Goal: Task Accomplishment & Management: Manage account settings

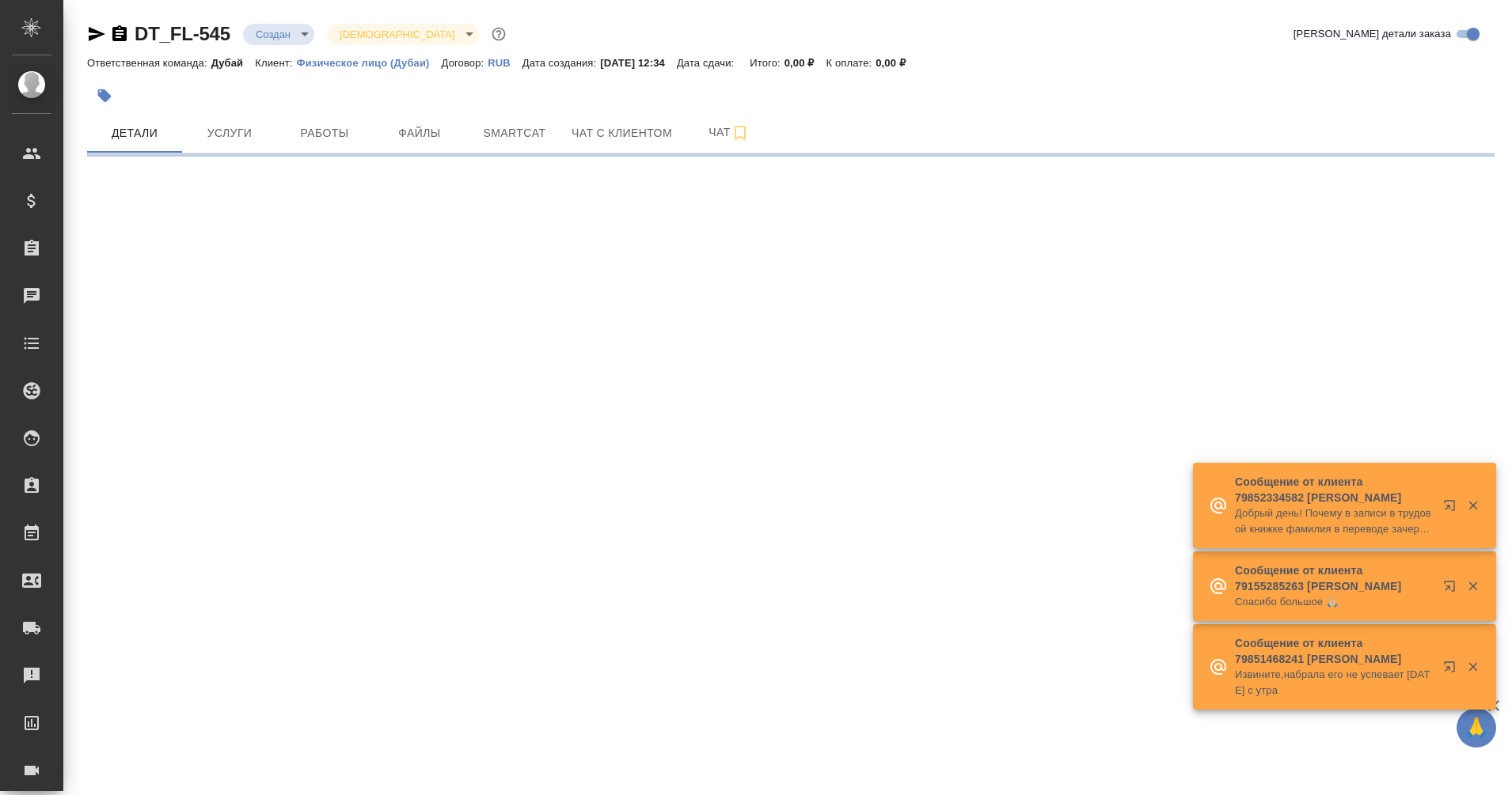
select select "RU"
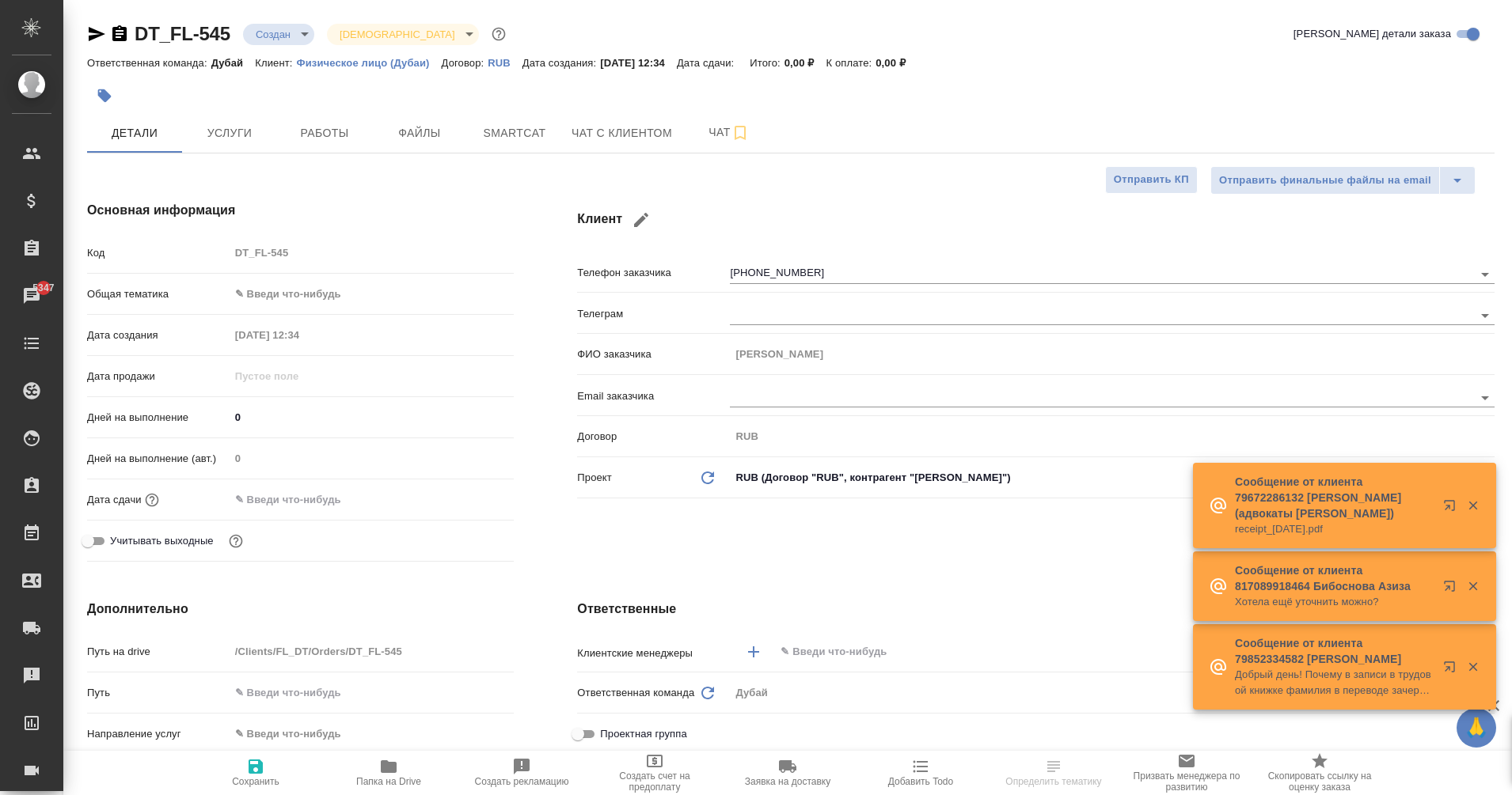
type textarea "x"
type input "Касаткина Александра"
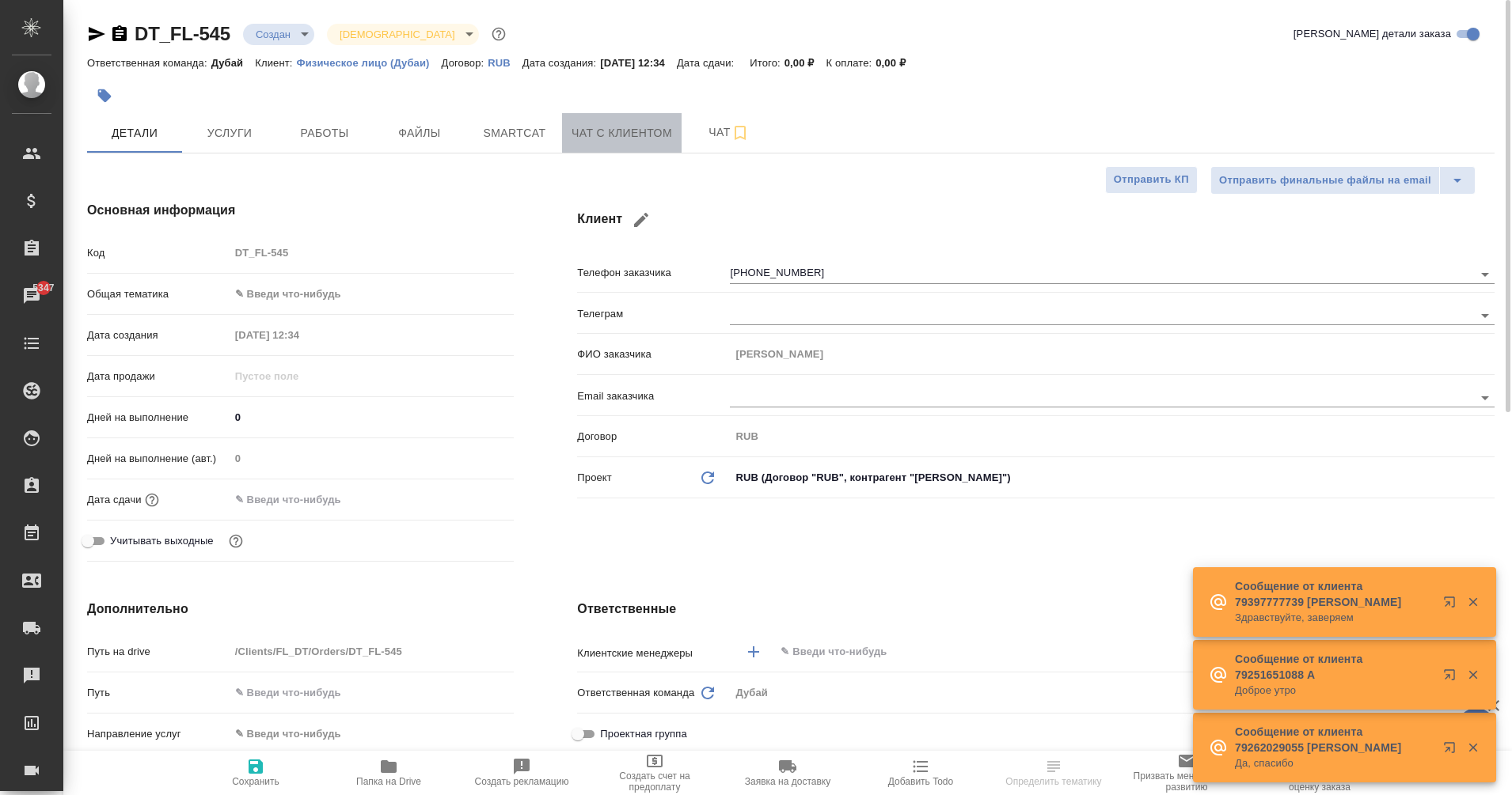
click at [664, 136] on span "Чат с клиентом" at bounding box center [622, 133] width 101 height 20
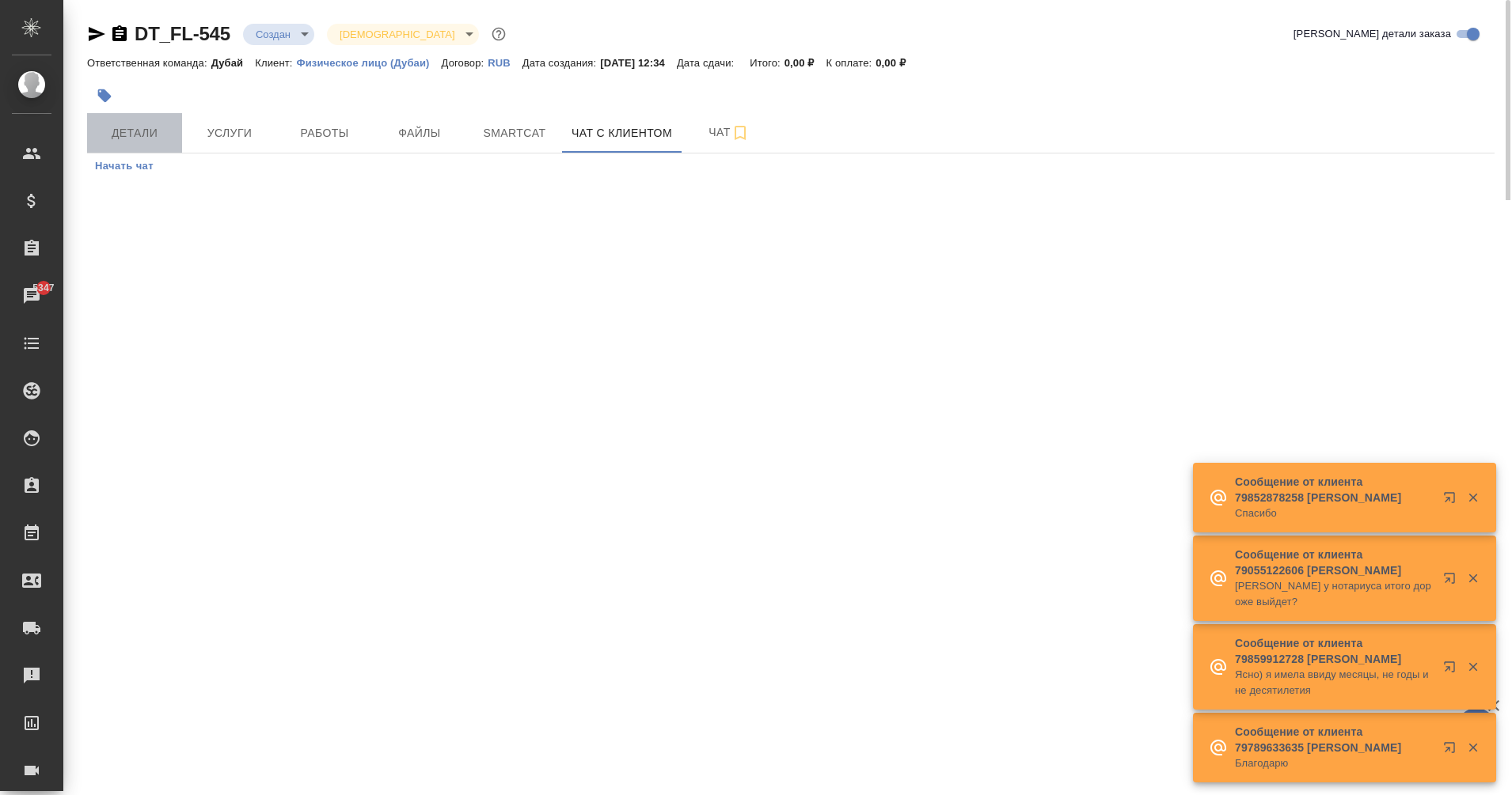
click at [150, 136] on span "Детали" at bounding box center [134, 133] width 76 height 20
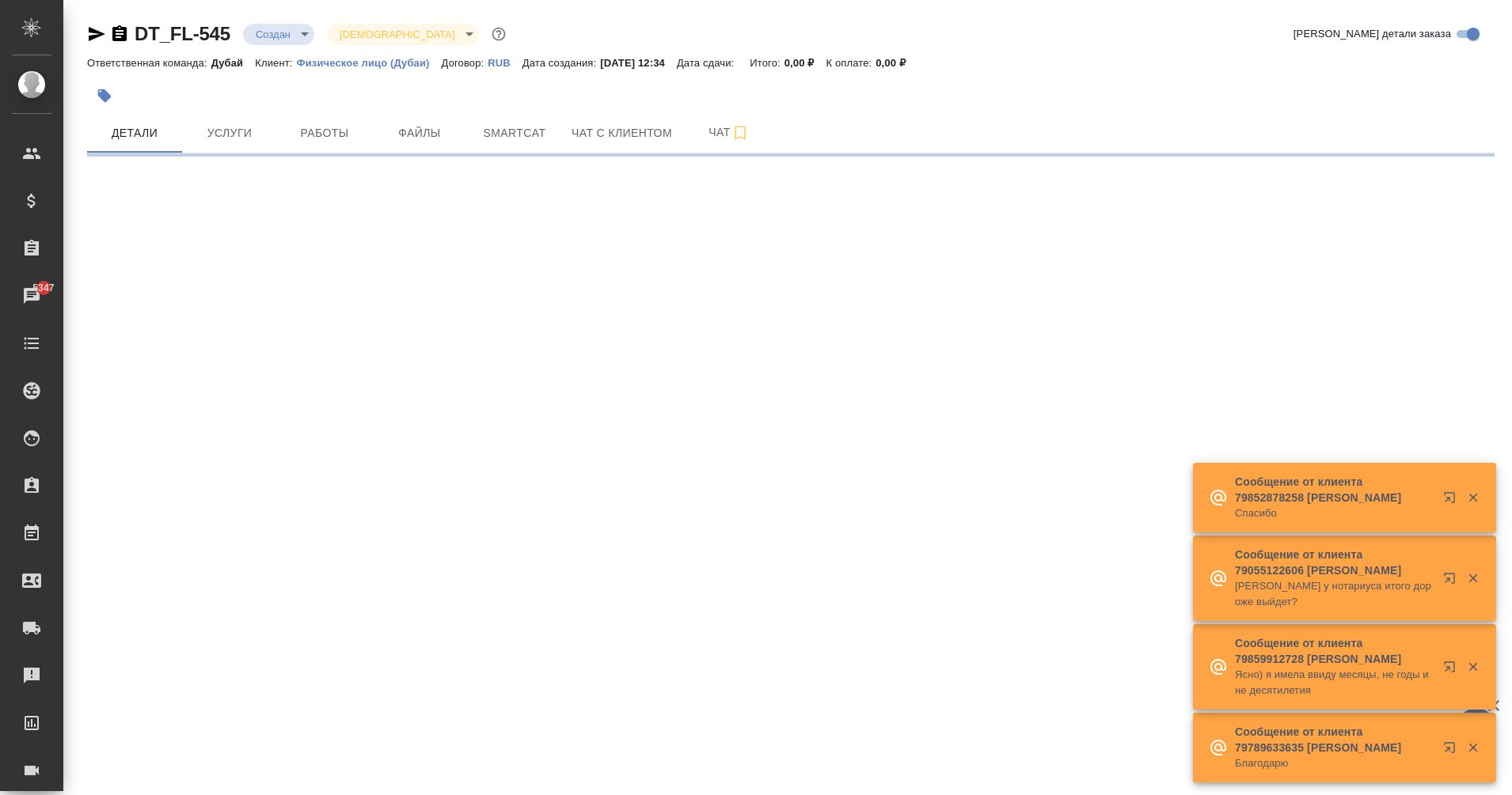
select select "RU"
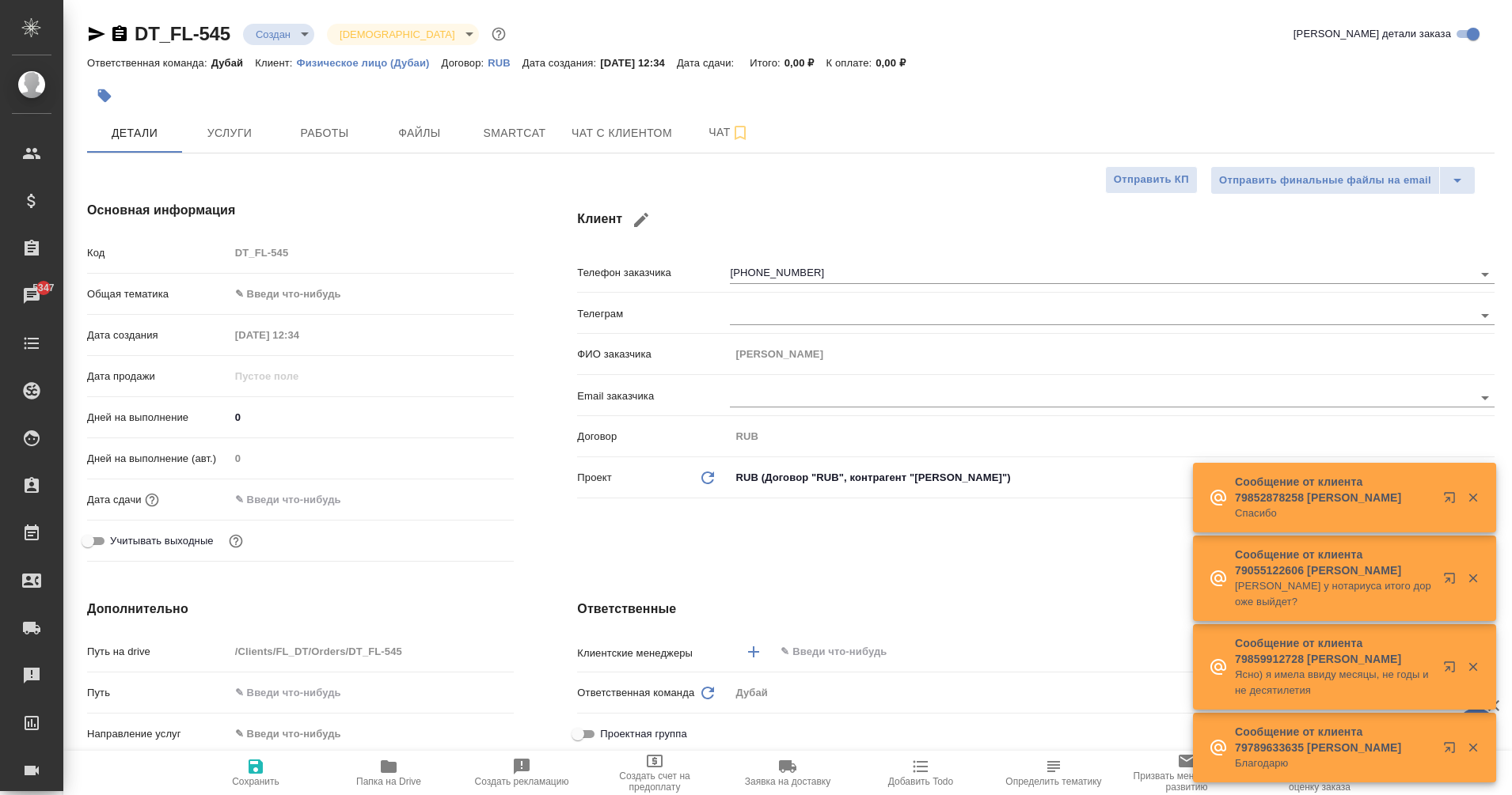
type textarea "x"
click at [421, 429] on input "0" at bounding box center [372, 417] width 285 height 23
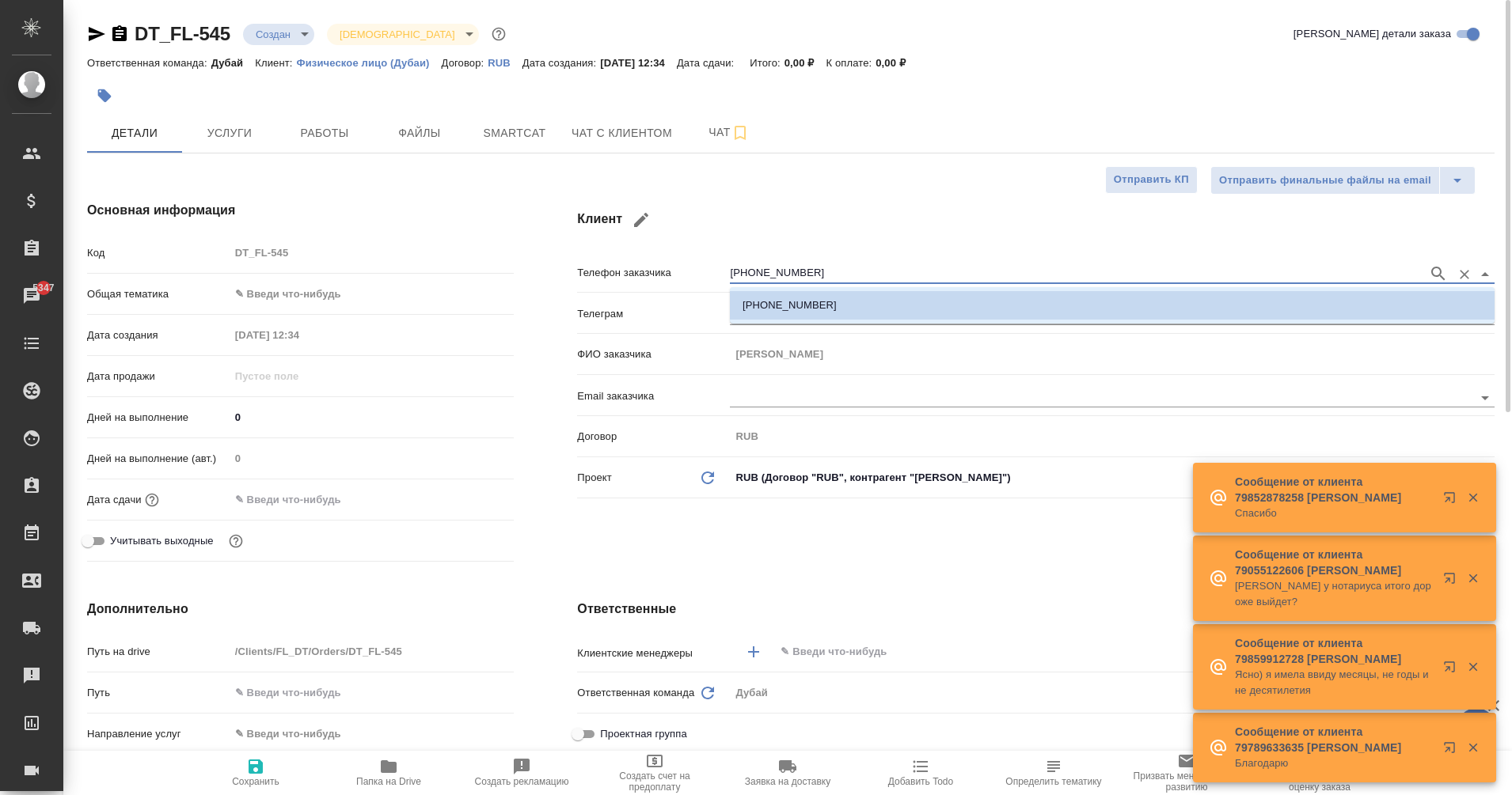
drag, startPoint x: 805, startPoint y: 266, endPoint x: 706, endPoint y: 261, distance: 99.1
click at [706, 261] on div "Телефон заказчика +79856602277" at bounding box center [1036, 272] width 918 height 28
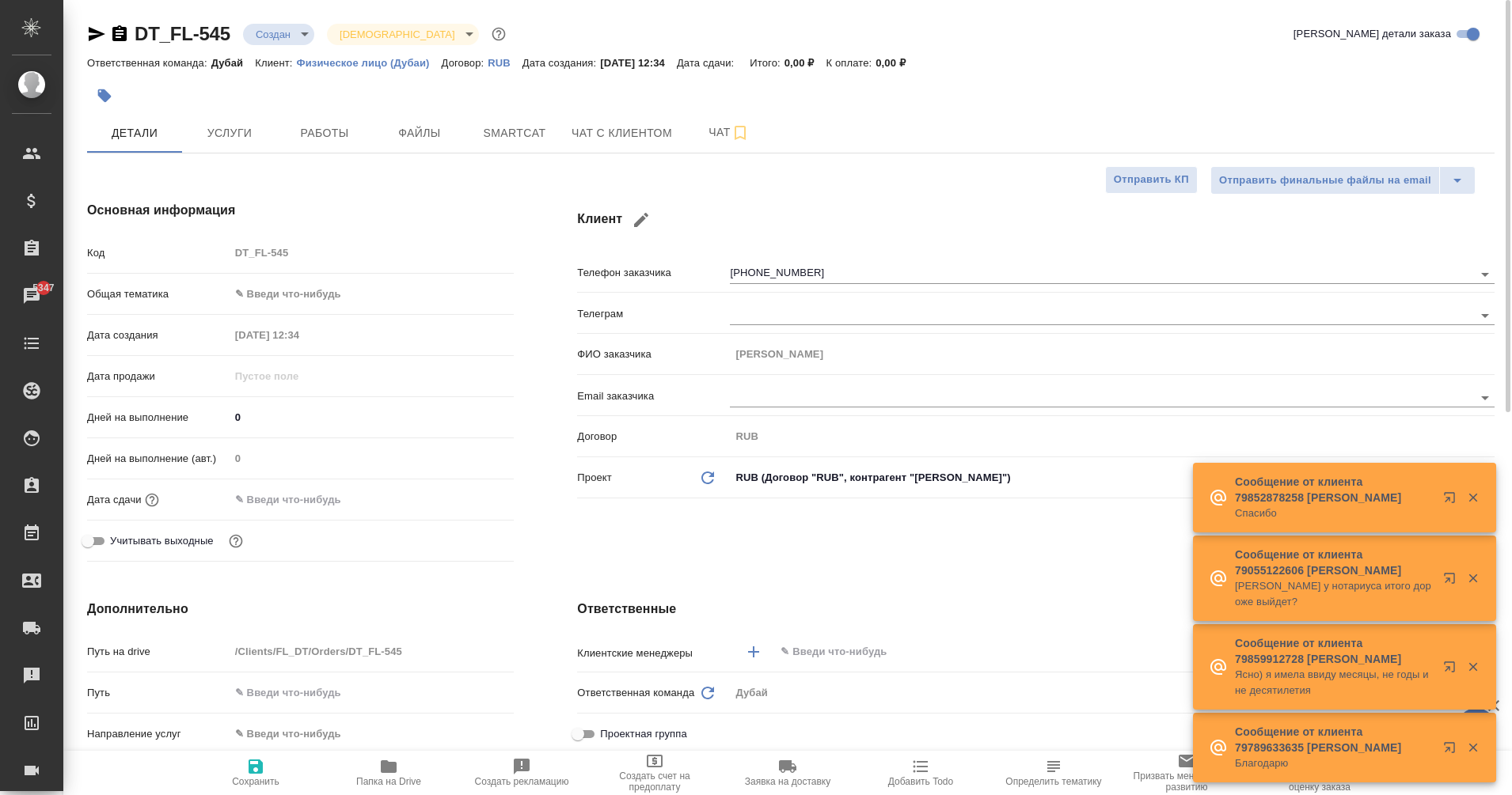
type textarea "x"
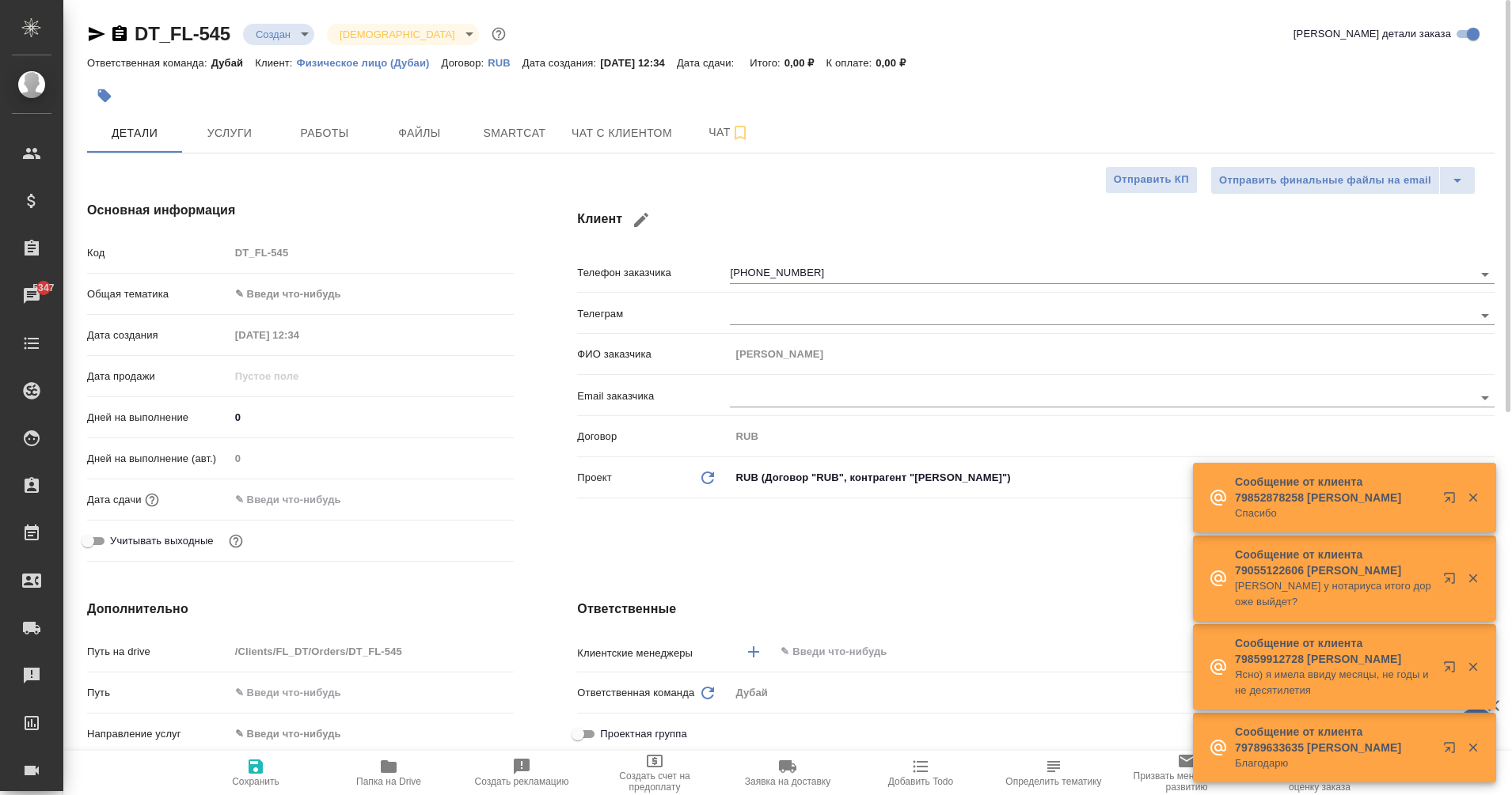
type textarea "x"
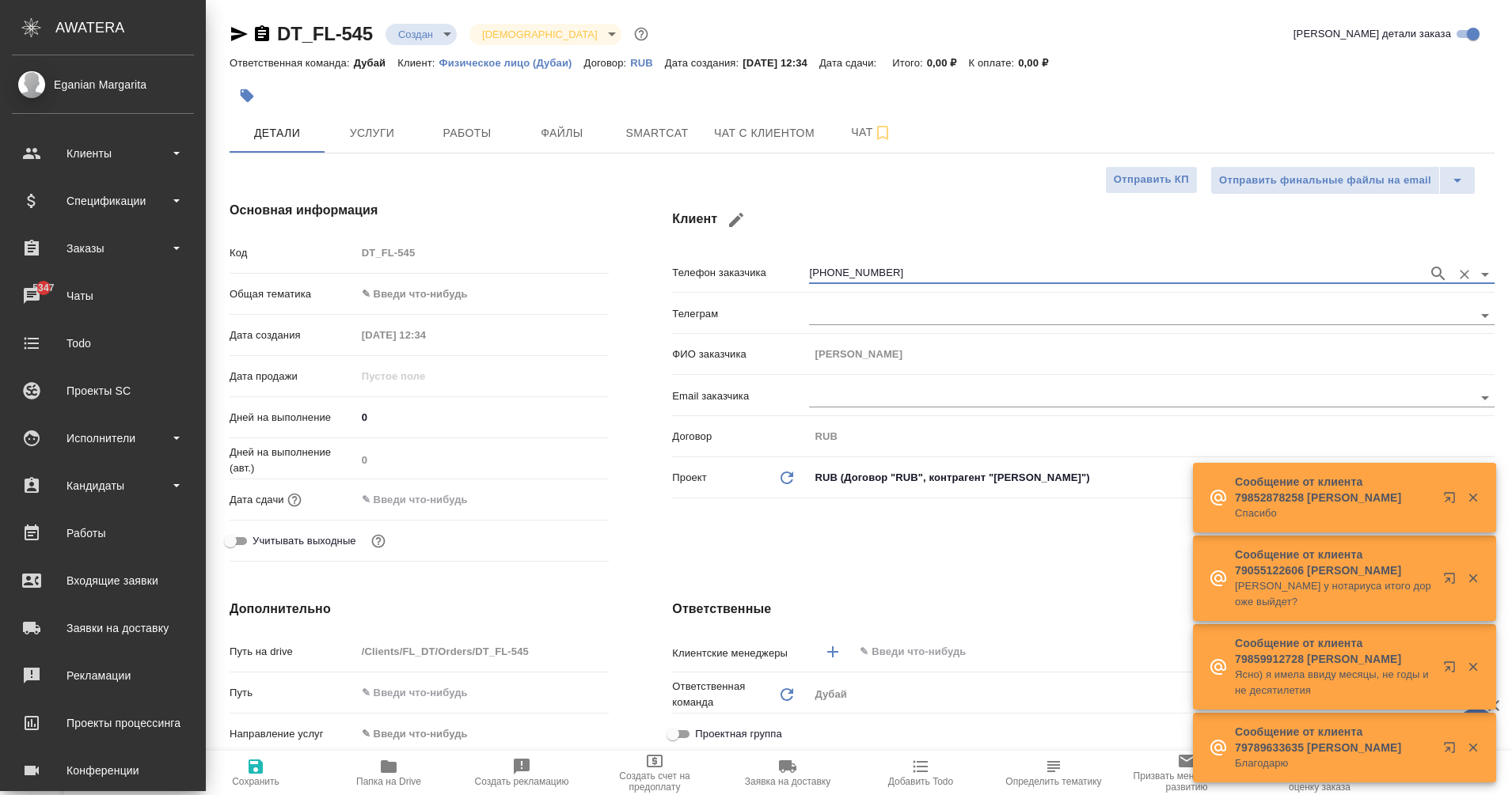
type textarea "x"
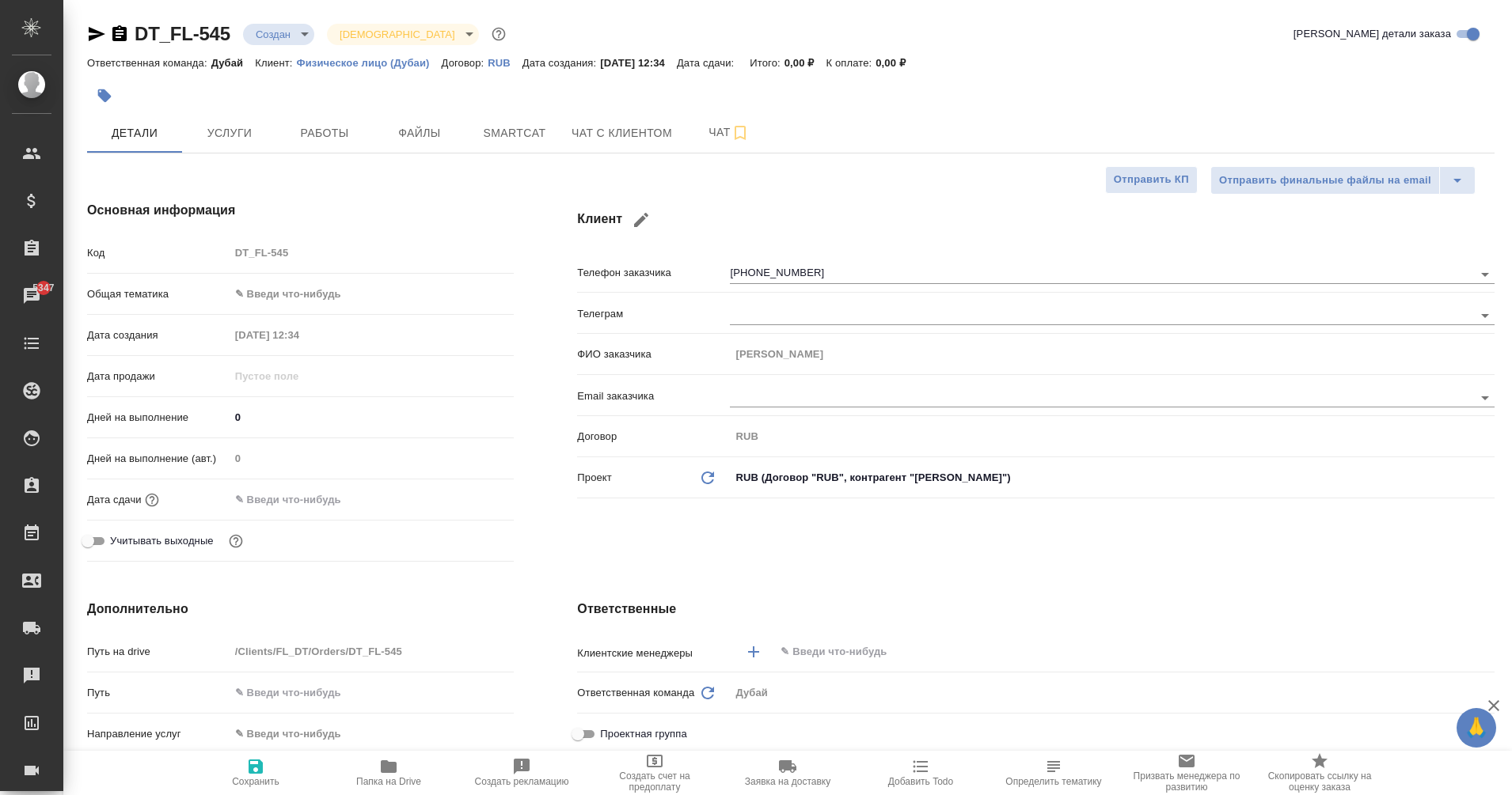
type textarea "x"
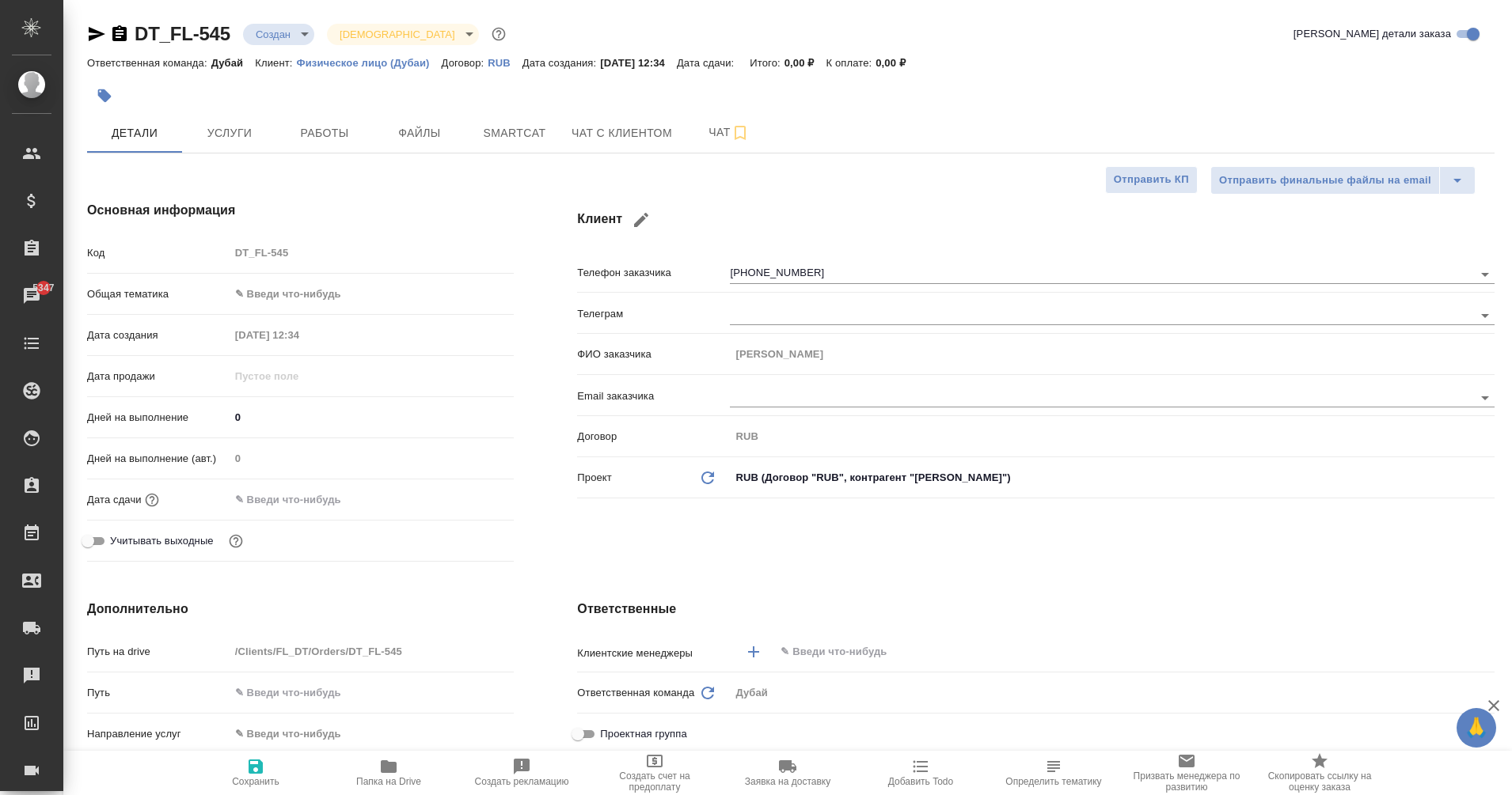
type textarea "x"
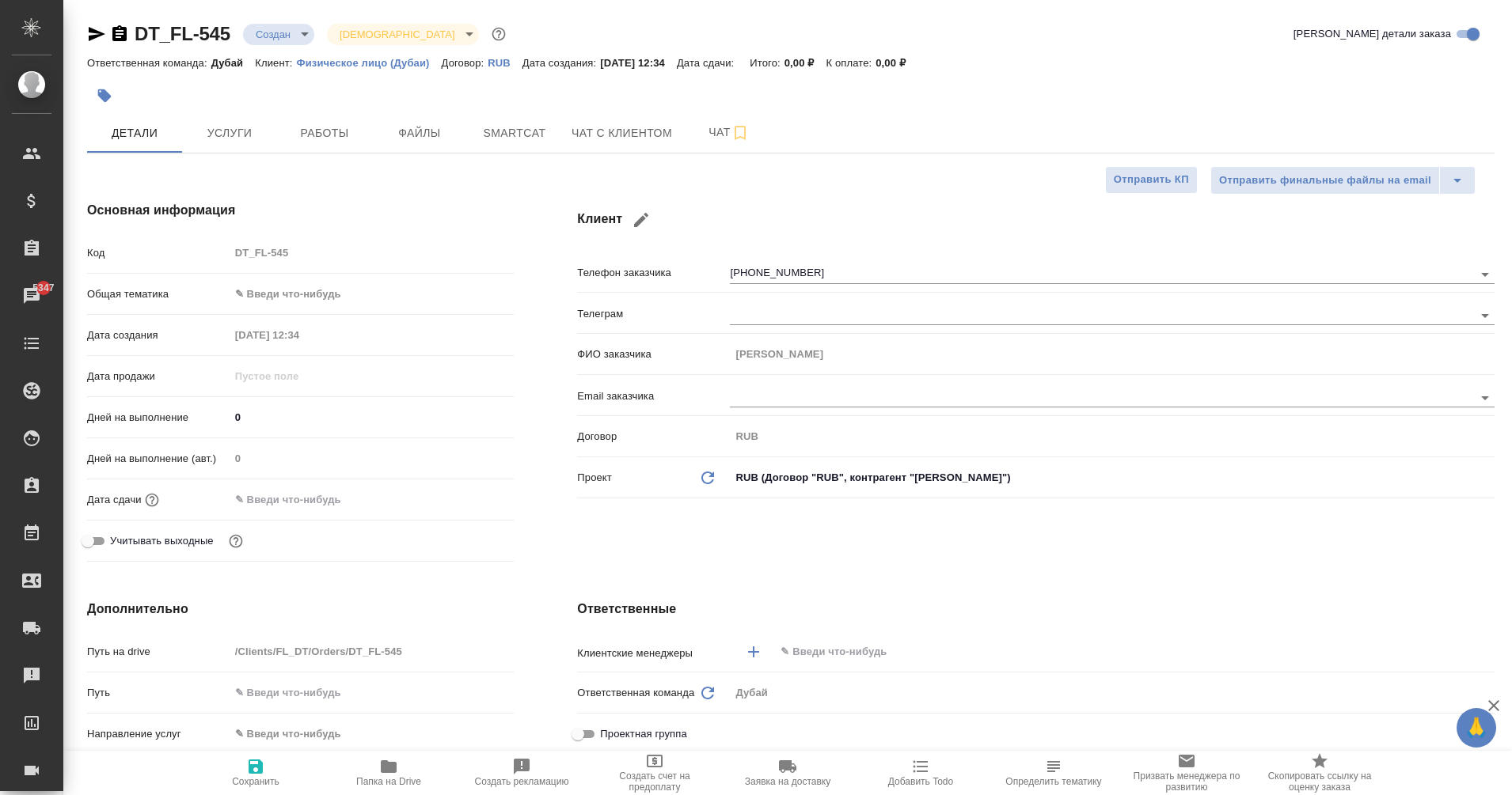
type textarea "x"
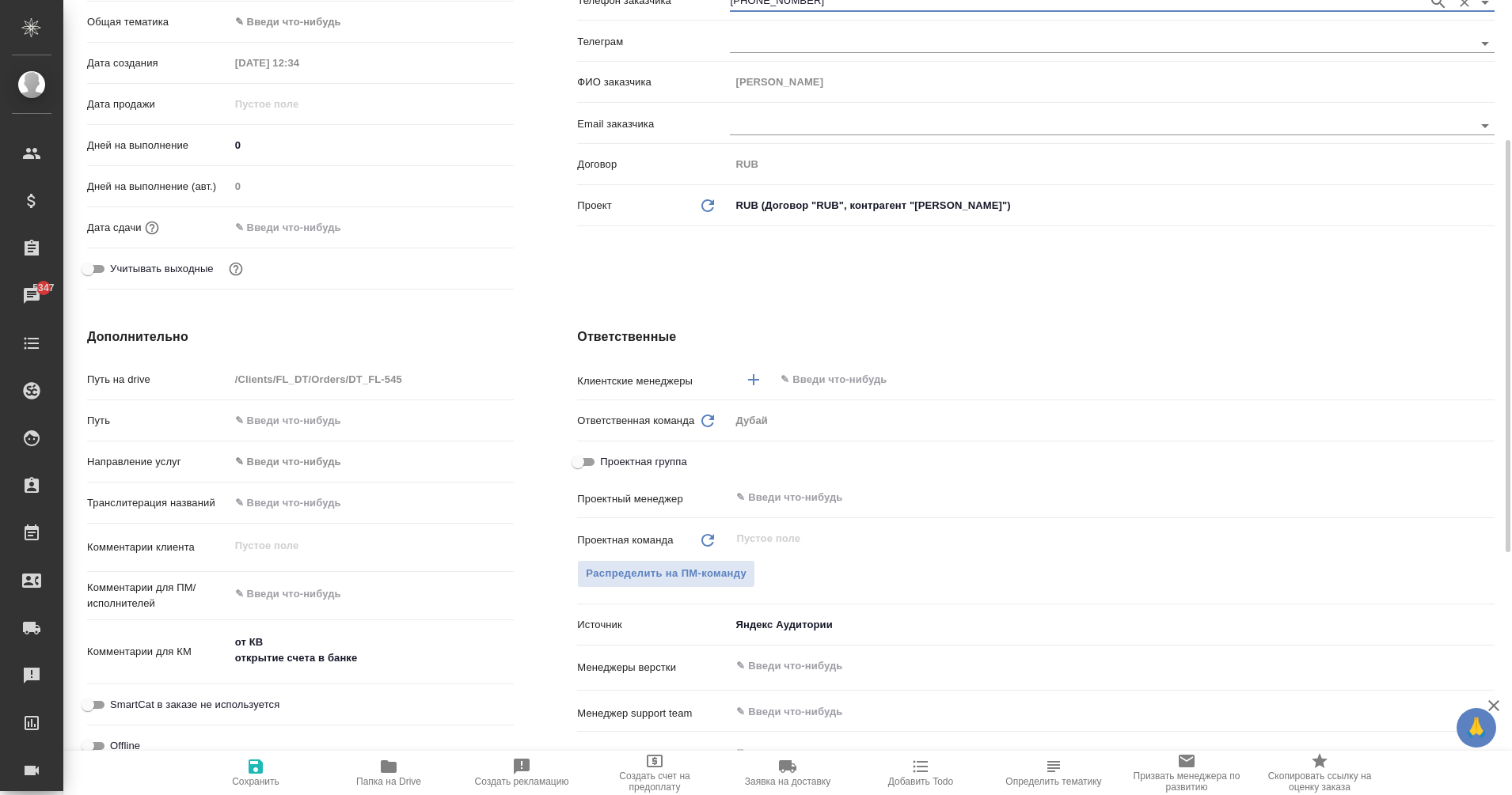
scroll to position [271, 0]
type textarea "x"
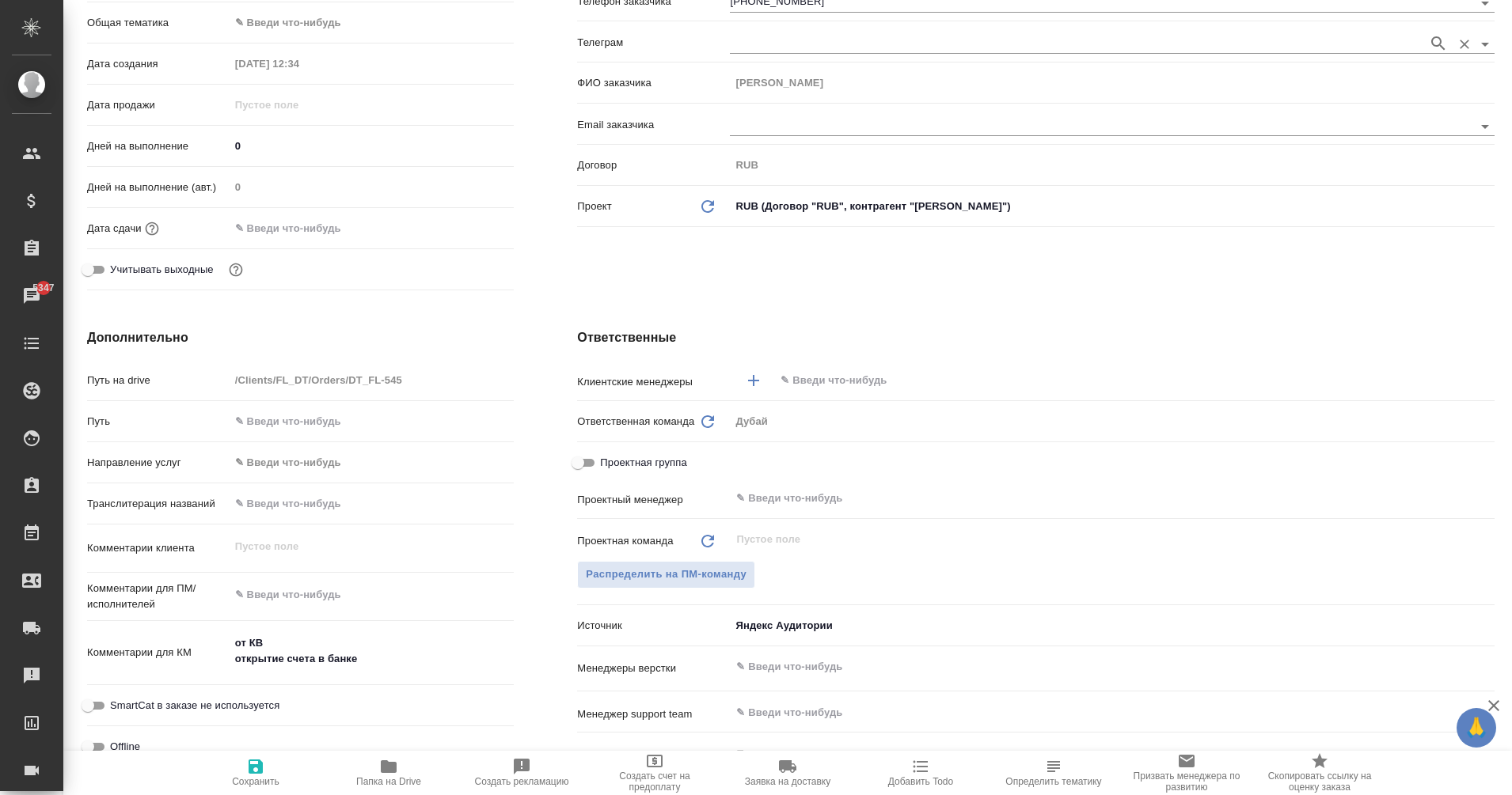
type textarea "x"
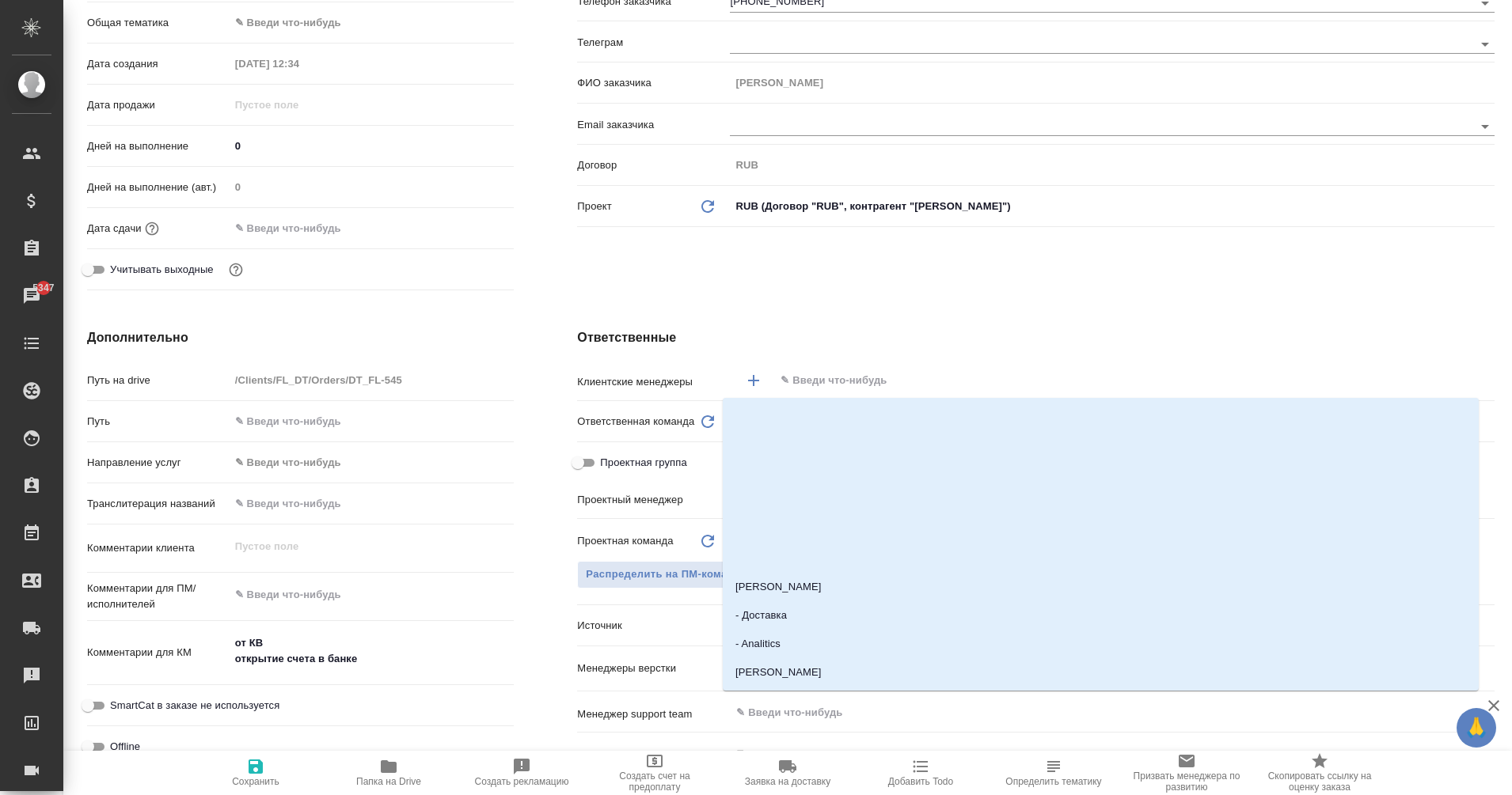
click at [825, 379] on input "text" at bounding box center [1107, 381] width 658 height 19
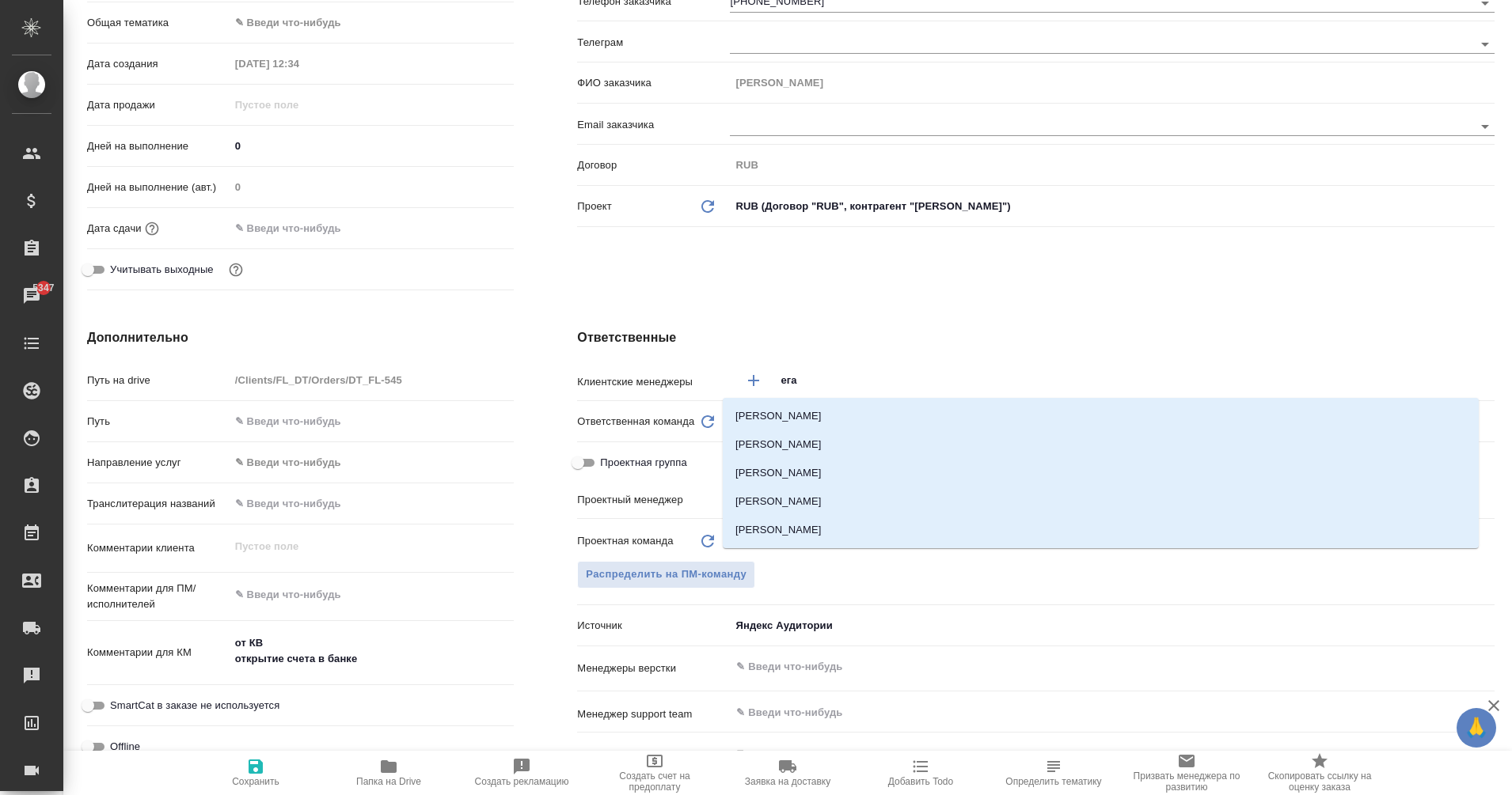
type input "еган"
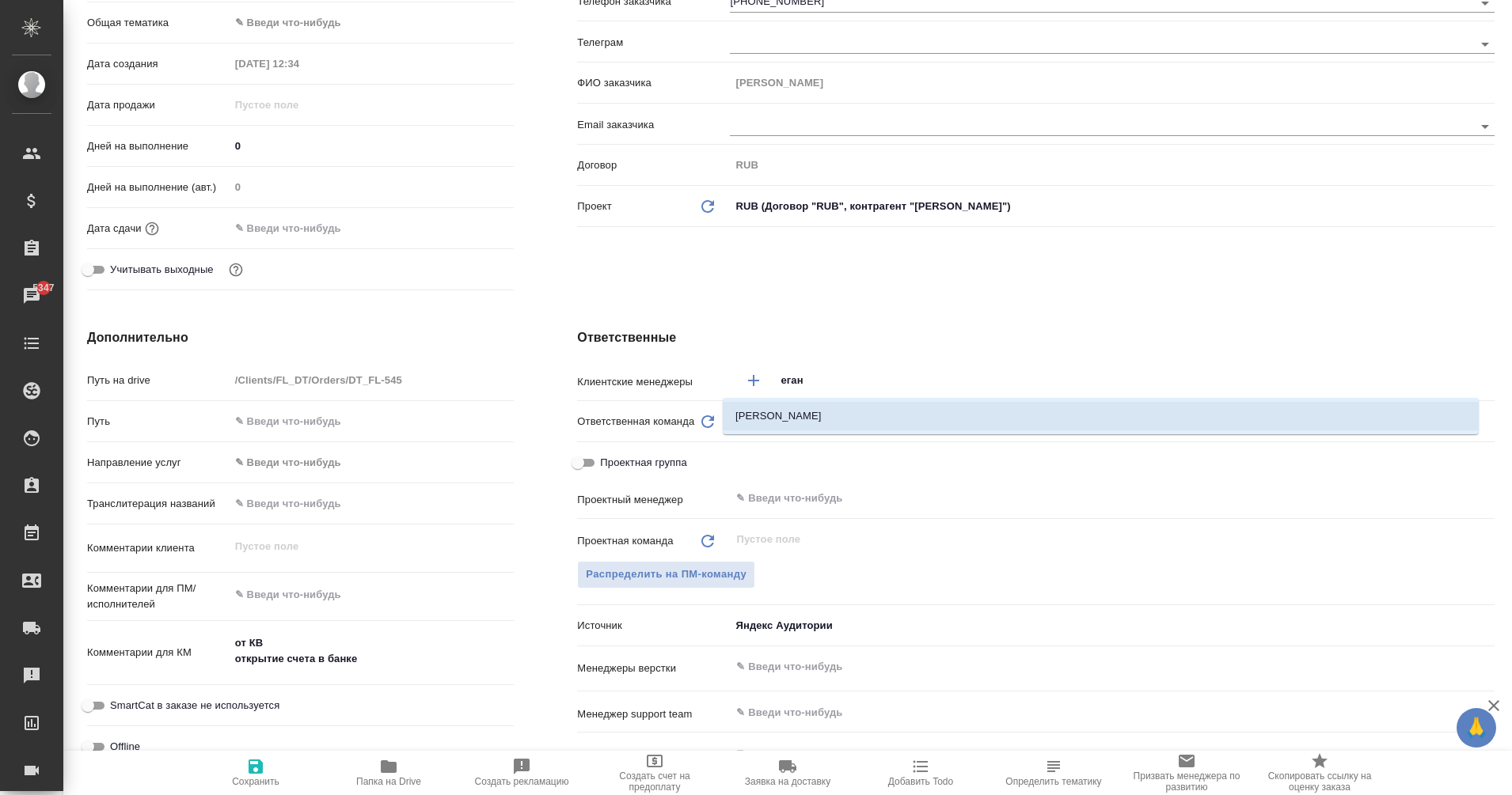
click at [770, 421] on li "[PERSON_NAME]" at bounding box center [1101, 416] width 756 height 29
type textarea "x"
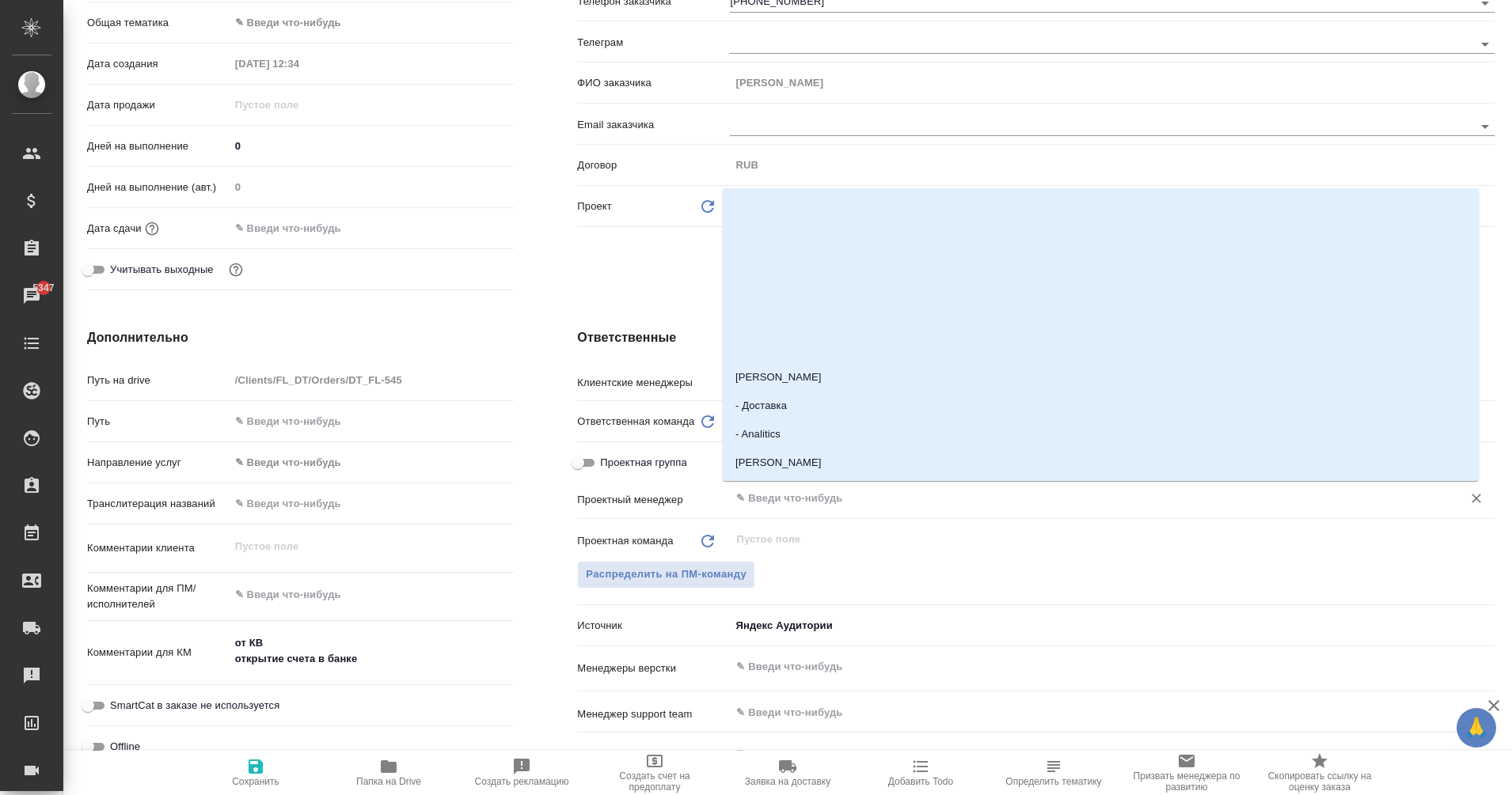
click at [801, 500] on input "text" at bounding box center [1085, 499] width 702 height 19
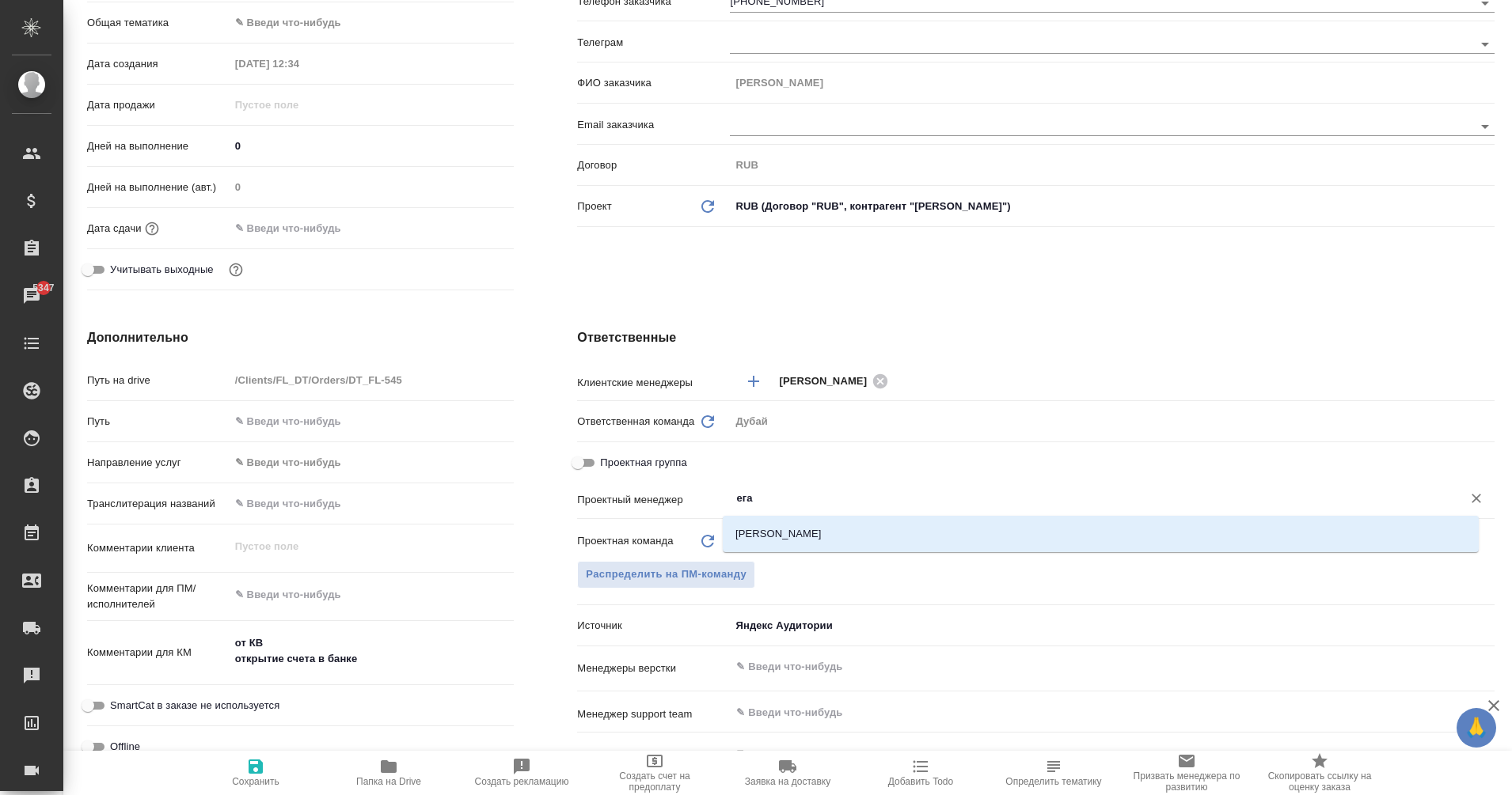
type input "еган"
click at [810, 527] on li "Еганян Маргарита" at bounding box center [1101, 533] width 756 height 29
type textarea "x"
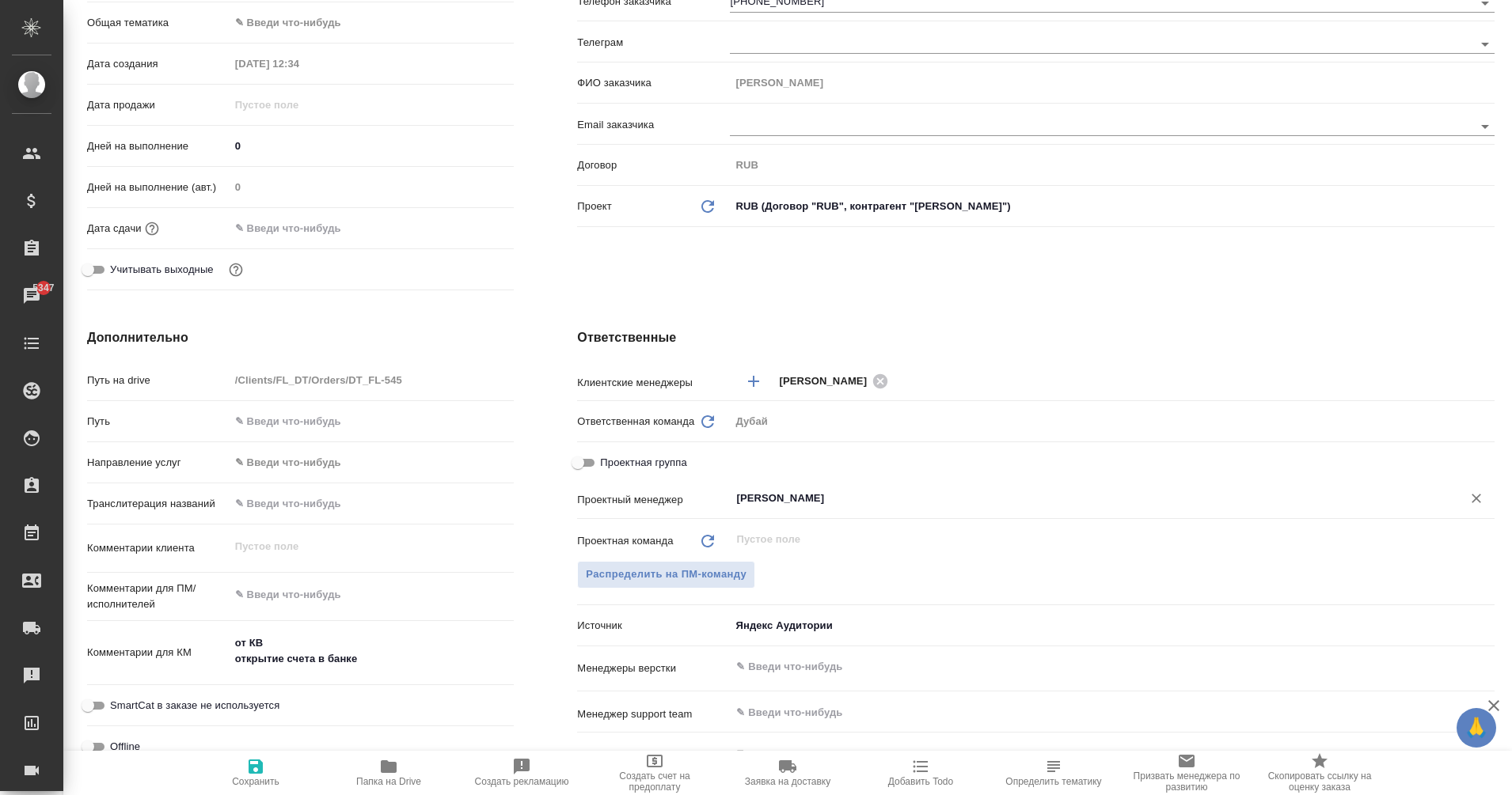
type input "Еганян Маргарита"
click at [264, 783] on span "Сохранить" at bounding box center [255, 781] width 48 height 11
type textarea "x"
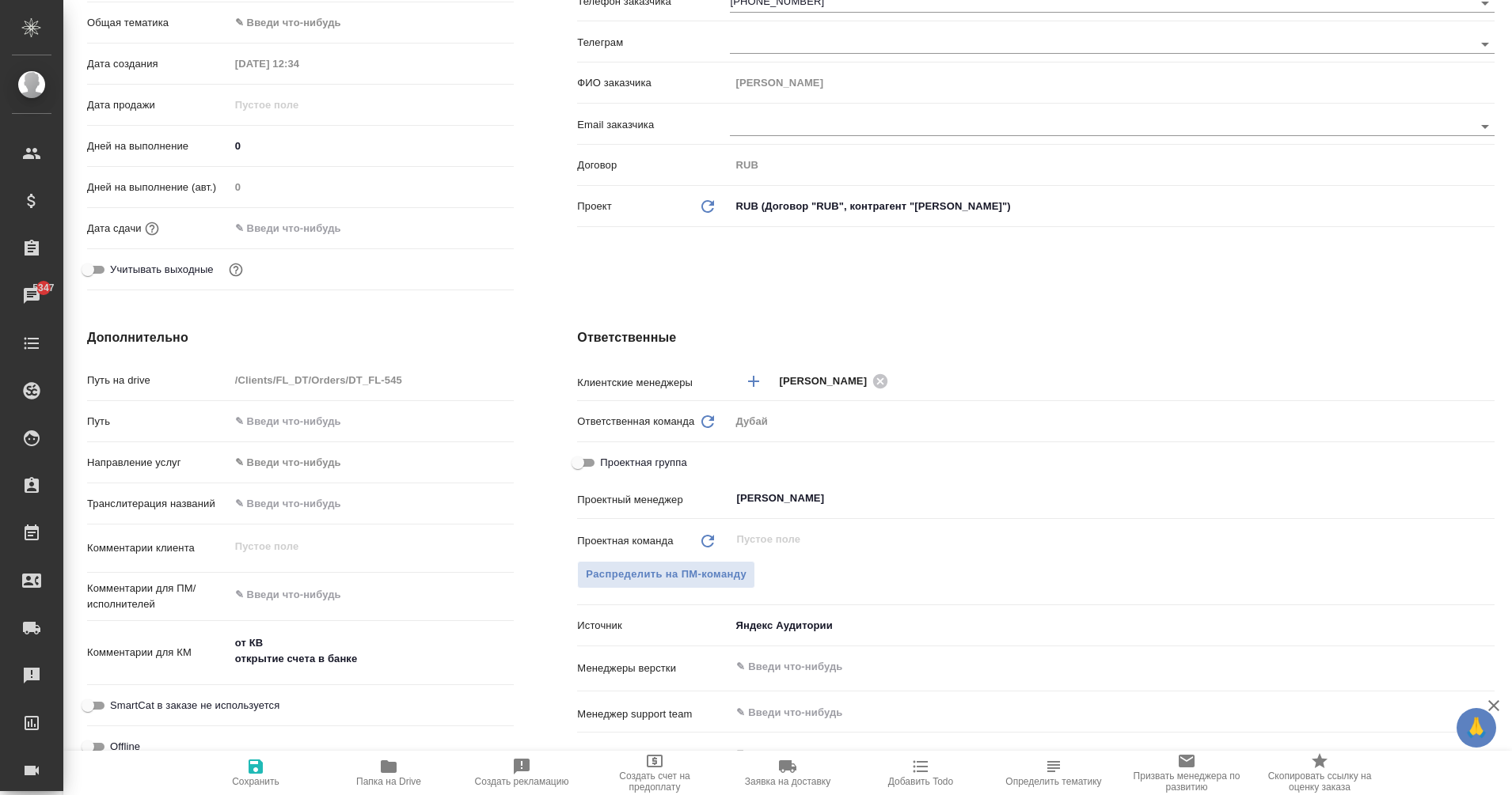
type textarea "x"
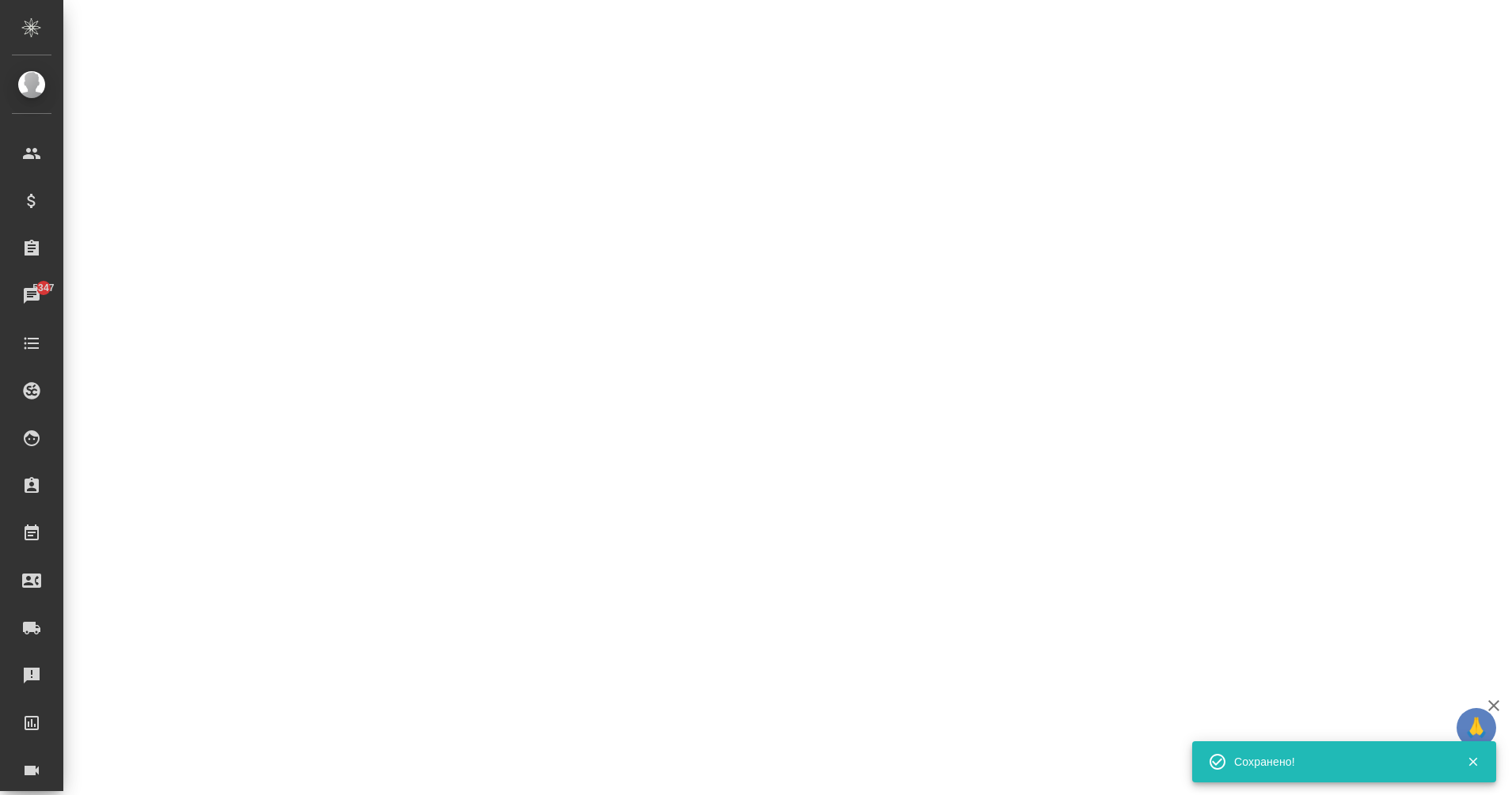
scroll to position [259, 0]
select select "RU"
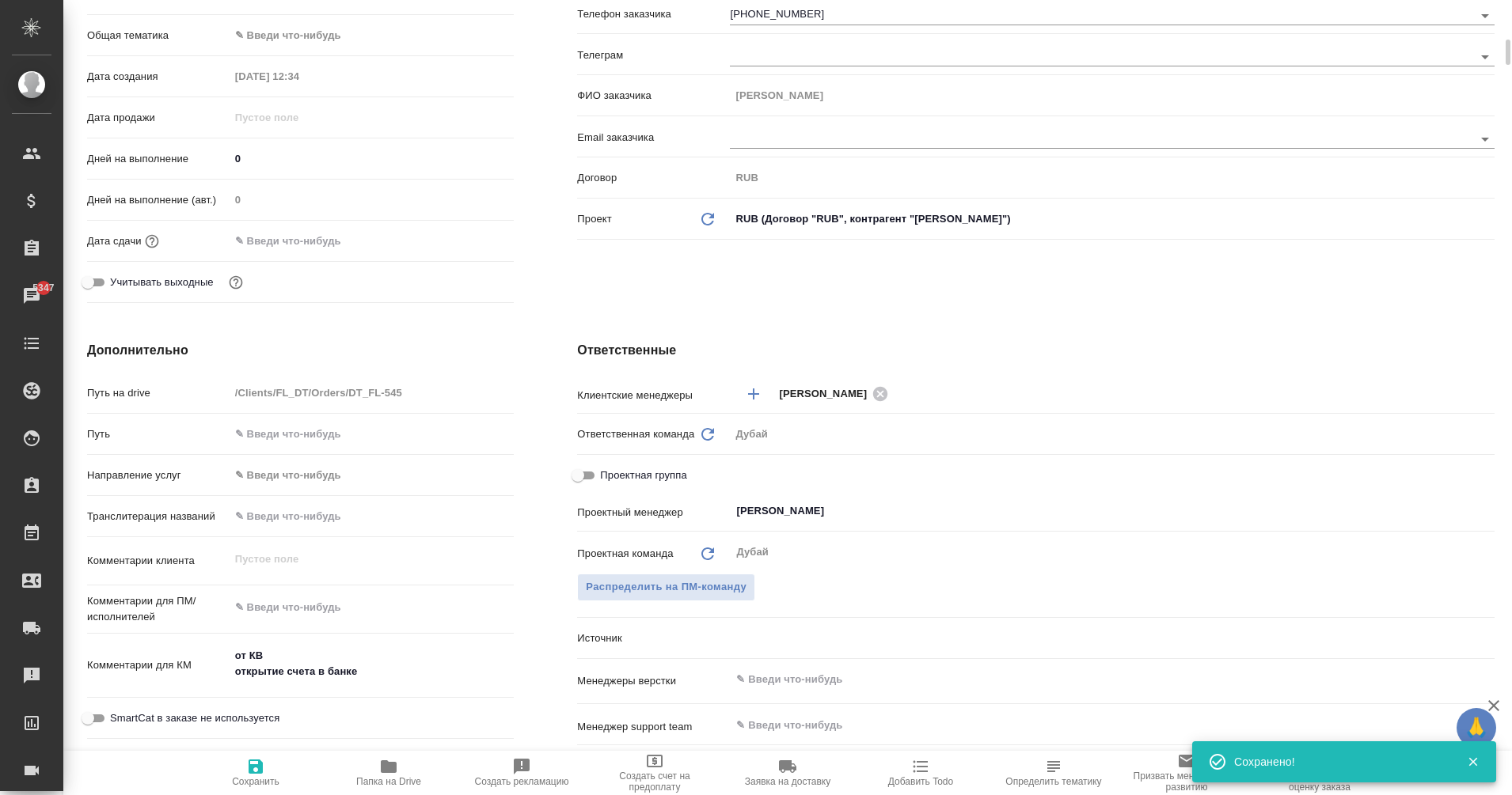
type textarea "x"
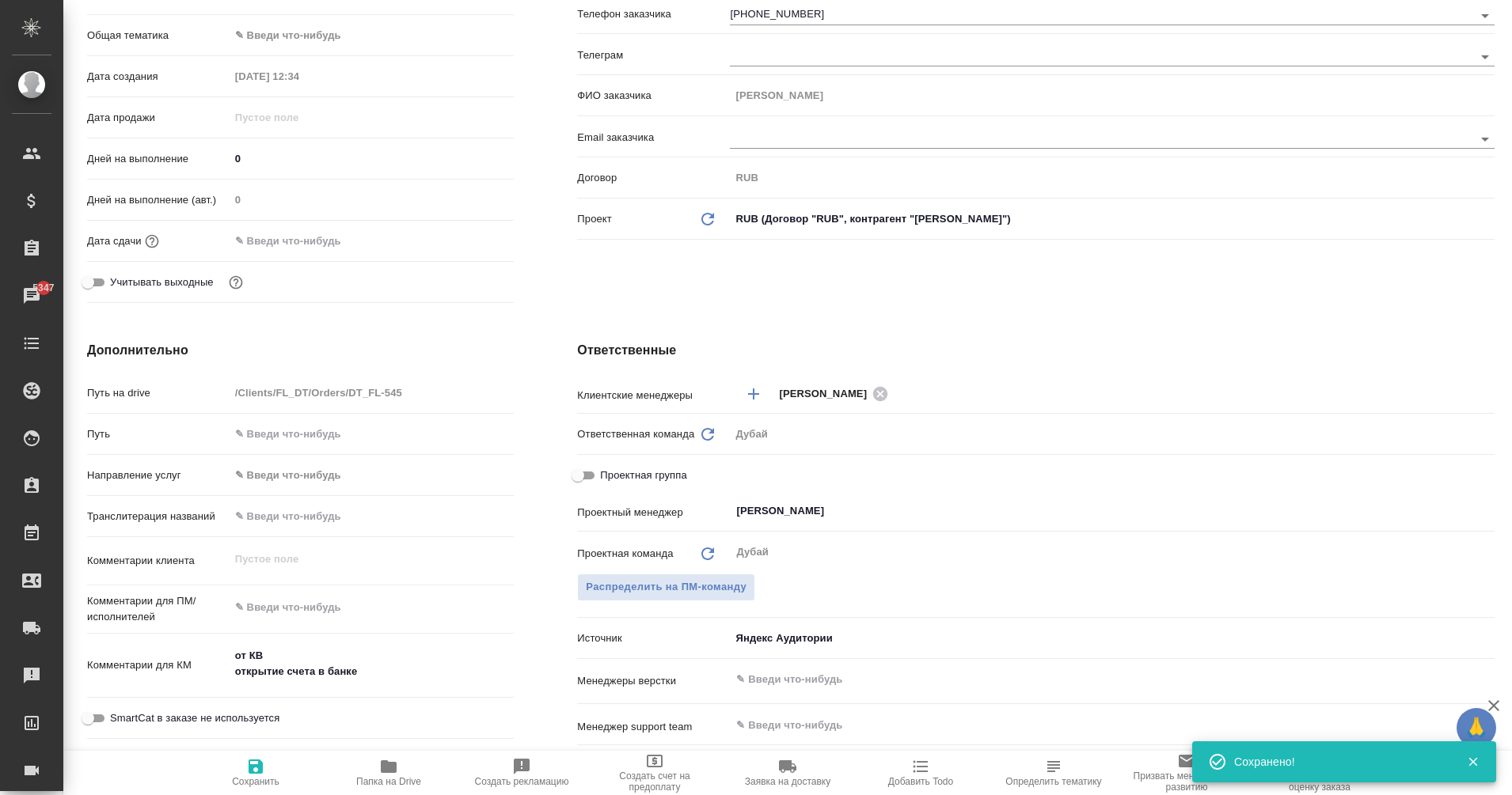
type textarea "x"
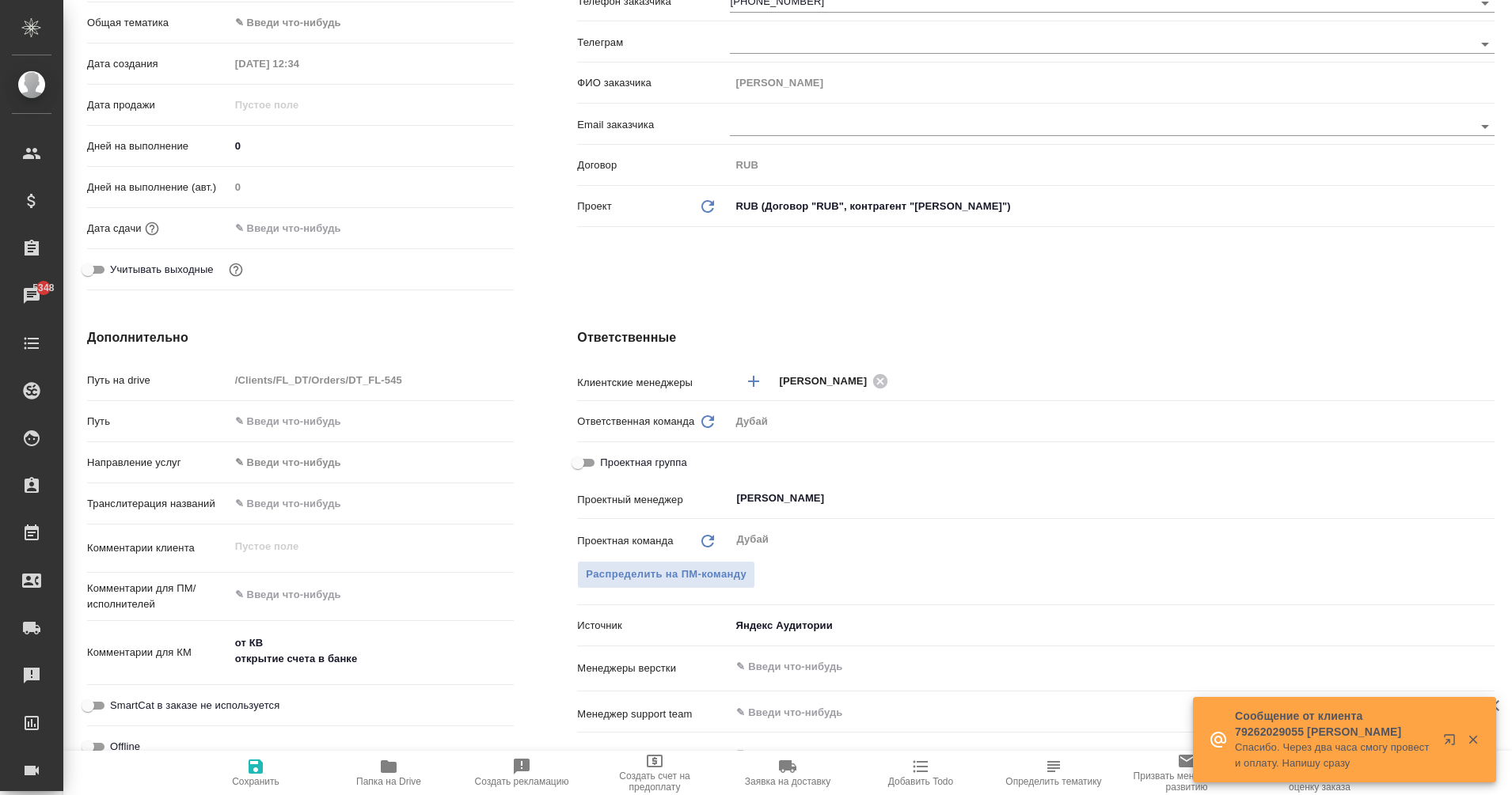
type textarea "x"
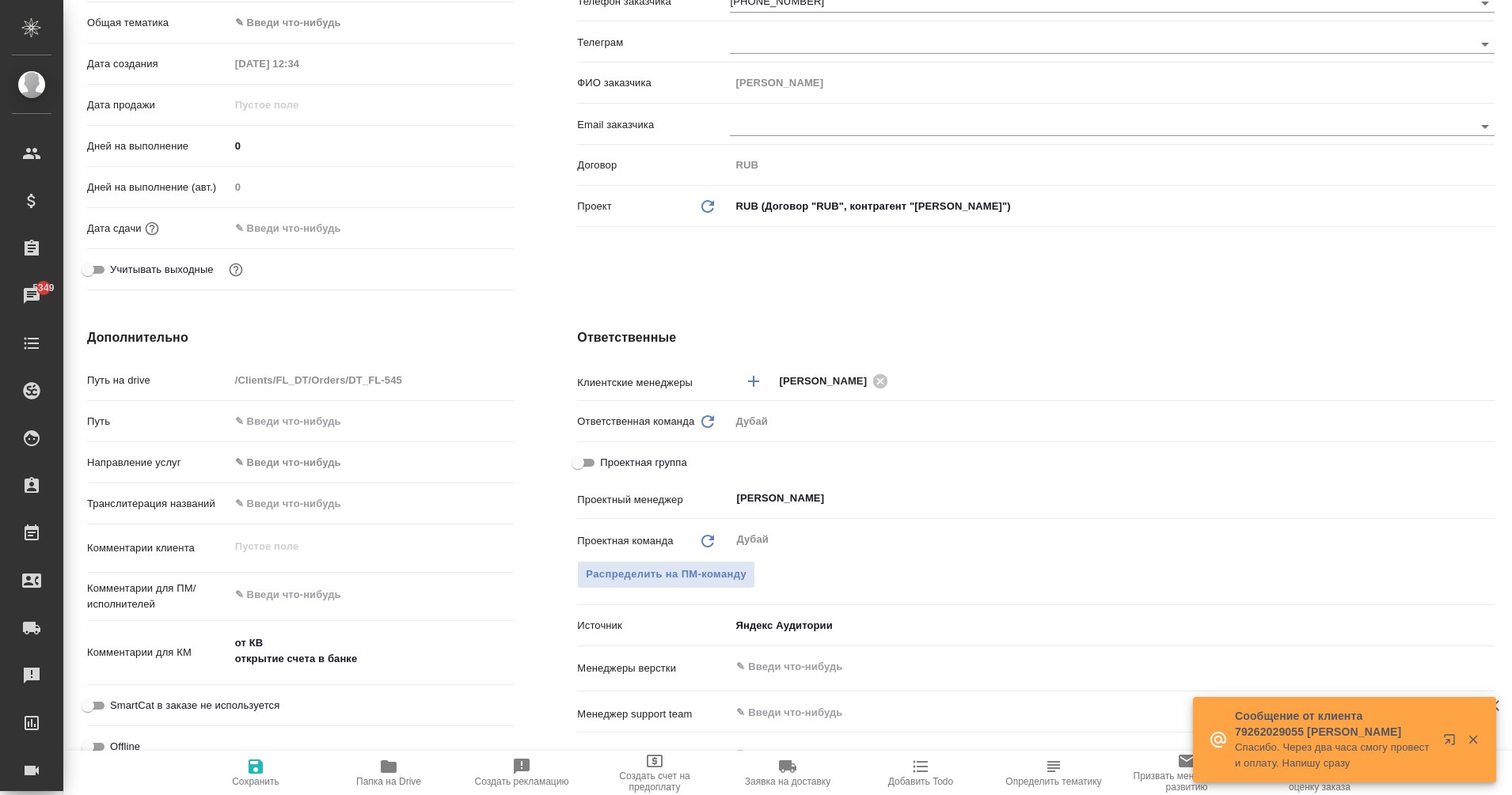
type textarea "x"
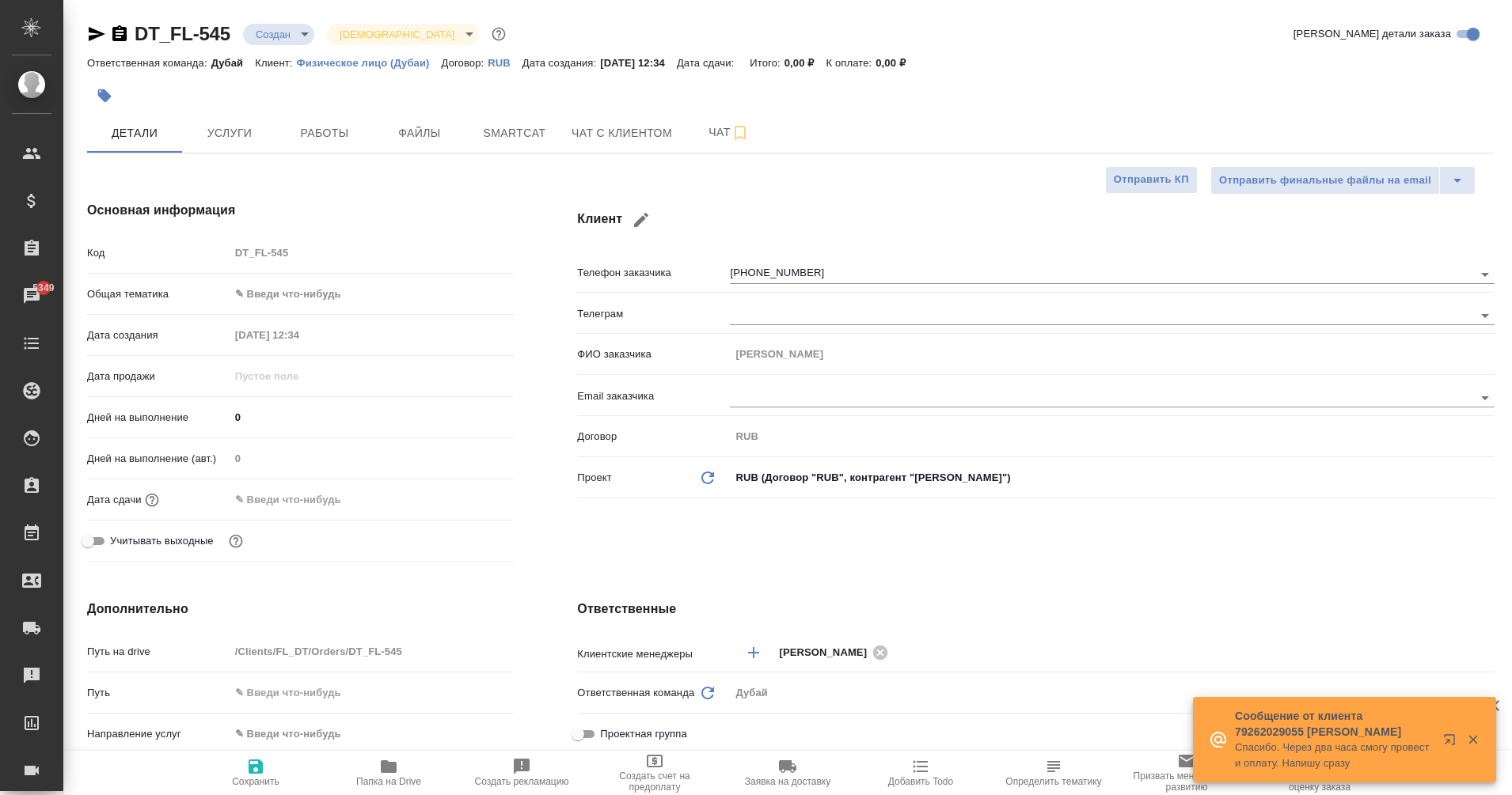
type textarea "x"
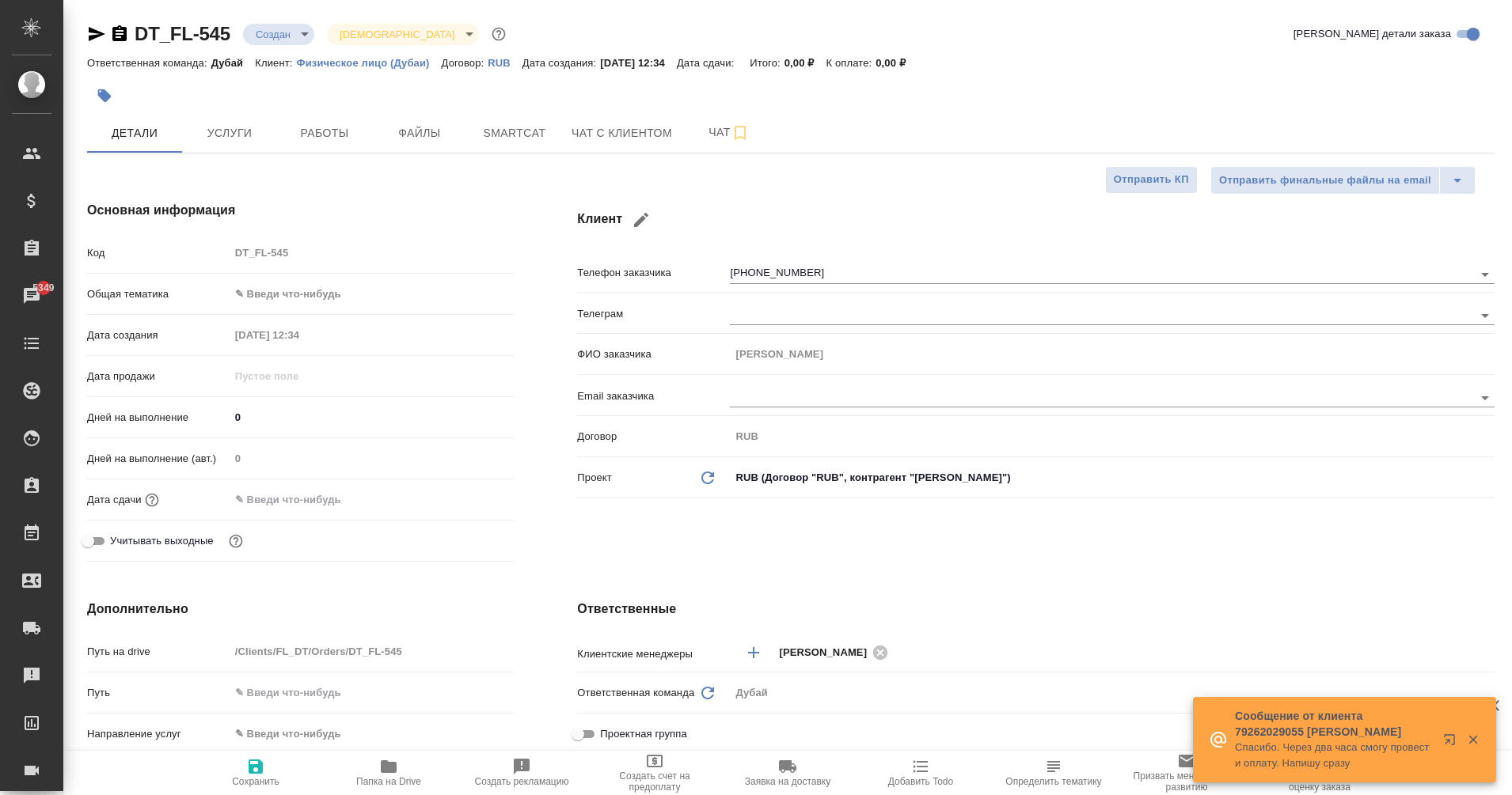
type textarea "x"
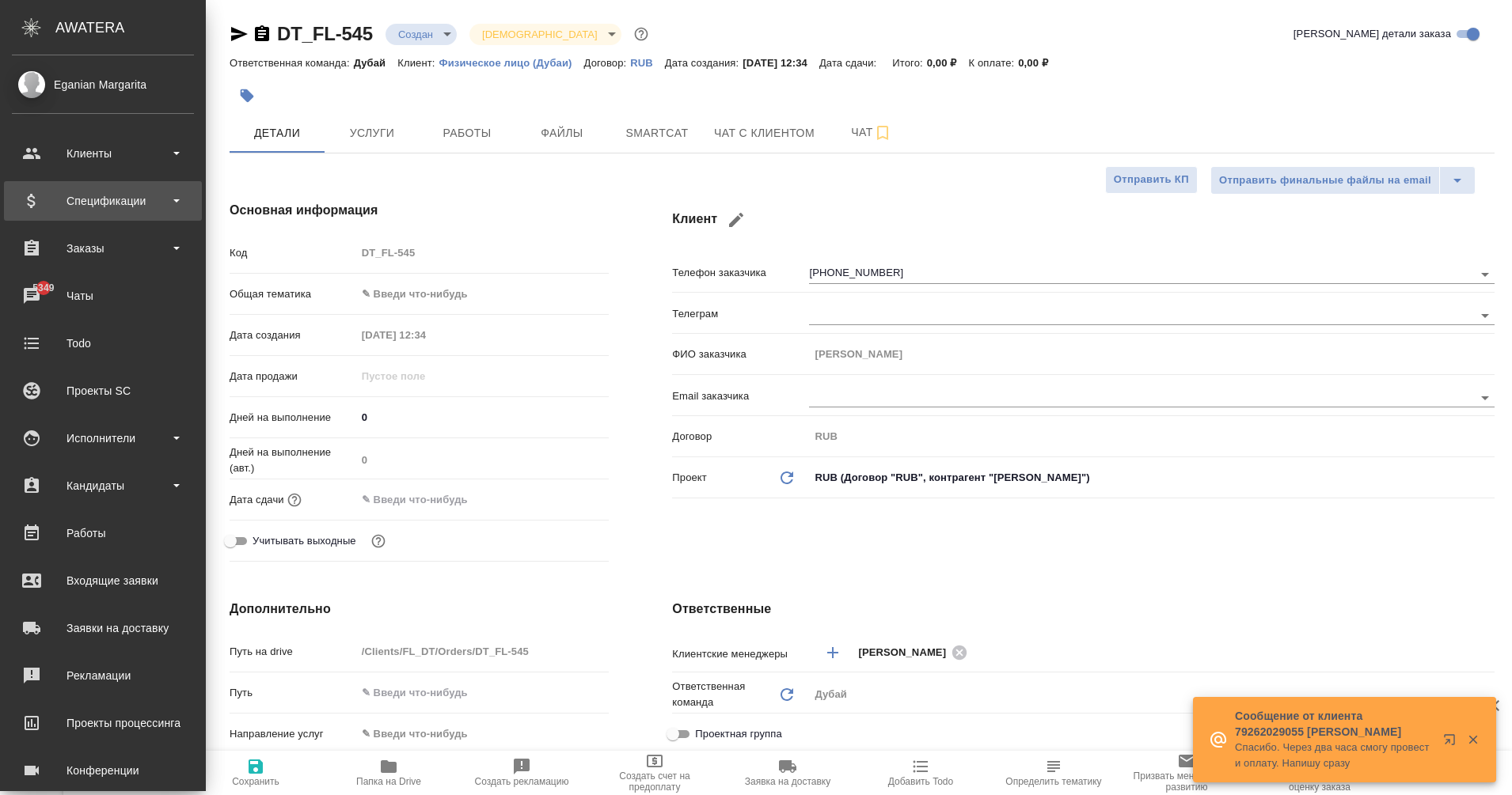
click at [84, 217] on div "Спецификации" at bounding box center [103, 202] width 198 height 40
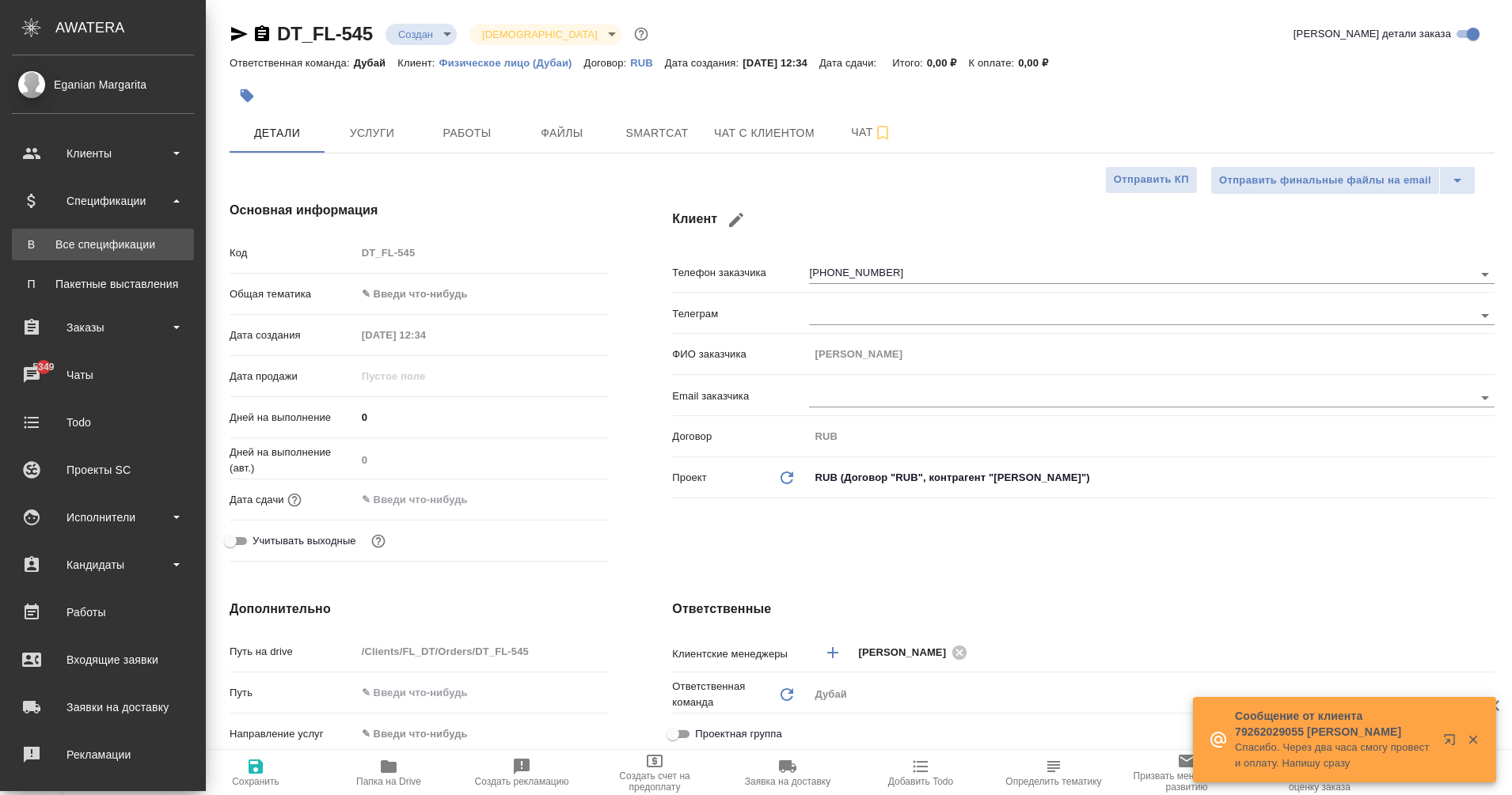
type textarea "x"
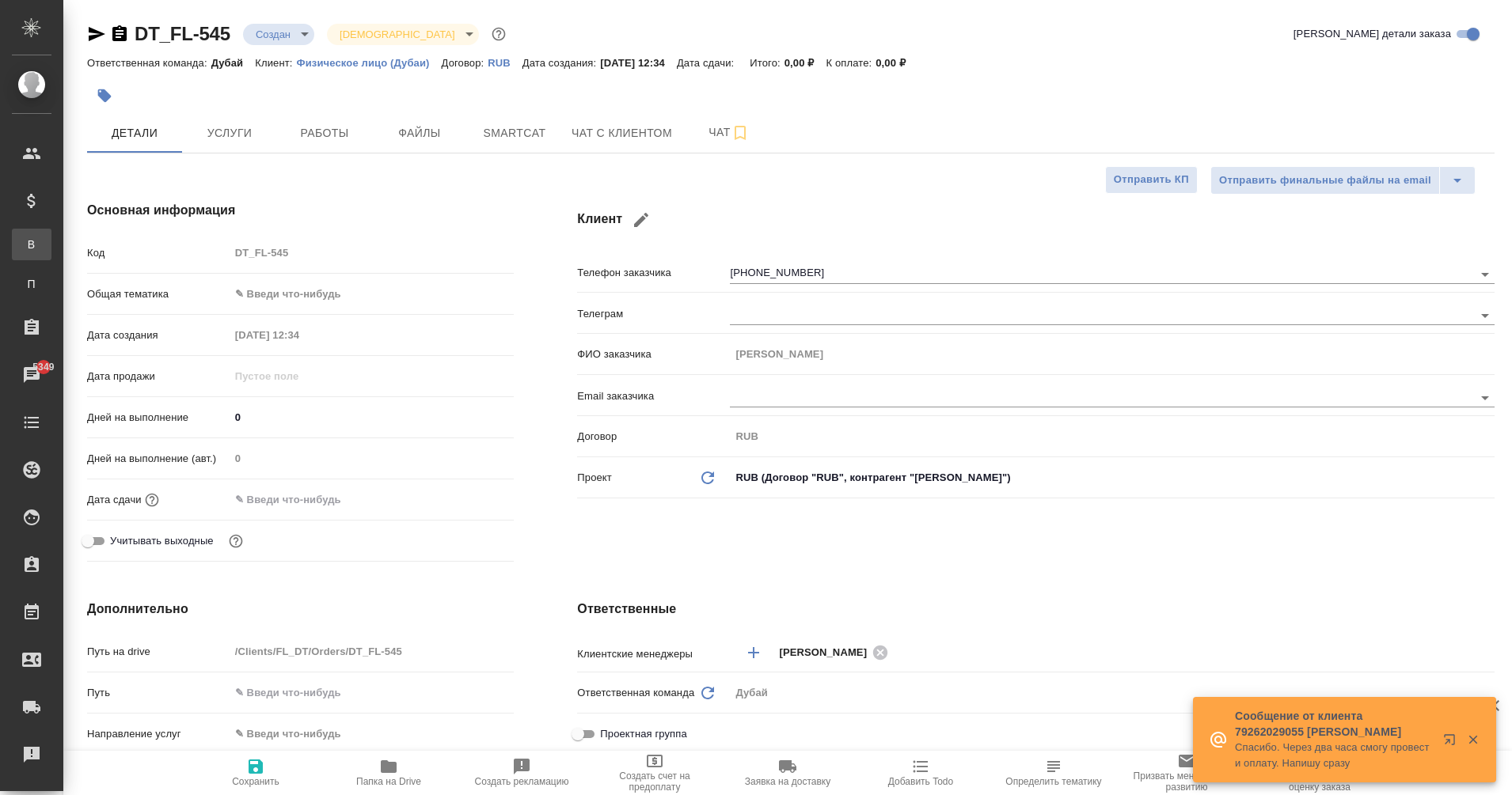
click at [23, 248] on div "Все спецификации" at bounding box center [11, 244] width 23 height 16
type textarea "x"
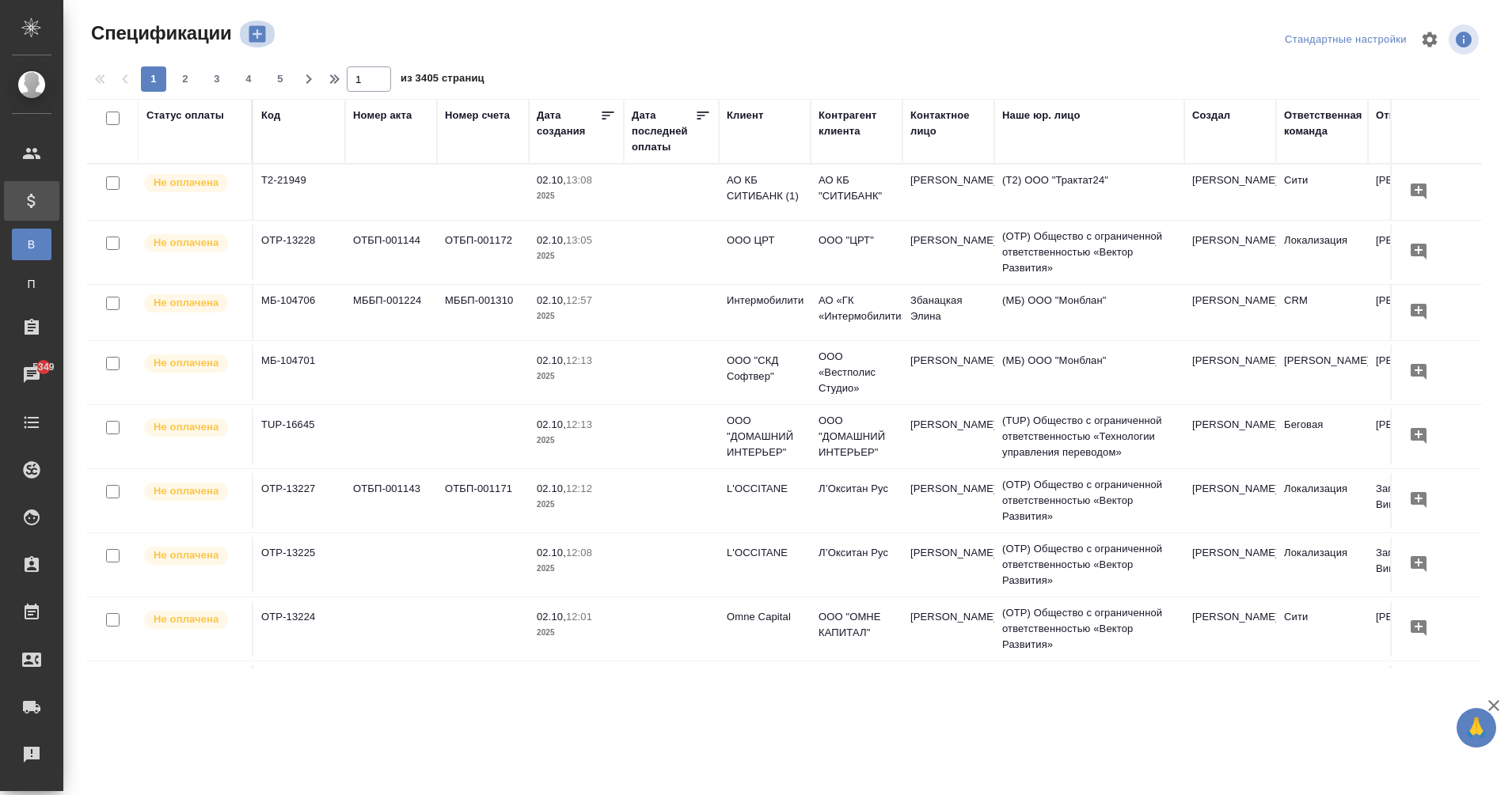
click at [261, 34] on icon "button" at bounding box center [257, 34] width 23 height 23
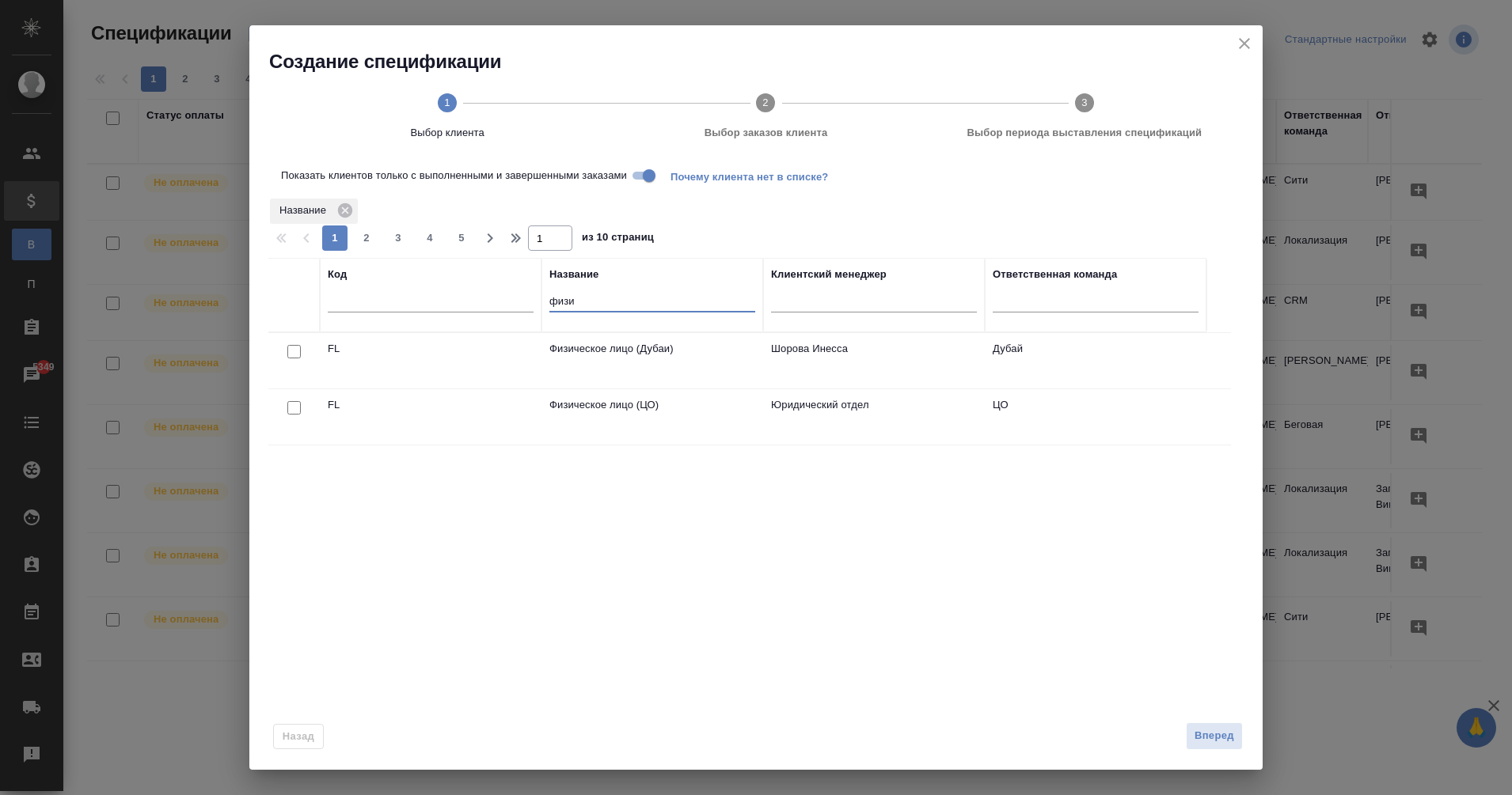
drag, startPoint x: 572, startPoint y: 297, endPoint x: 539, endPoint y: 300, distance: 33.1
click at [539, 300] on tr "Код Название физи Клиентский менеджер Ответственная команда" at bounding box center [737, 295] width 938 height 75
type input "face r"
click at [634, 359] on td "FACE ROOM BEAUTY SALON CO." at bounding box center [652, 361] width 222 height 56
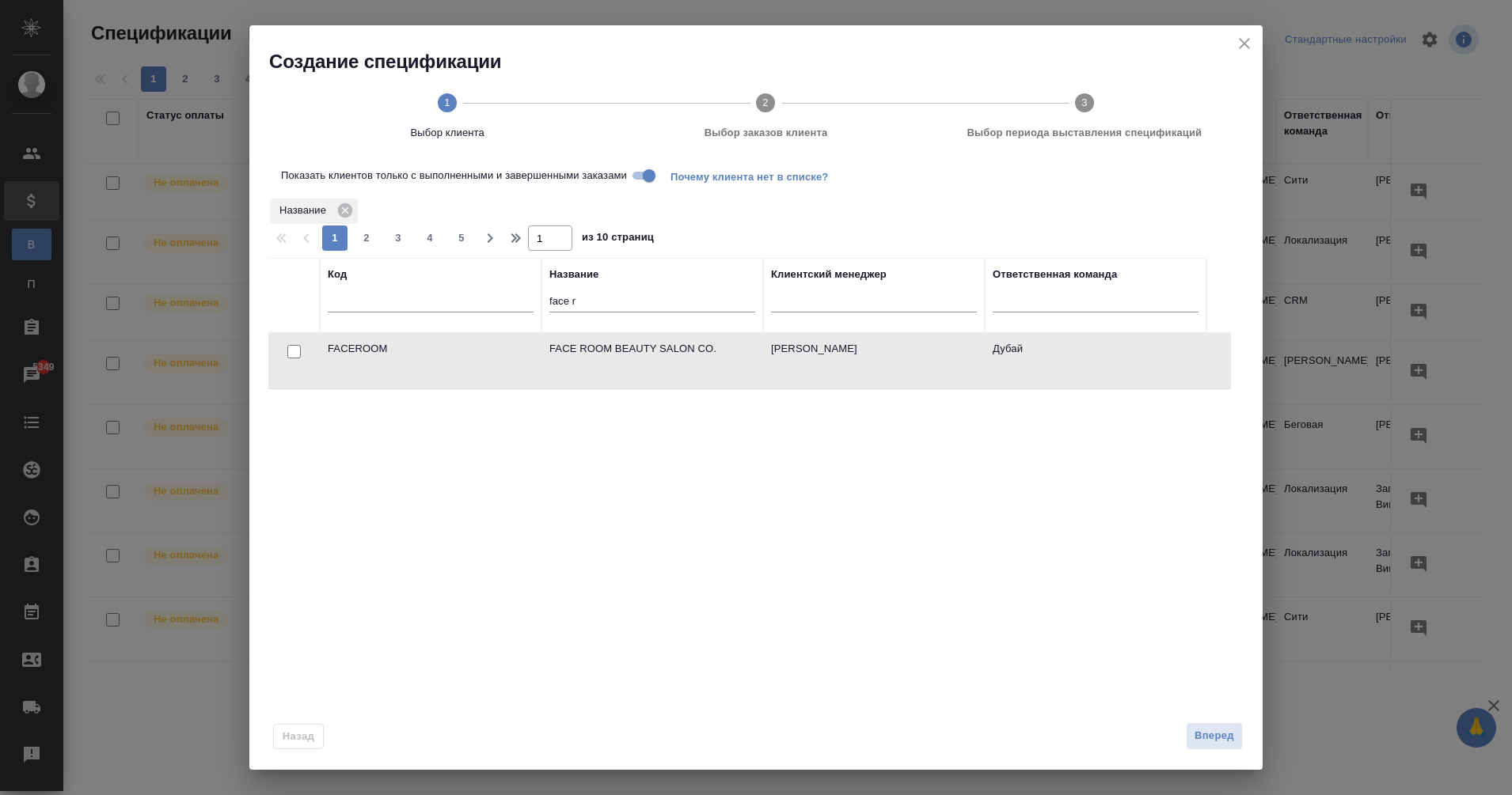
click at [634, 359] on td "FACE ROOM BEAUTY SALON CO." at bounding box center [652, 361] width 222 height 56
click at [292, 354] on input "checkbox" at bounding box center [294, 351] width 13 height 13
checkbox input "true"
click at [1213, 738] on span "Вперед" at bounding box center [1214, 736] width 40 height 18
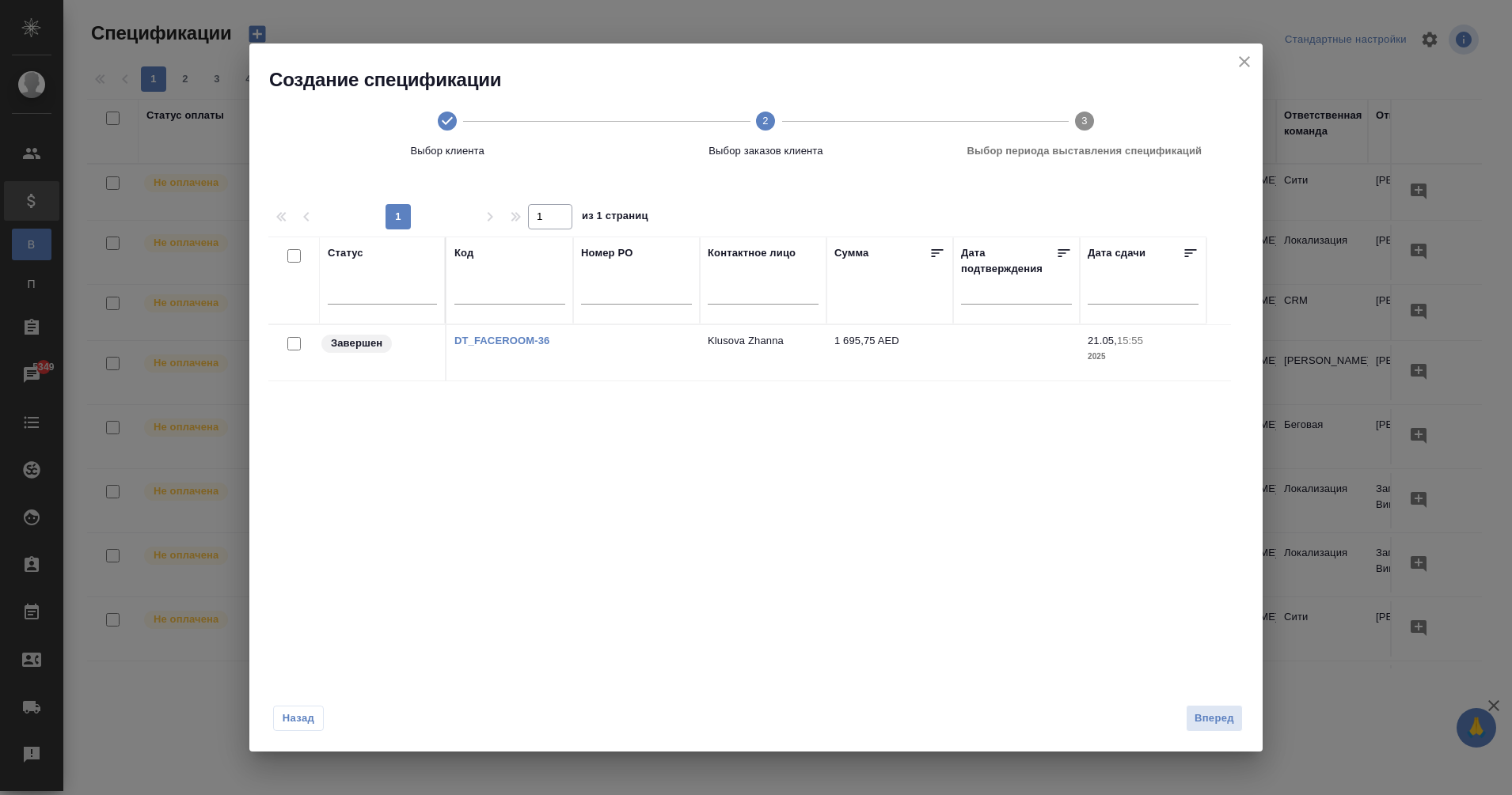
click at [758, 127] on icon "2" at bounding box center [766, 121] width 19 height 19
click at [451, 127] on icon at bounding box center [448, 121] width 19 height 19
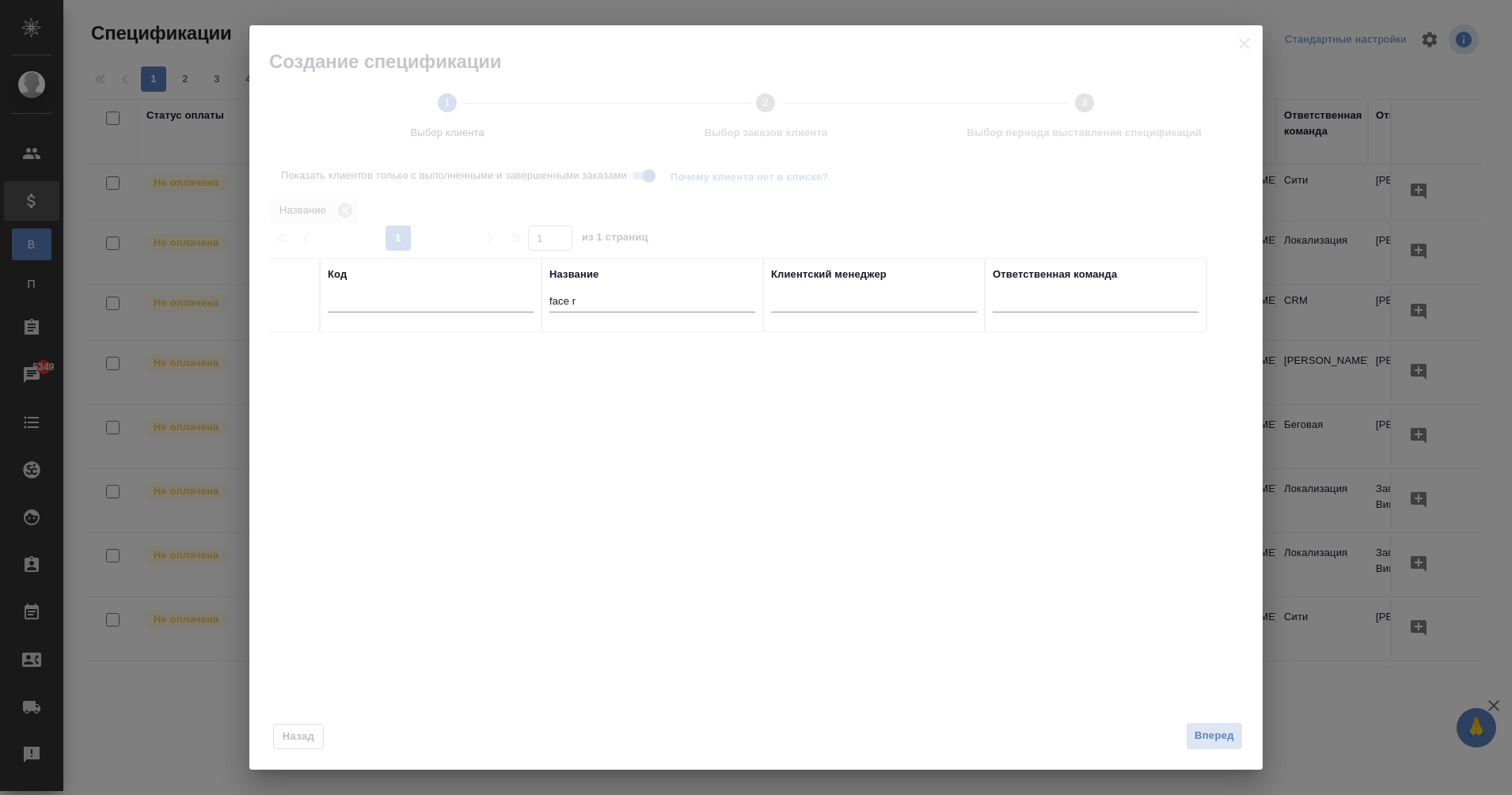
click at [446, 124] on div at bounding box center [756, 397] width 1013 height 745
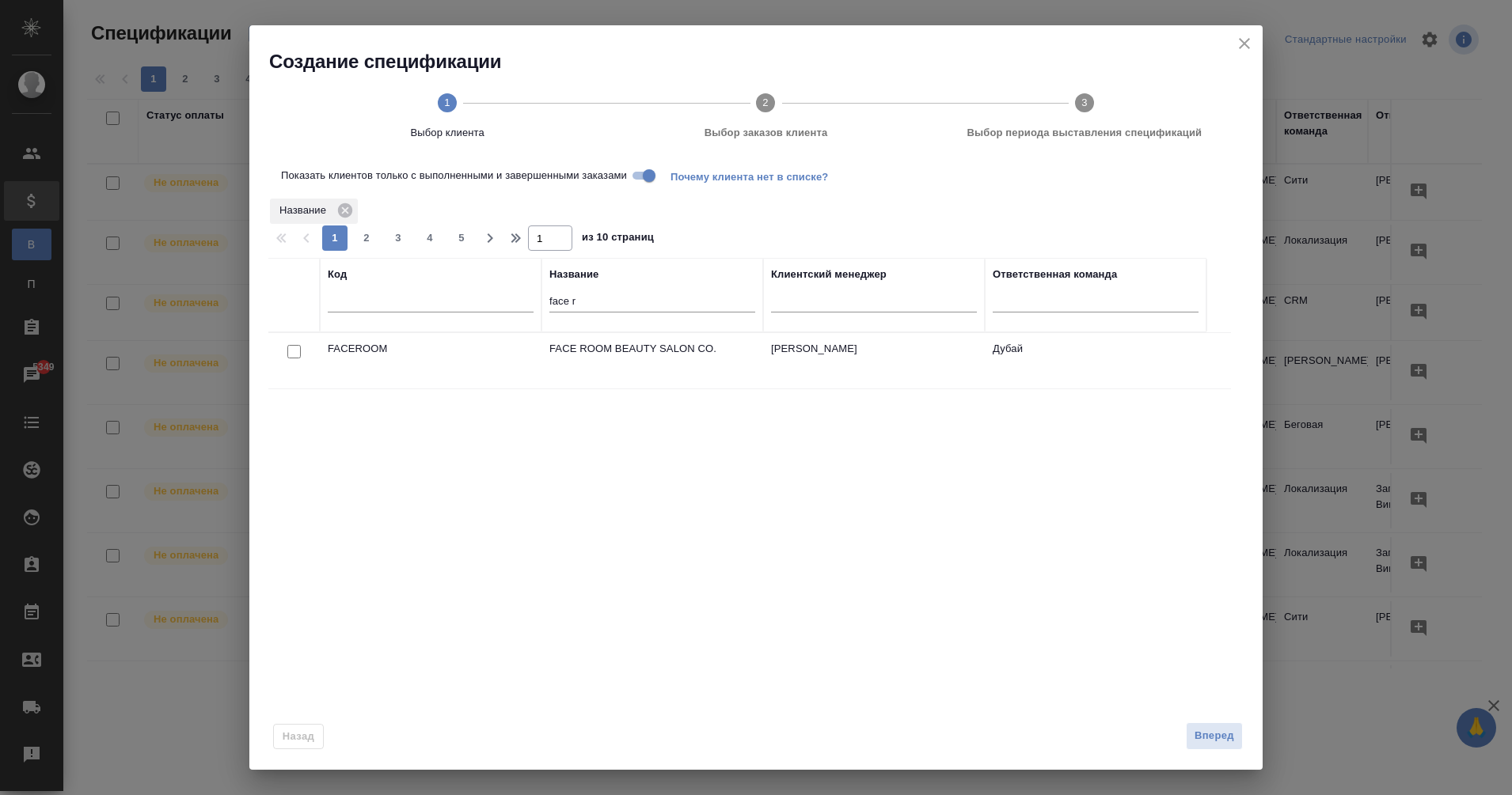
click at [637, 351] on p "FACE ROOM BEAUTY SALON CO." at bounding box center [652, 349] width 206 height 16
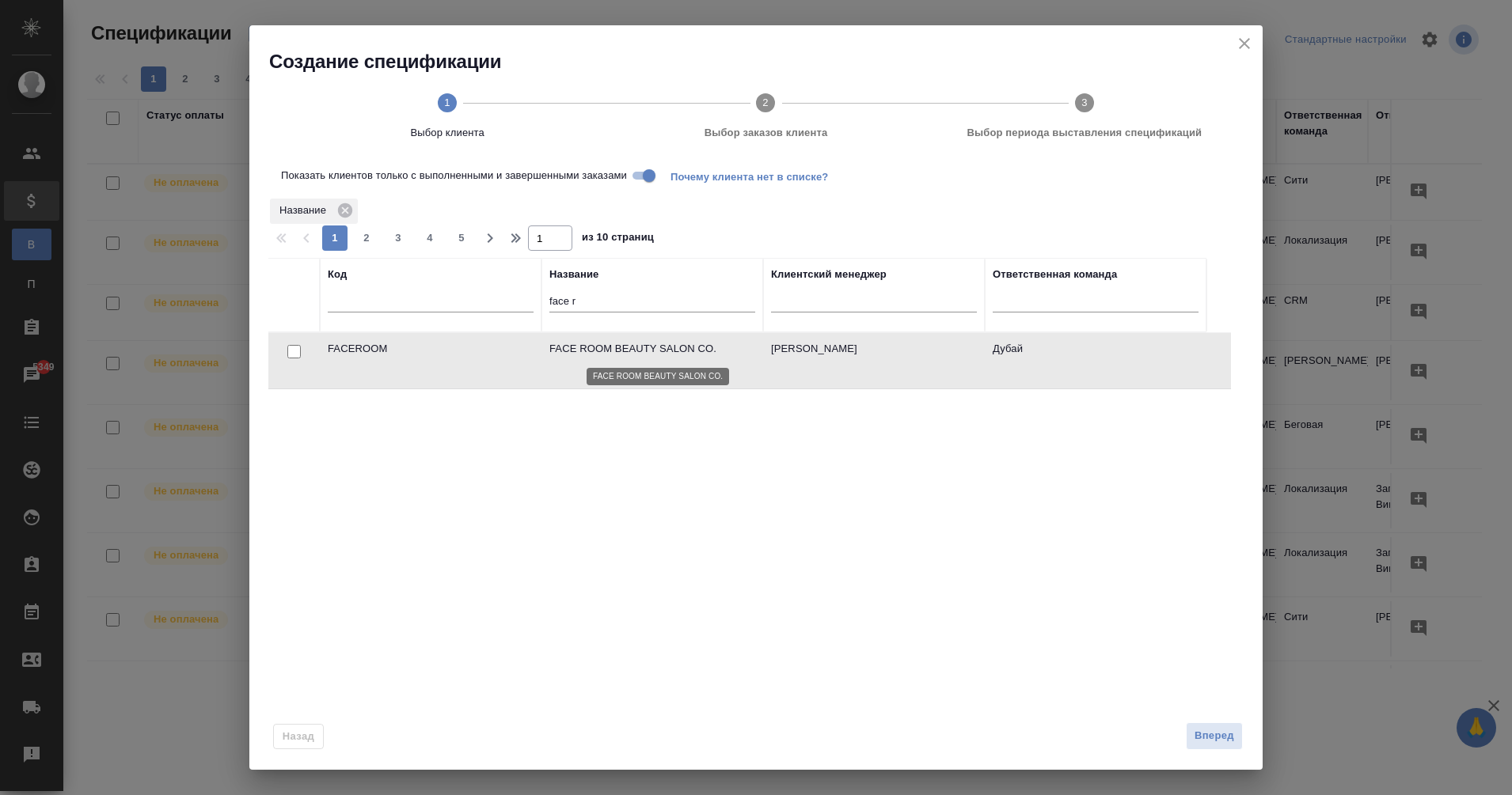
click at [637, 351] on p "FACE ROOM BEAUTY SALON CO." at bounding box center [652, 349] width 206 height 16
click at [287, 348] on div at bounding box center [294, 353] width 36 height 23
click at [291, 355] on input "checkbox" at bounding box center [294, 351] width 13 height 13
checkbox input "true"
click at [1212, 734] on span "Вперед" at bounding box center [1214, 736] width 40 height 18
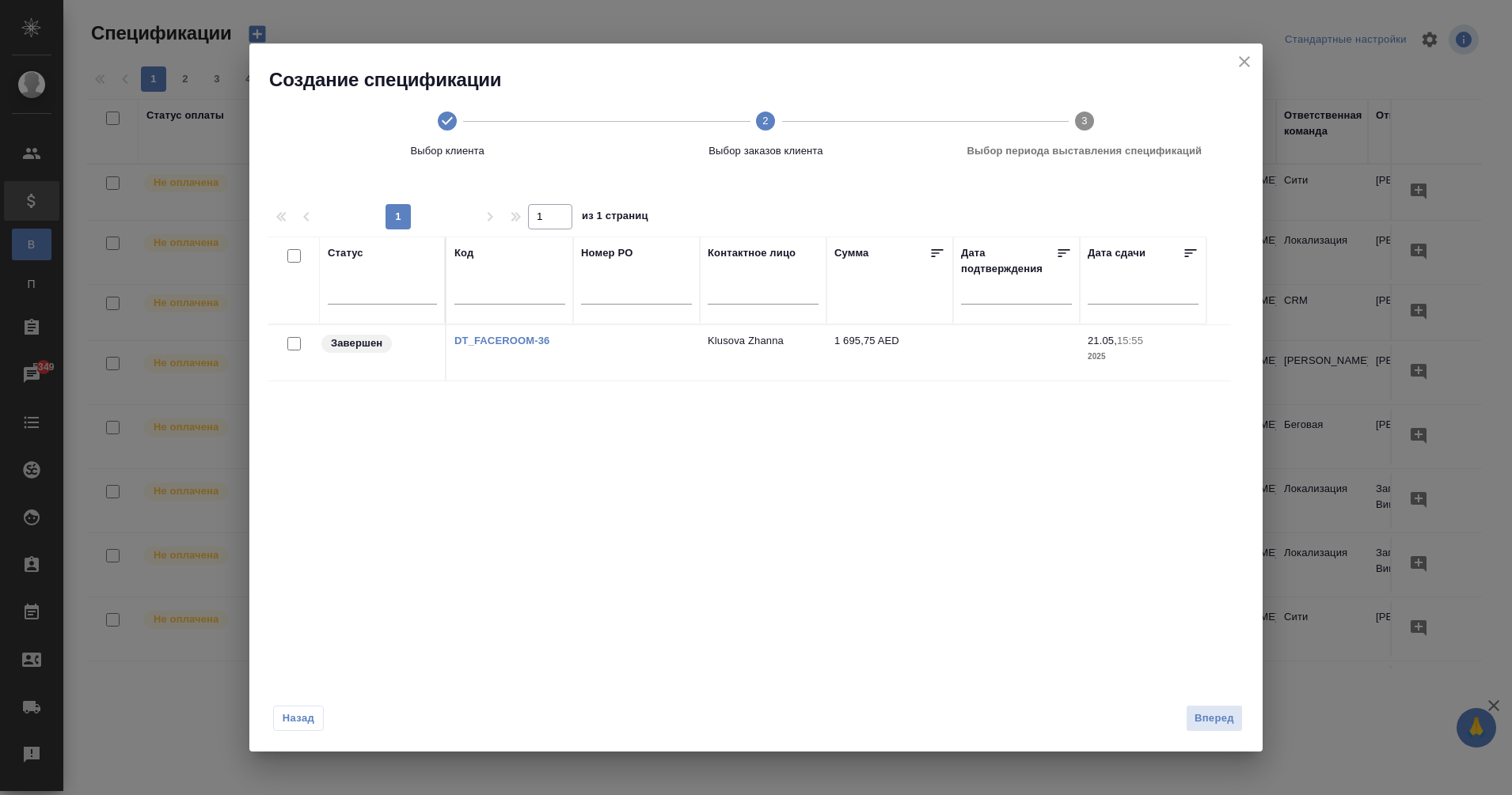
click at [613, 424] on div "Статус Код Номер PO Контактное лицо Сумма Дата подтверждения Дата сдачи Заверше…" at bounding box center [749, 454] width 962 height 435
click at [458, 111] on span "Выбор клиента" at bounding box center [448, 135] width 306 height 48
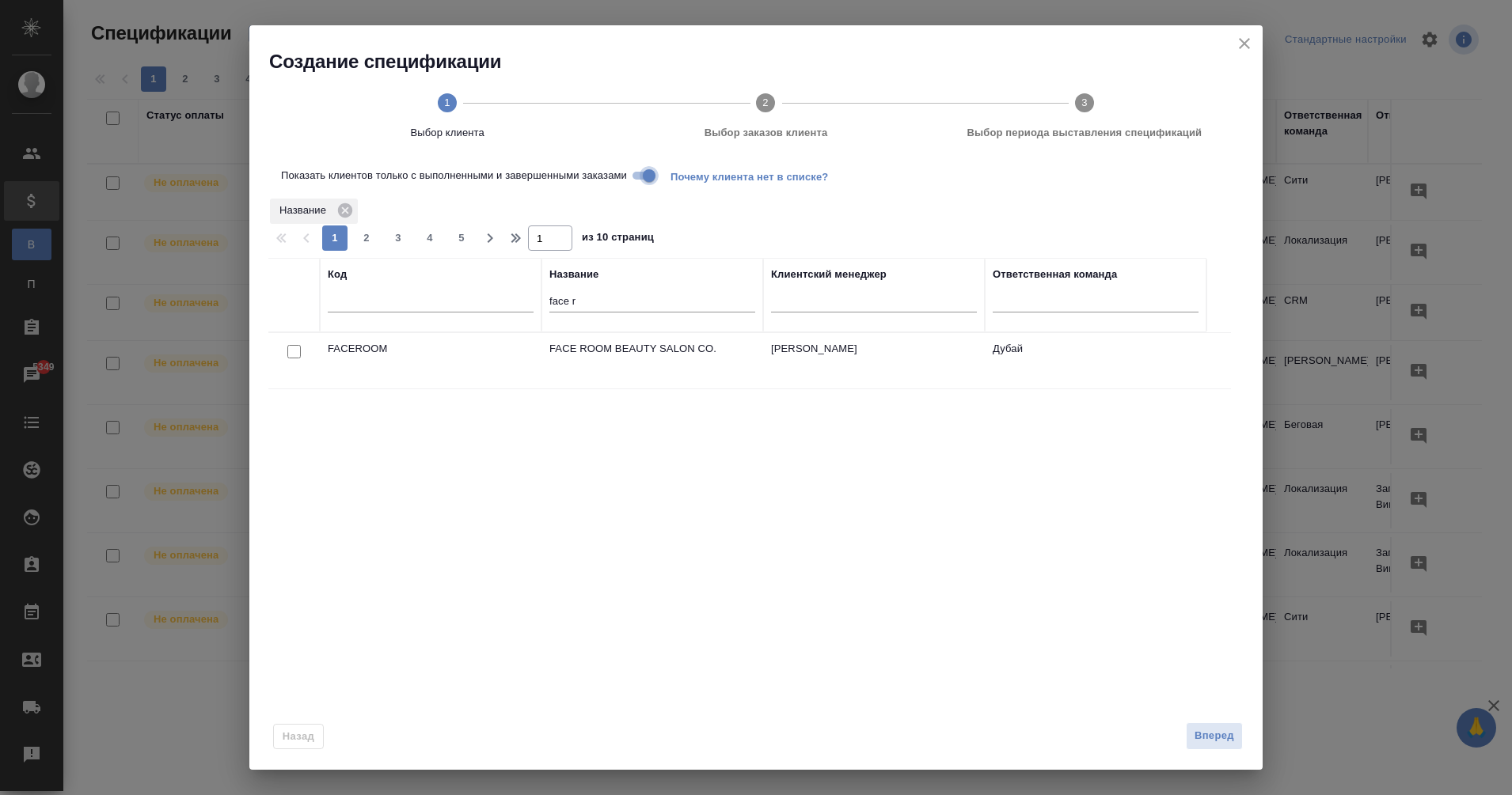
click at [645, 178] on input "Показать клиентов только с выполненными и завершенными заказами" at bounding box center [649, 176] width 57 height 19
click at [1216, 741] on span "Вперед" at bounding box center [1214, 736] width 40 height 18
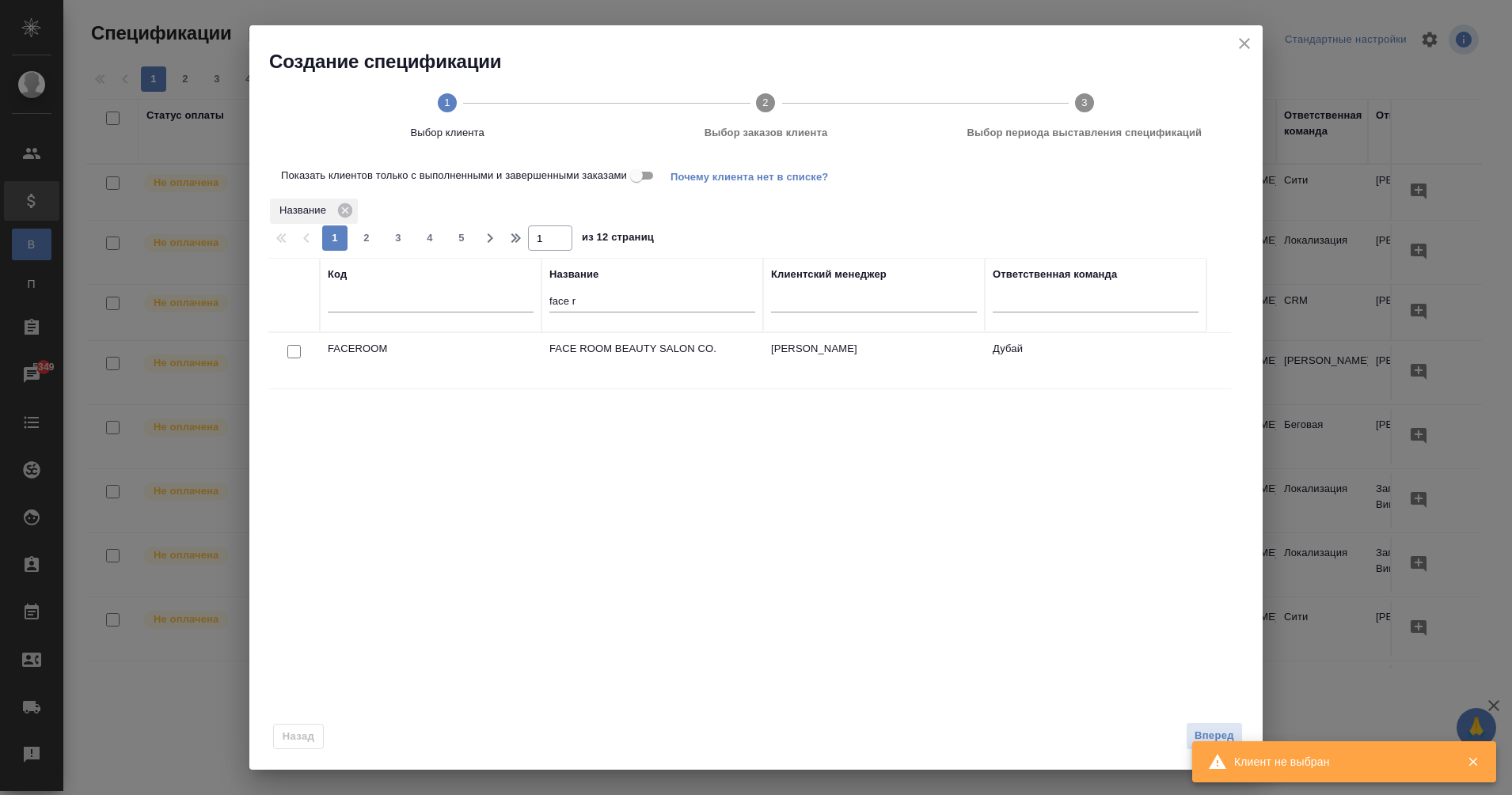
click at [292, 358] on input "checkbox" at bounding box center [294, 351] width 13 height 13
checkbox input "true"
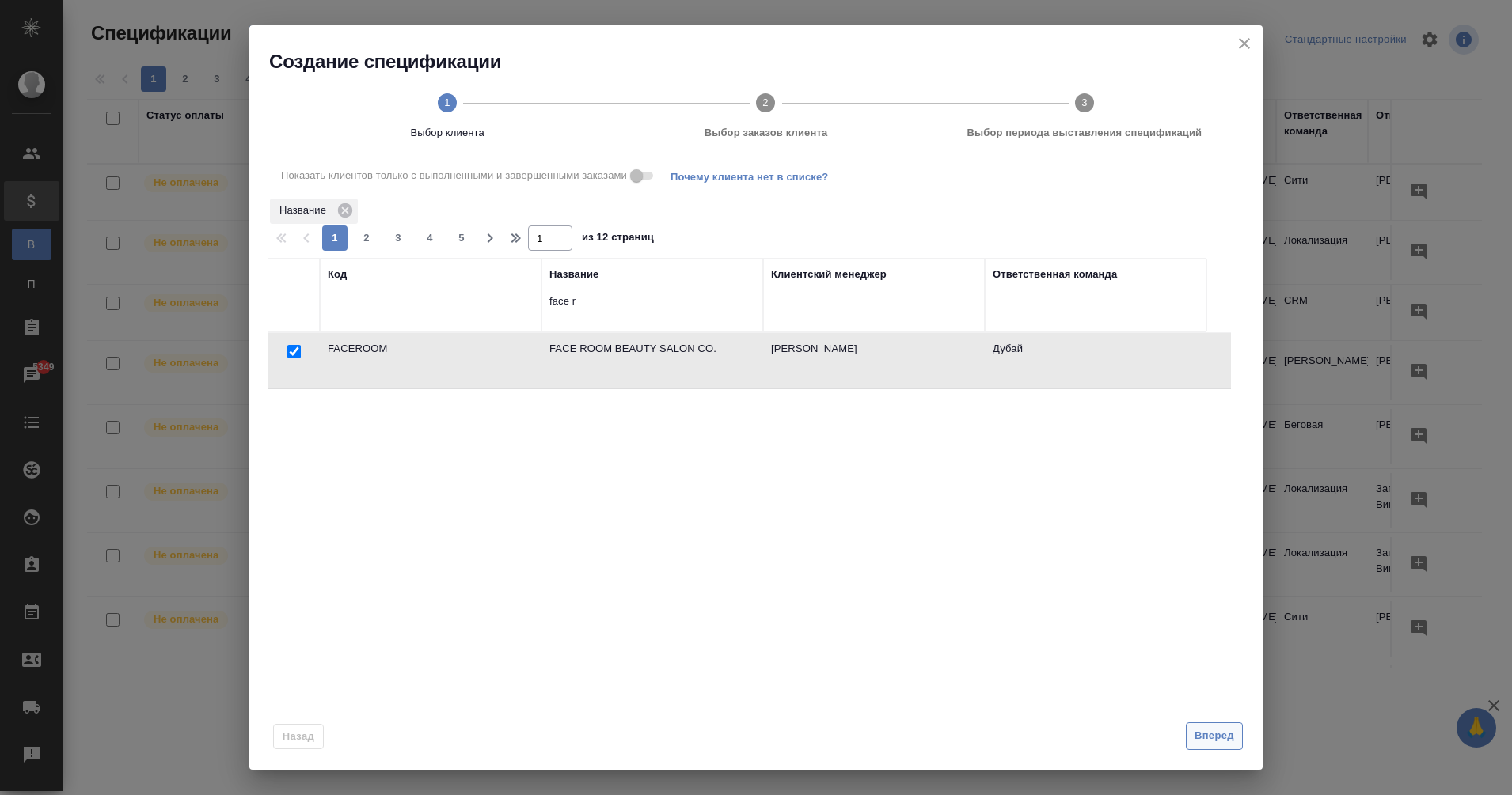
click at [1215, 730] on span "Вперед" at bounding box center [1214, 736] width 40 height 18
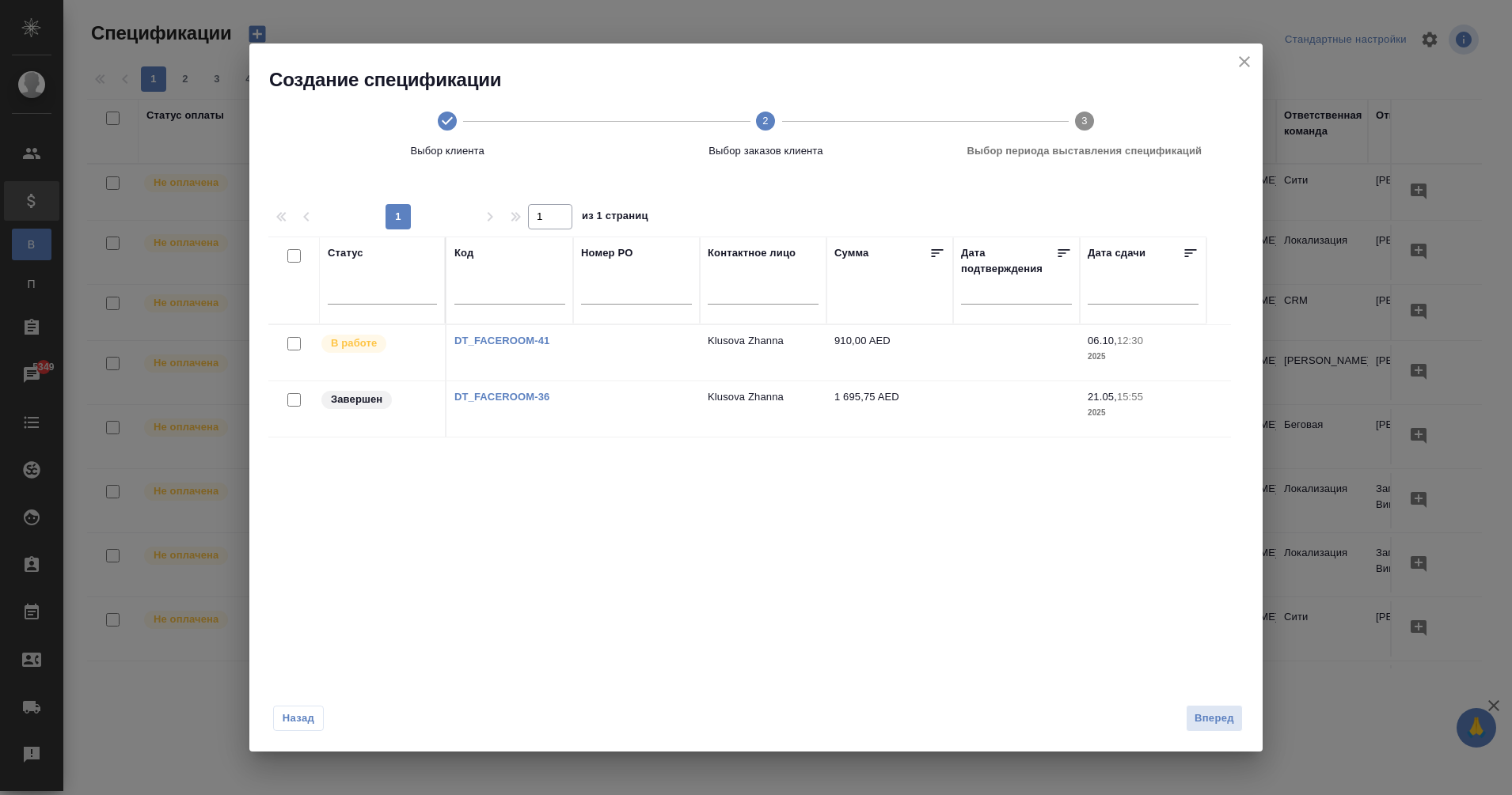
click at [300, 345] on input "checkbox" at bounding box center [294, 343] width 13 height 13
checkbox input "true"
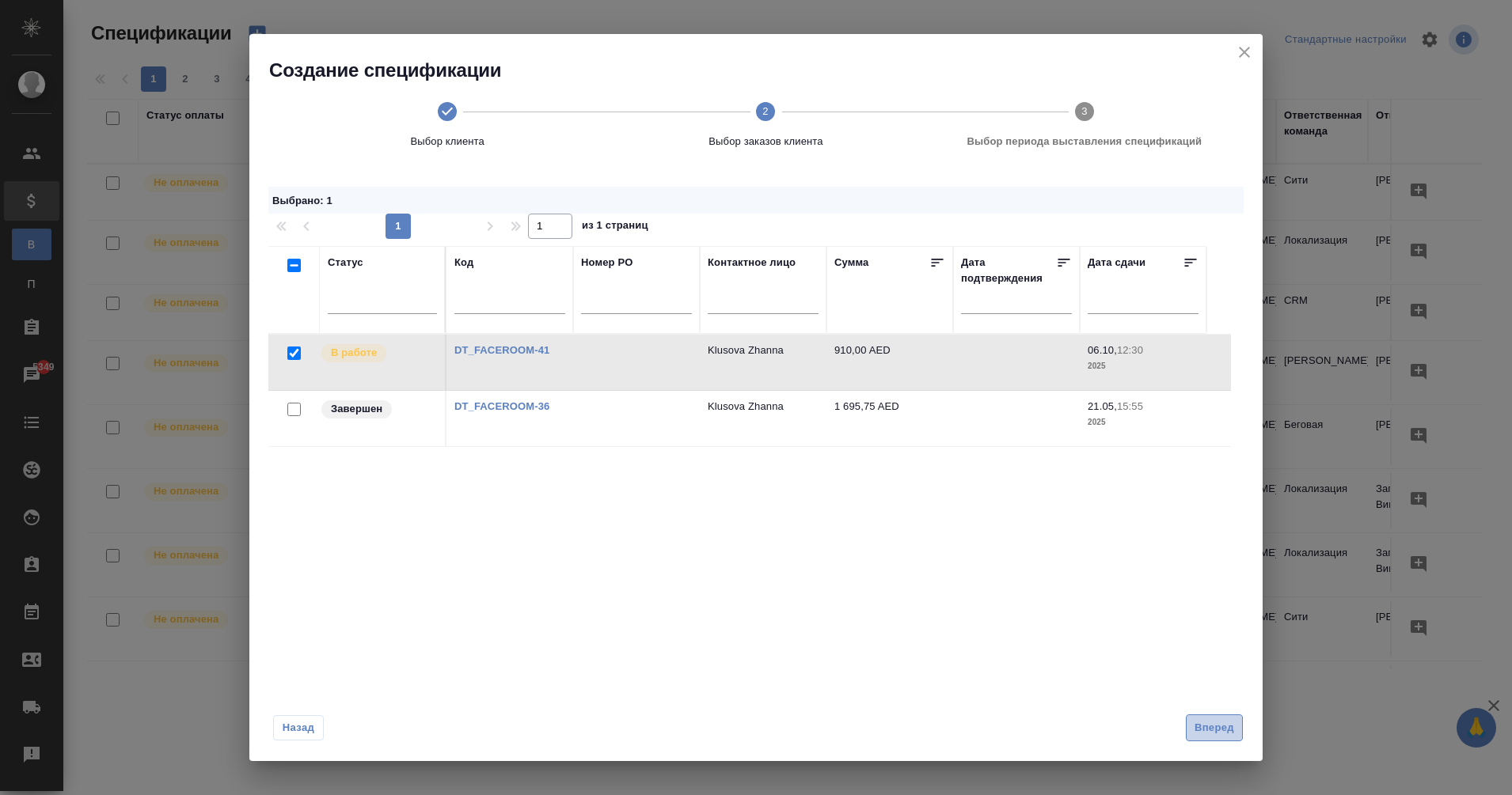
click at [1220, 725] on span "Вперед" at bounding box center [1214, 728] width 40 height 18
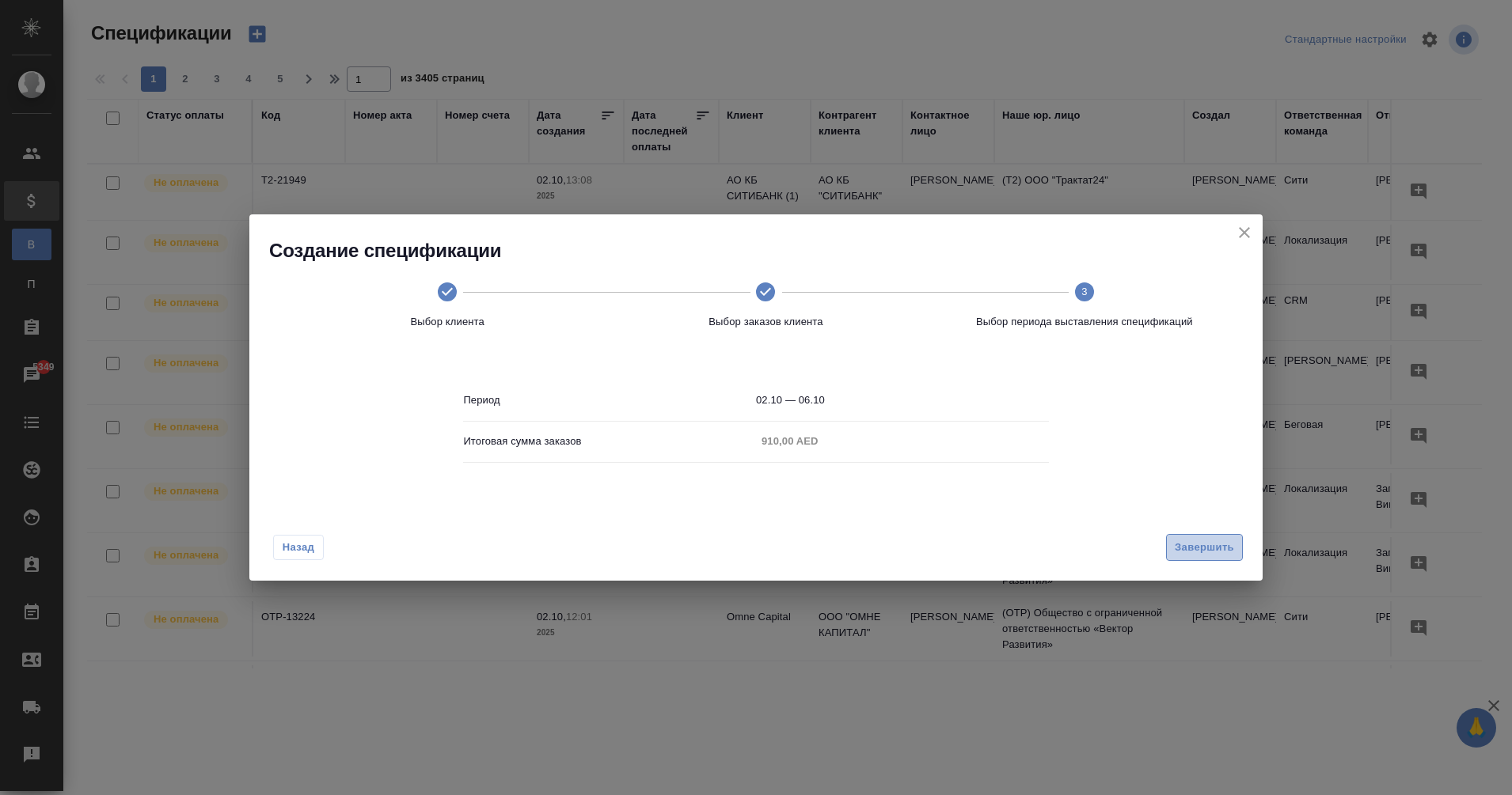
click at [1191, 542] on span "Завершить" at bounding box center [1204, 547] width 59 height 18
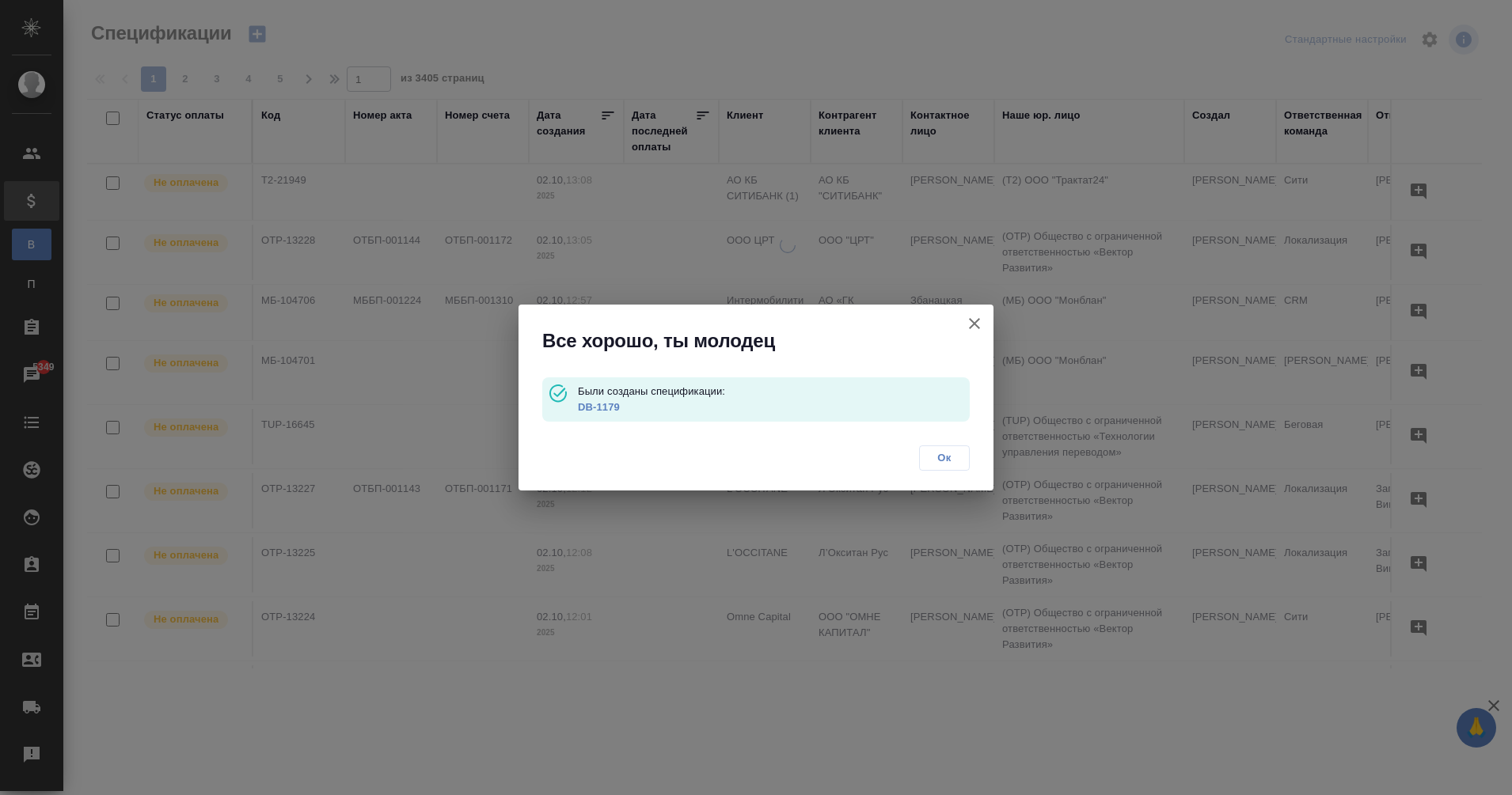
click at [606, 403] on link "DB-1179" at bounding box center [599, 407] width 42 height 12
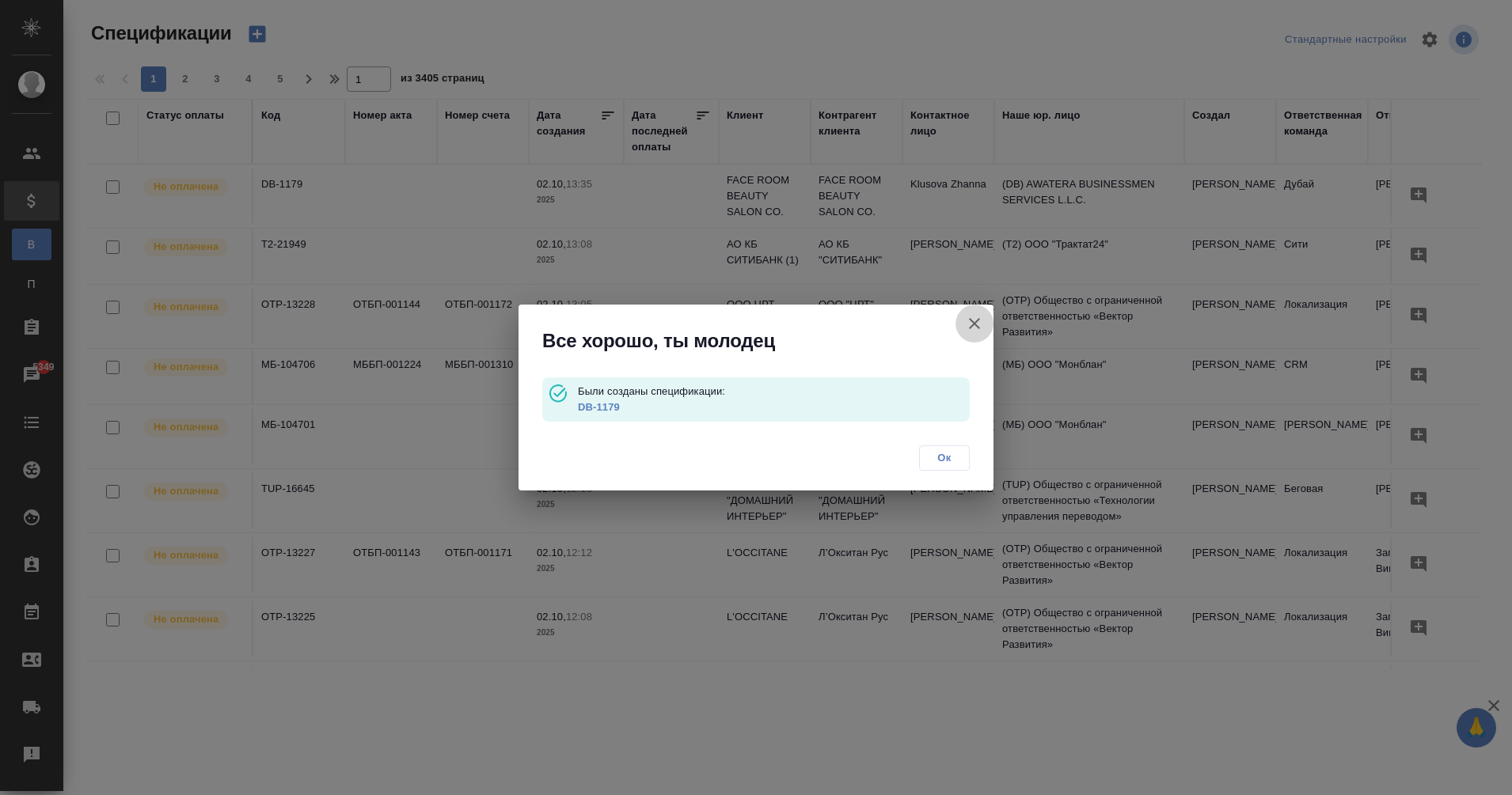
click at [979, 321] on icon "button" at bounding box center [974, 324] width 19 height 19
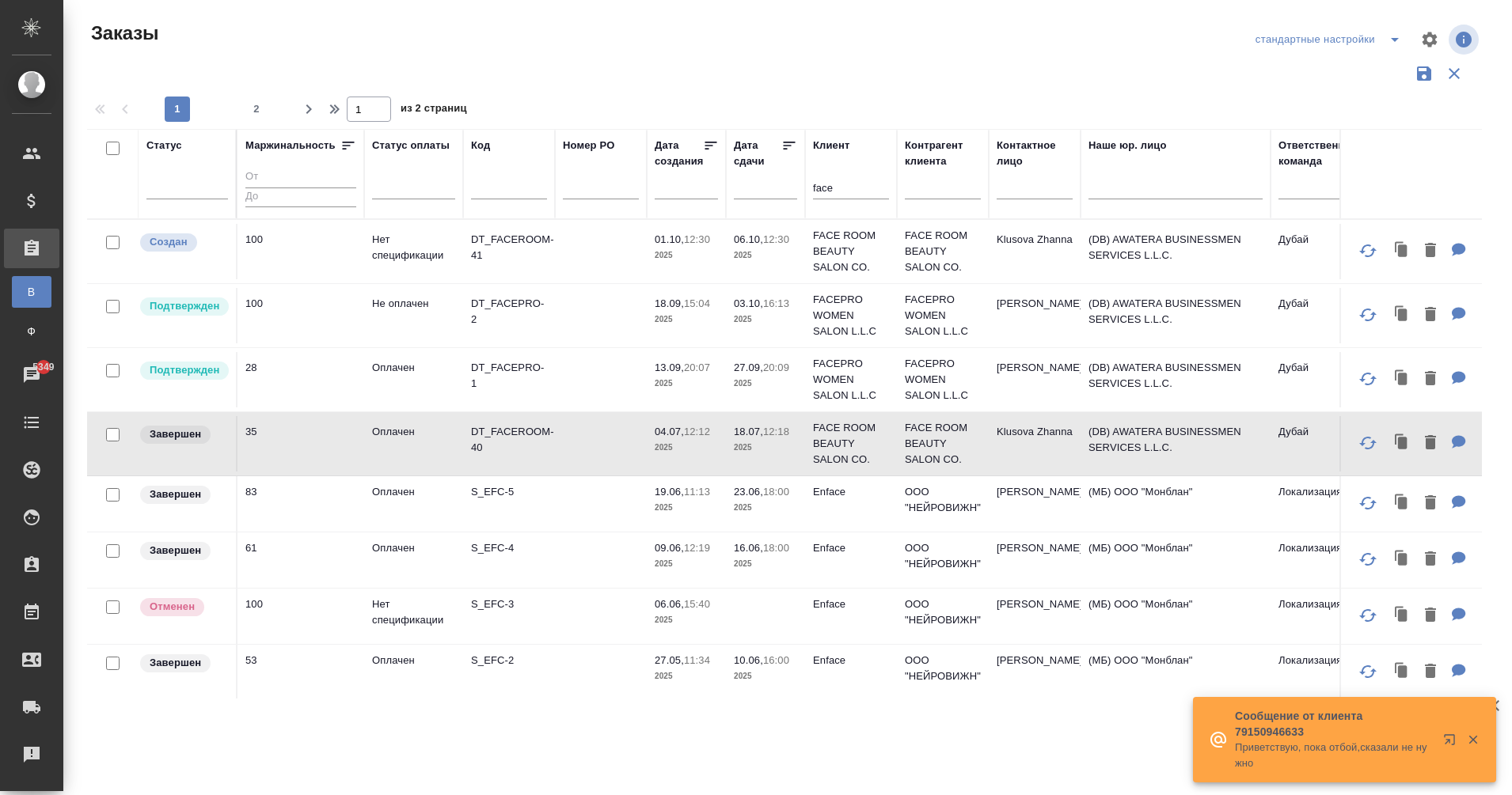
scroll to position [0, 1396]
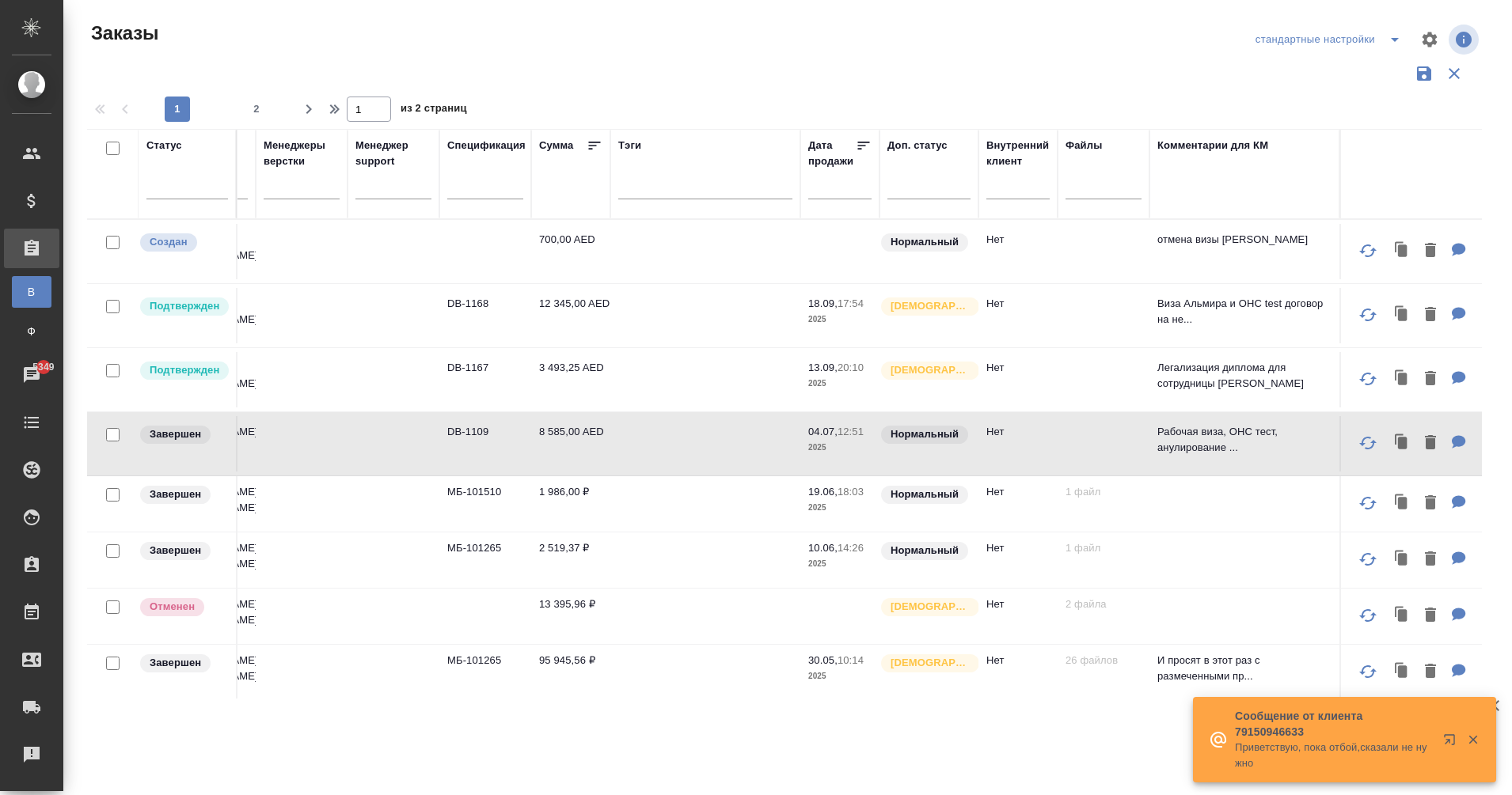
click at [553, 240] on td "700,00 AED" at bounding box center [570, 252] width 79 height 56
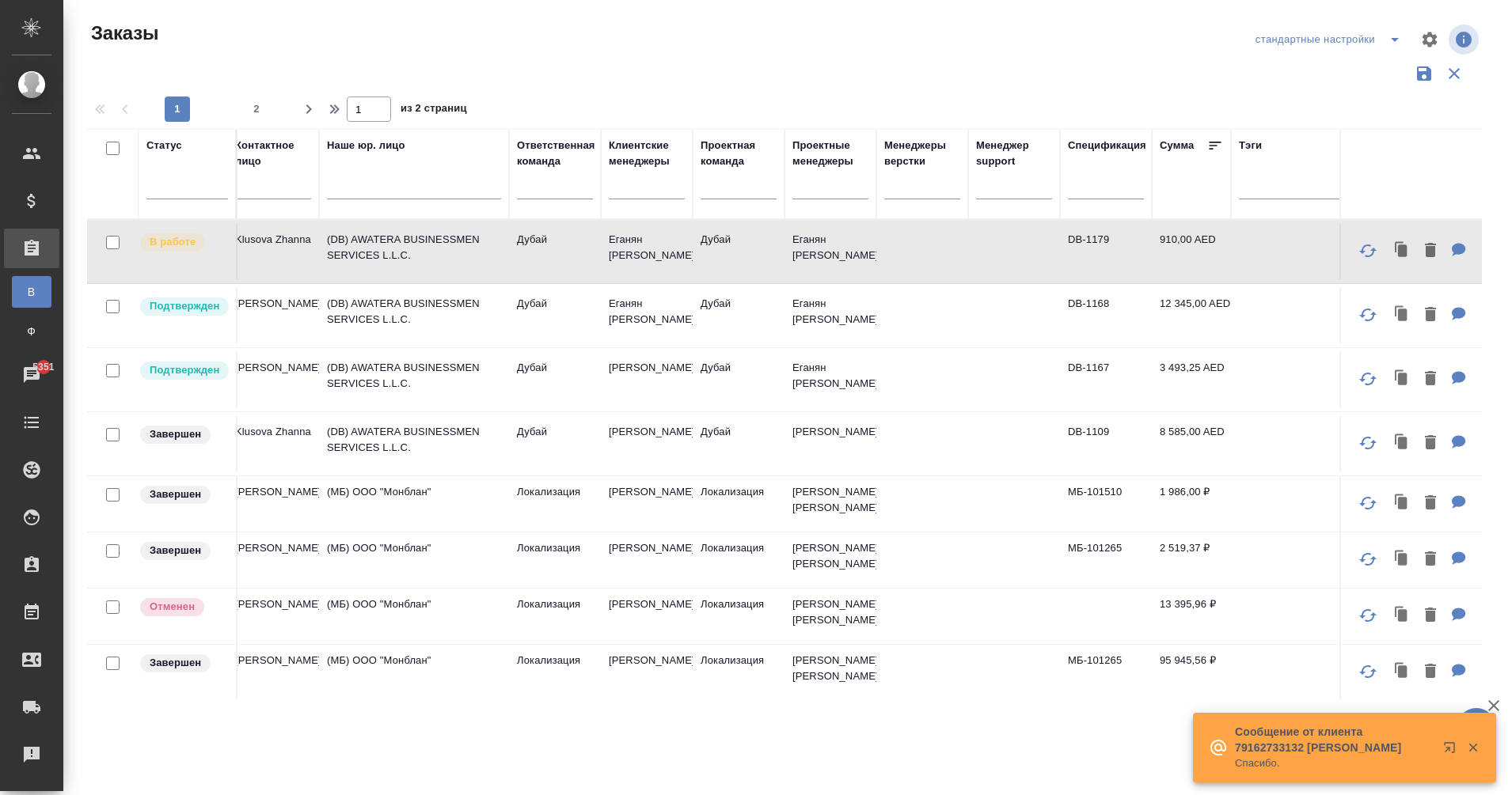
scroll to position [0, 722]
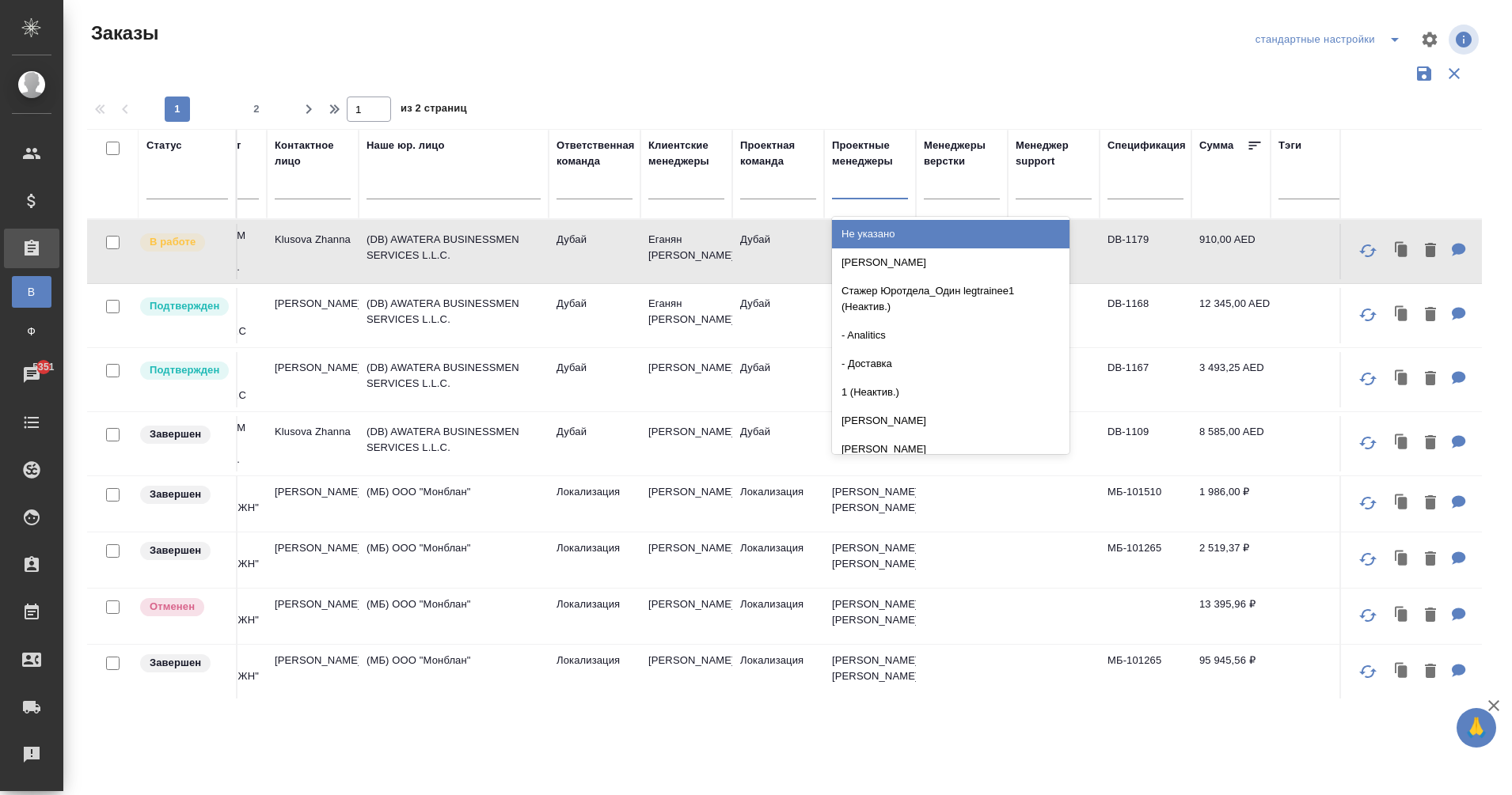
click at [850, 182] on div at bounding box center [869, 183] width 76 height 23
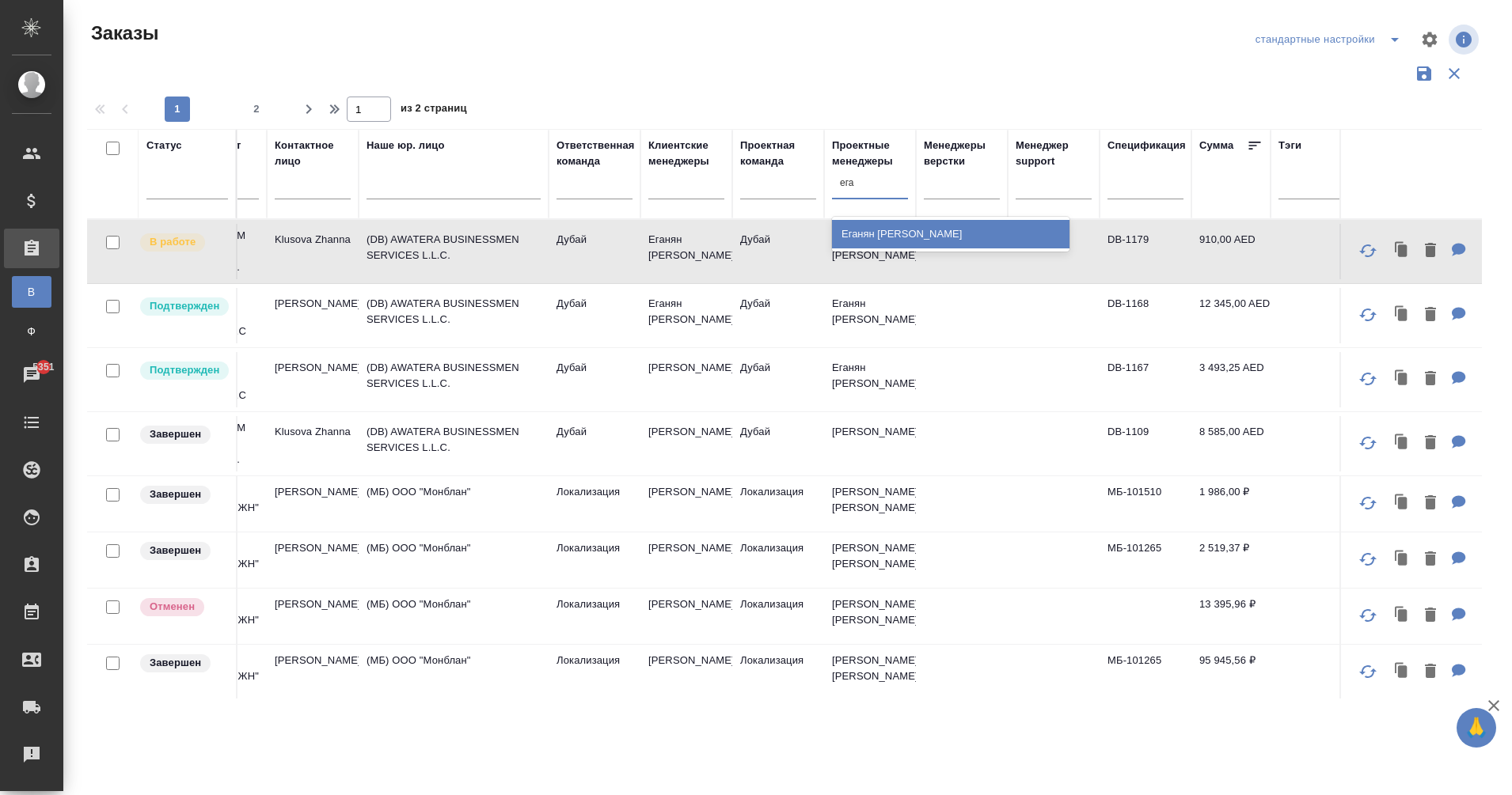
type input "еган"
click at [910, 236] on div "Еганян Маргарита" at bounding box center [950, 234] width 237 height 29
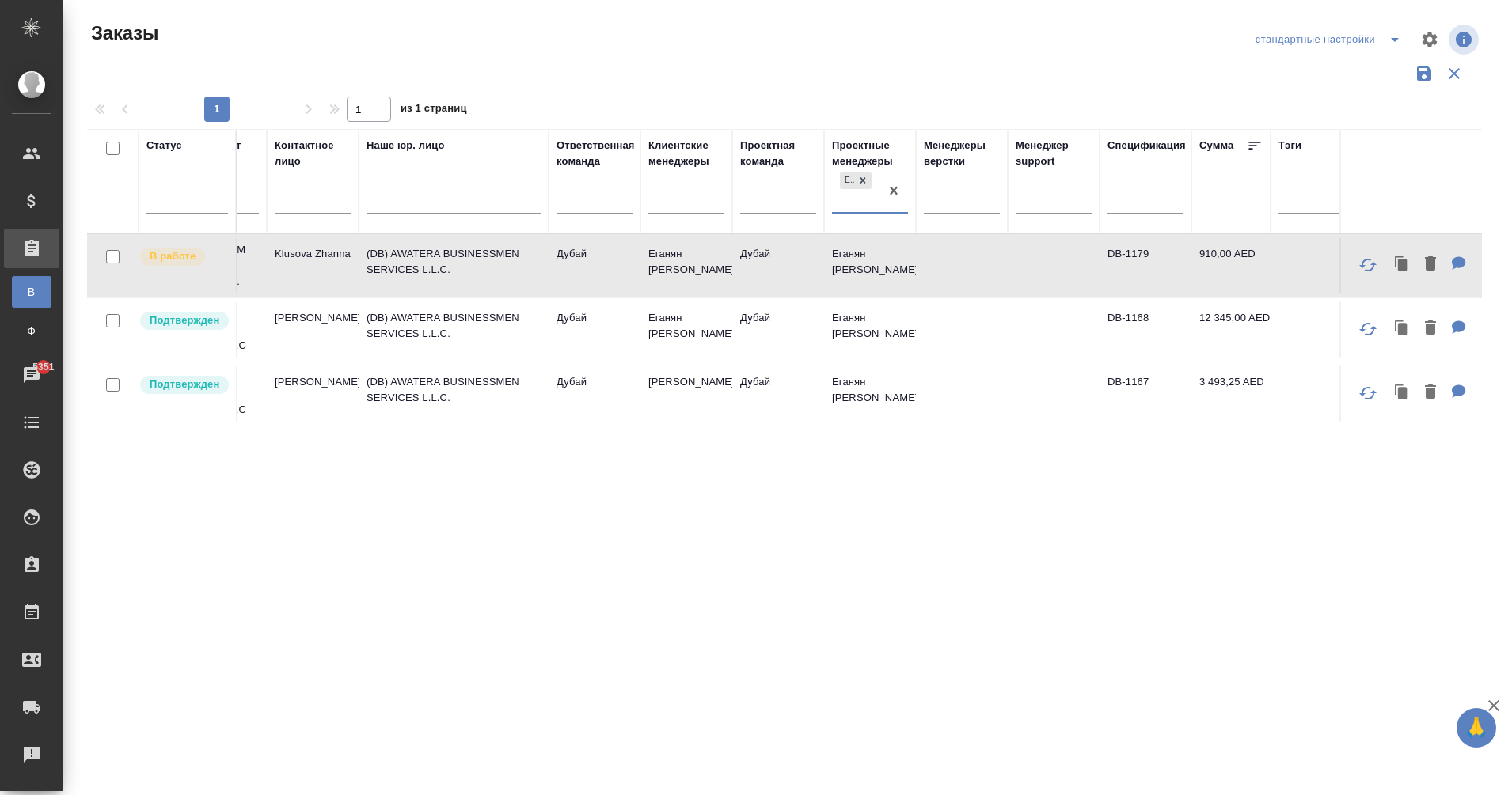
scroll to position [0, 0]
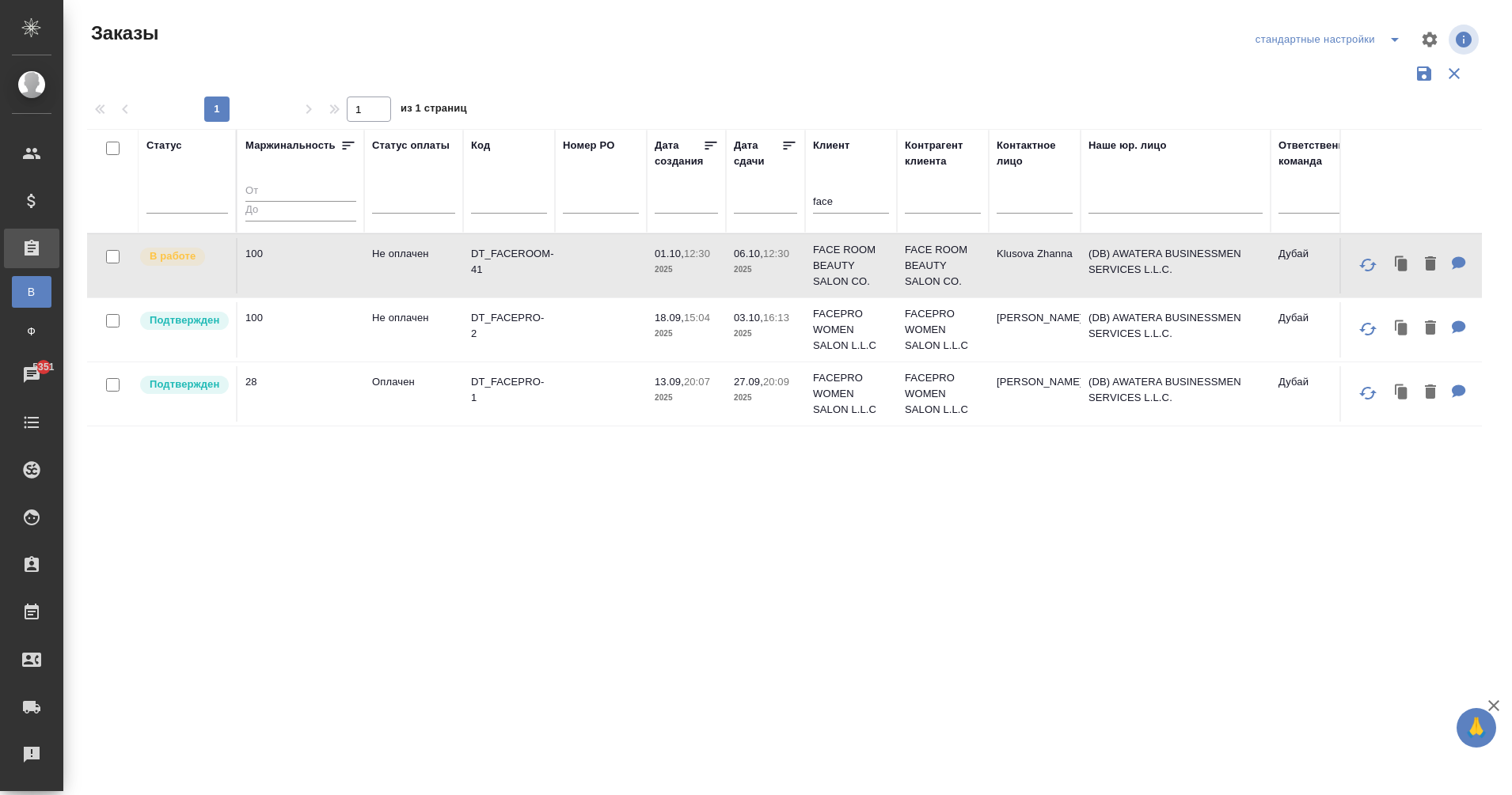
click at [822, 199] on input "face" at bounding box center [850, 202] width 76 height 20
click at [822, 199] on input "face" at bounding box center [850, 202] width 76 height 20
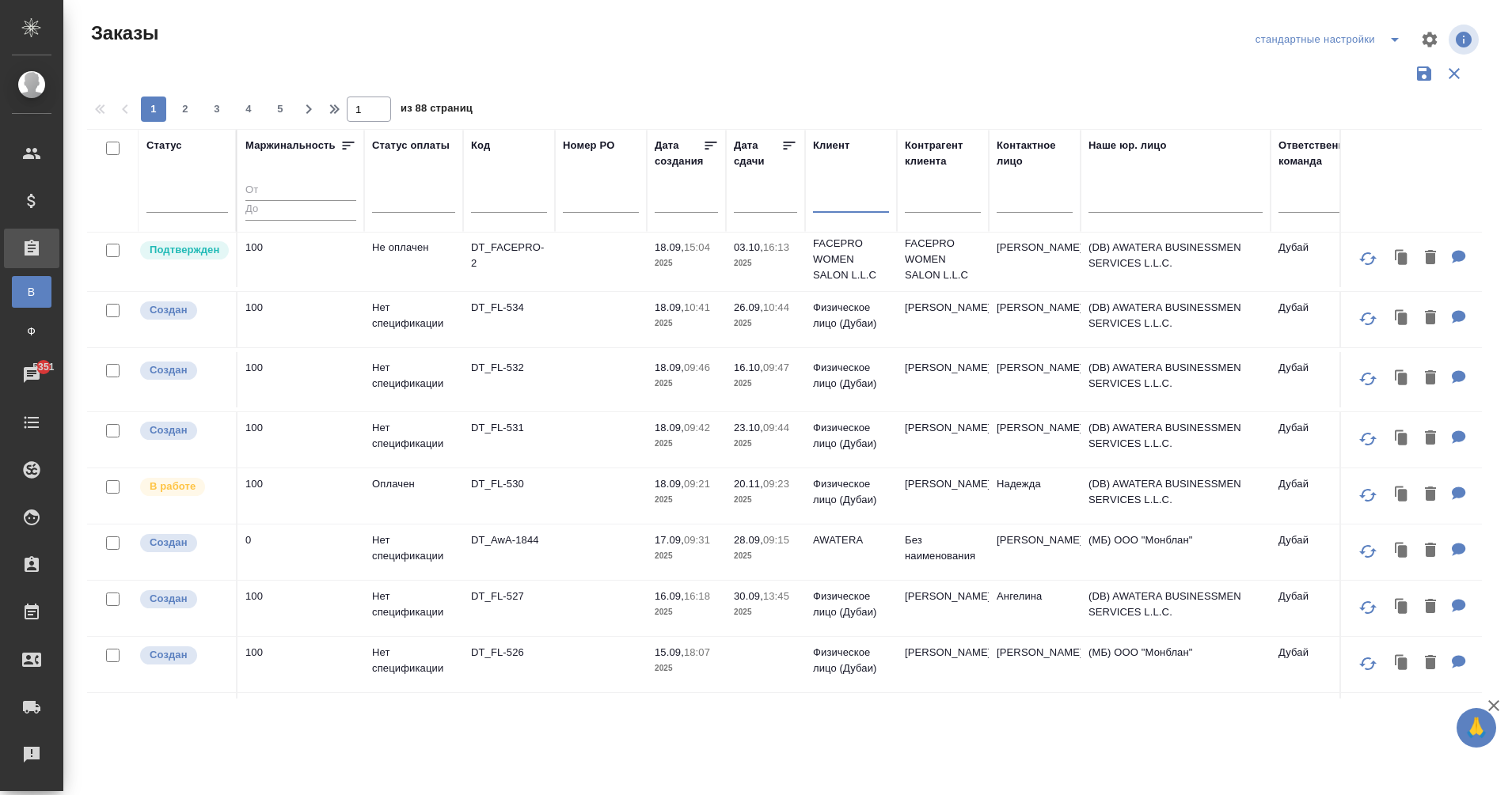
scroll to position [1002, 0]
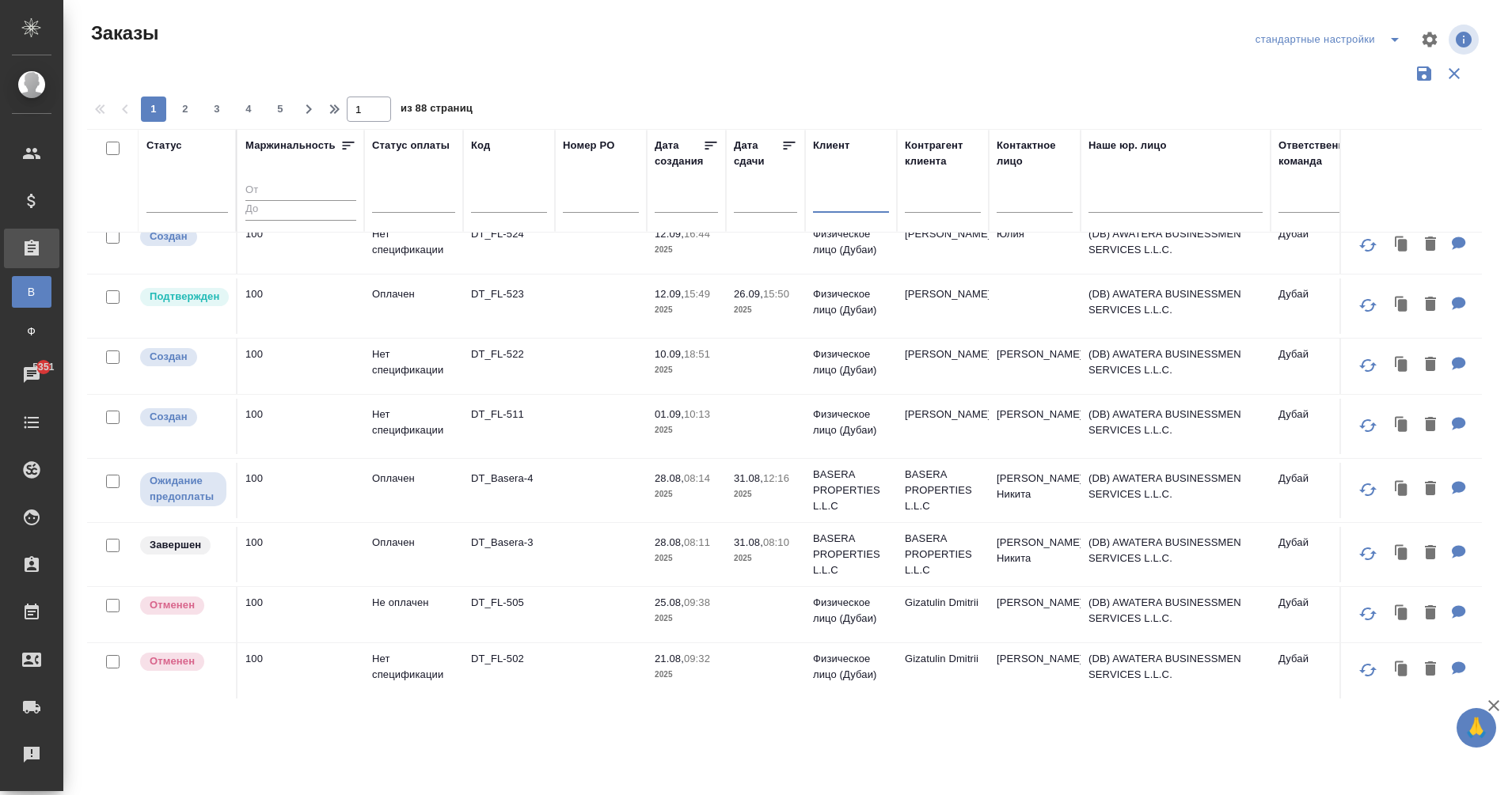
drag, startPoint x: 182, startPoint y: 120, endPoint x: 382, endPoint y: 288, distance: 261.2
click at [182, 119] on button "2" at bounding box center [185, 109] width 25 height 25
type input "2"
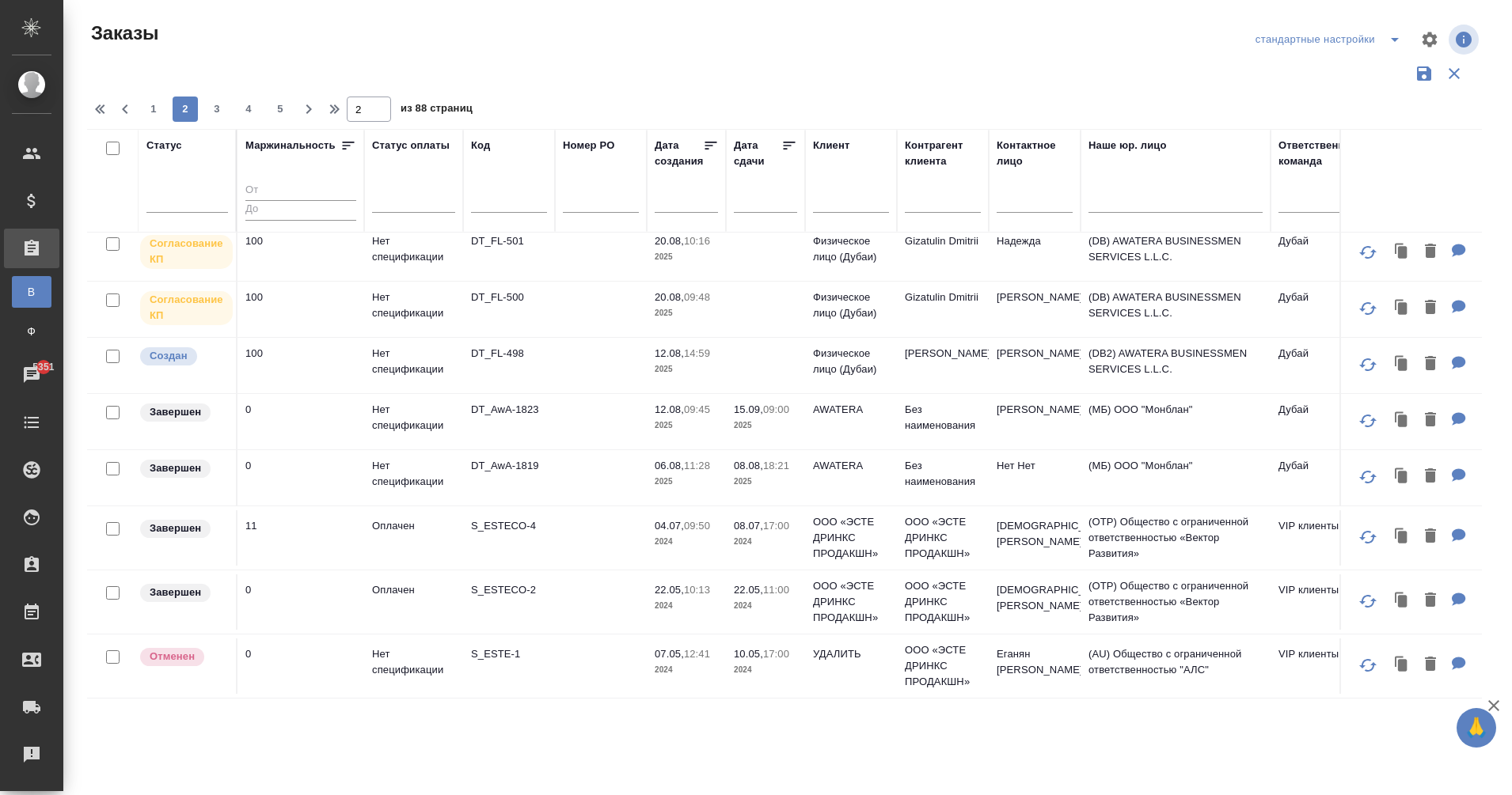
scroll to position [4, 0]
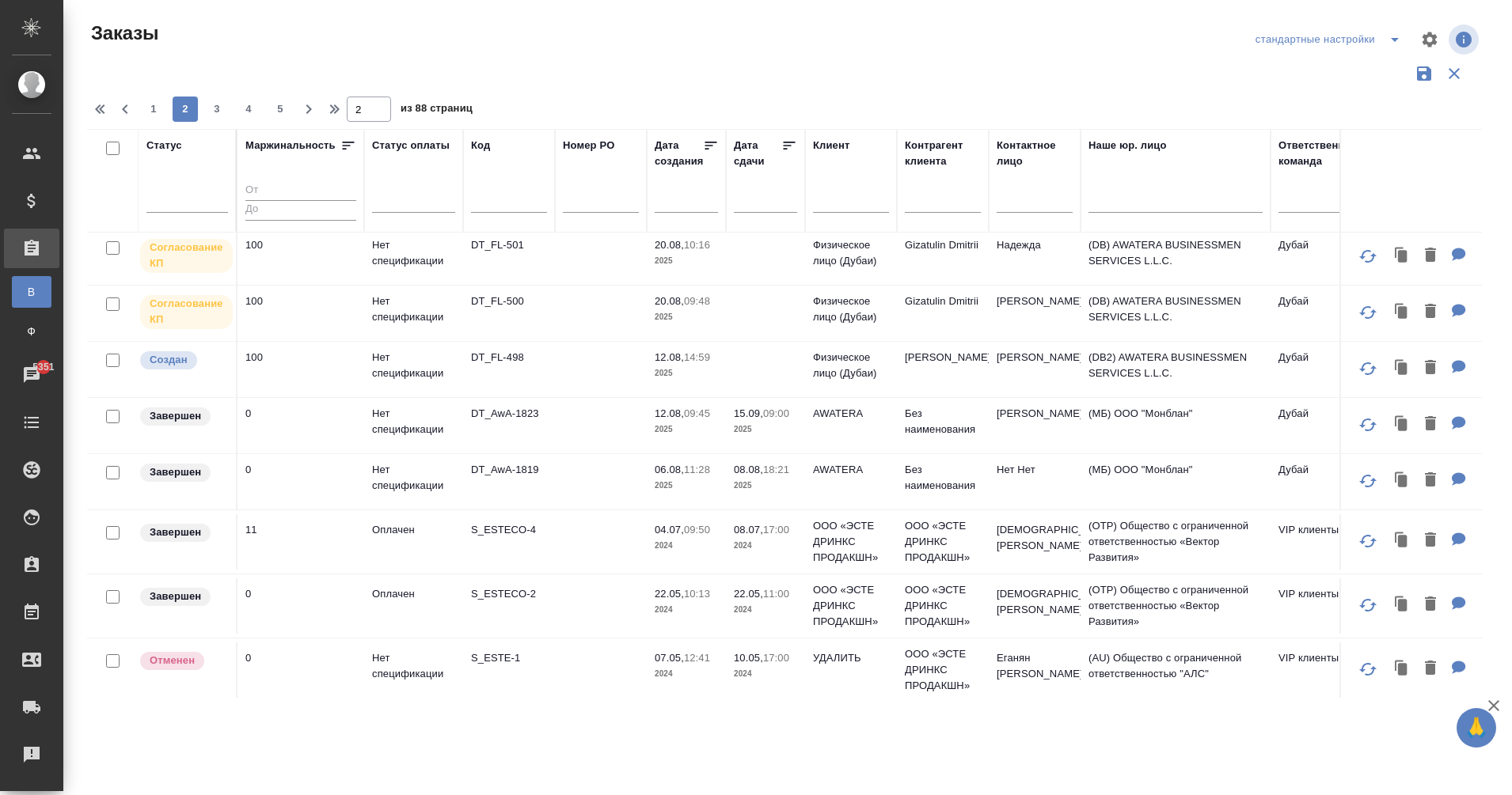
drag, startPoint x: 636, startPoint y: 681, endPoint x: 813, endPoint y: 669, distance: 177.4
click at [813, 669] on tr "Отменен 0 Нет спецификации S_ESTE-1 07.05, 12:41 2024 10.05, 17:00 2024 УДАЛИТЬ…" at bounding box center [1475, 670] width 2776 height 64
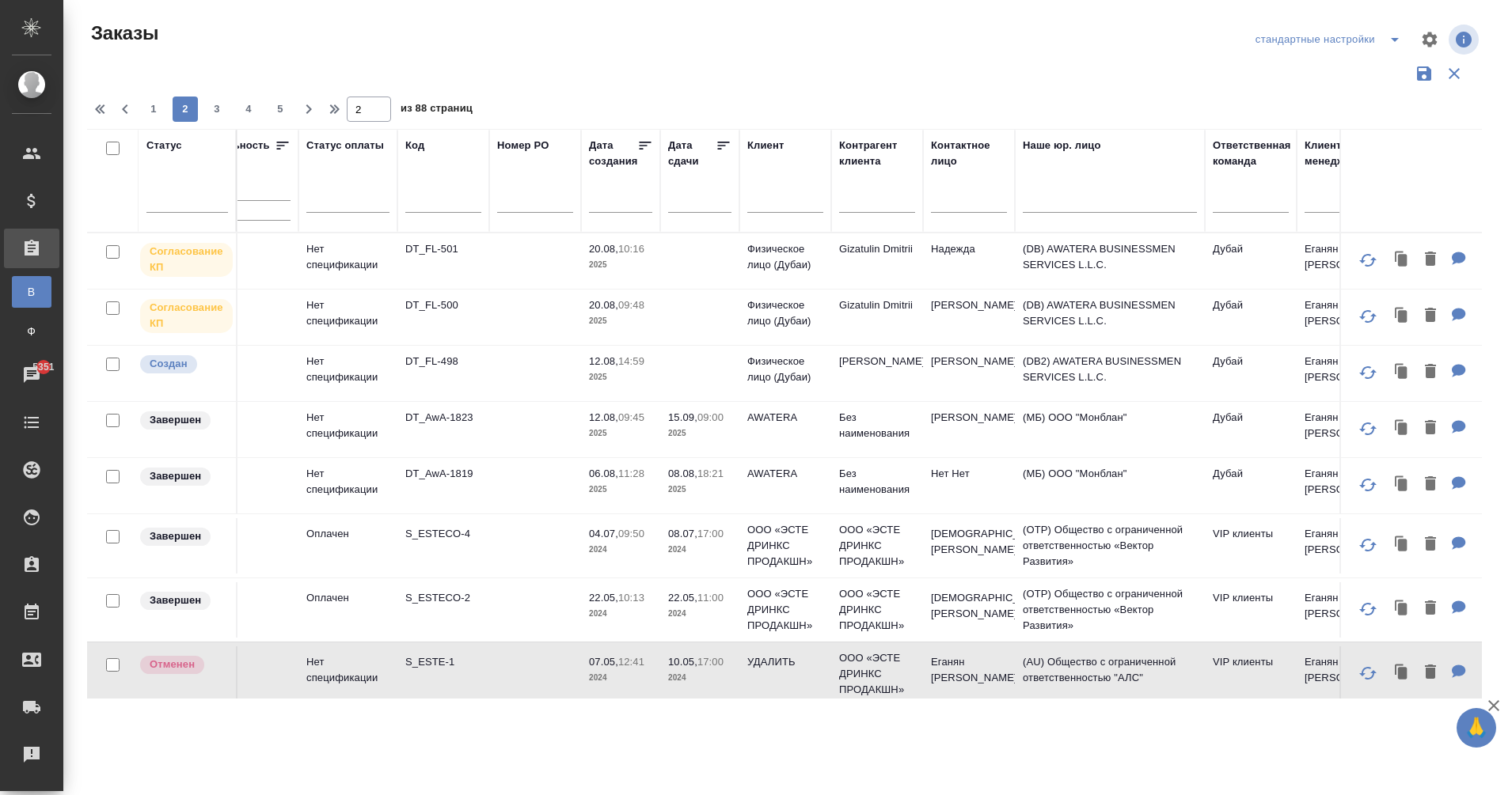
scroll to position [0, 53]
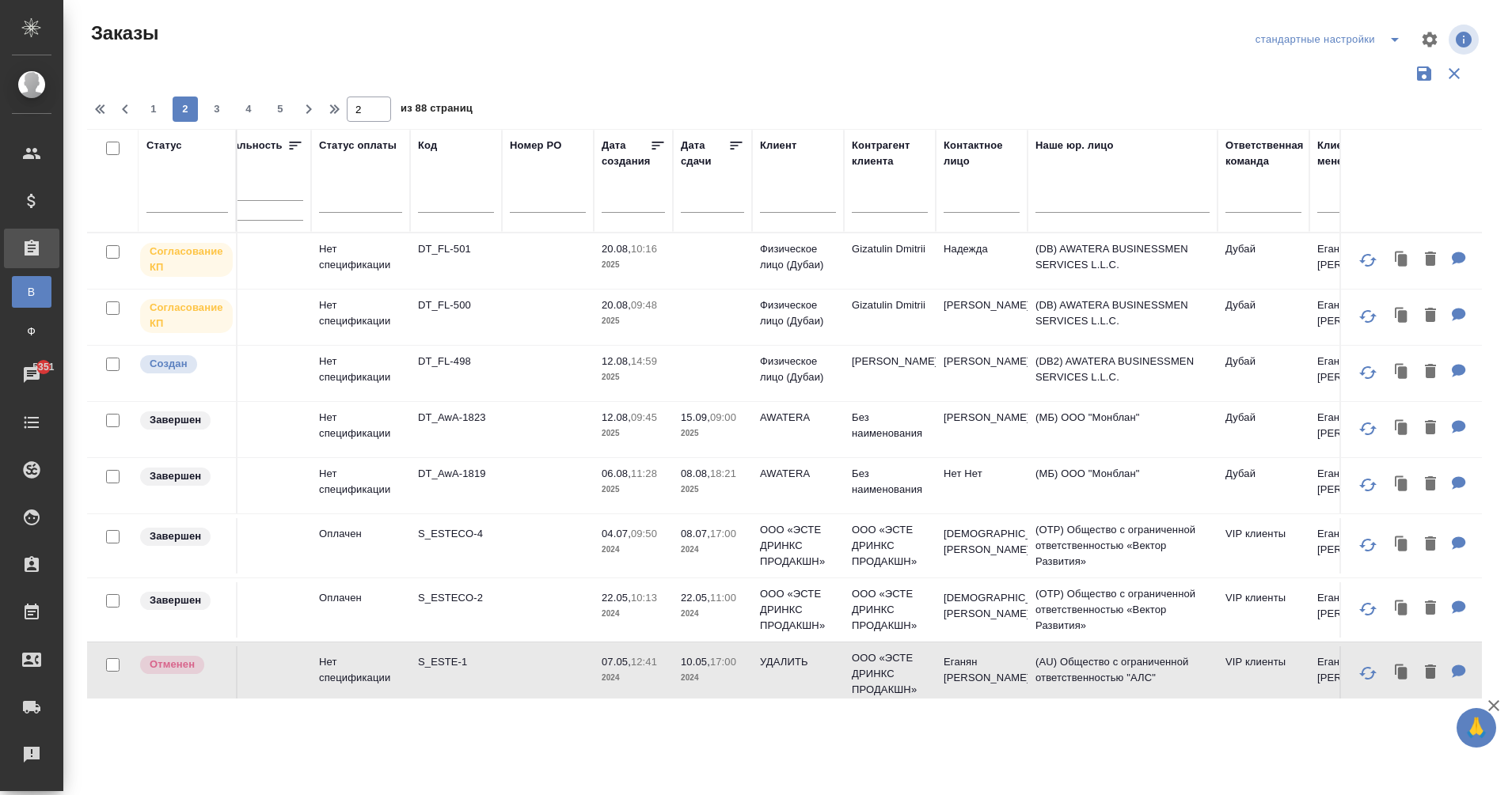
click at [435, 365] on p "DT_FL-498" at bounding box center [455, 361] width 76 height 16
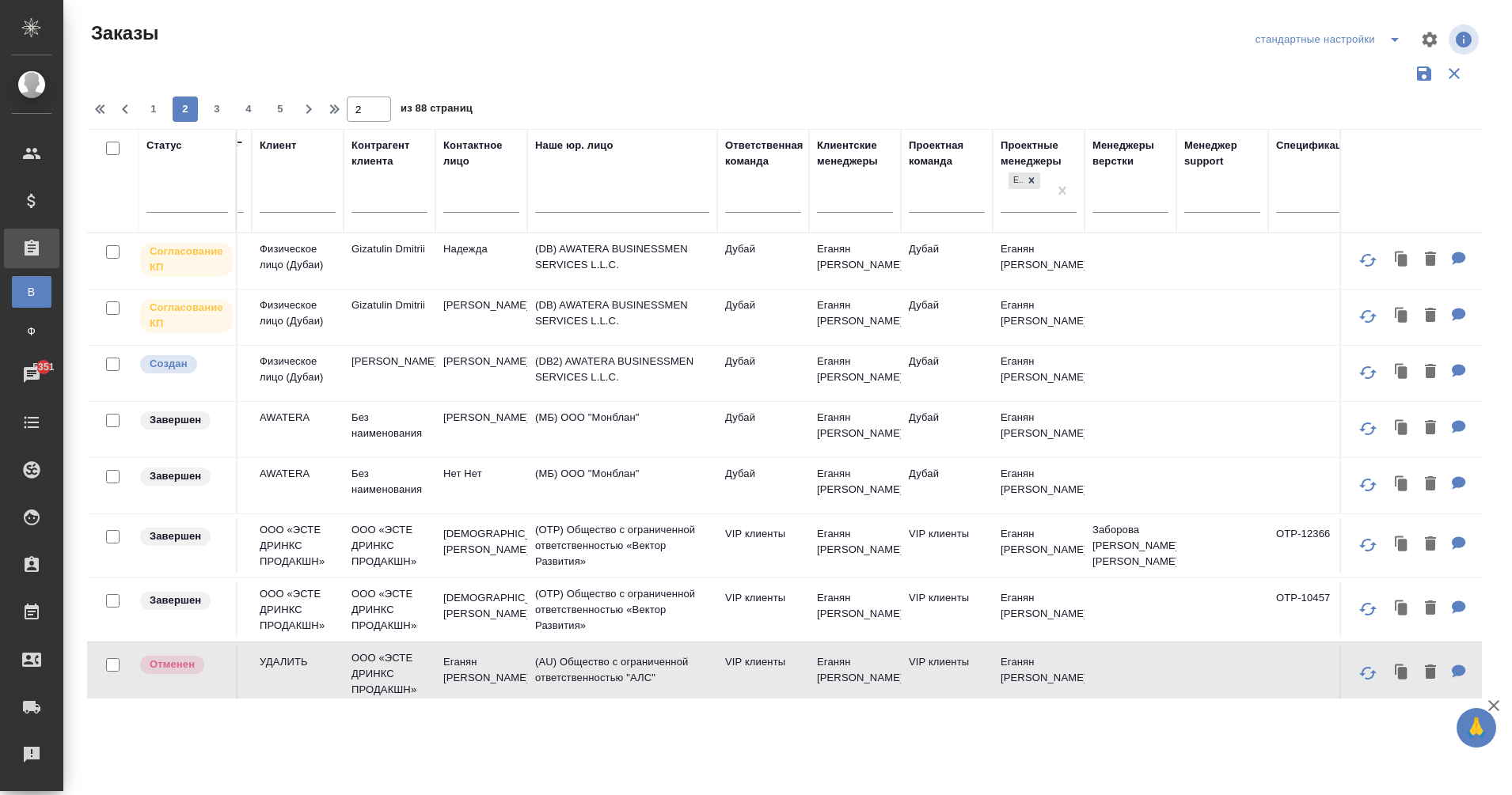
scroll to position [0, 601]
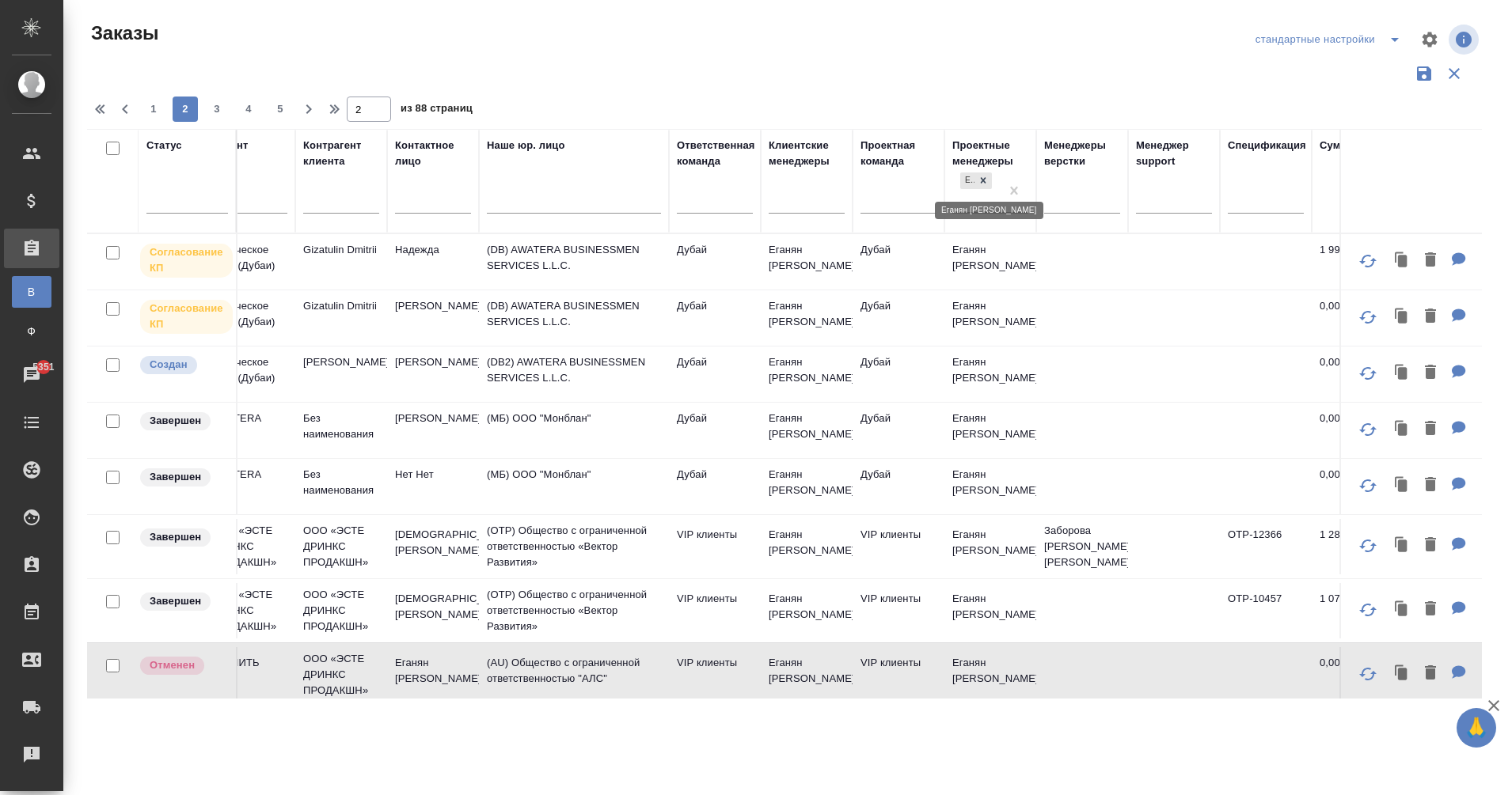
drag, startPoint x: 984, startPoint y: 177, endPoint x: 971, endPoint y: 193, distance: 20.6
click at [984, 177] on icon at bounding box center [983, 180] width 11 height 11
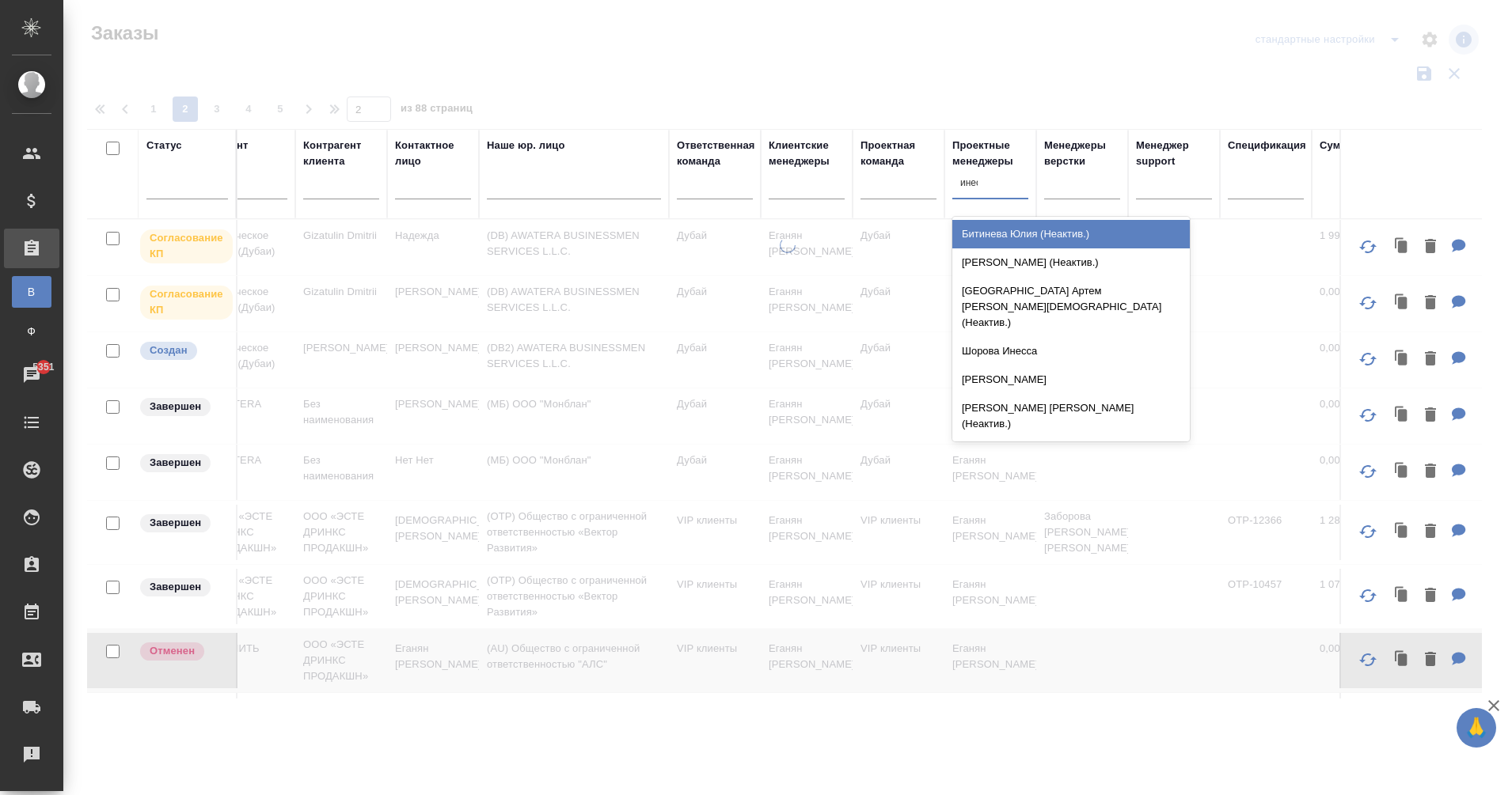
type input "инесс"
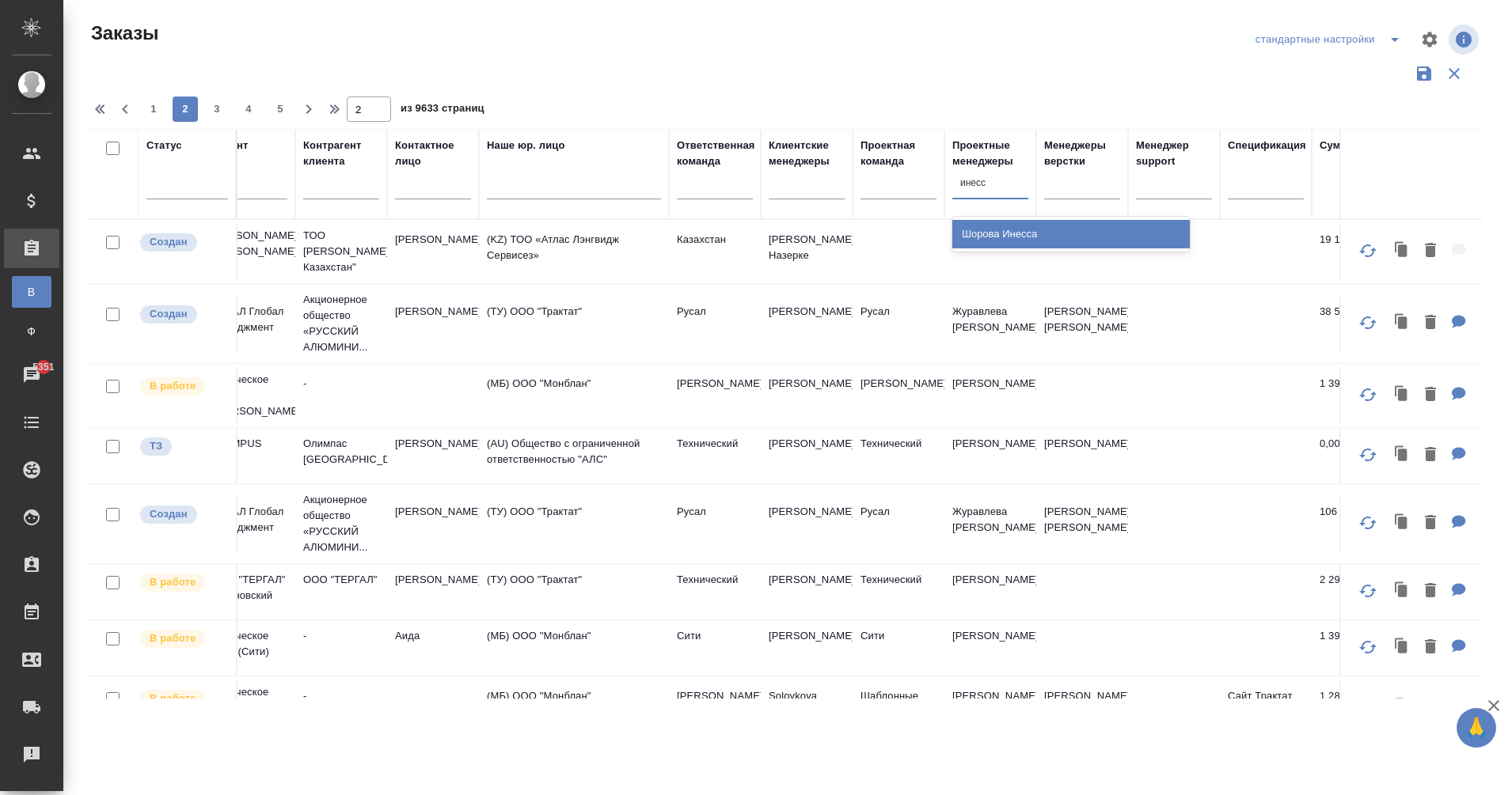
click at [1018, 223] on div "Шорова Инесса" at bounding box center [1071, 234] width 237 height 29
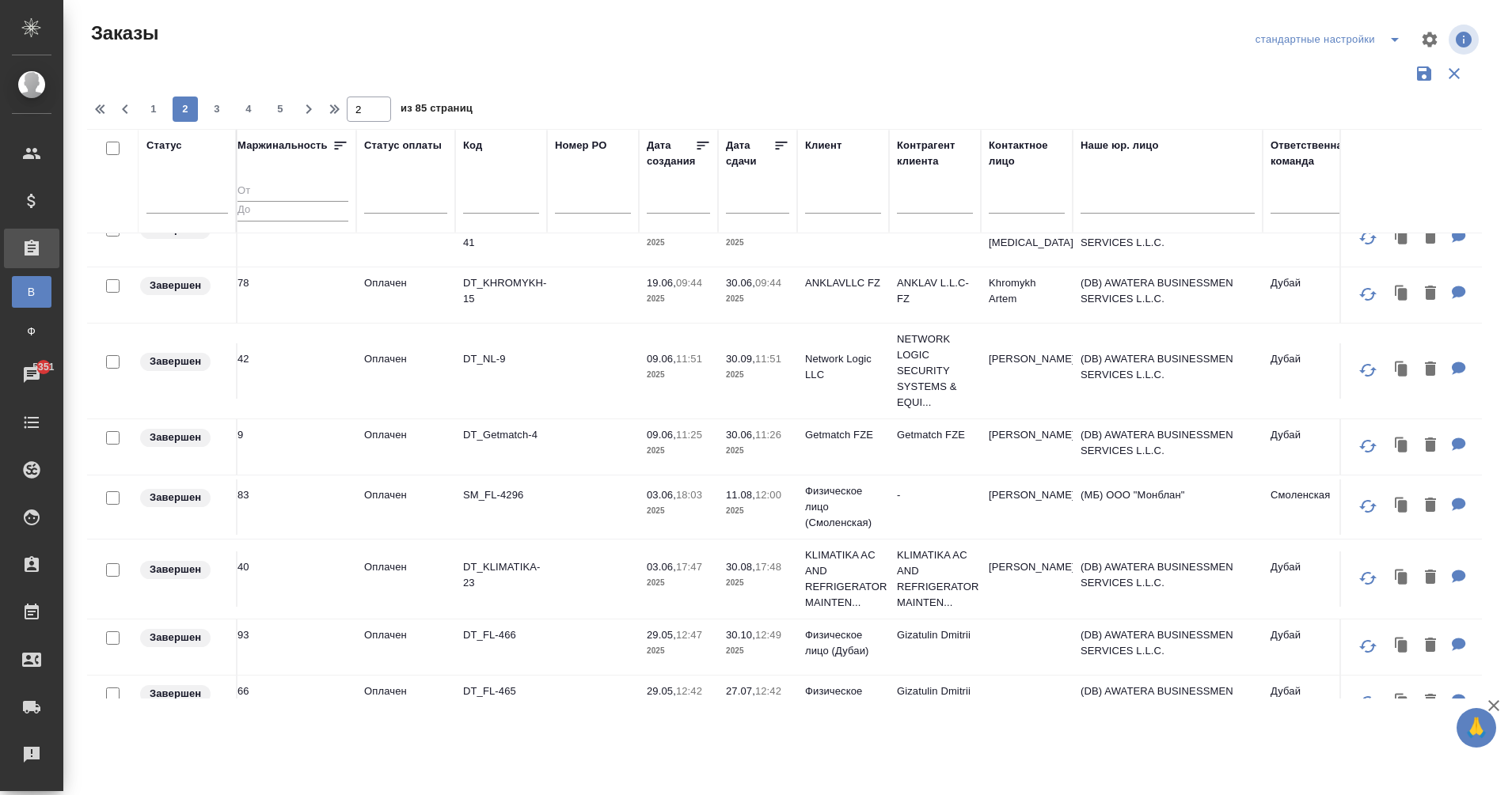
scroll to position [0, 8]
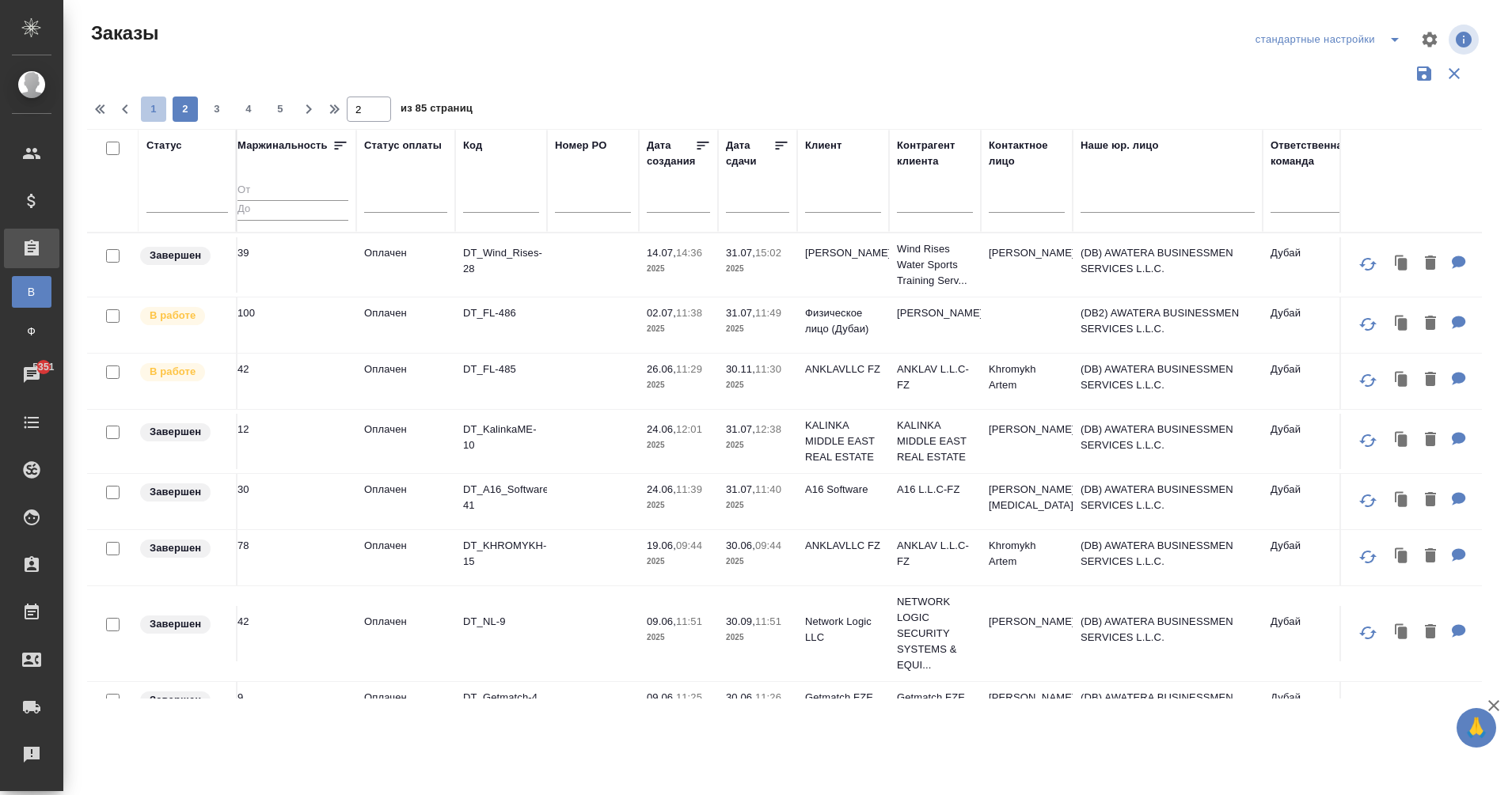
click at [155, 109] on span "1" at bounding box center [153, 109] width 25 height 16
type input "1"
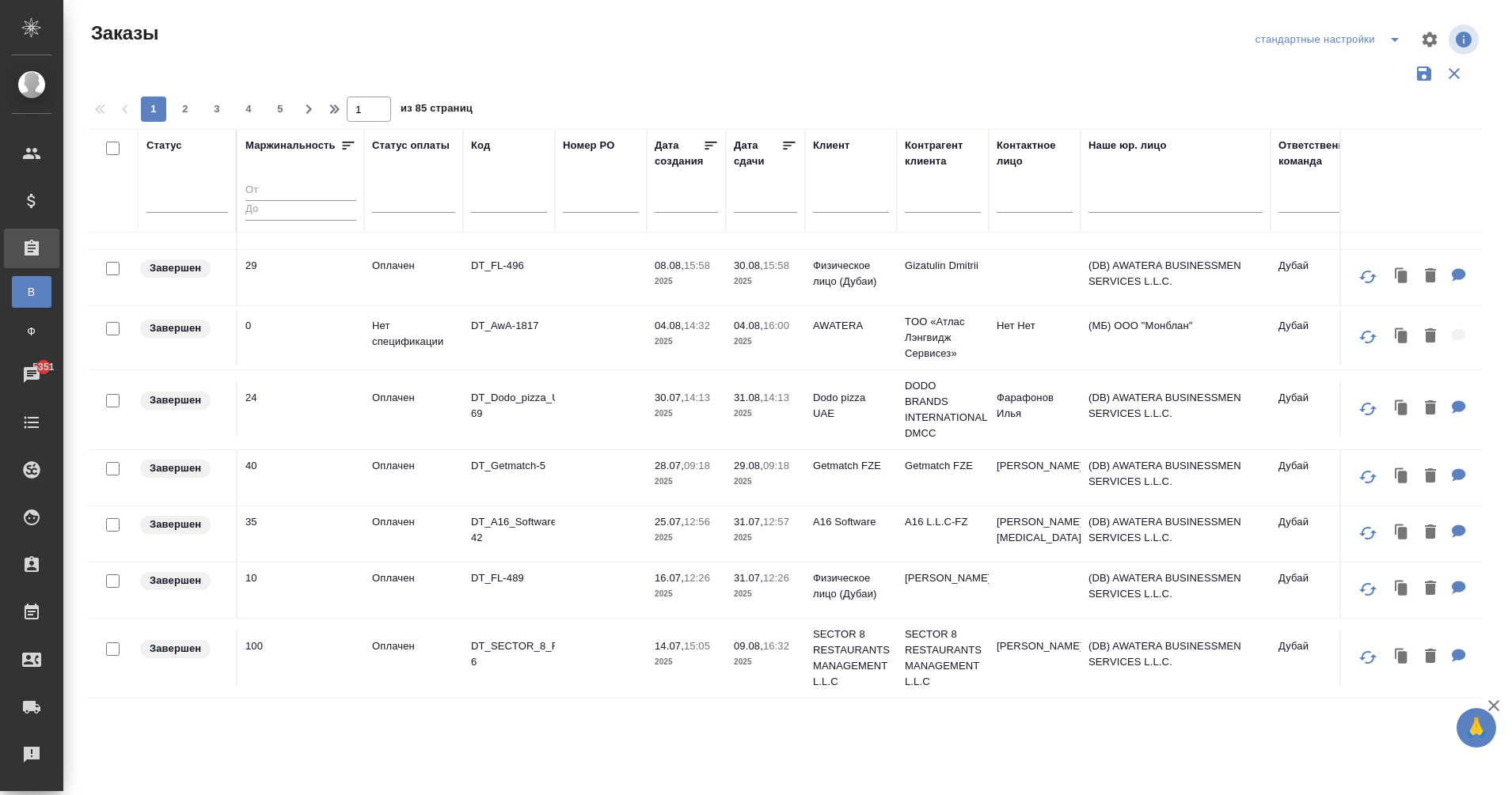
scroll to position [1056, 0]
click at [495, 571] on p "DT_FL-489" at bounding box center [508, 579] width 76 height 16
click at [498, 204] on input "text" at bounding box center [508, 202] width 76 height 20
paste input "DT_FL-489"
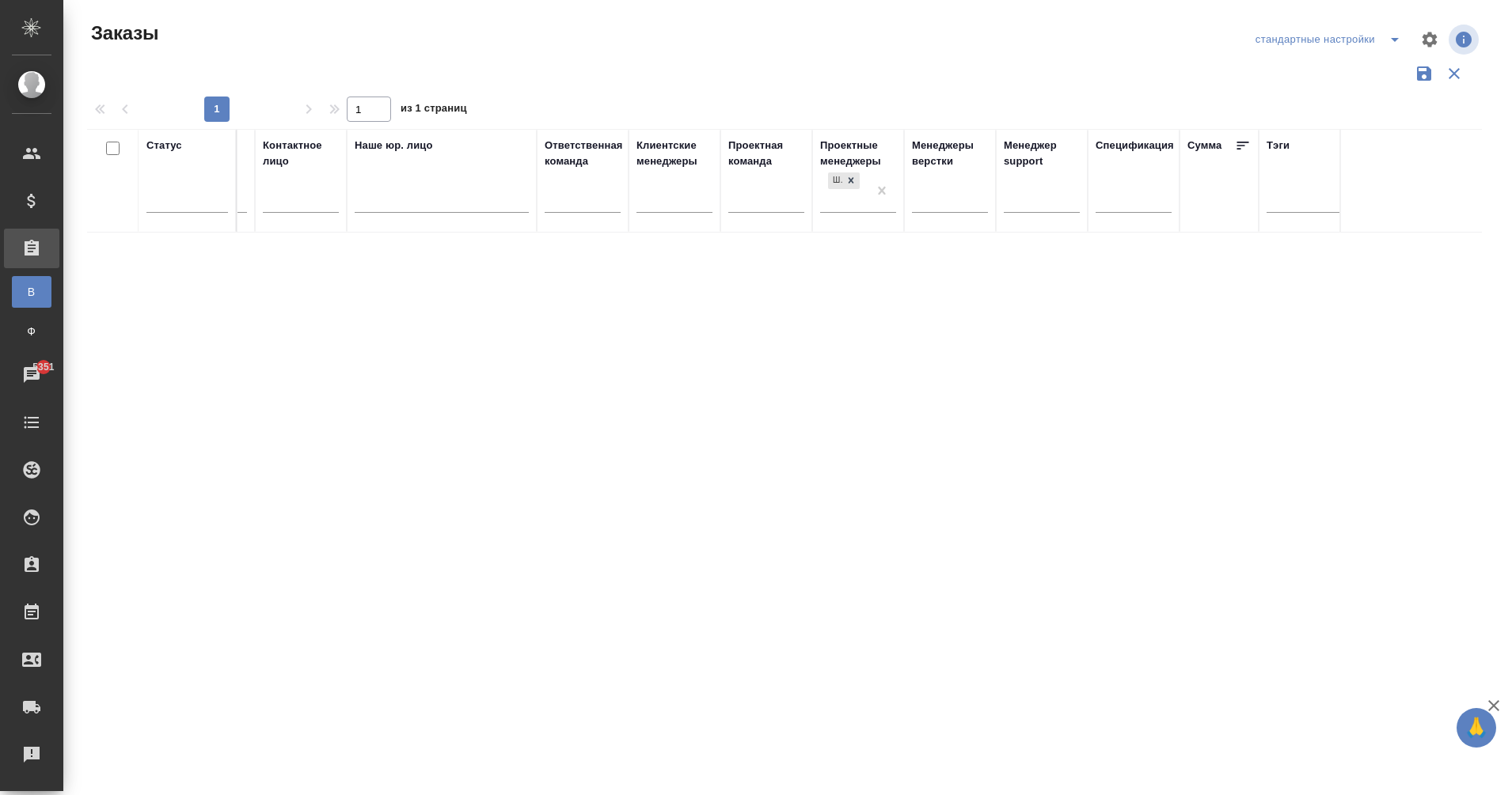
scroll to position [0, 774]
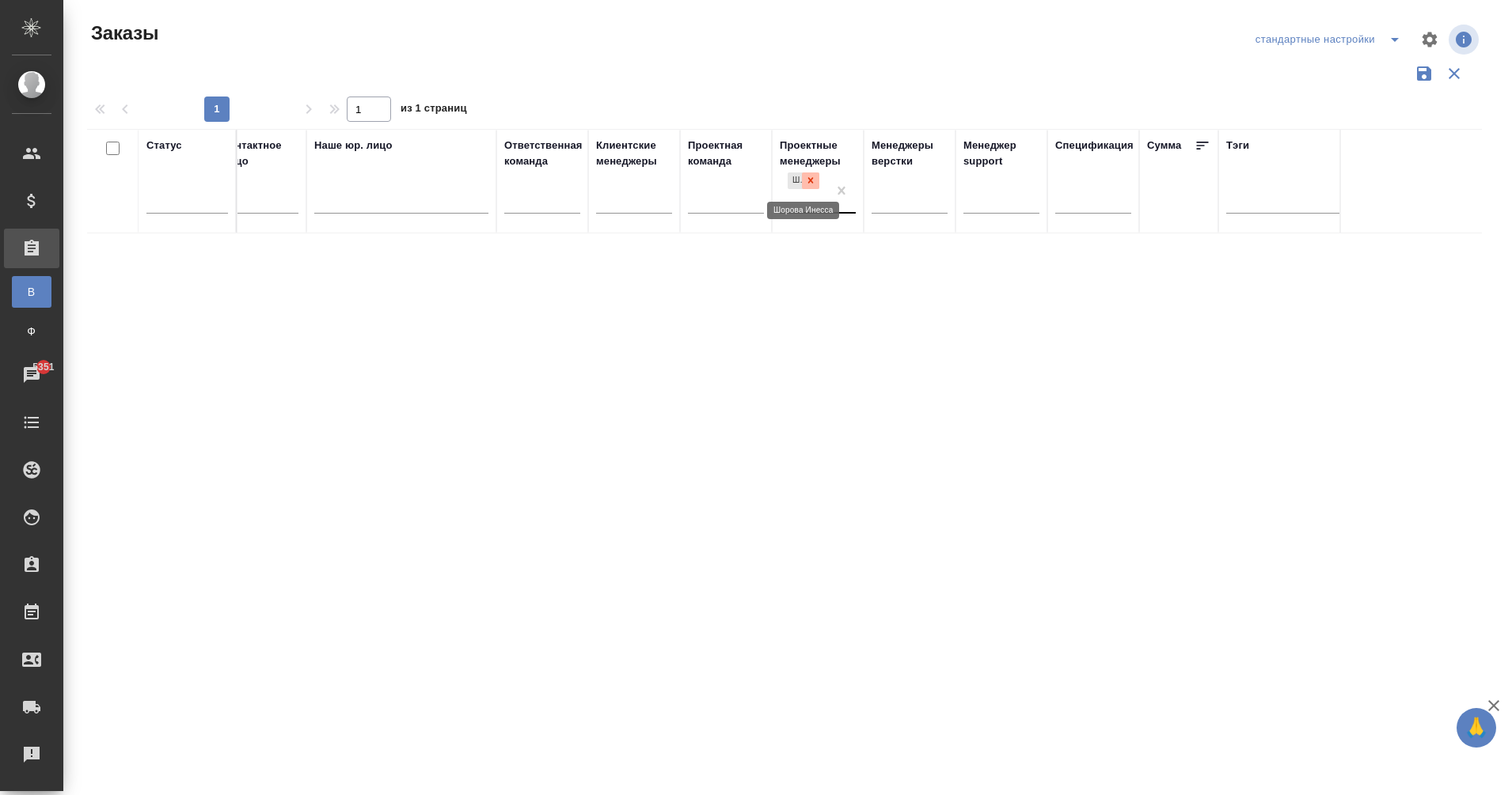
click at [809, 178] on icon at bounding box center [811, 181] width 5 height 5
type input "DT_FL-491"
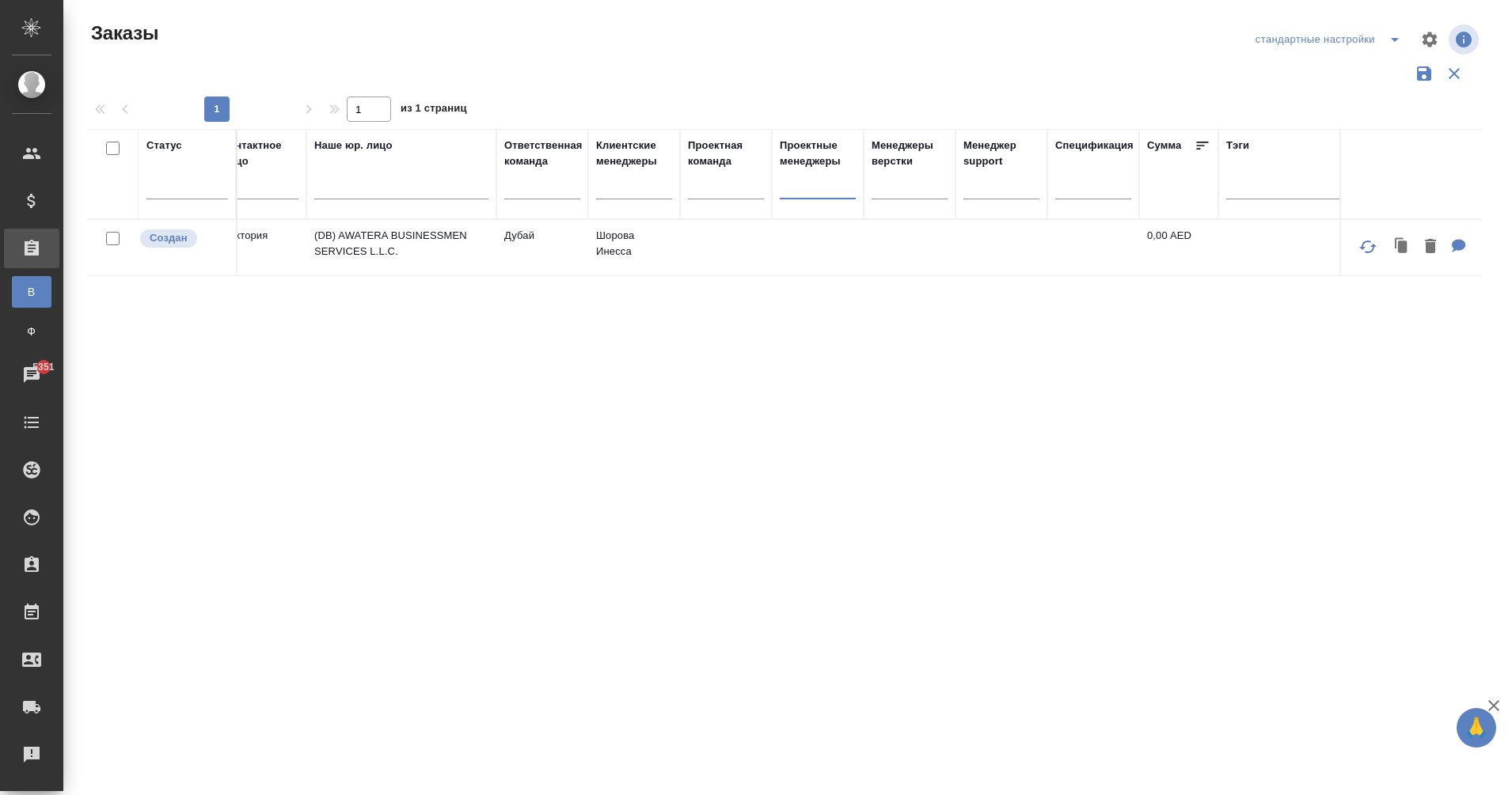
scroll to position [0, 0]
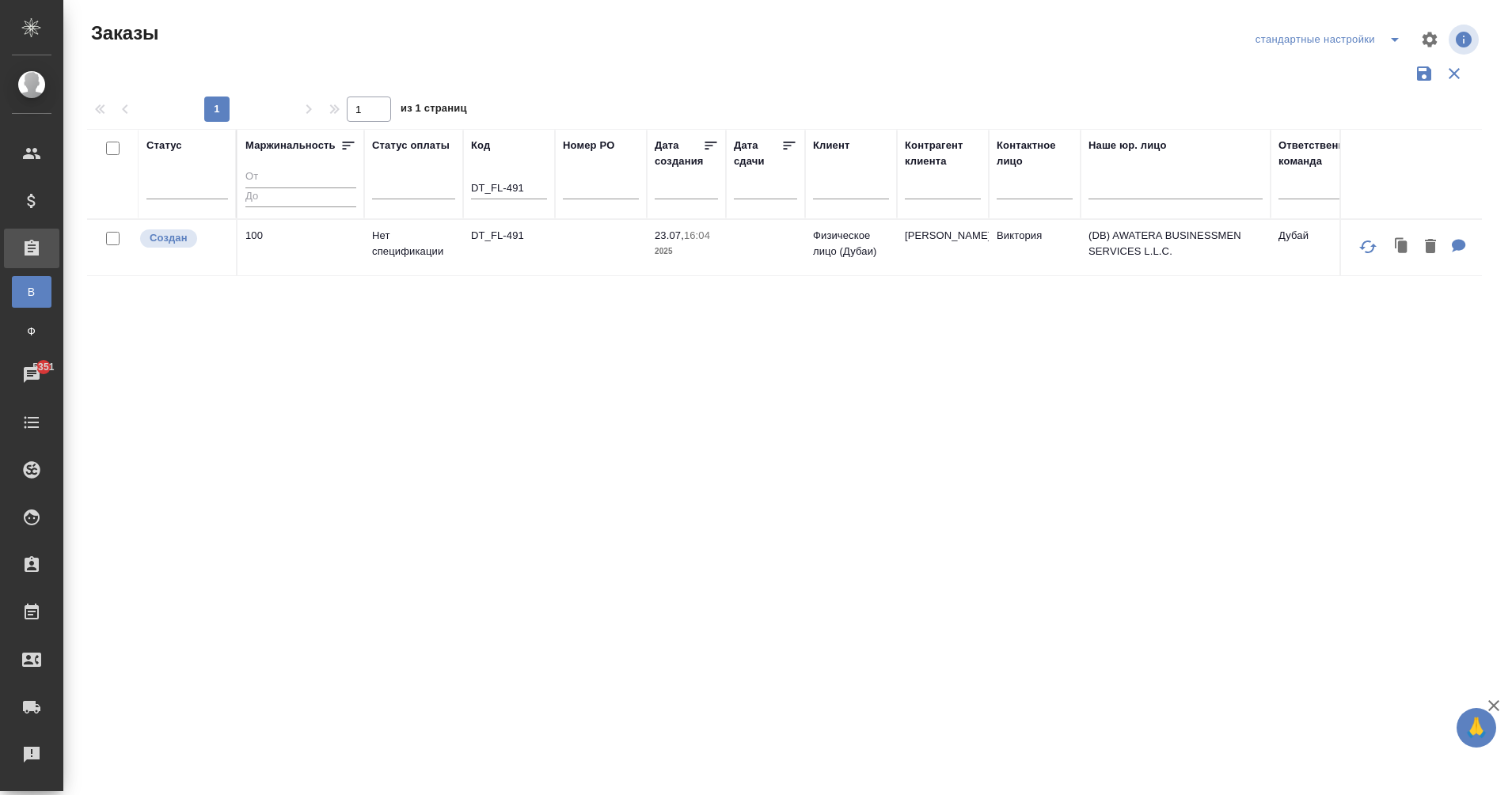
click at [441, 246] on td "Нет спецификации" at bounding box center [414, 248] width 99 height 56
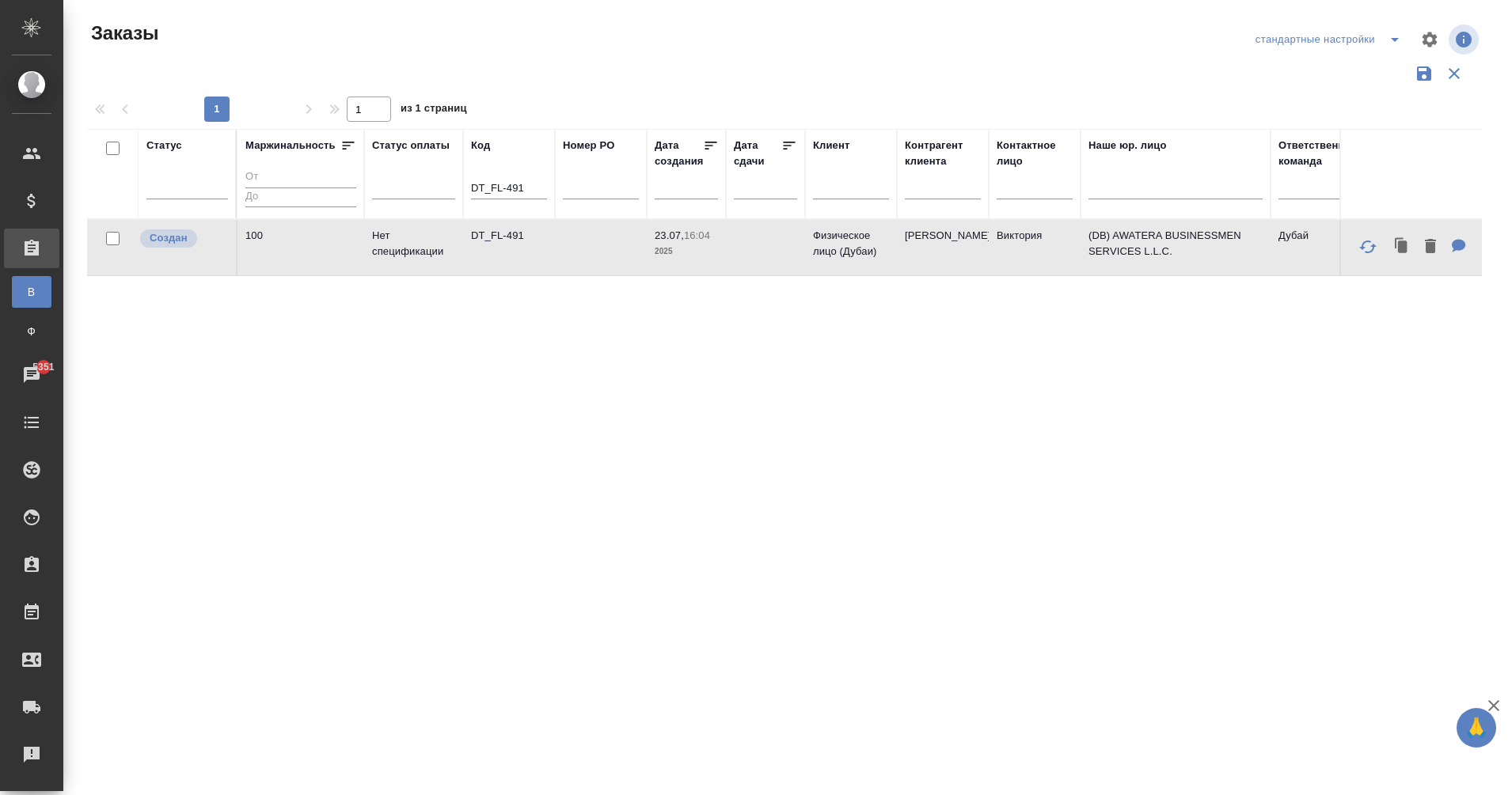
click at [441, 246] on td "Нет спецификации" at bounding box center [414, 248] width 99 height 56
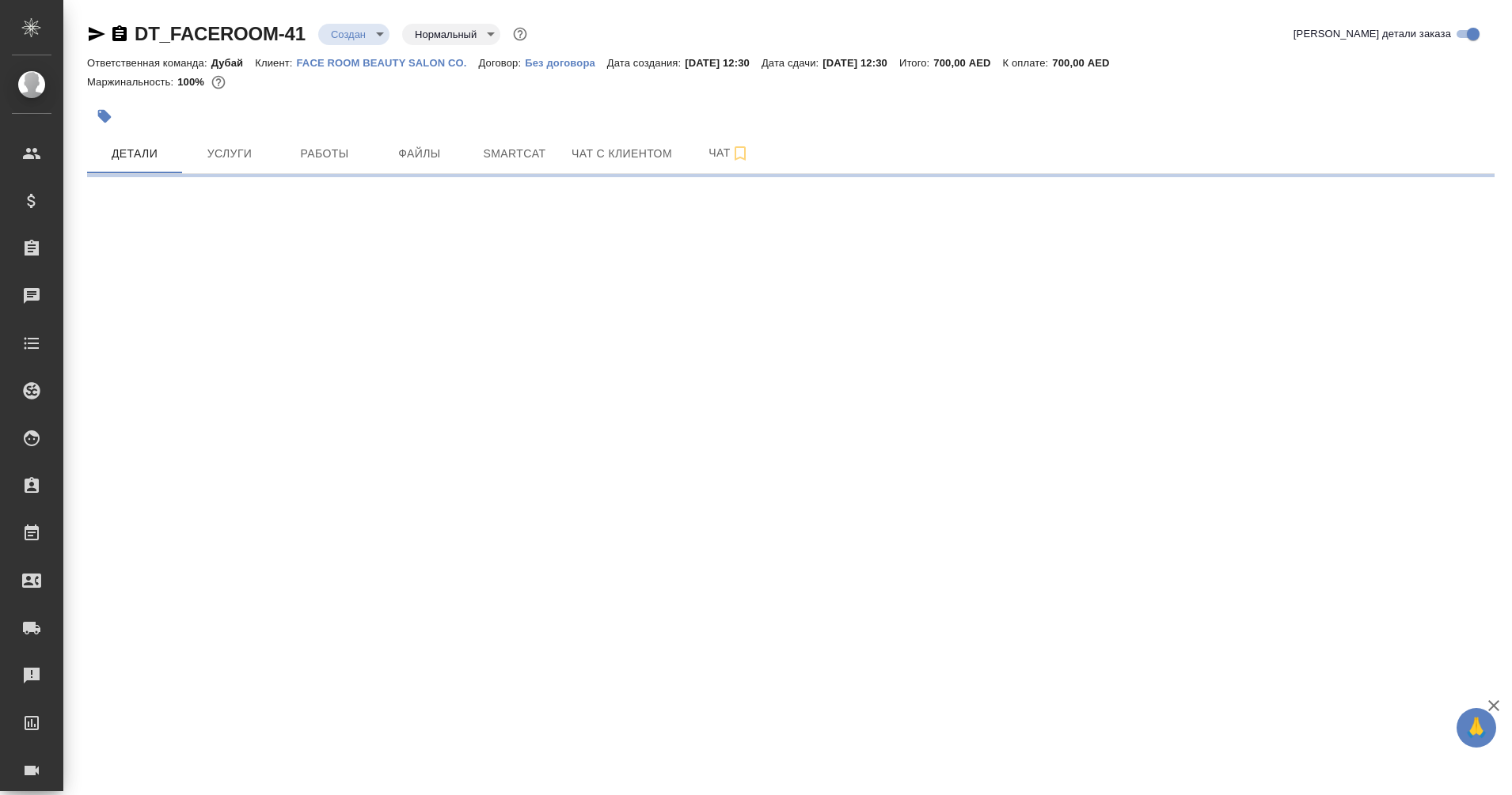
select select "RU"
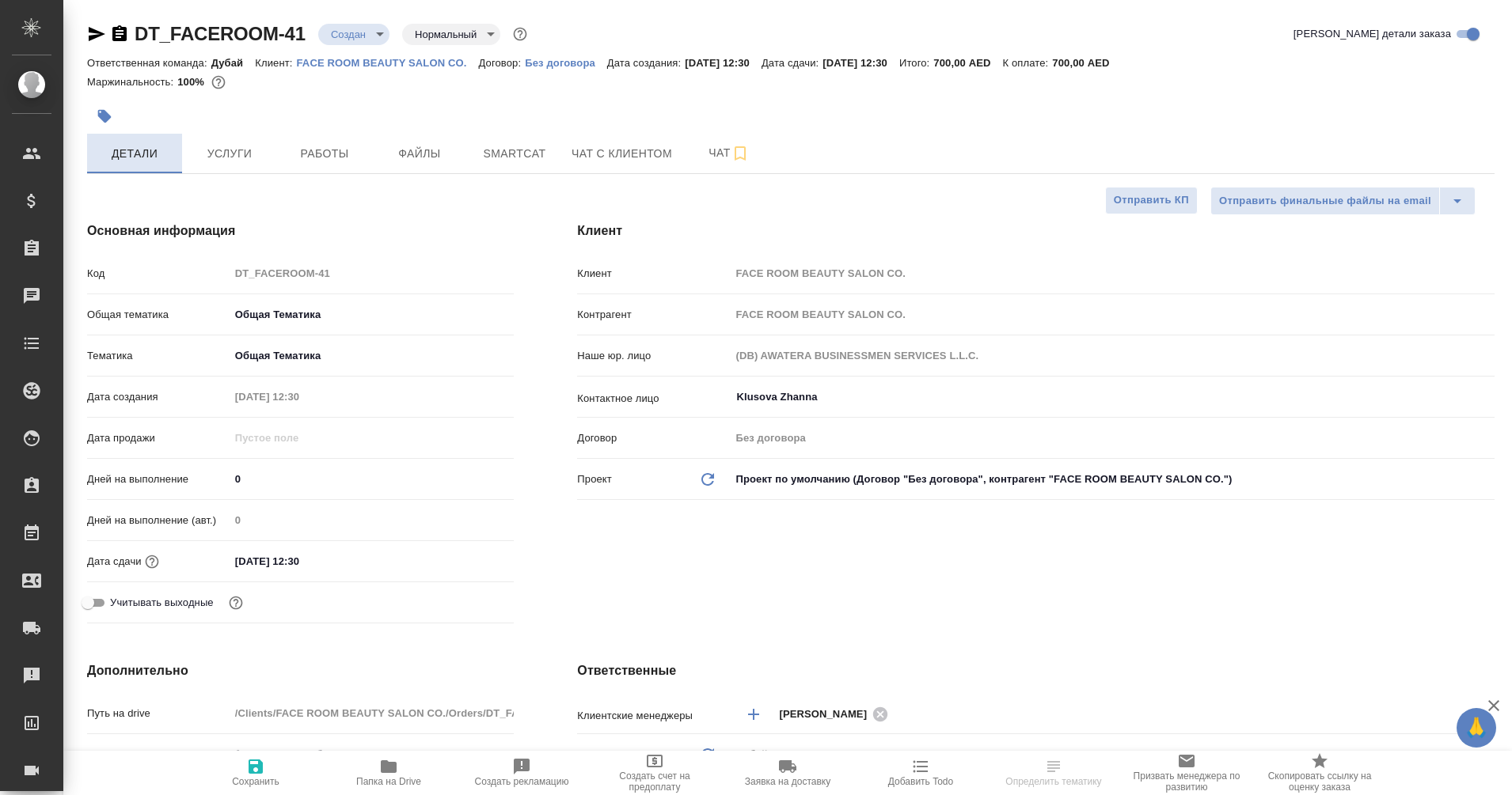
type textarea "x"
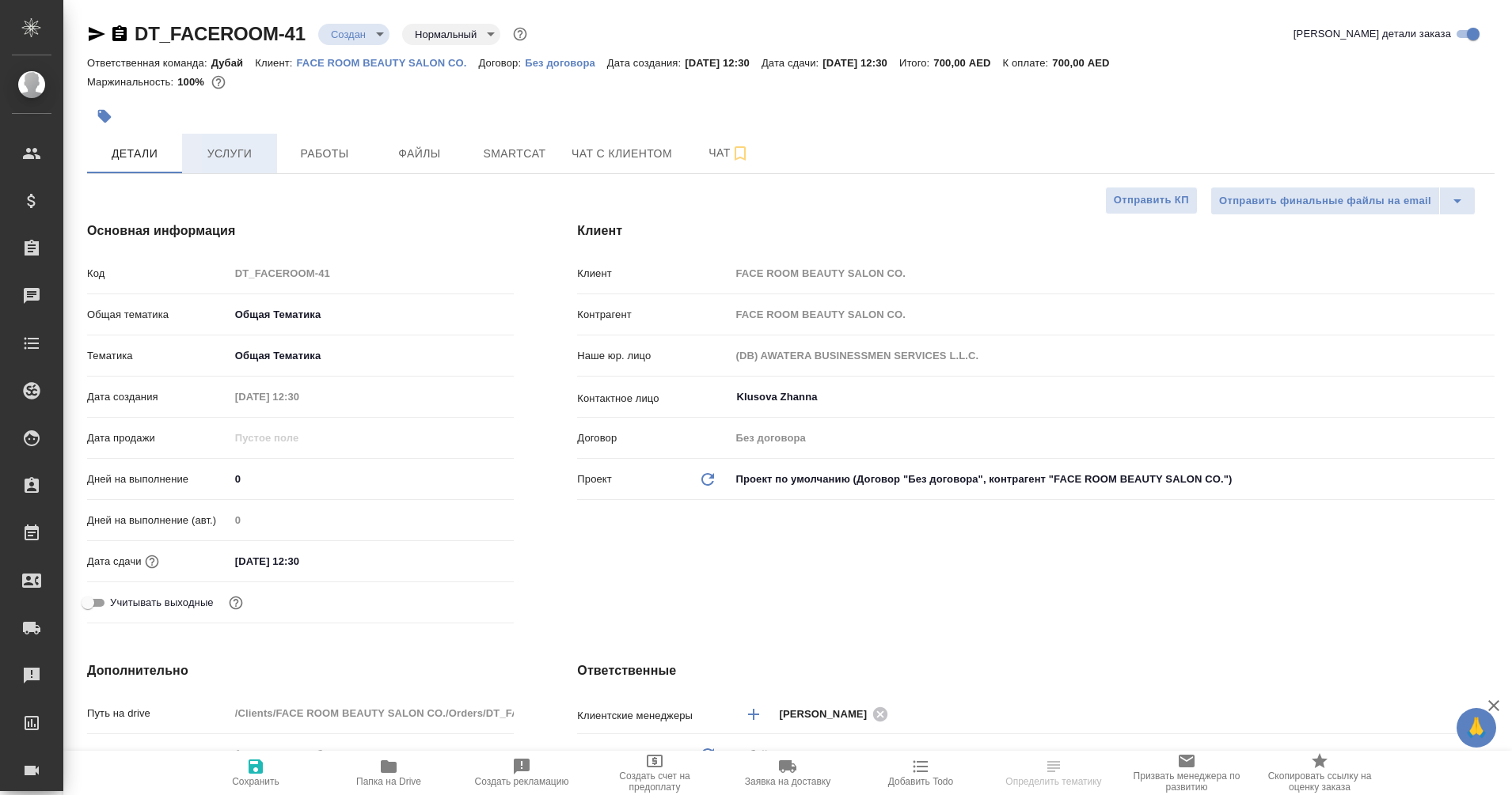
type textarea "x"
click at [209, 149] on span "Услуги" at bounding box center [229, 154] width 76 height 20
type textarea "x"
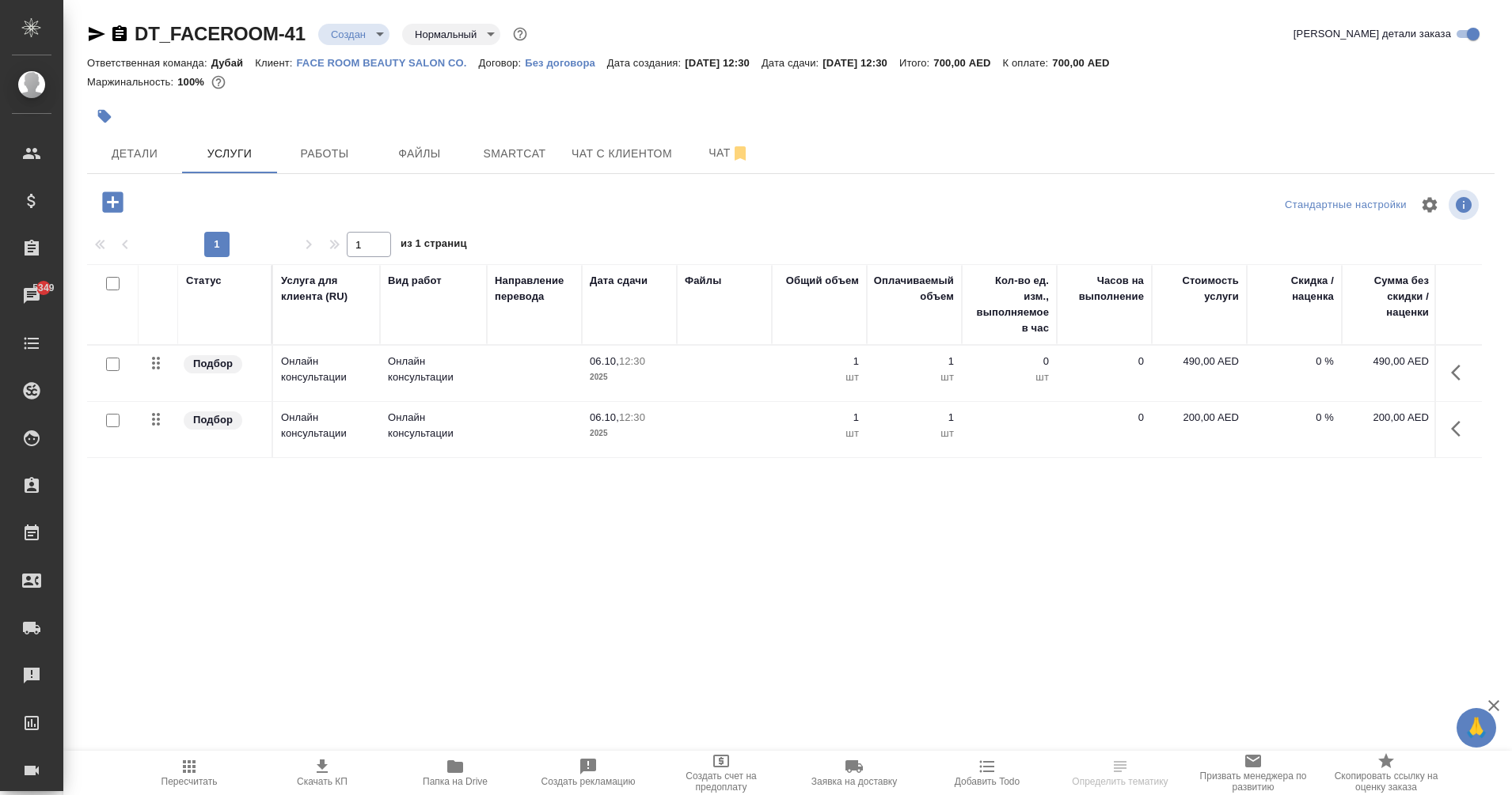
click at [1453, 427] on icon "button" at bounding box center [1455, 429] width 10 height 16
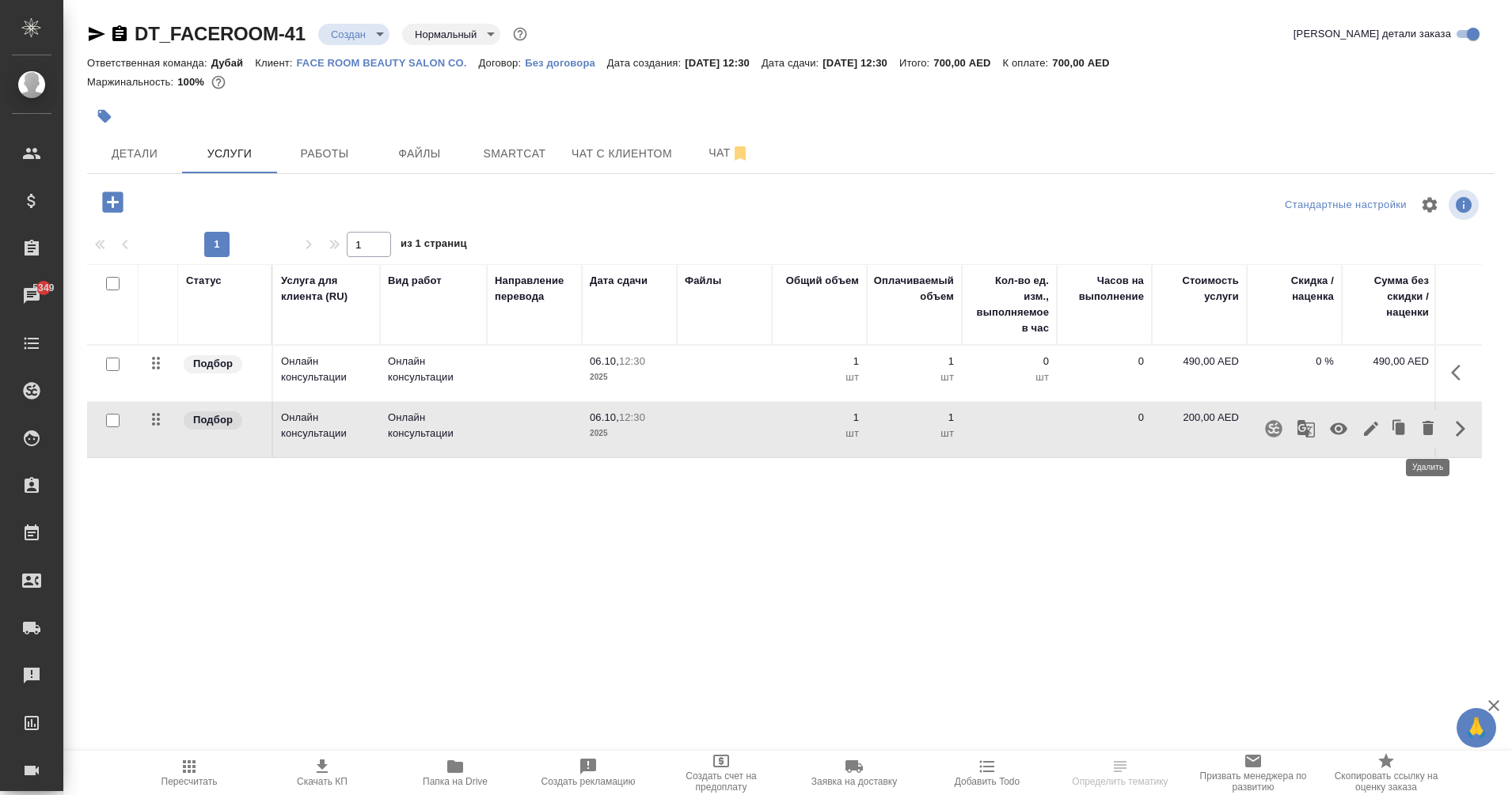
click at [1425, 435] on icon "button" at bounding box center [1428, 428] width 19 height 19
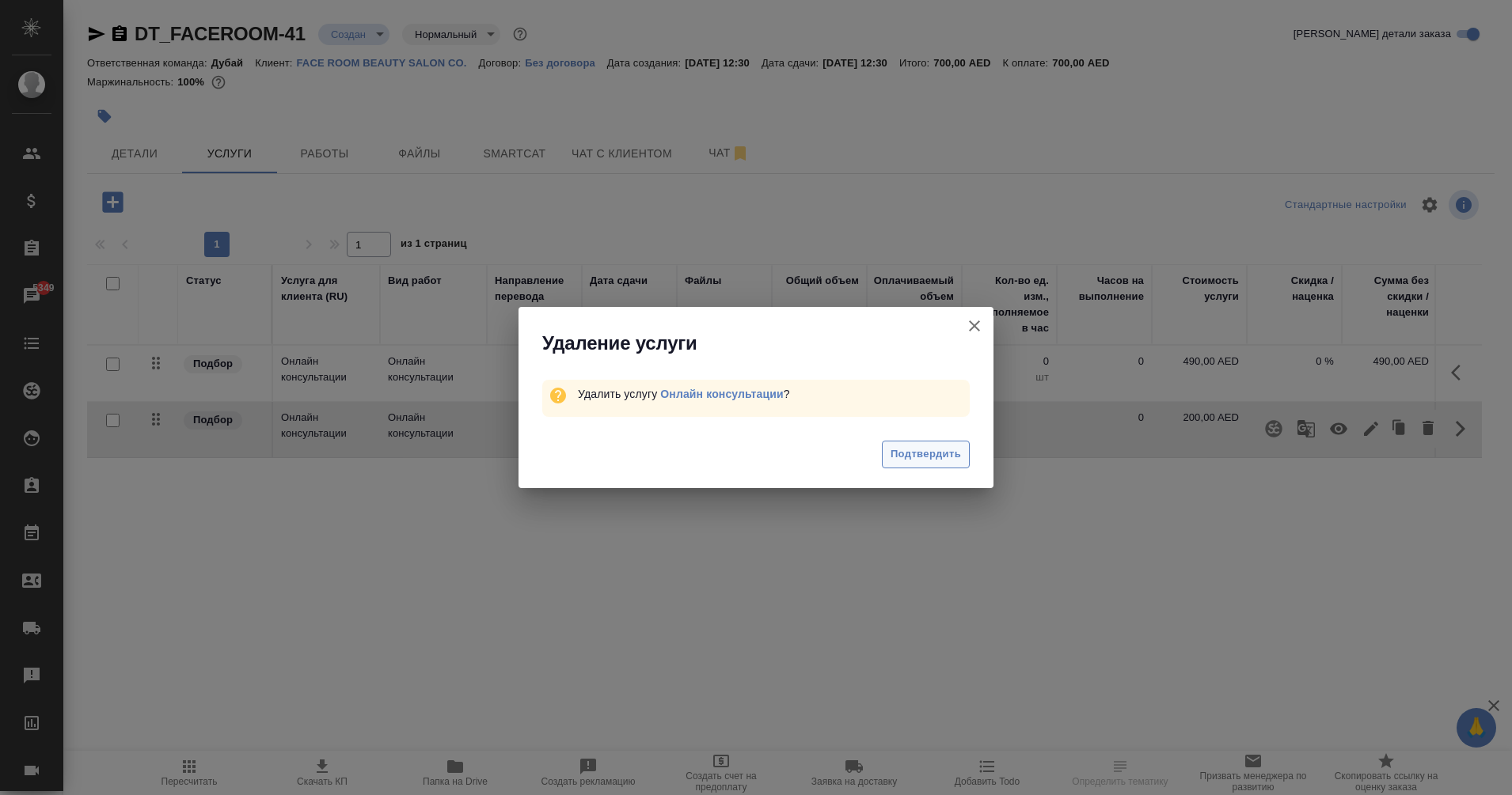
click at [929, 460] on span "Подтвердить" at bounding box center [925, 454] width 70 height 18
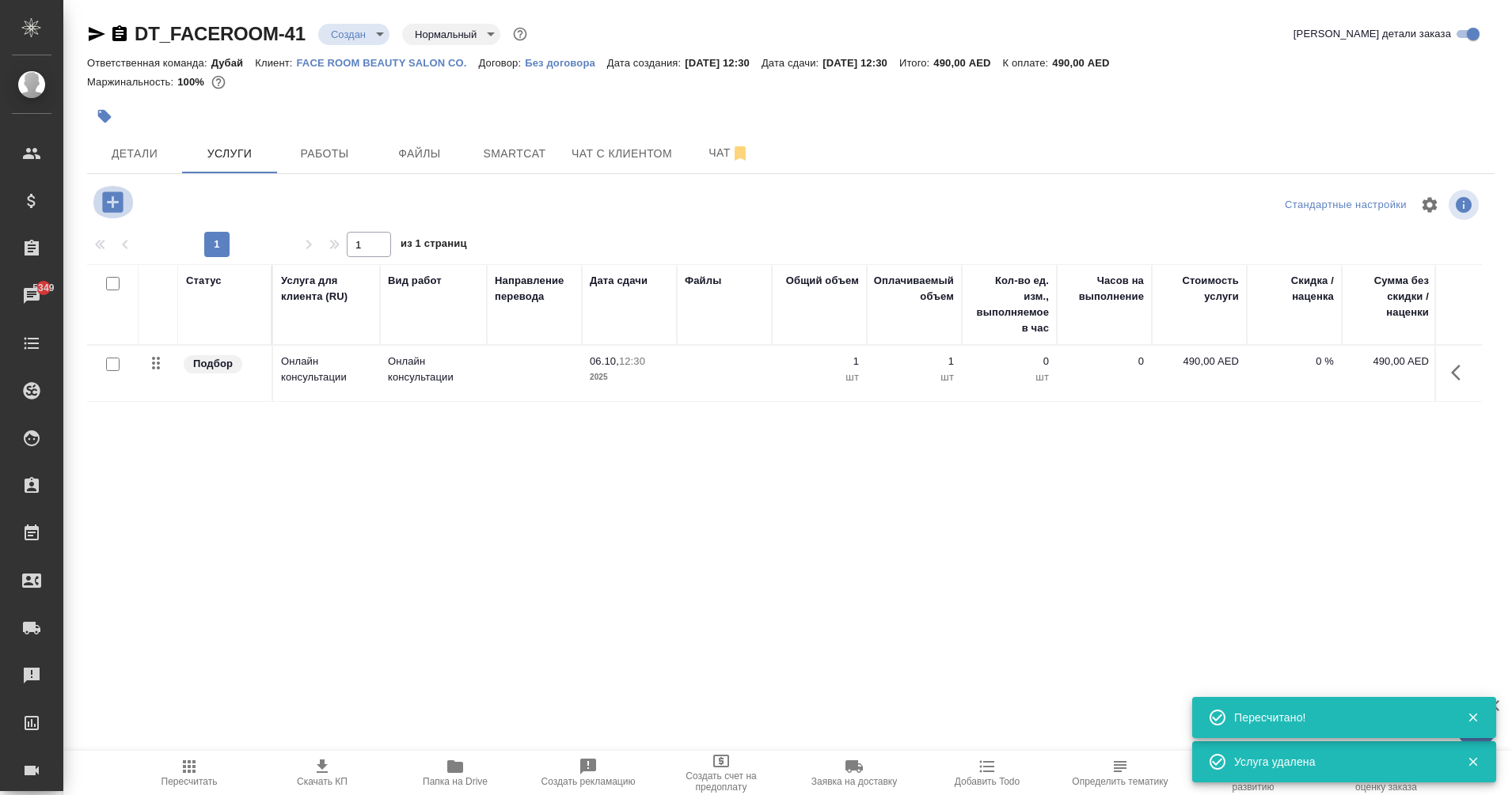
click at [119, 208] on icon "button" at bounding box center [112, 202] width 21 height 21
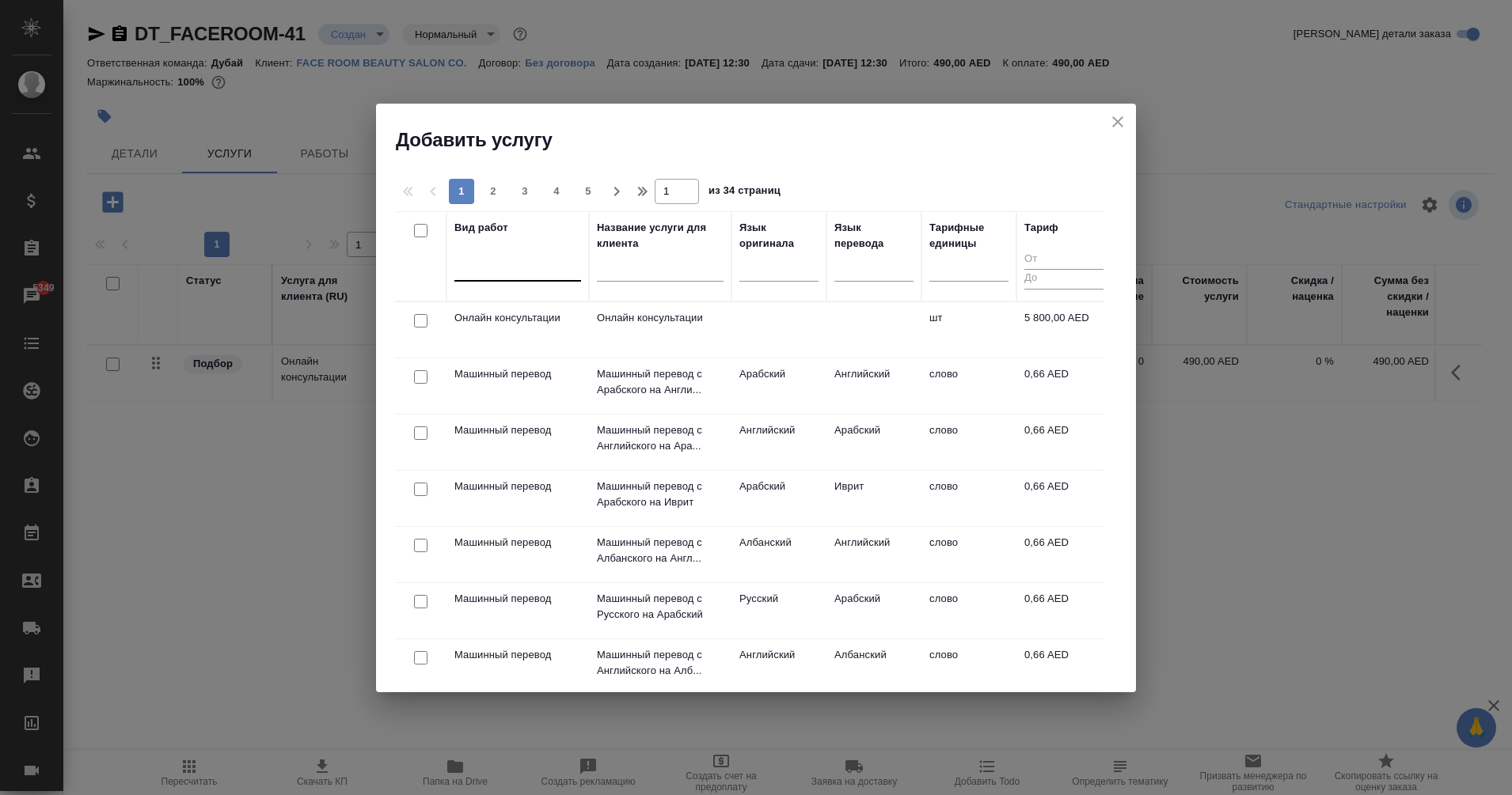
click at [527, 263] on div at bounding box center [518, 265] width 127 height 23
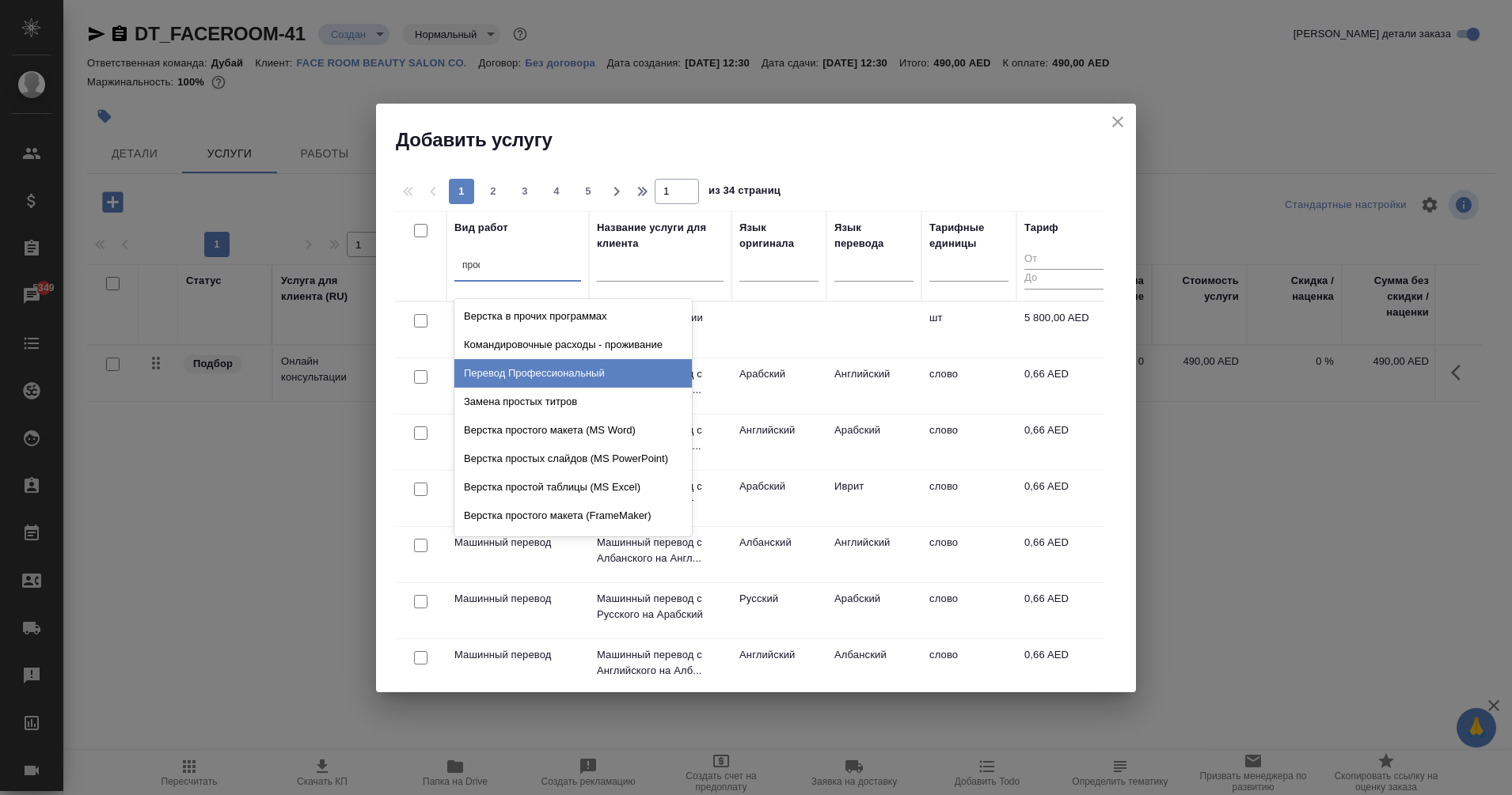
type input "профе"
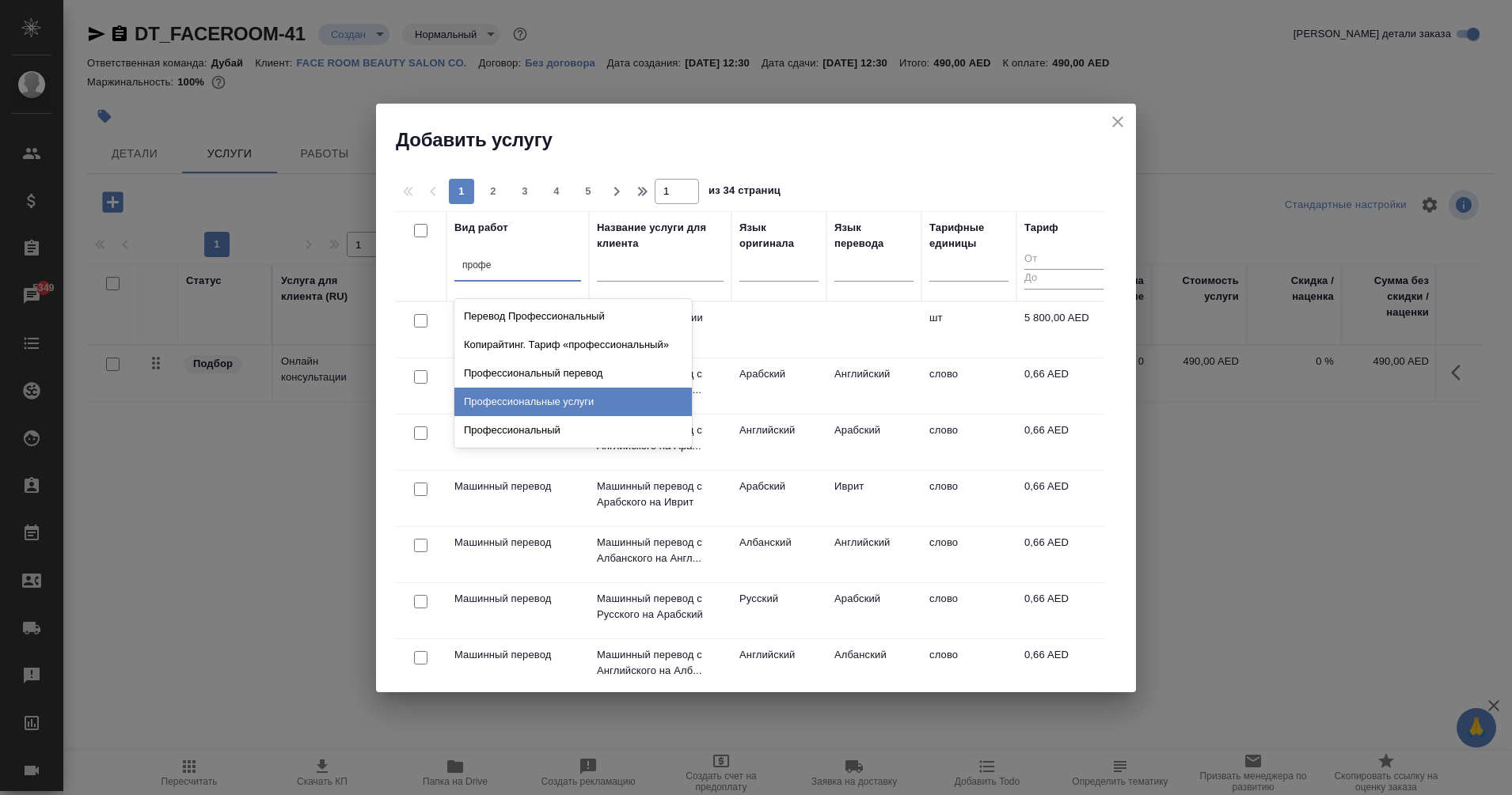
click at [587, 403] on div "Профессиональные услуги" at bounding box center [573, 401] width 237 height 29
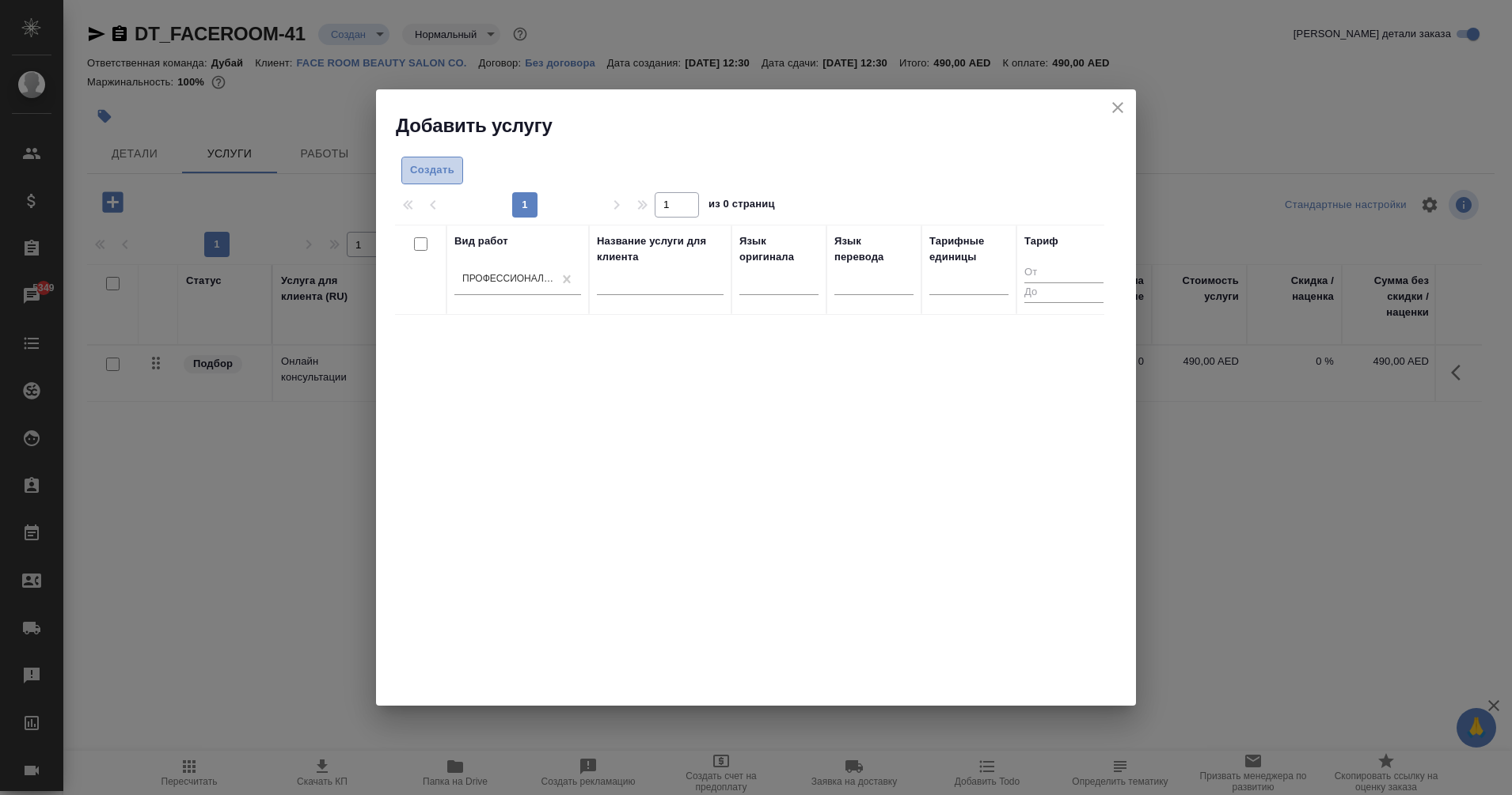
click at [441, 180] on button "Создать" at bounding box center [432, 170] width 62 height 28
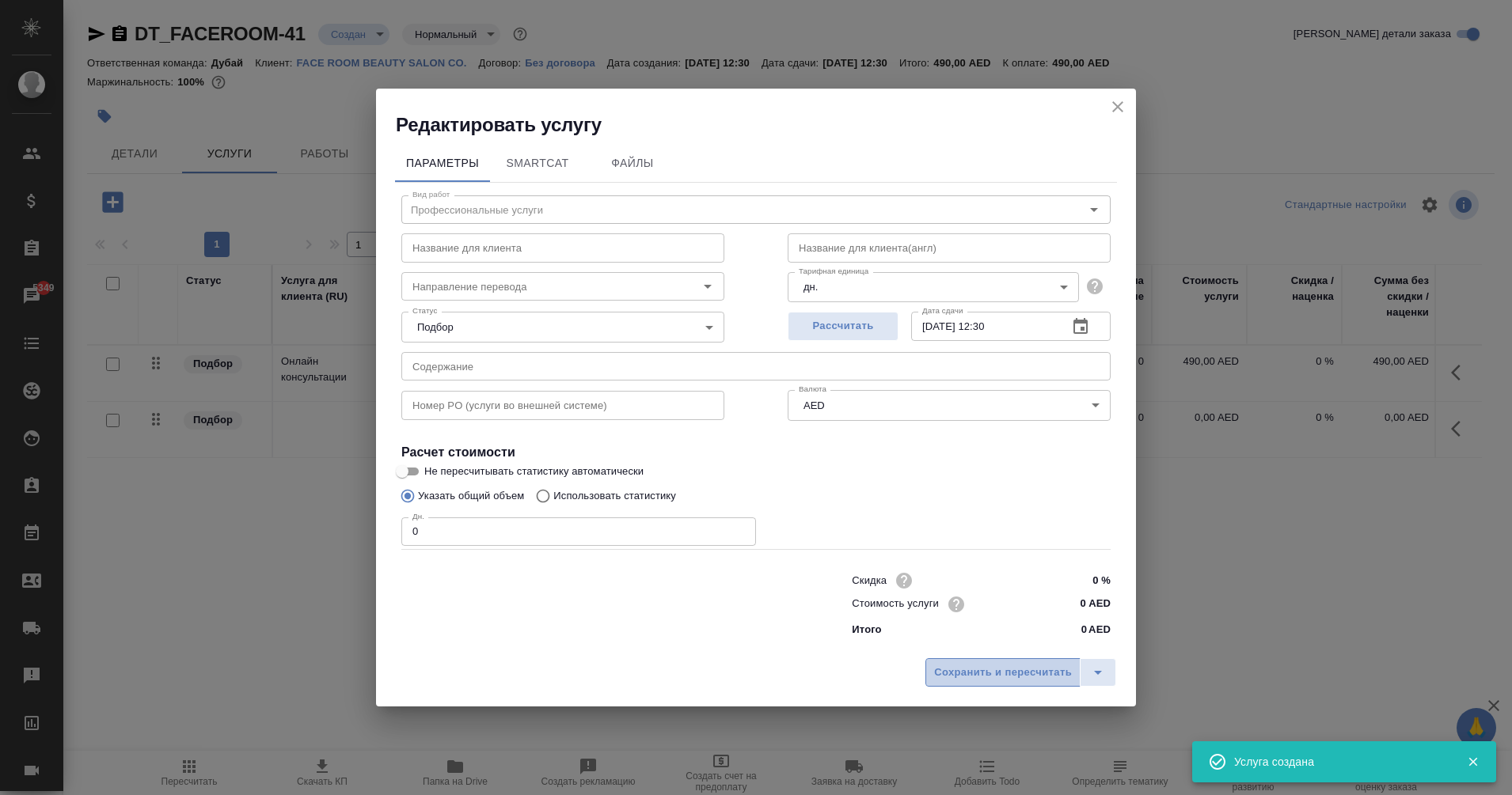
click at [998, 677] on span "Сохранить и пересчитать" at bounding box center [1003, 672] width 137 height 18
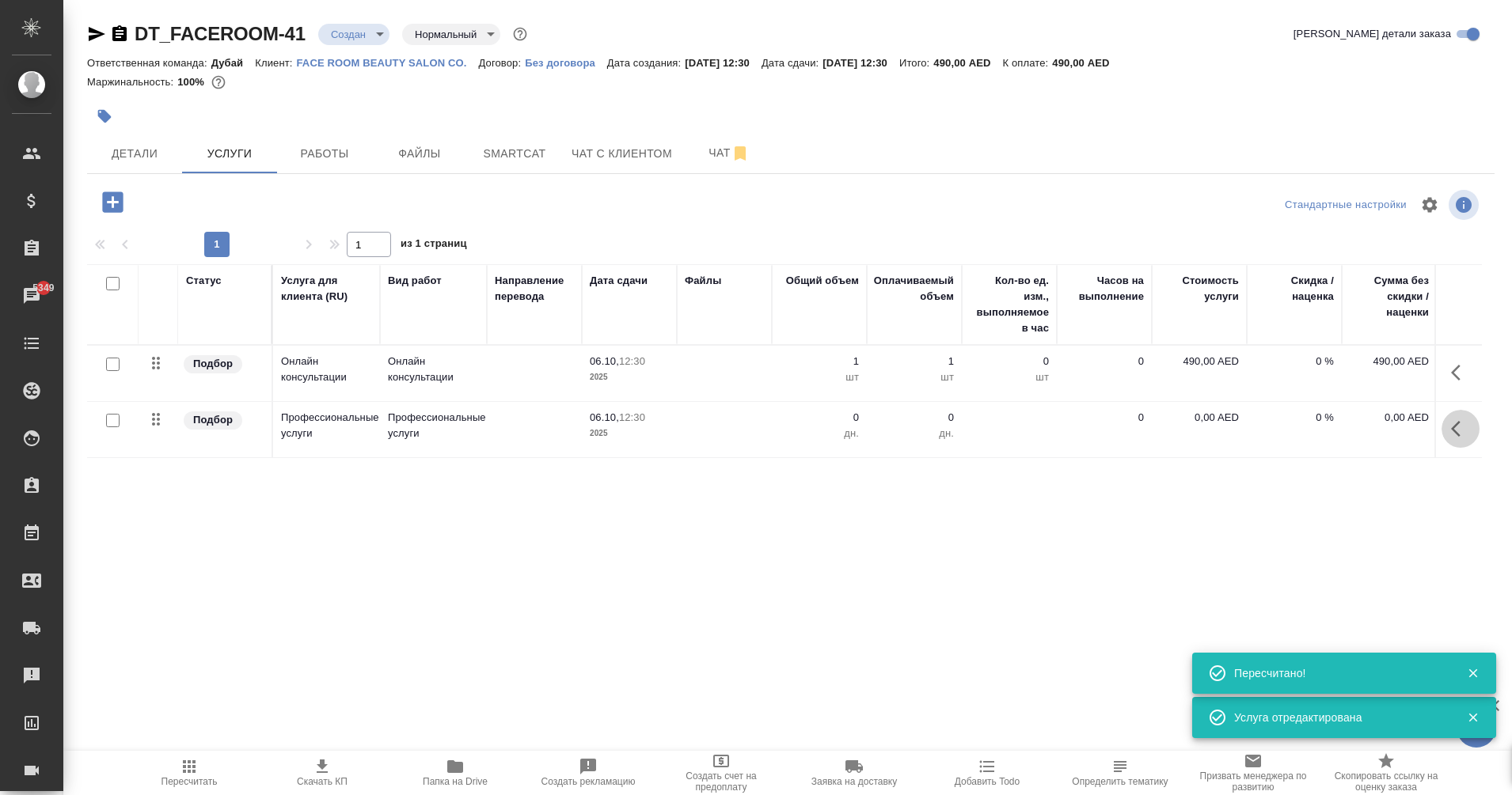
click at [1456, 432] on icon "button" at bounding box center [1455, 429] width 10 height 16
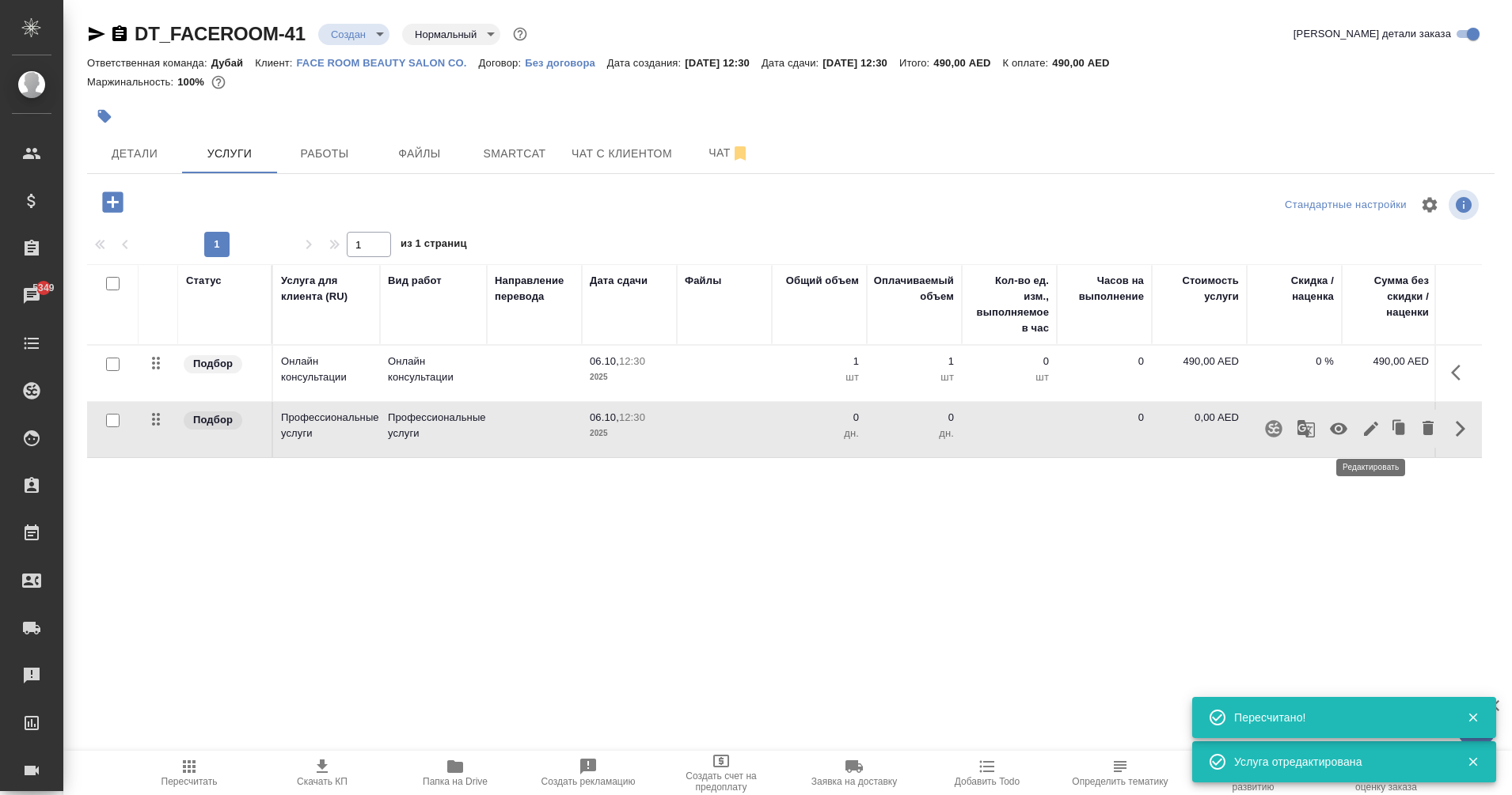
click at [1369, 433] on icon "button" at bounding box center [1370, 428] width 14 height 14
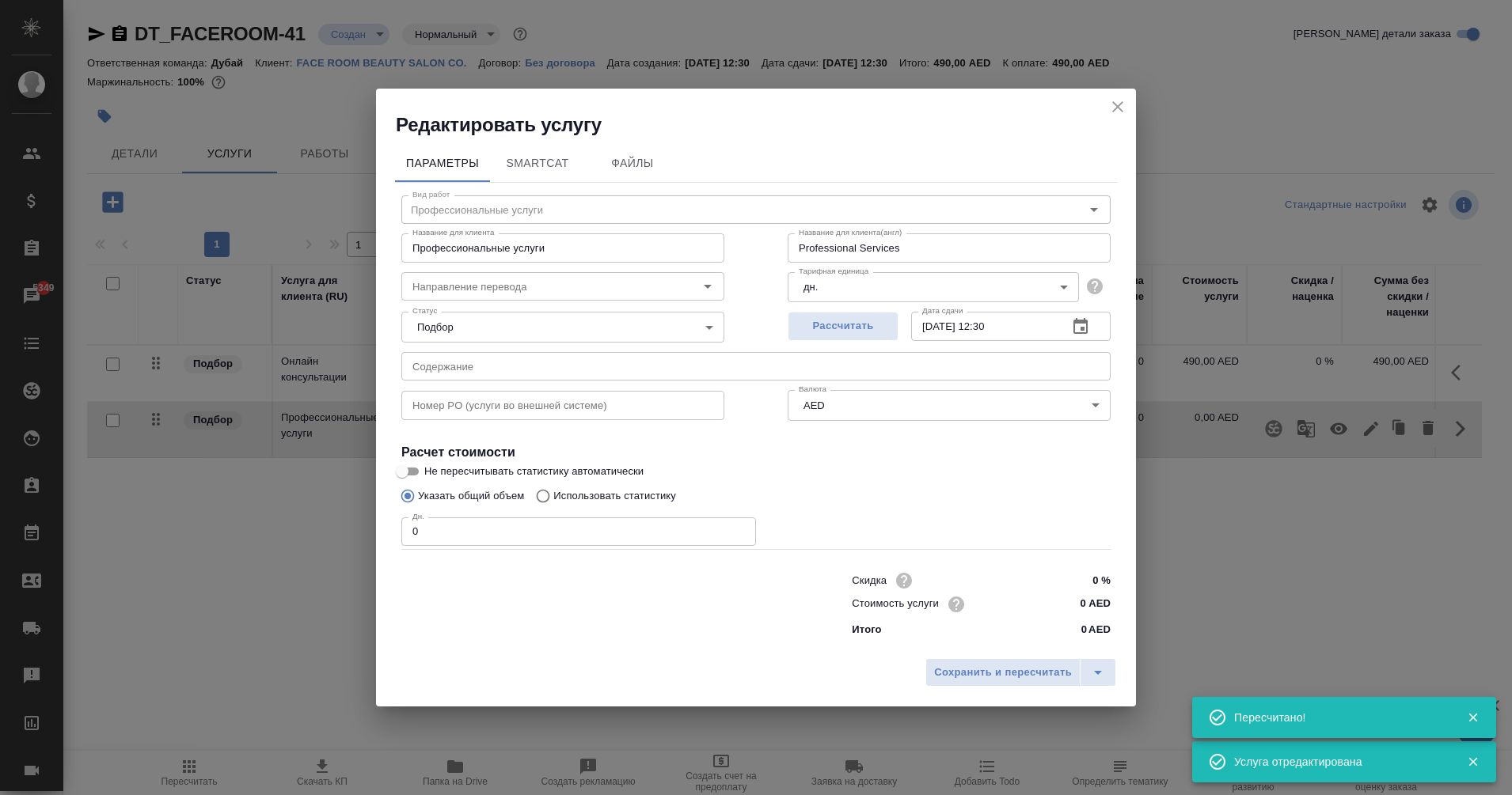
drag, startPoint x: 443, startPoint y: 540, endPoint x: 369, endPoint y: 549, distance: 74.5
click at [369, 549] on div "Редактировать услугу Параметры SmartCat Файлы Вид работ Профессиональные услуги…" at bounding box center [756, 397] width 1512 height 795
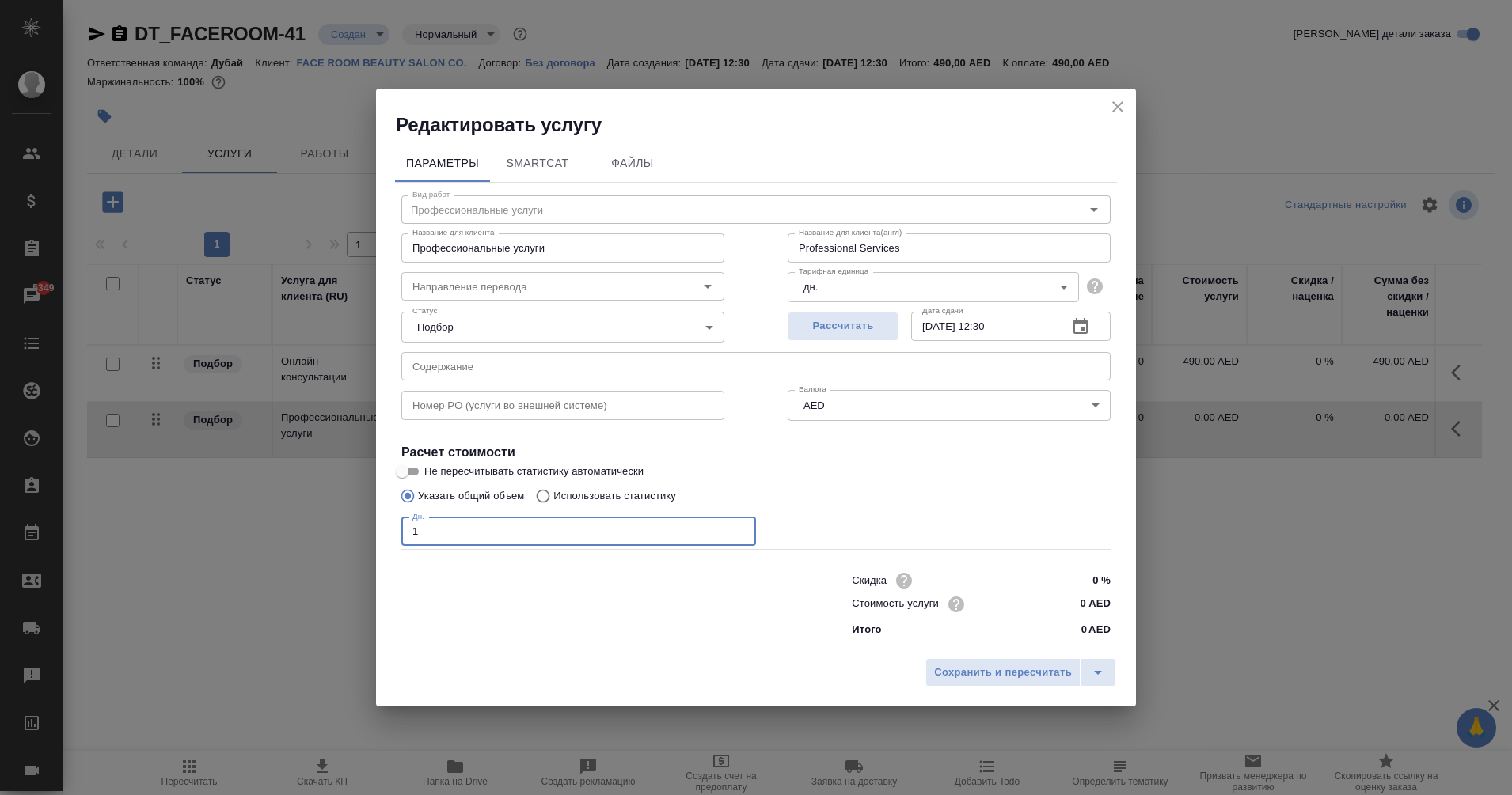
type input "1"
click at [1088, 606] on input "0 AED" at bounding box center [1080, 604] width 57 height 23
type input "400 AED"
click at [1002, 674] on span "Сохранить и пересчитать" at bounding box center [1003, 673] width 137 height 18
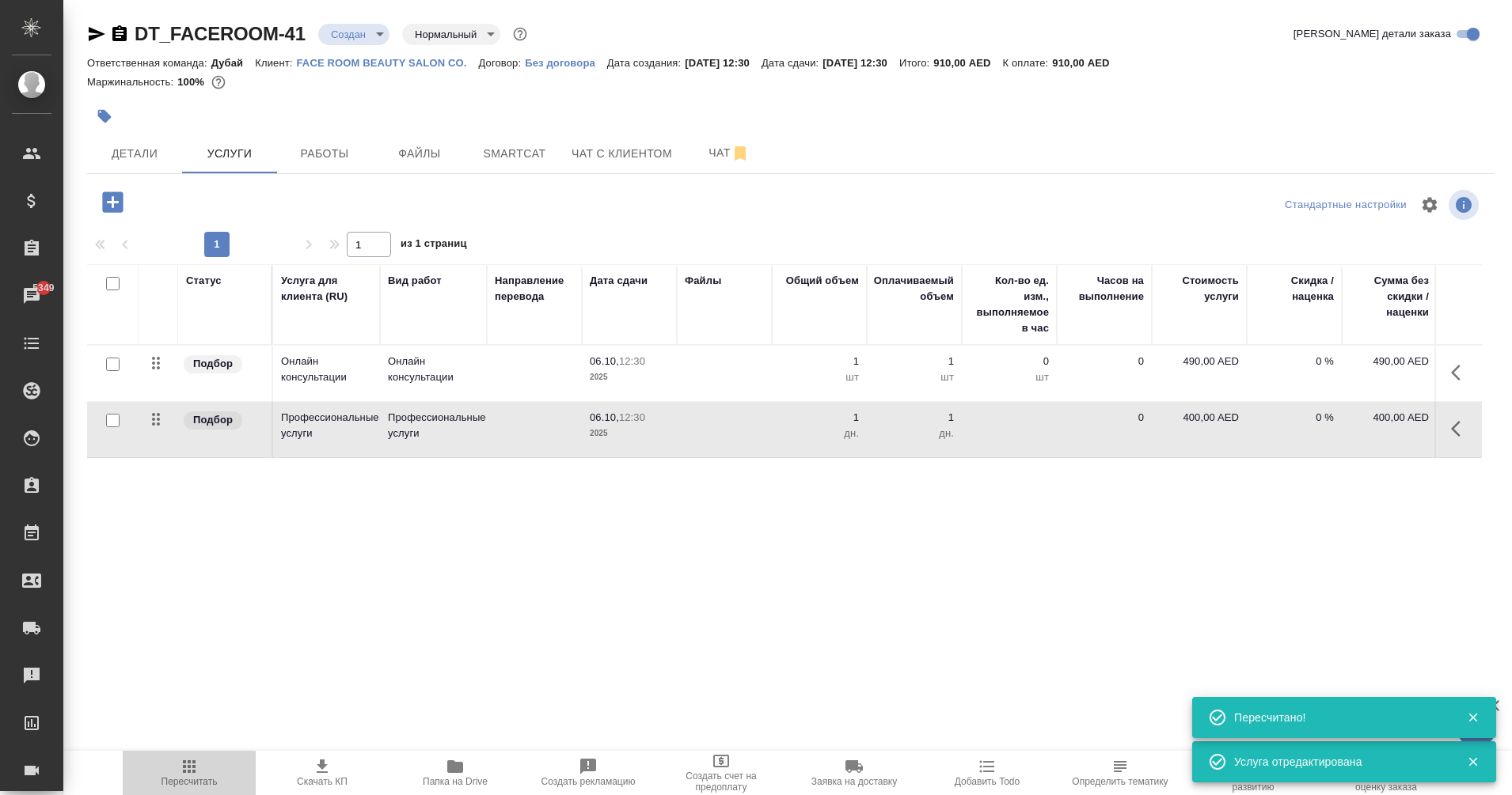
click at [178, 765] on span "Пересчитать" at bounding box center [189, 772] width 114 height 30
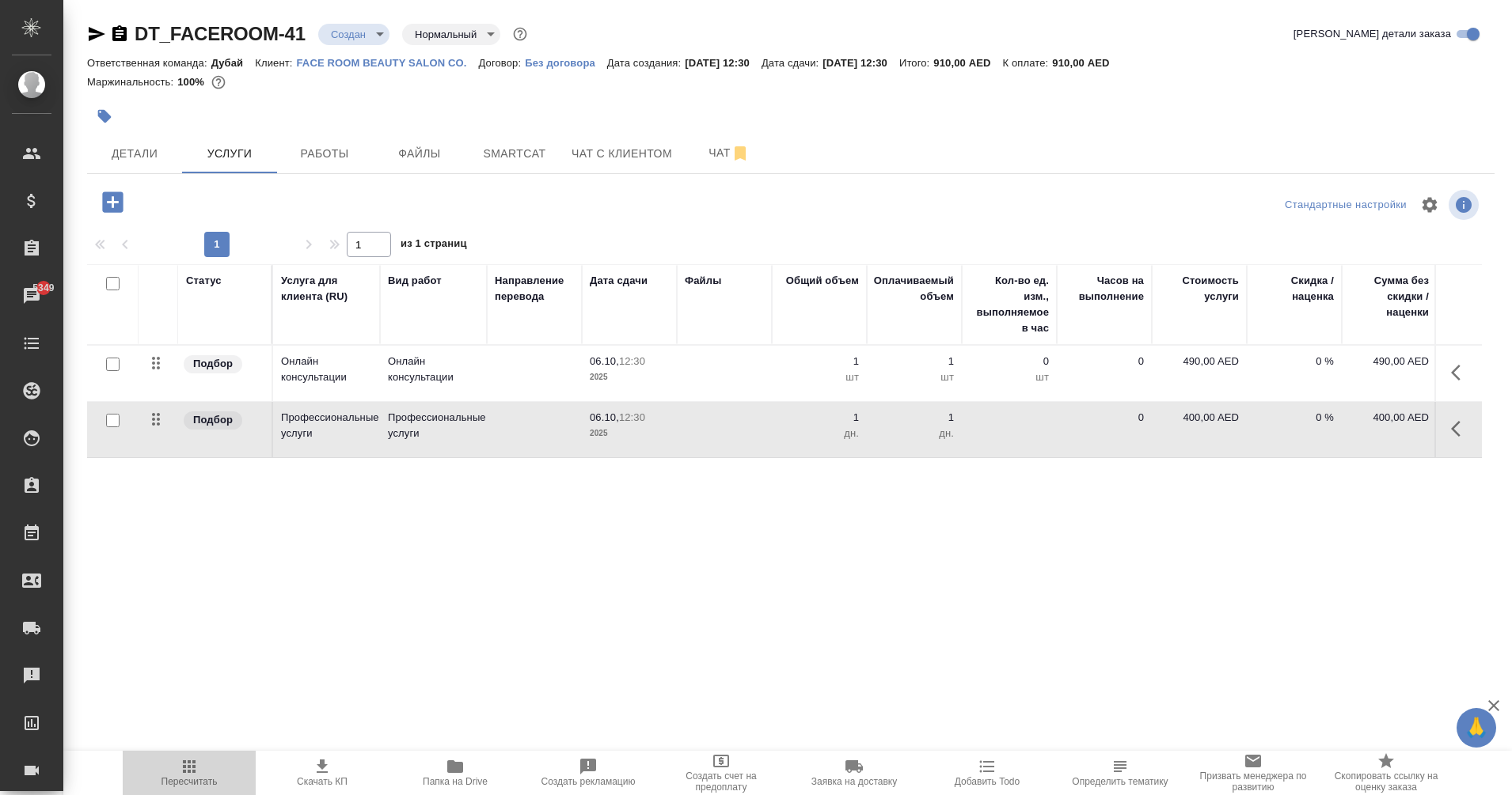
click at [211, 769] on span "Пересчитать" at bounding box center [189, 772] width 114 height 30
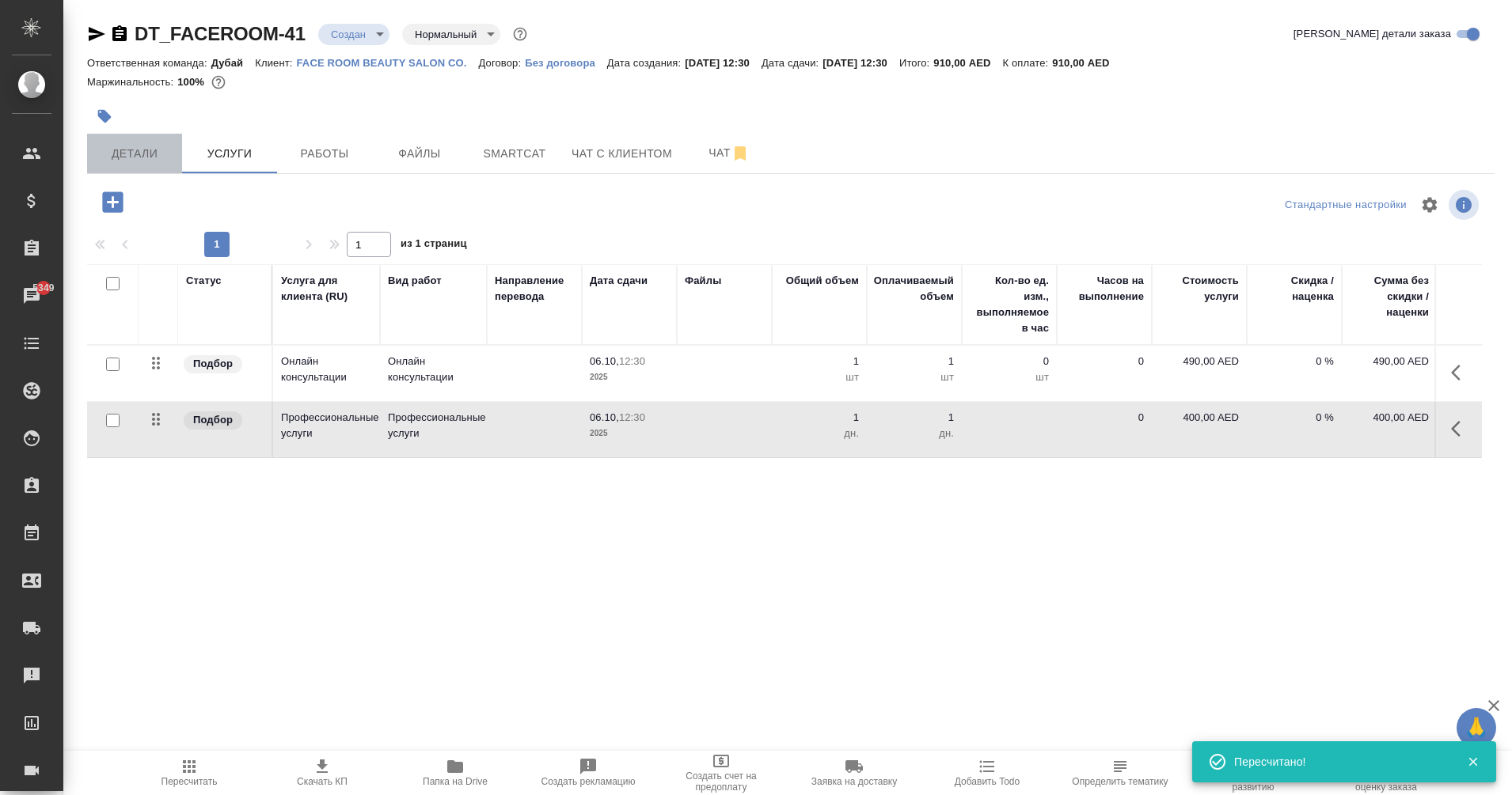
click at [142, 149] on span "Детали" at bounding box center [134, 154] width 76 height 20
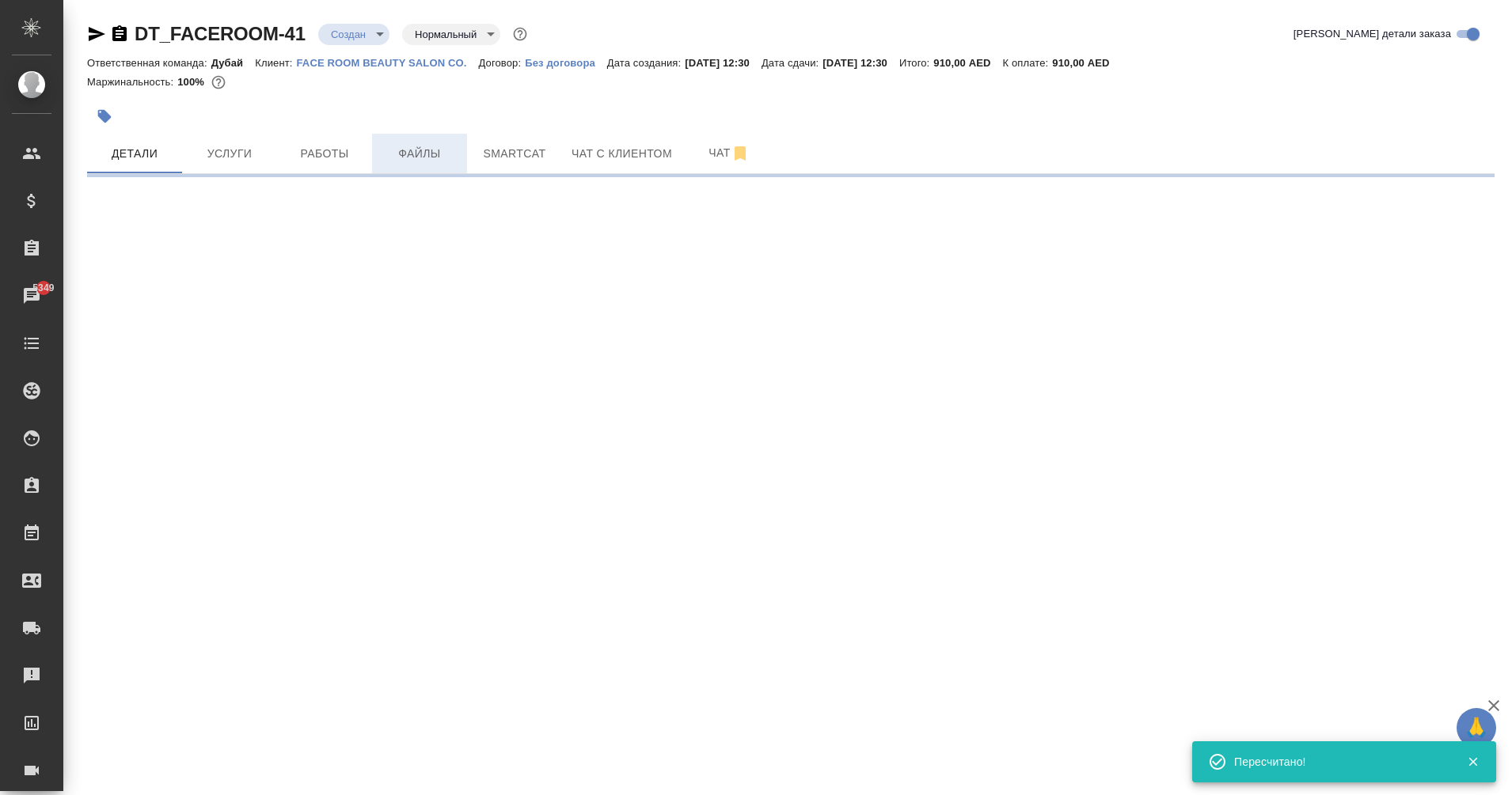
select select "RU"
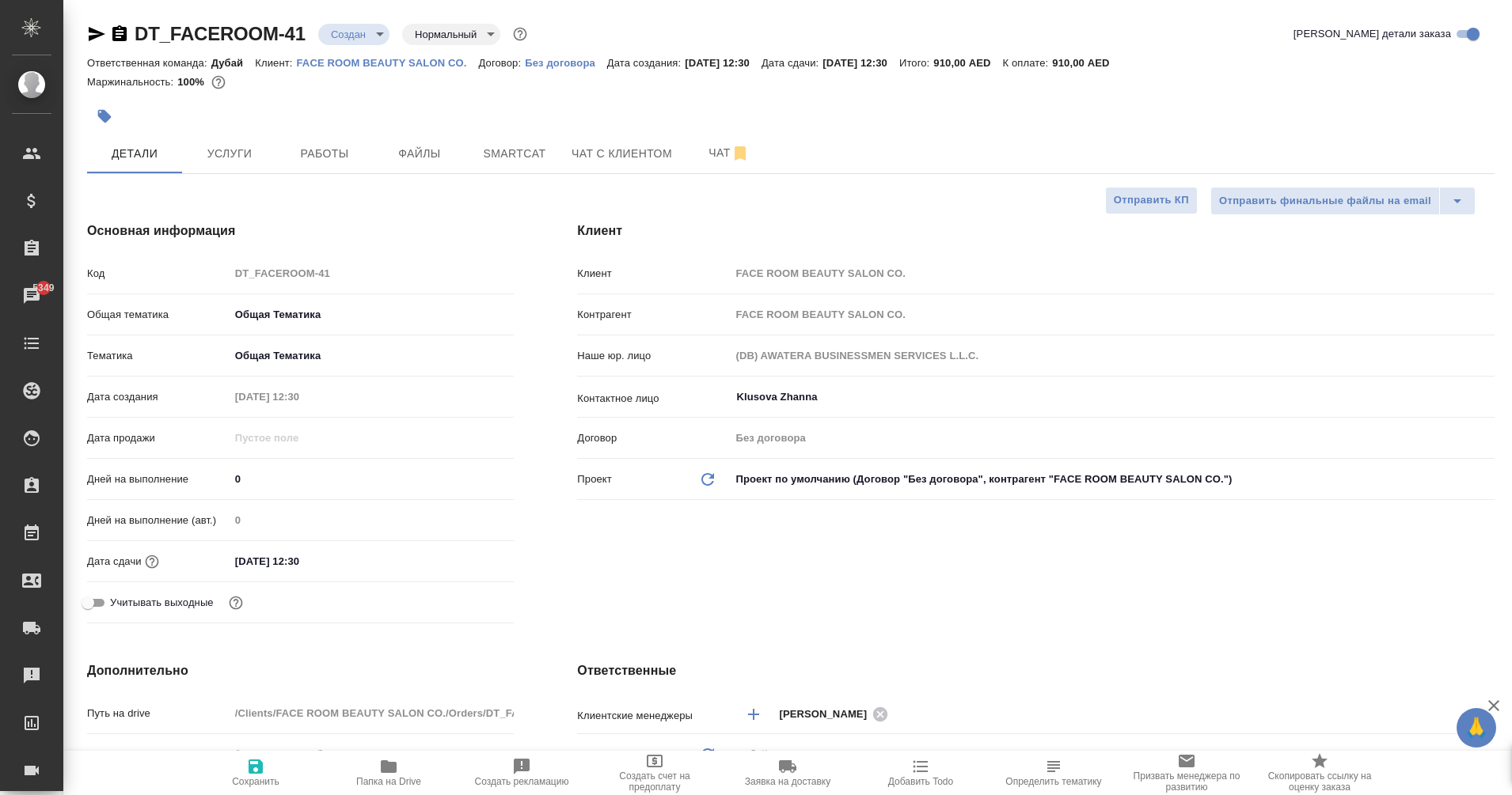
type textarea "x"
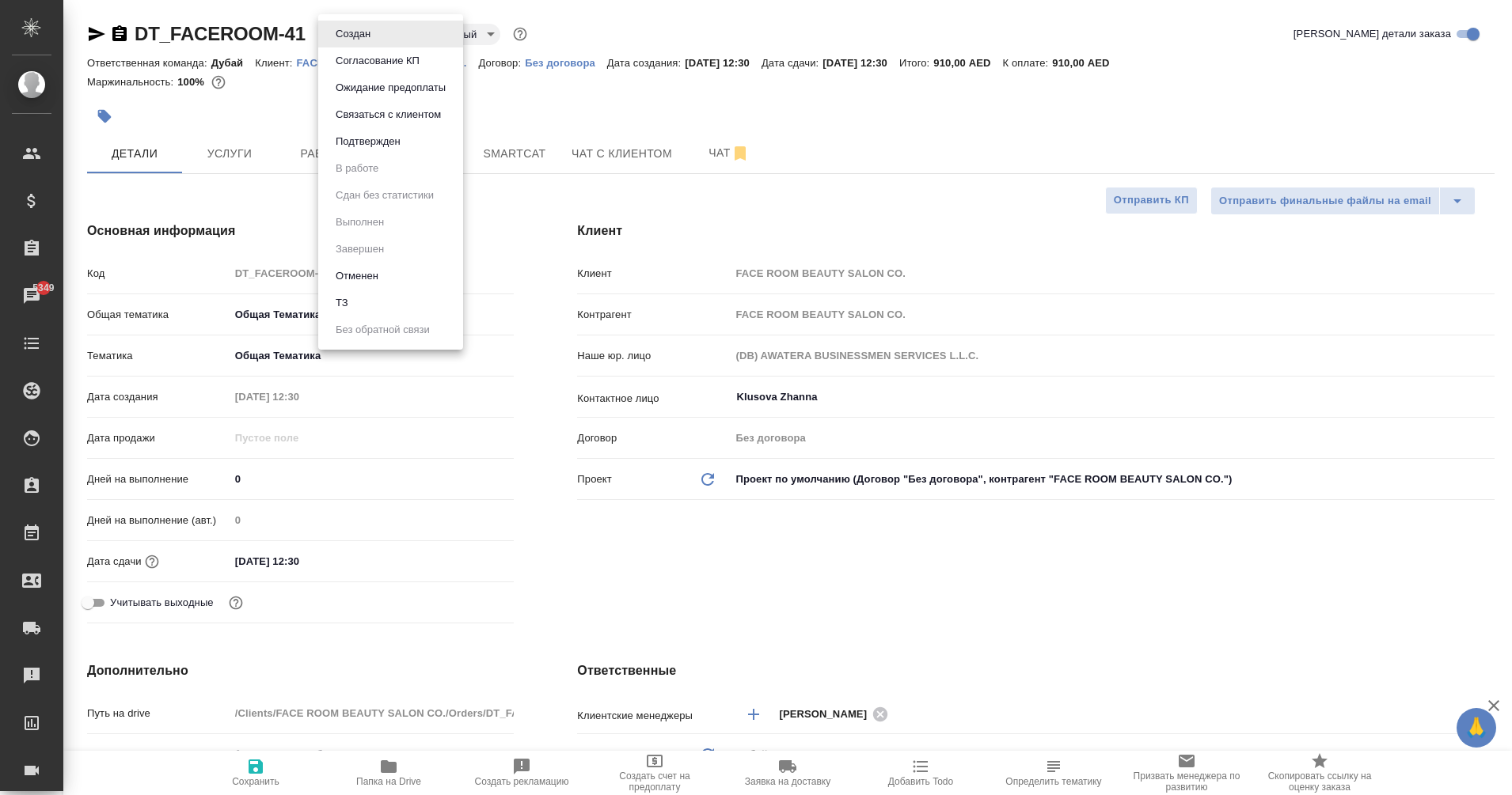
click at [361, 25] on body "🙏 .cls-1 fill:#fff; AWATERA Eganian Margarita Клиенты Спецификации Заказы 5349 …" at bounding box center [756, 397] width 1512 height 795
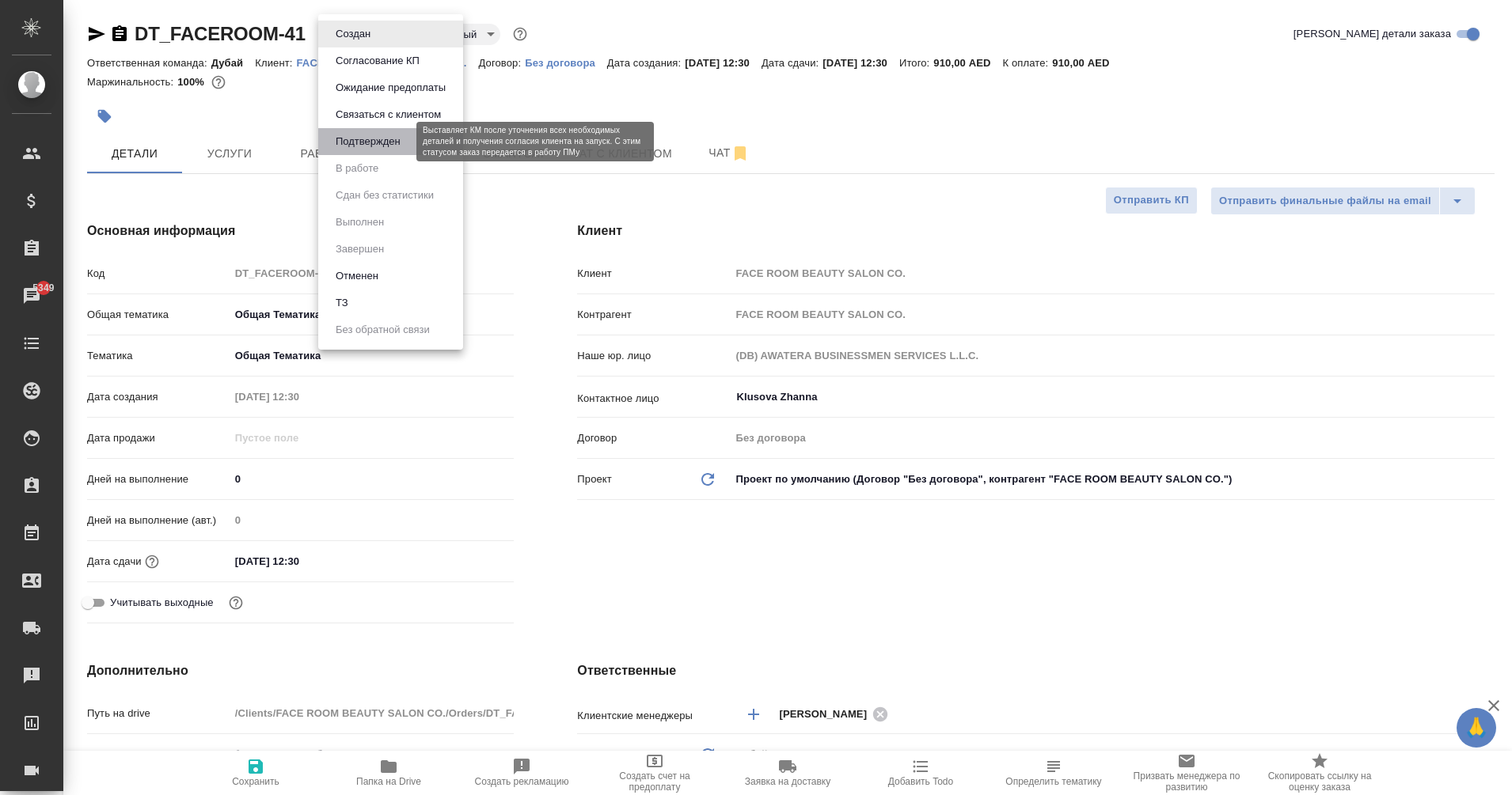
click at [392, 138] on button "Подтвержден" at bounding box center [368, 142] width 75 height 17
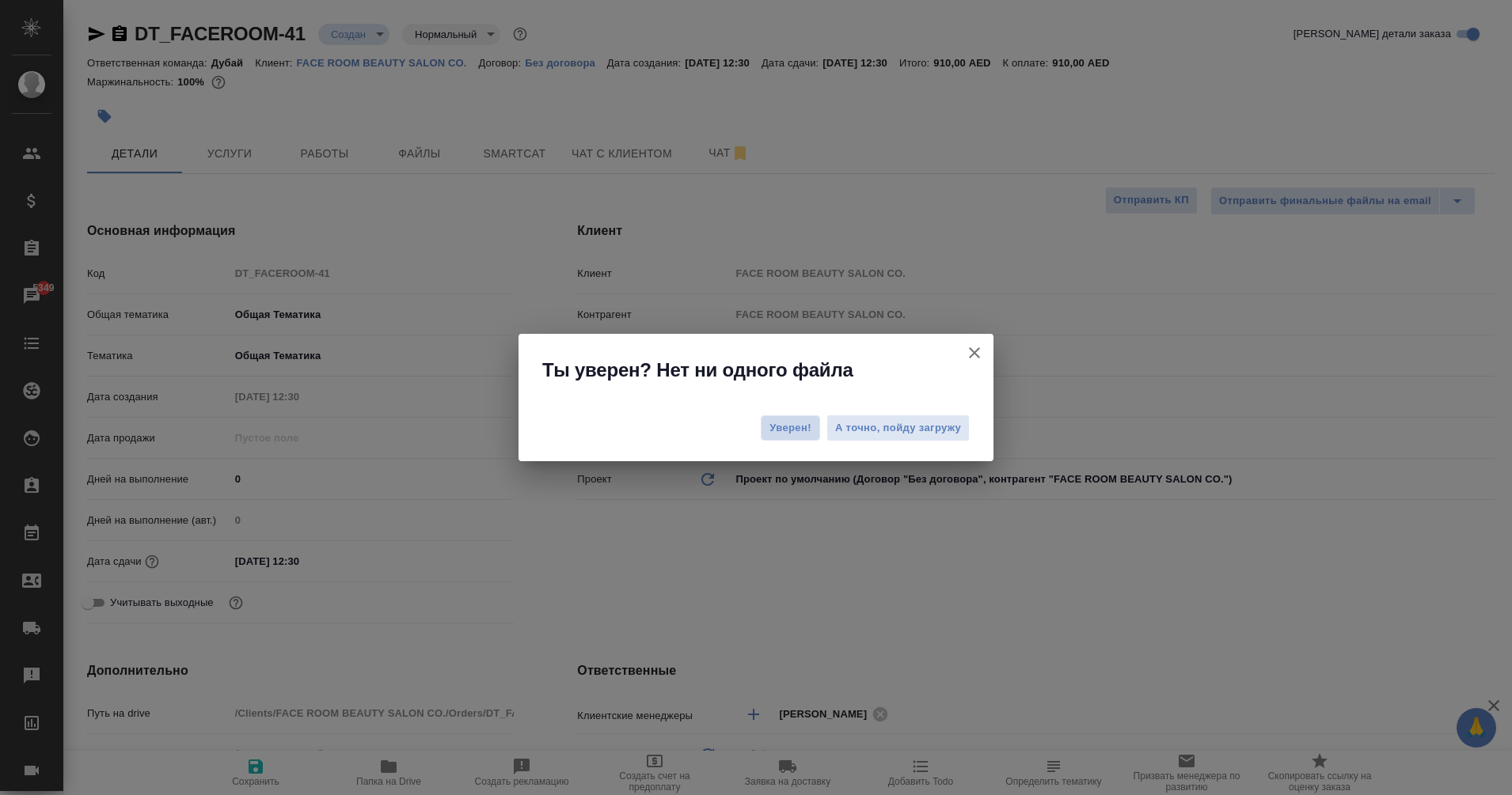
click at [794, 432] on span "Уверен!" at bounding box center [790, 428] width 42 height 16
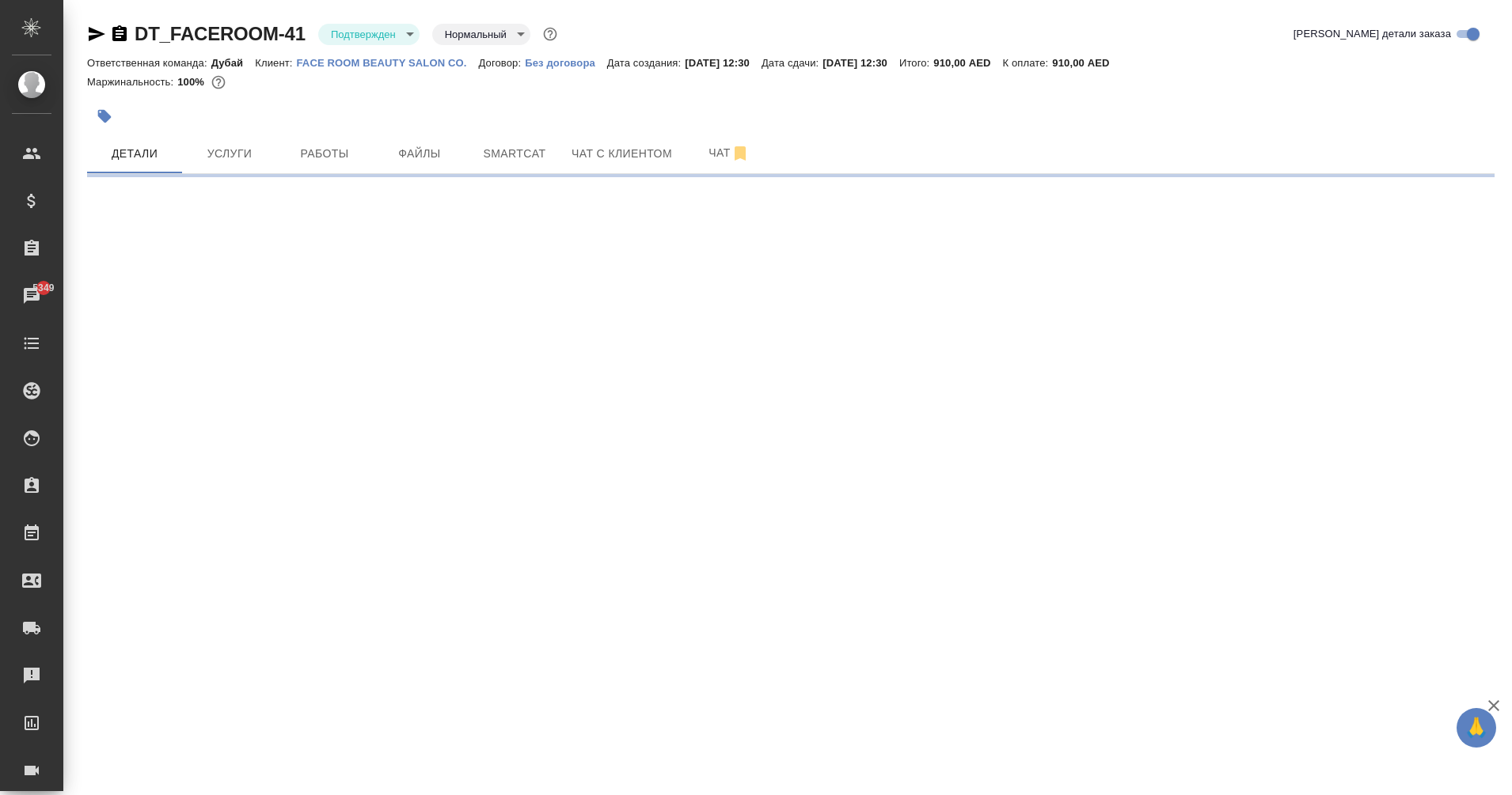
select select "RU"
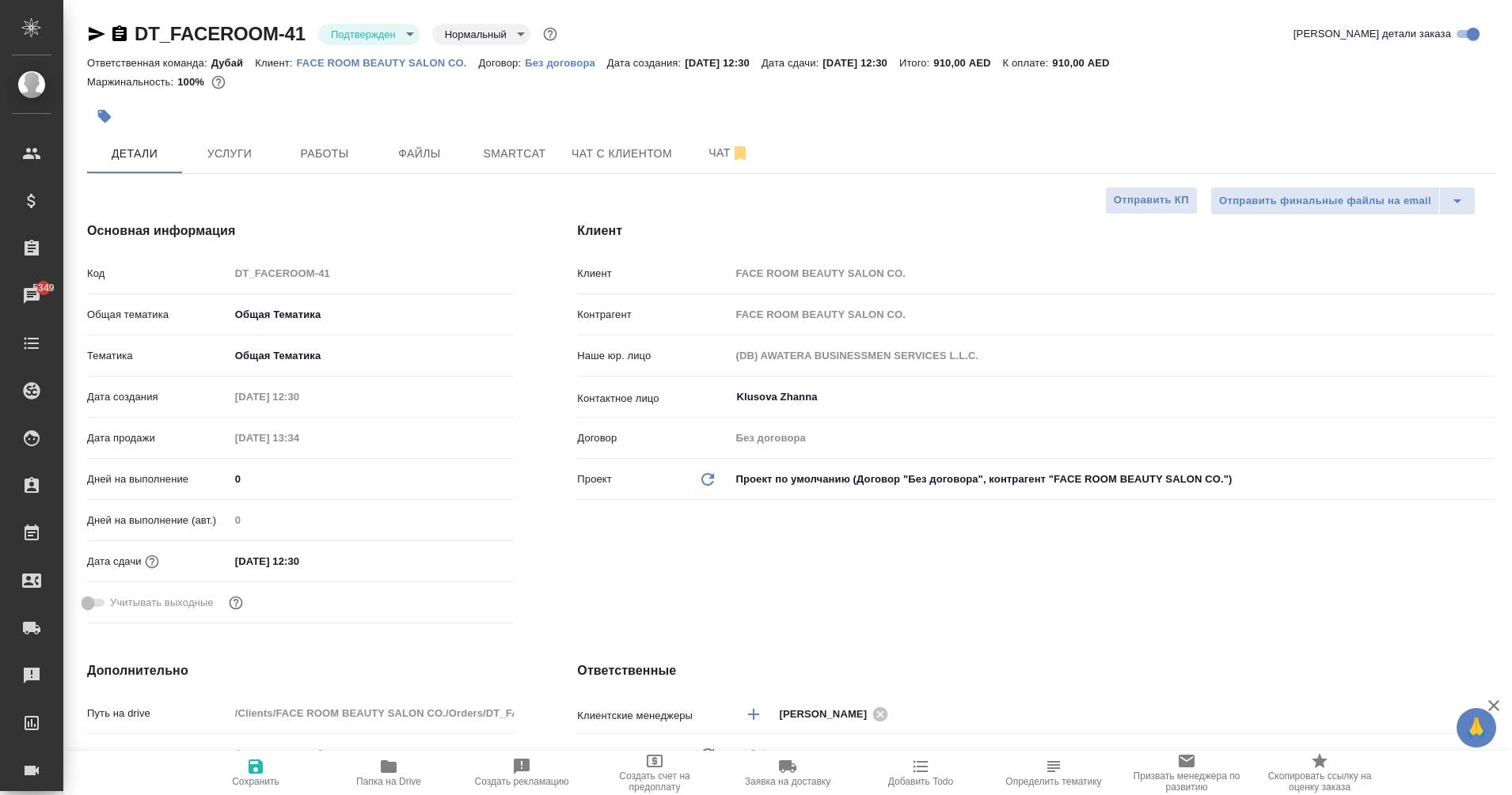
type textarea "x"
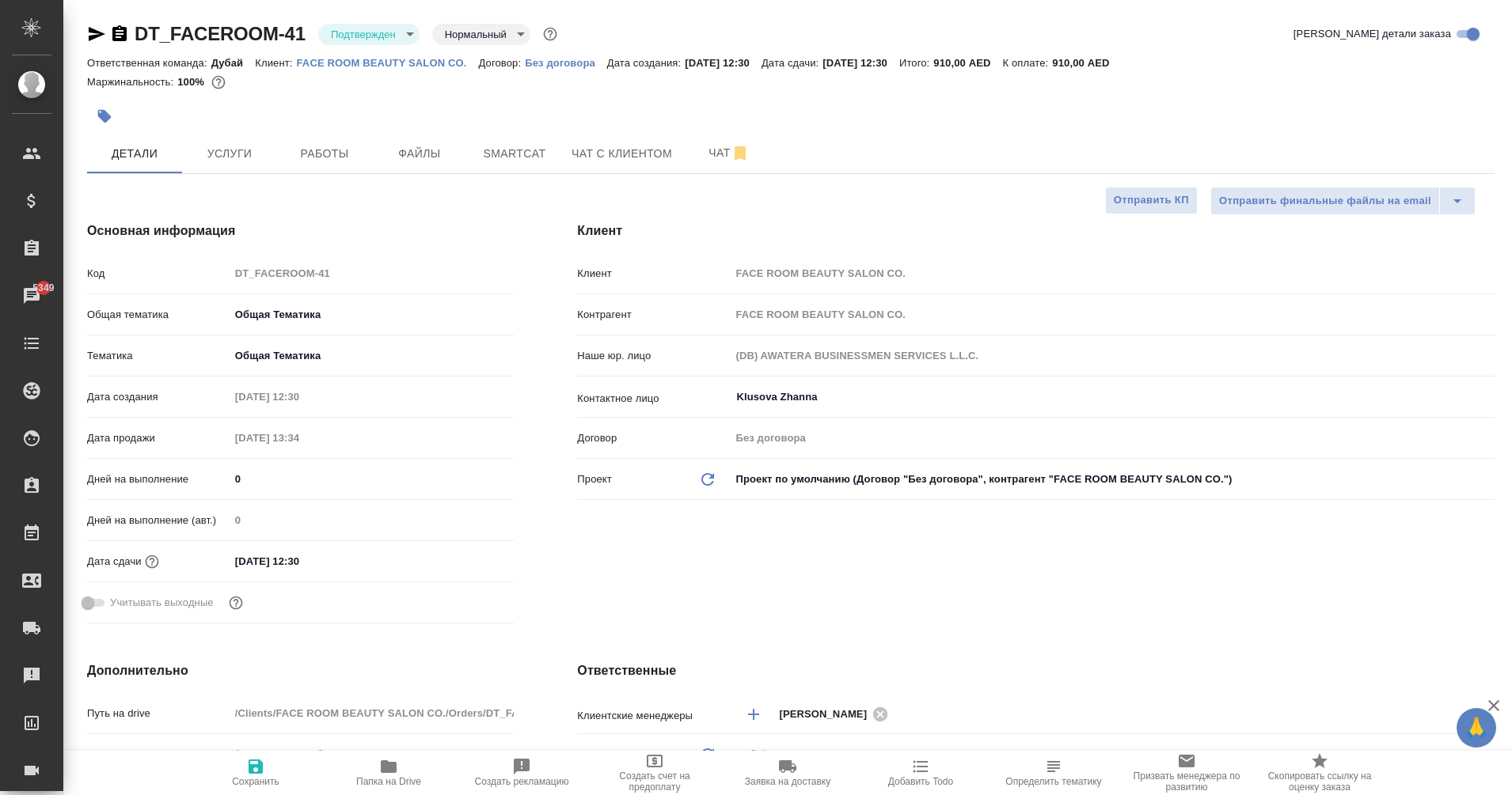
type textarea "x"
click at [387, 36] on body "🙏 .cls-1 fill:#fff; AWATERA Eganian Margarita Клиенты Спецификации Заказы 5349 …" at bounding box center [756, 397] width 1512 height 795
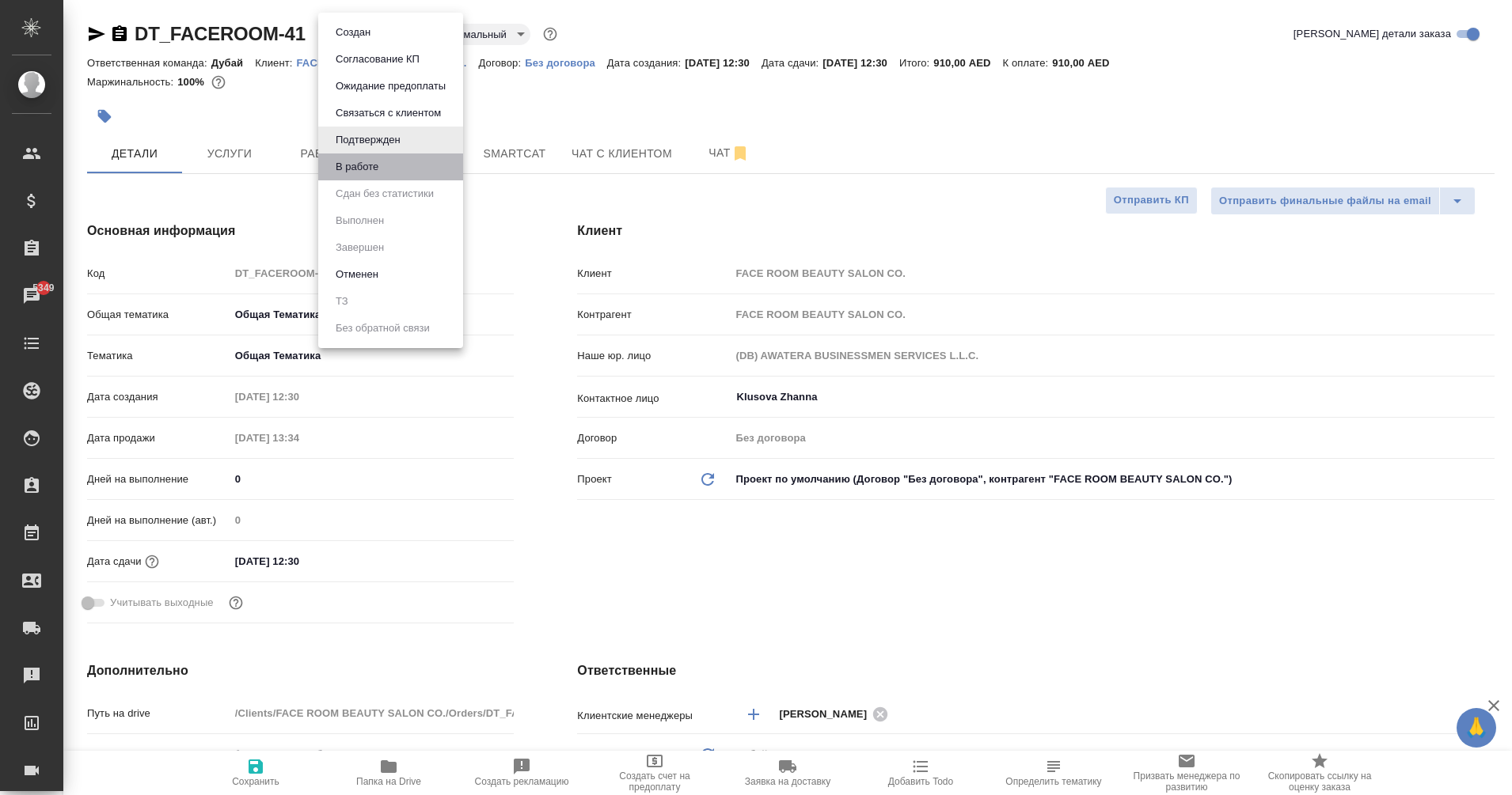
click at [397, 162] on li "В работе" at bounding box center [390, 167] width 145 height 27
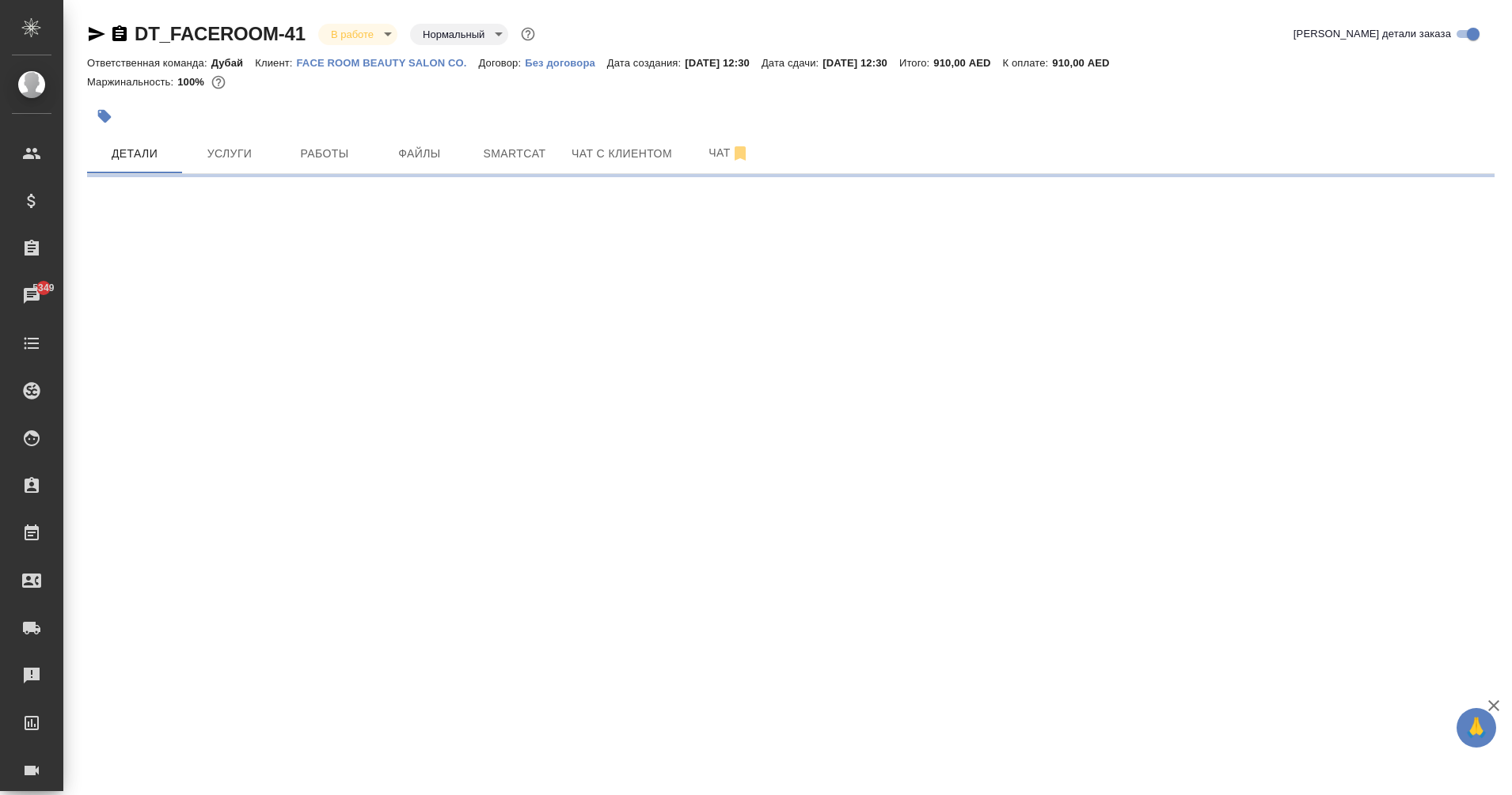
select select "RU"
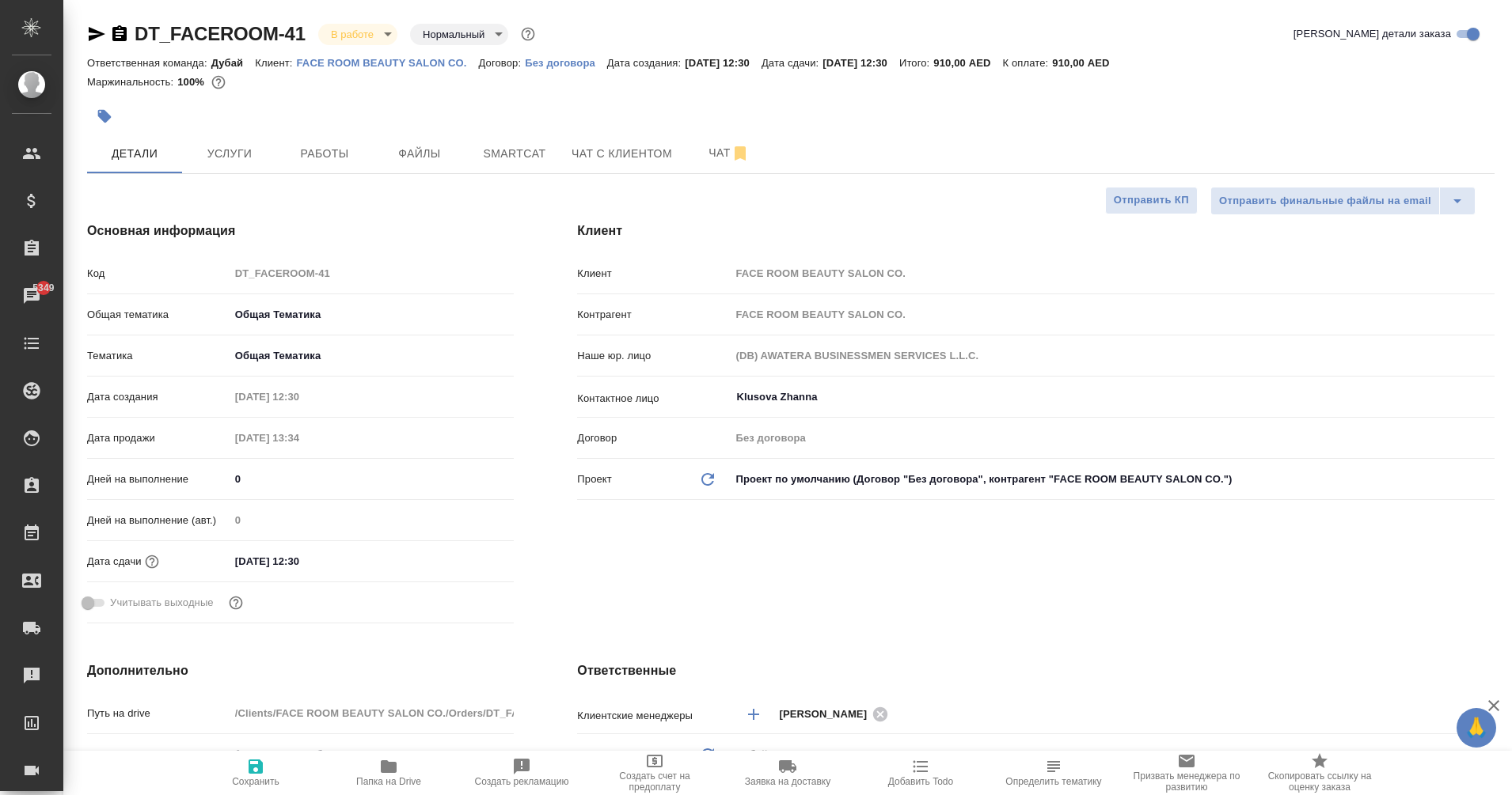
type textarea "x"
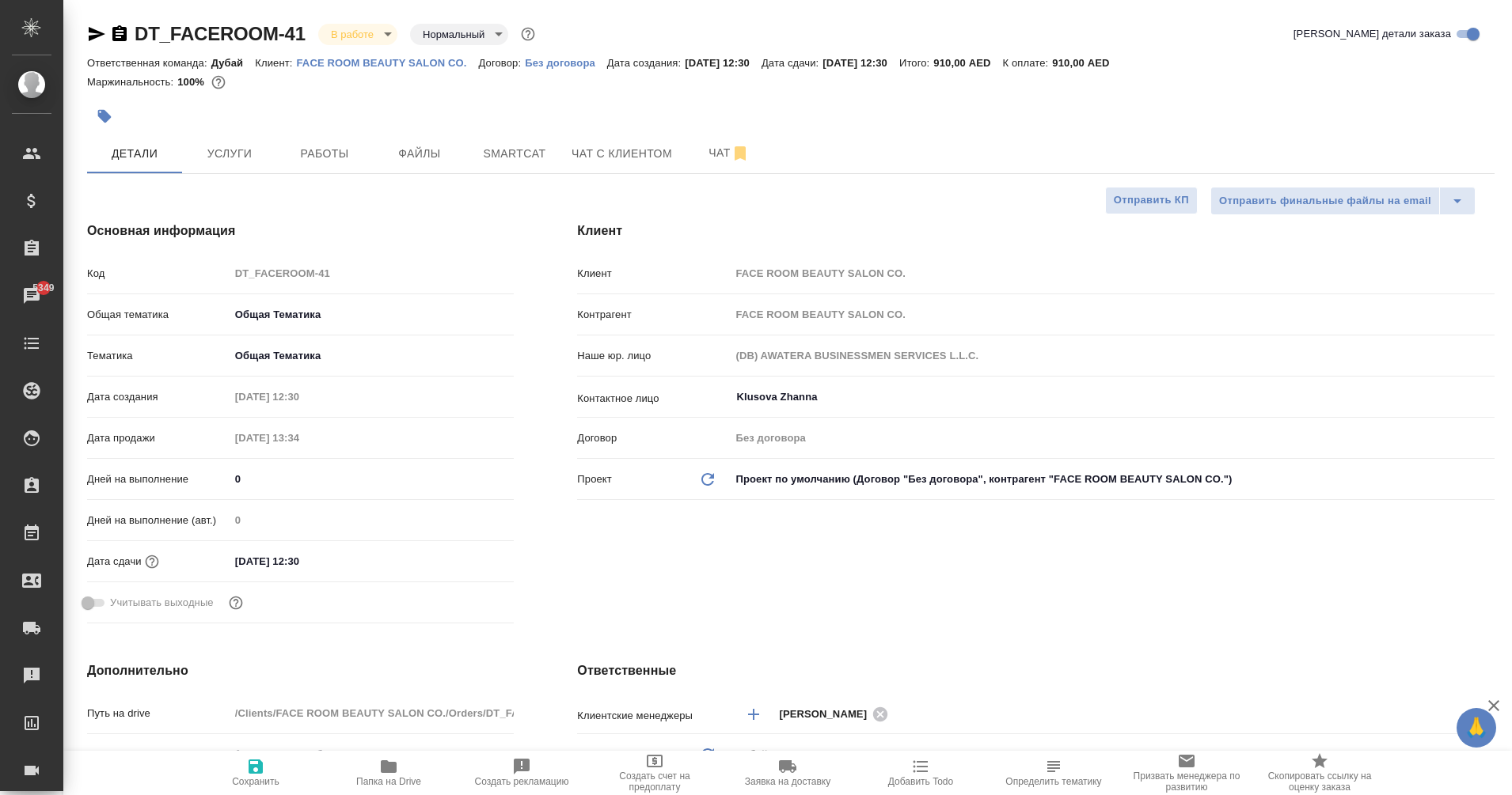
type textarea "x"
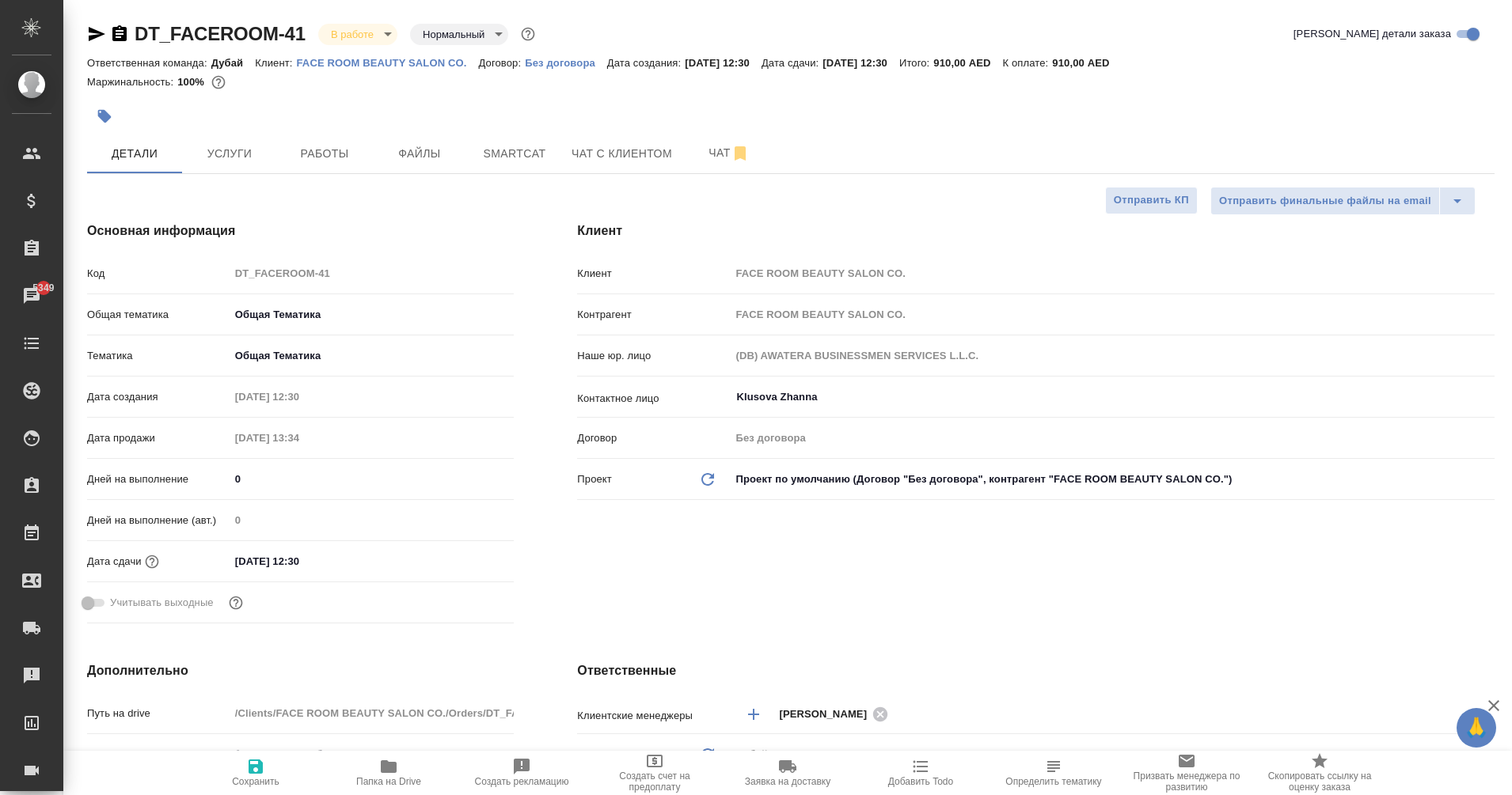
type textarea "x"
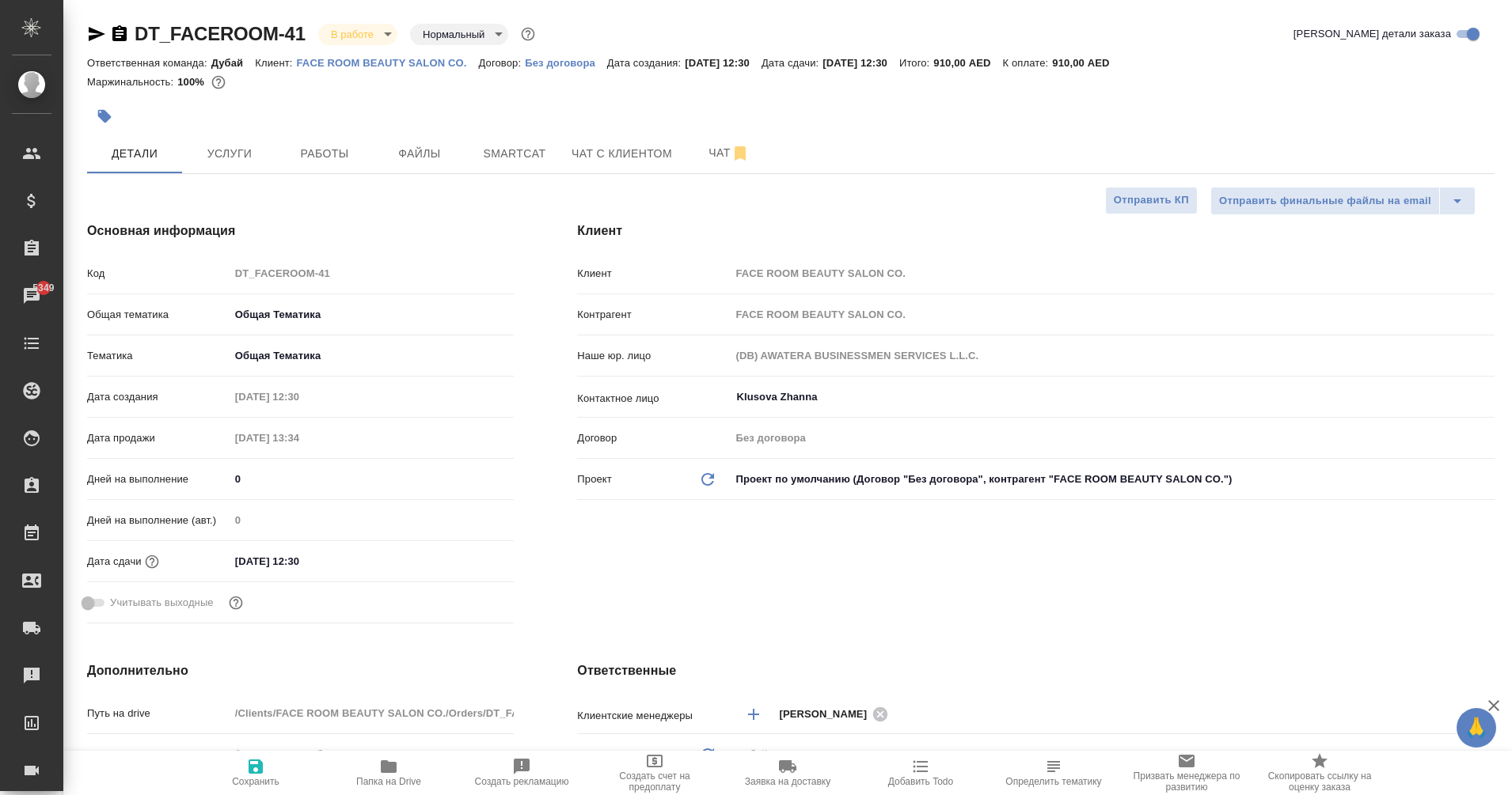
type textarea "x"
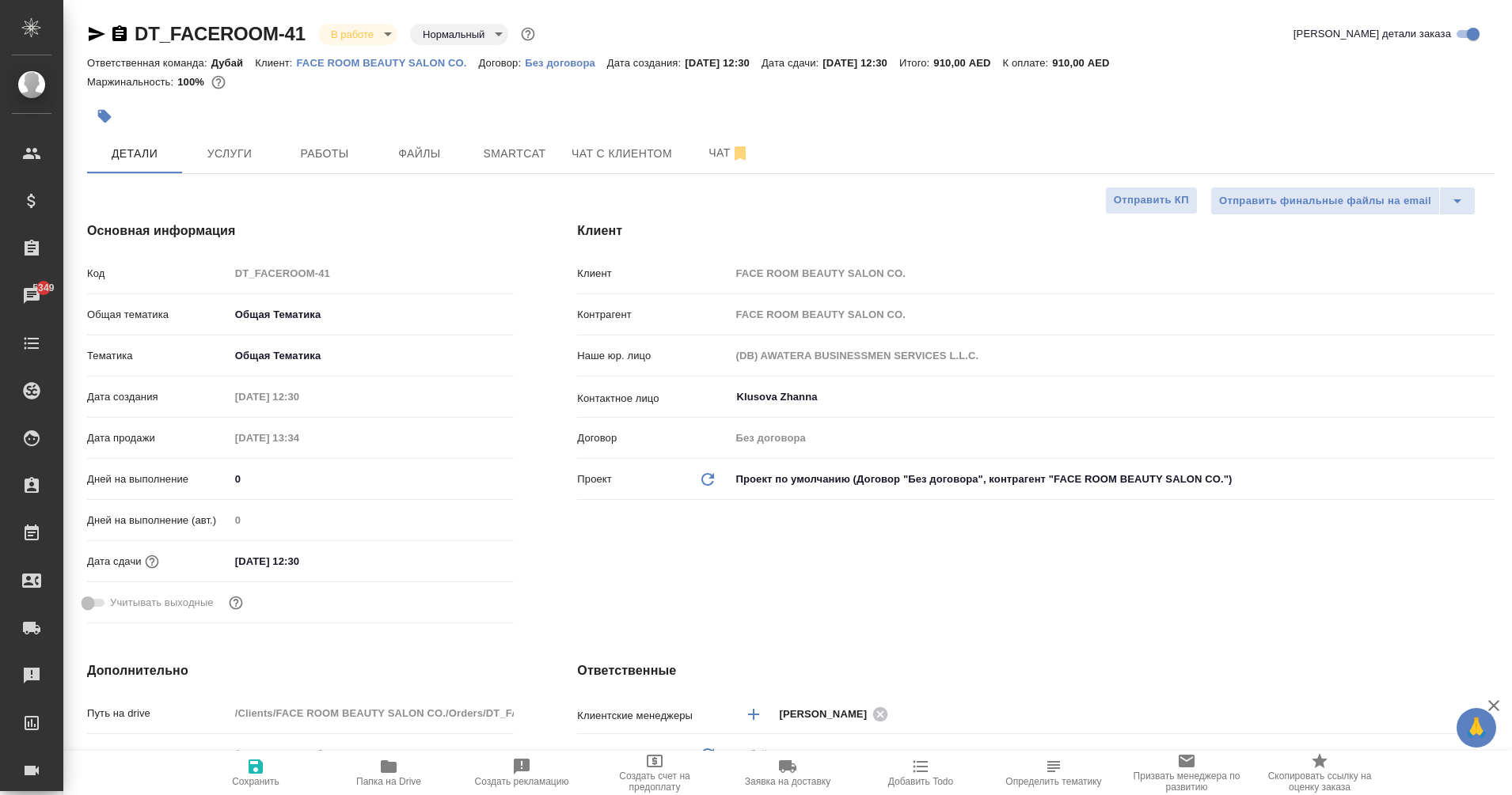
type textarea "x"
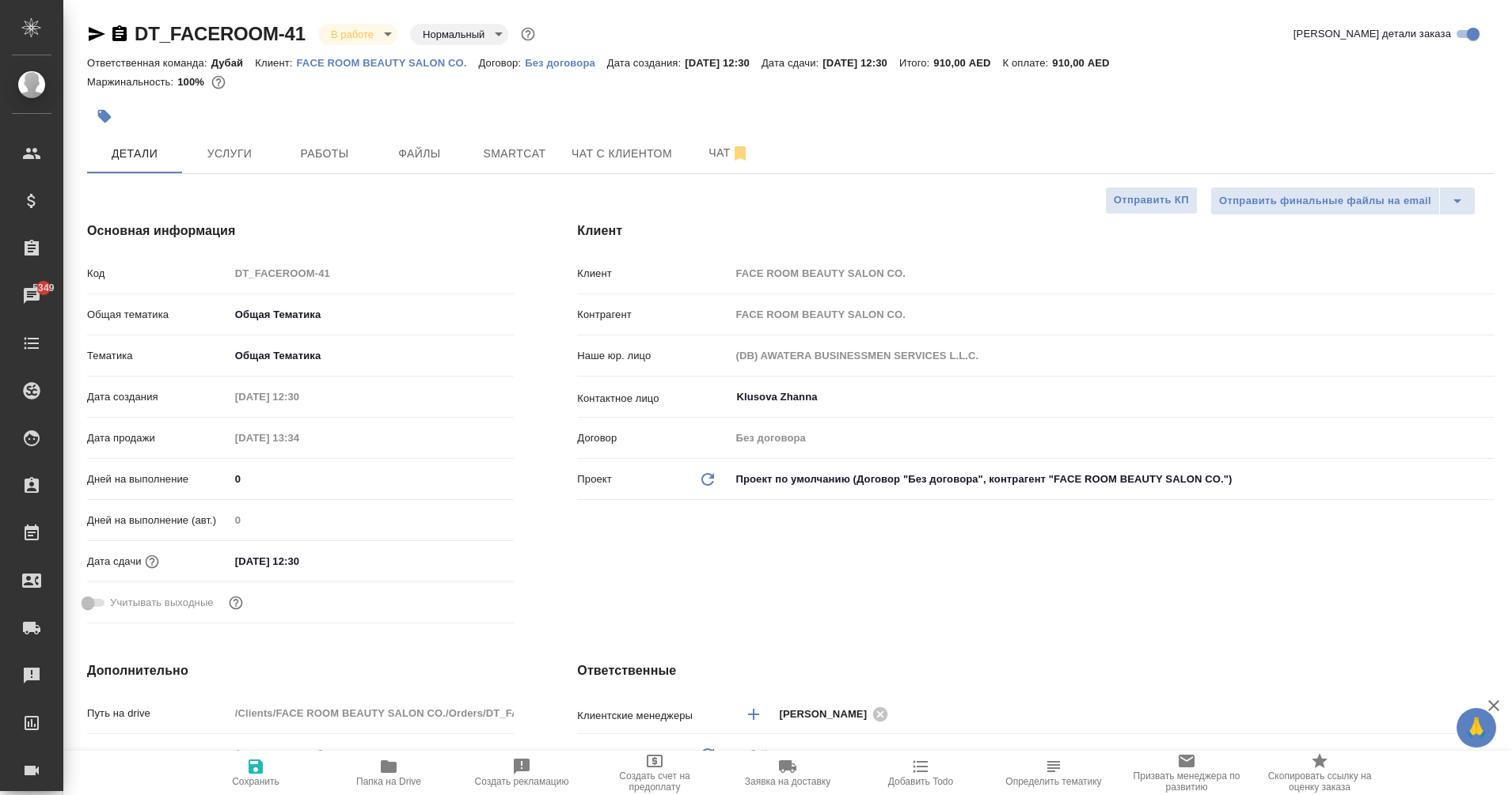
type textarea "x"
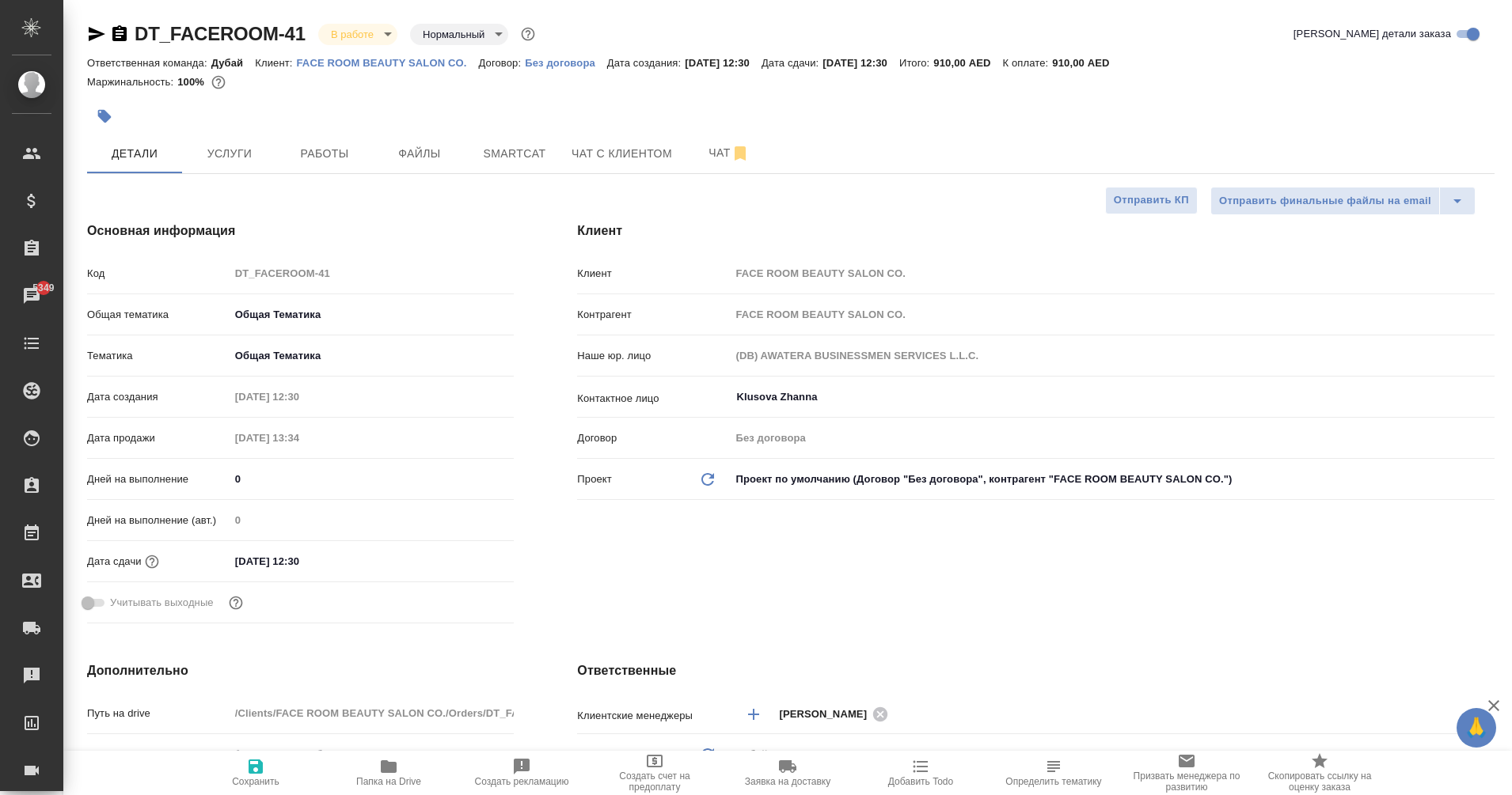
type textarea "x"
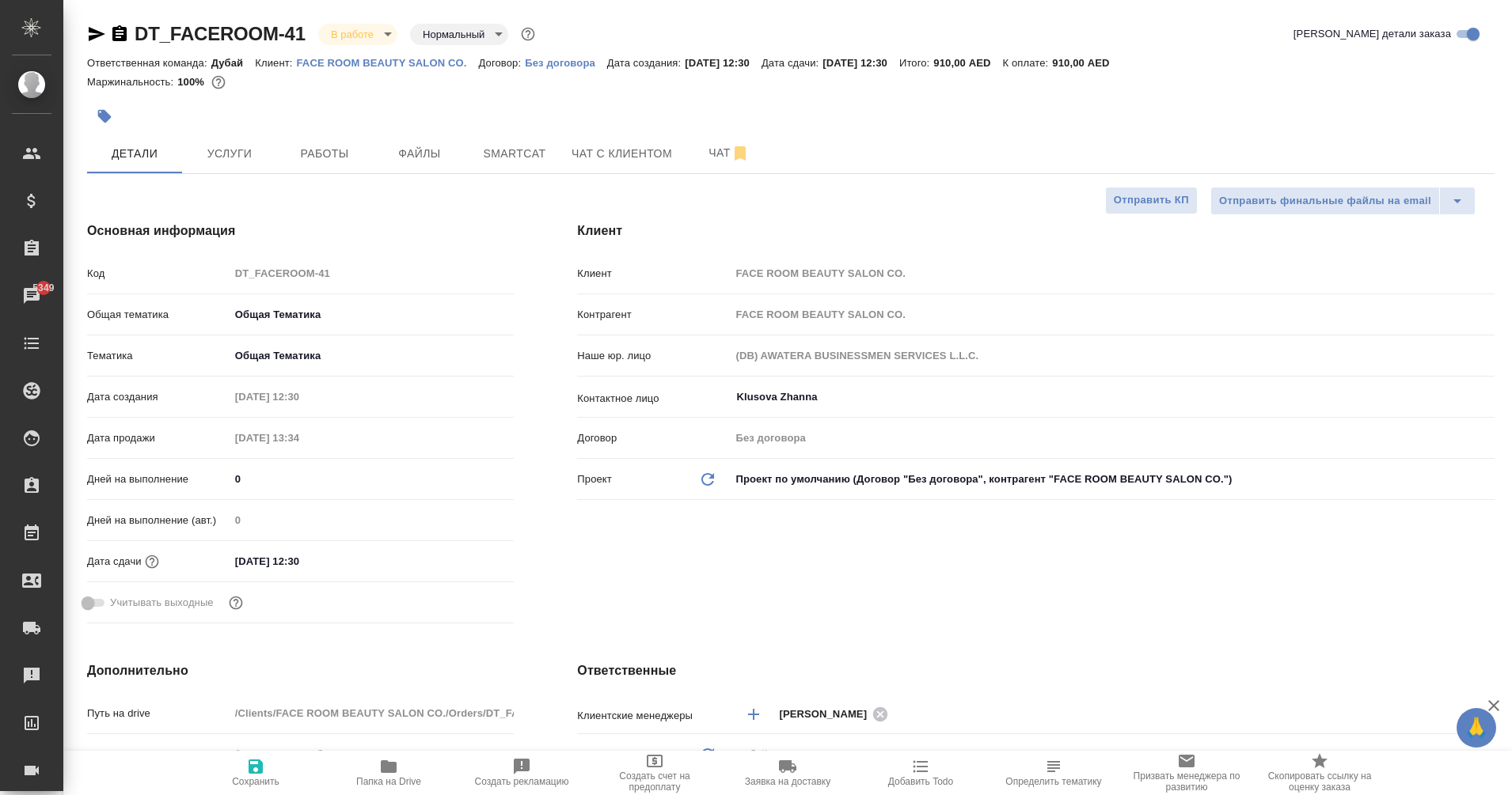
type textarea "x"
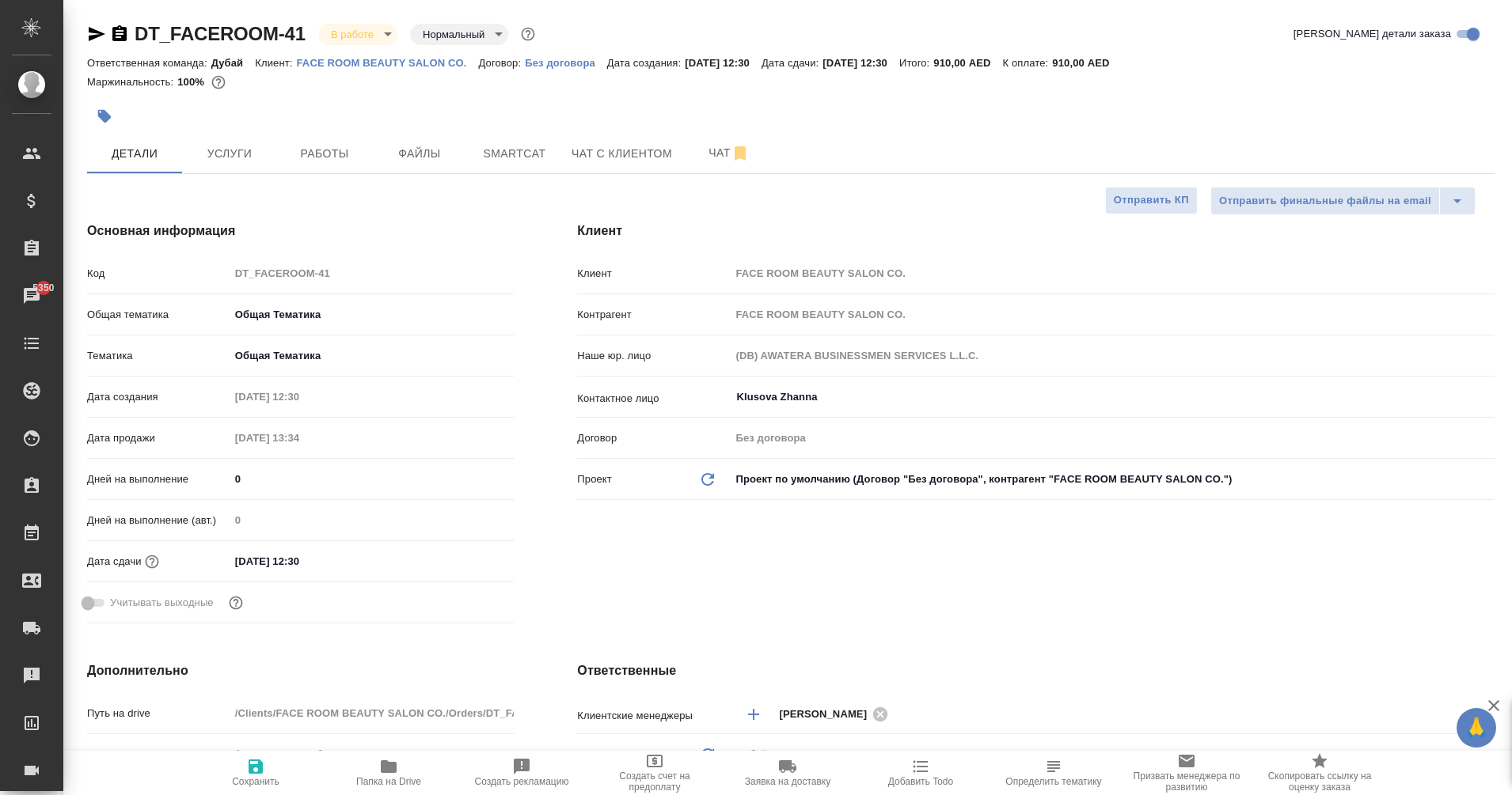
type textarea "x"
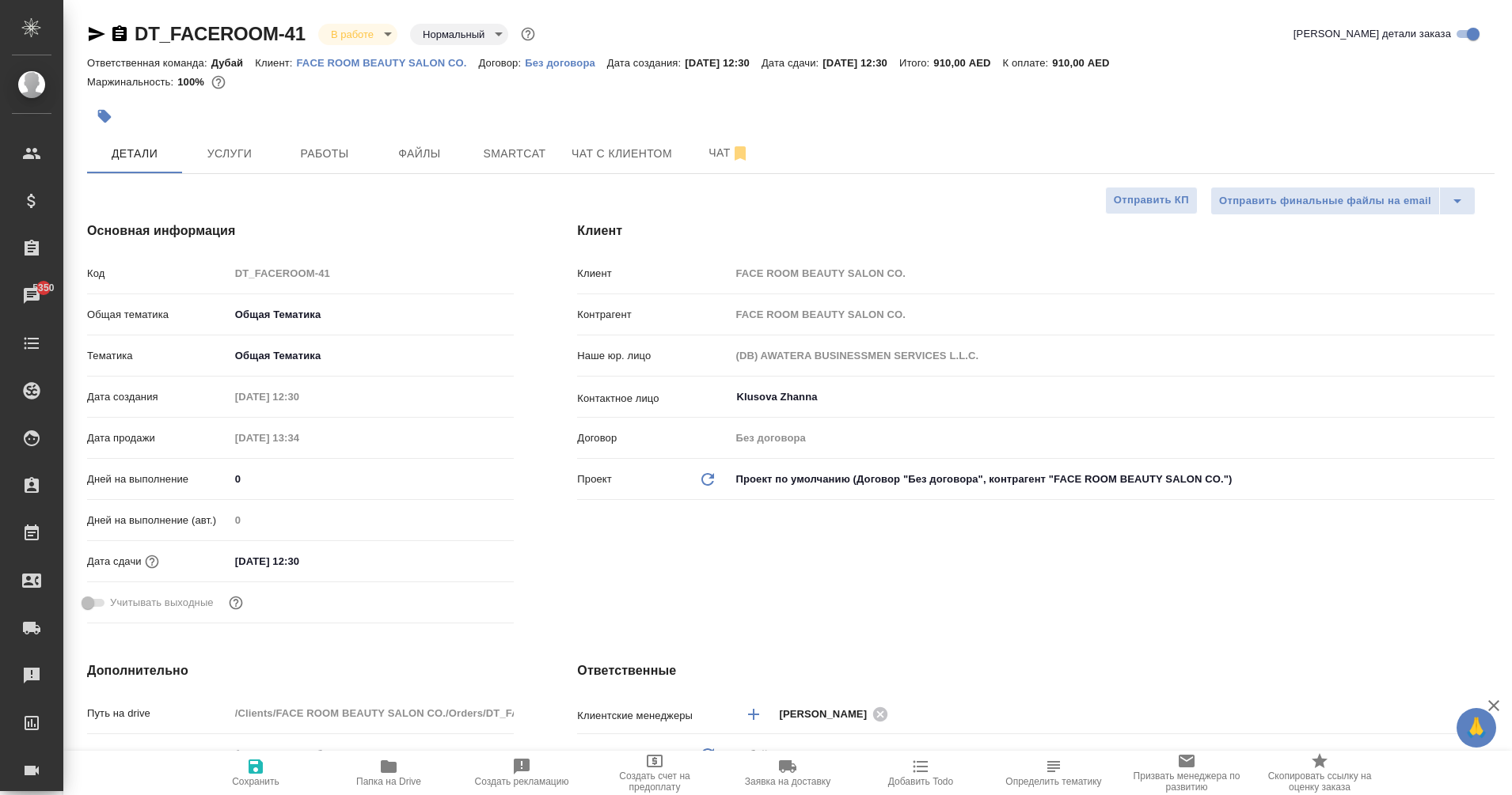
type textarea "x"
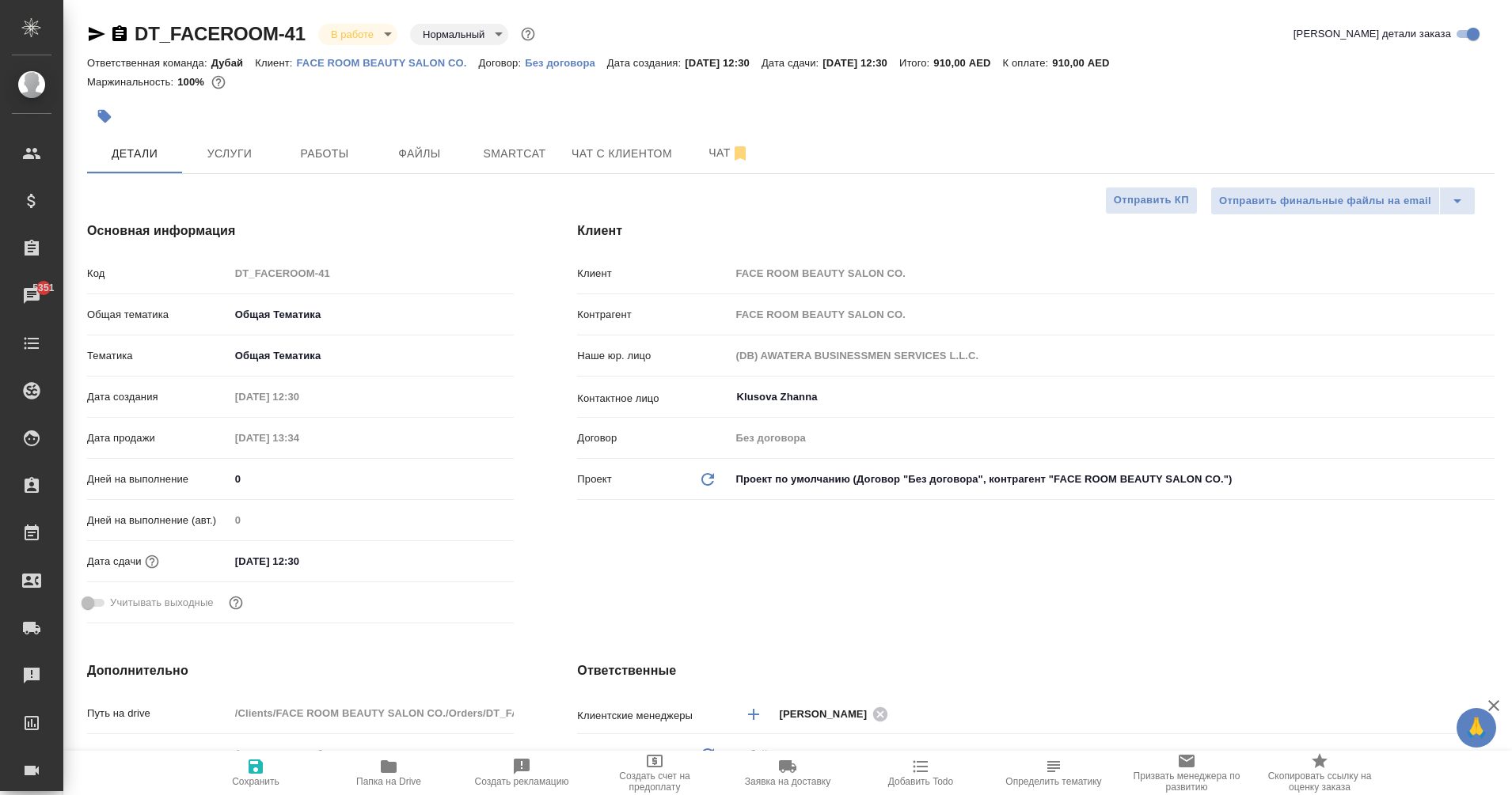
type textarea "x"
click at [116, 34] on icon "button" at bounding box center [120, 34] width 19 height 19
type textarea "x"
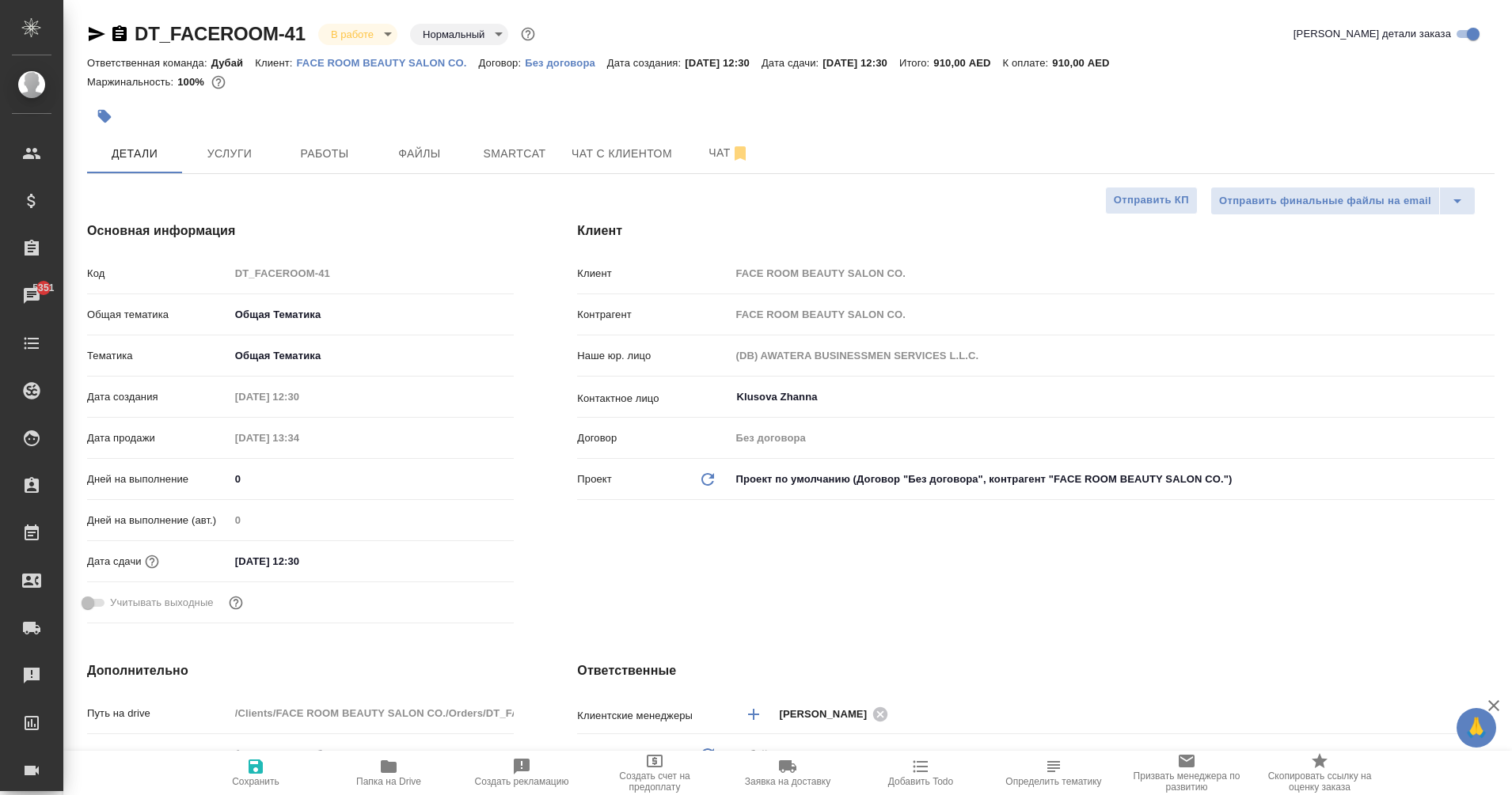
type textarea "x"
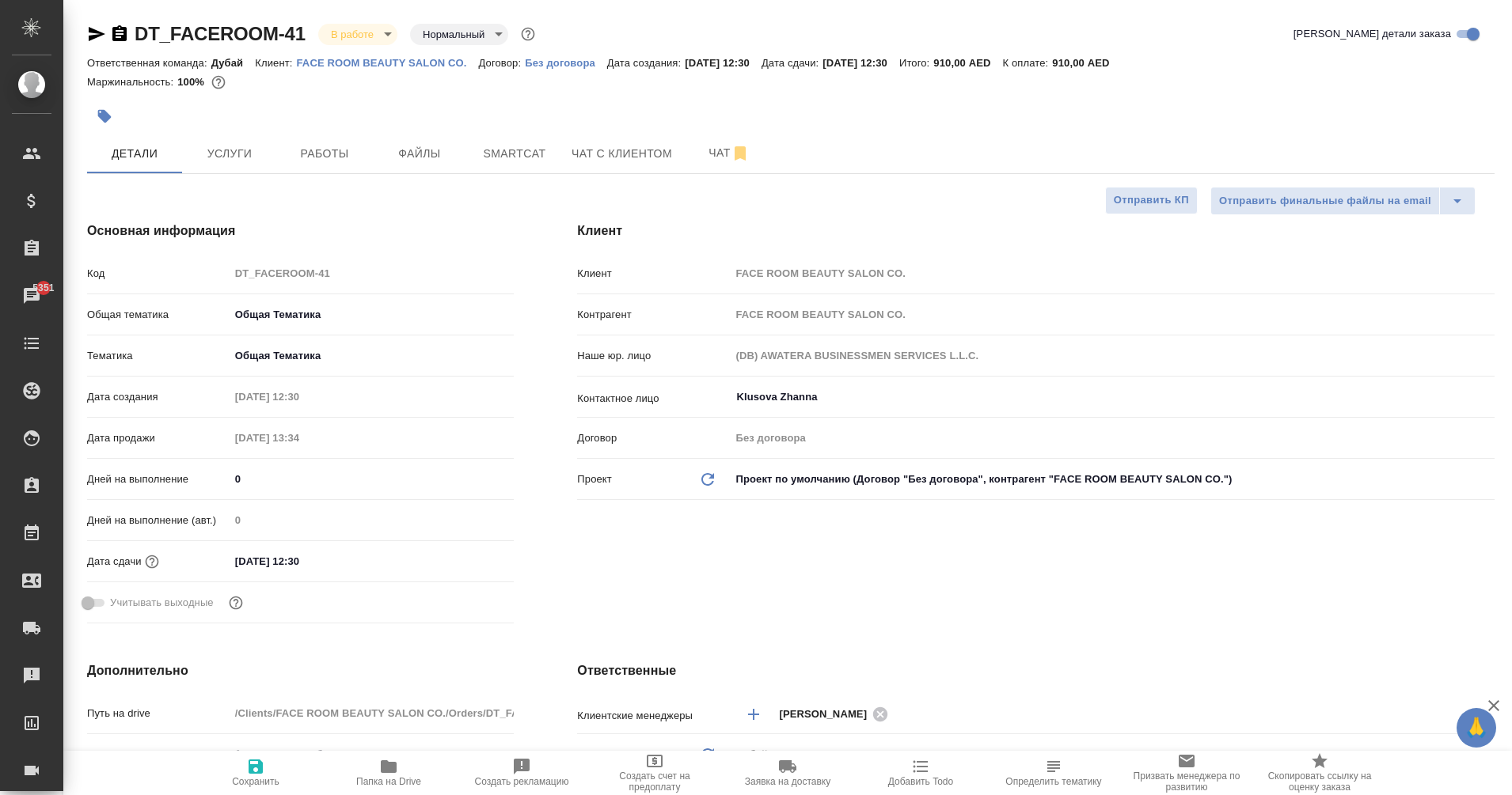
type textarea "x"
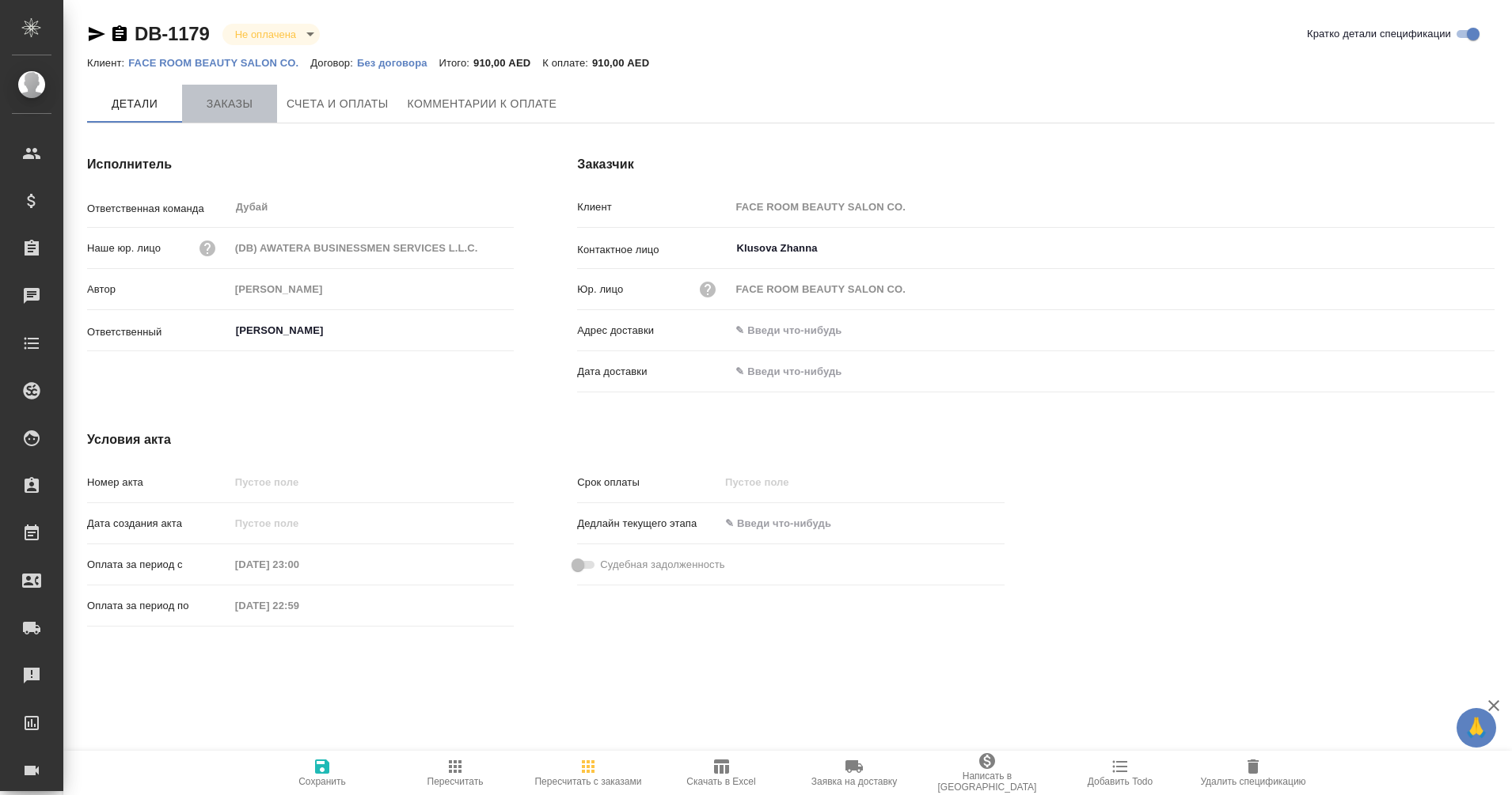
click at [226, 104] on span "Заказы" at bounding box center [229, 103] width 76 height 20
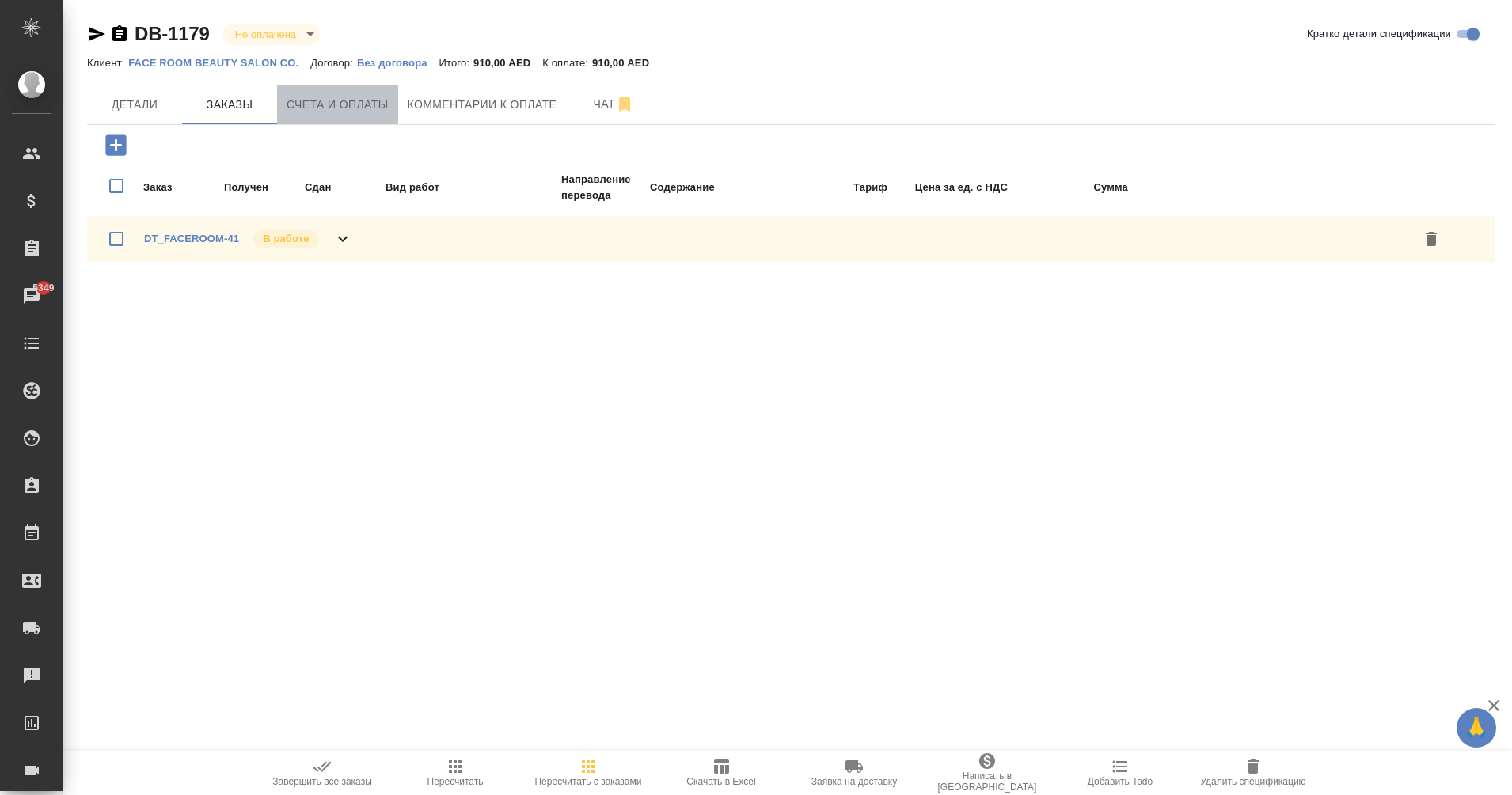
click at [329, 116] on button "Счета и оплаты" at bounding box center [337, 104] width 121 height 40
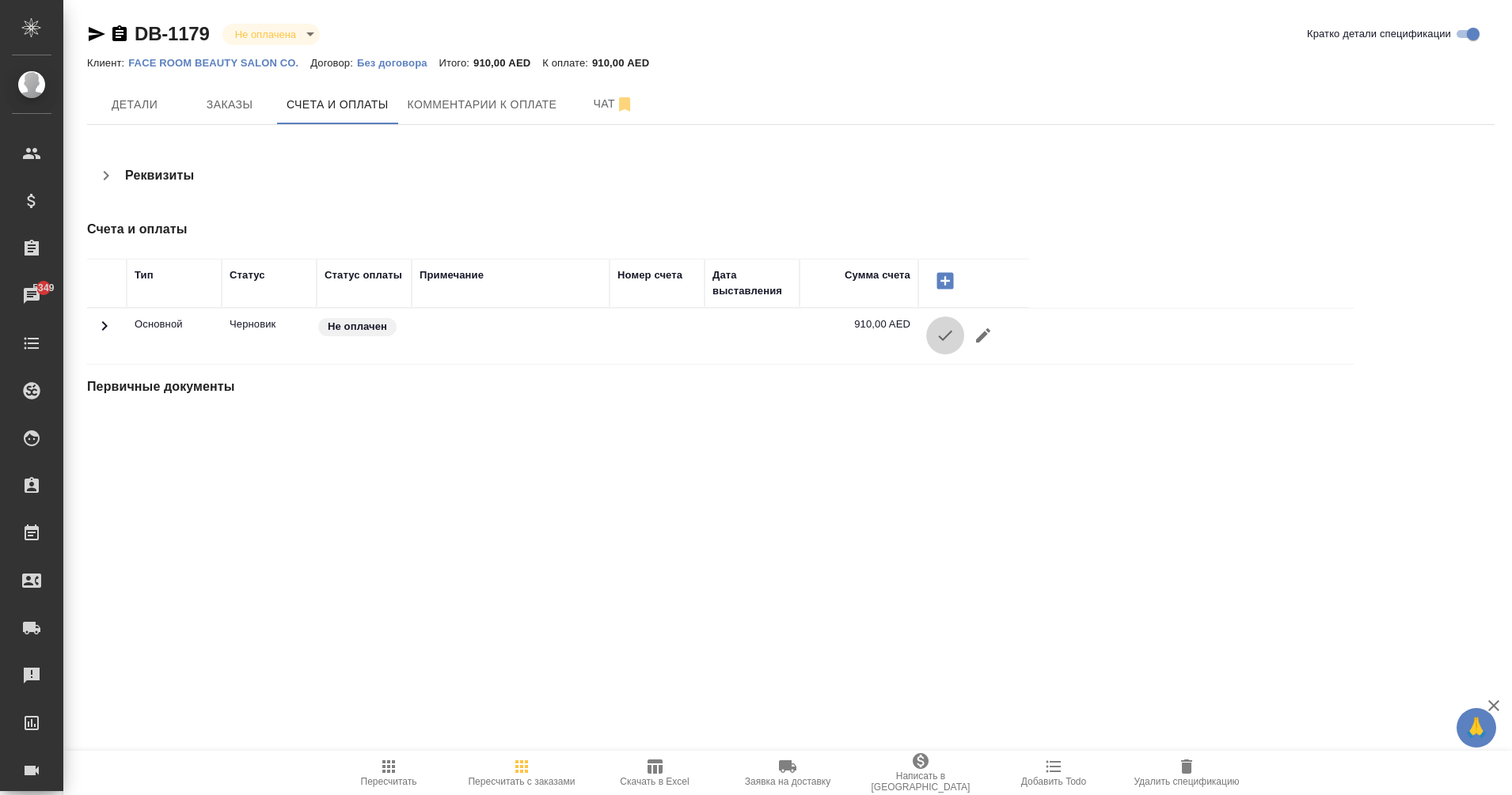
click at [940, 339] on icon "button" at bounding box center [945, 335] width 19 height 19
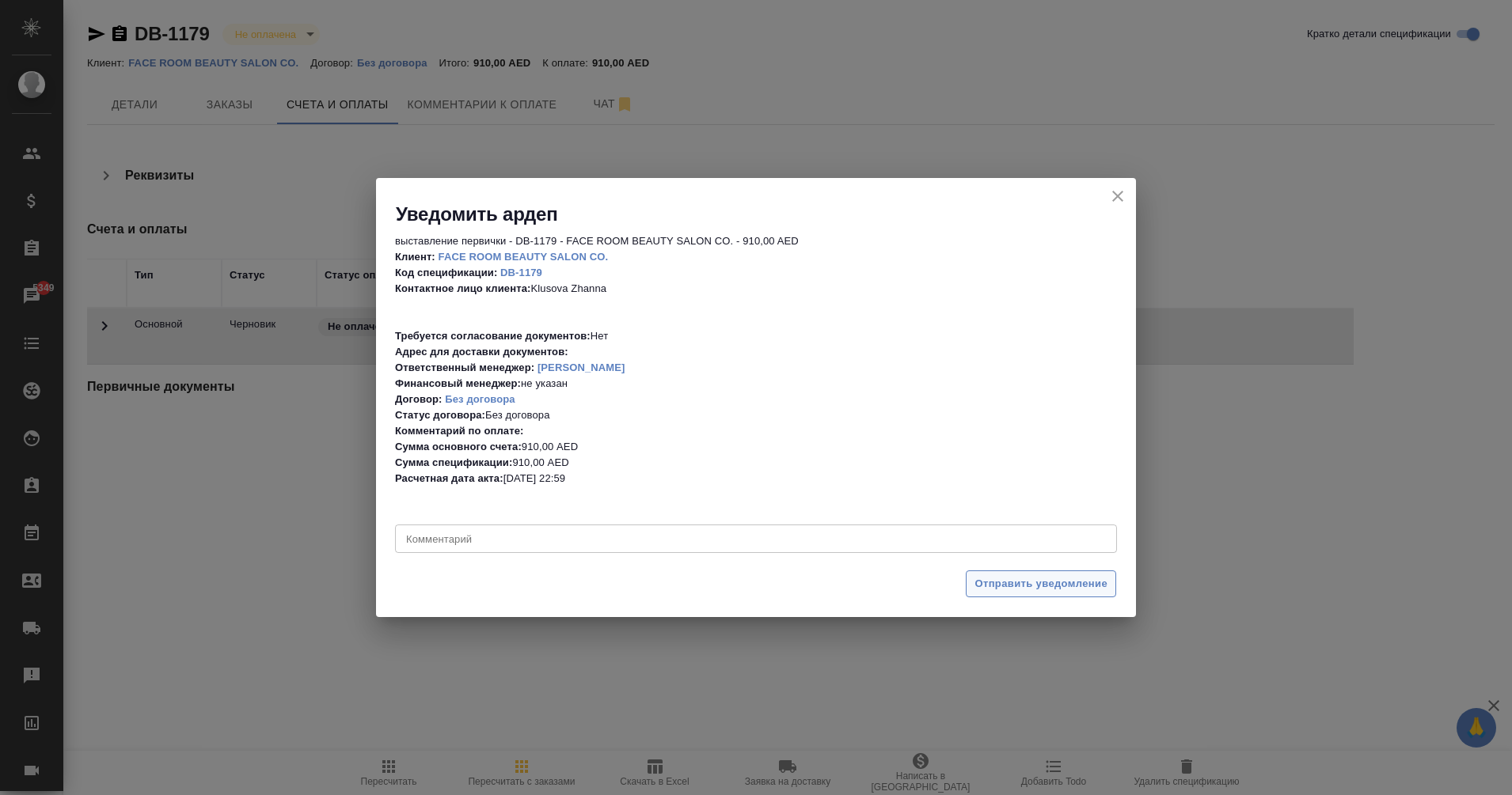
click at [1026, 589] on span "Отправить уведомление" at bounding box center [1040, 584] width 133 height 18
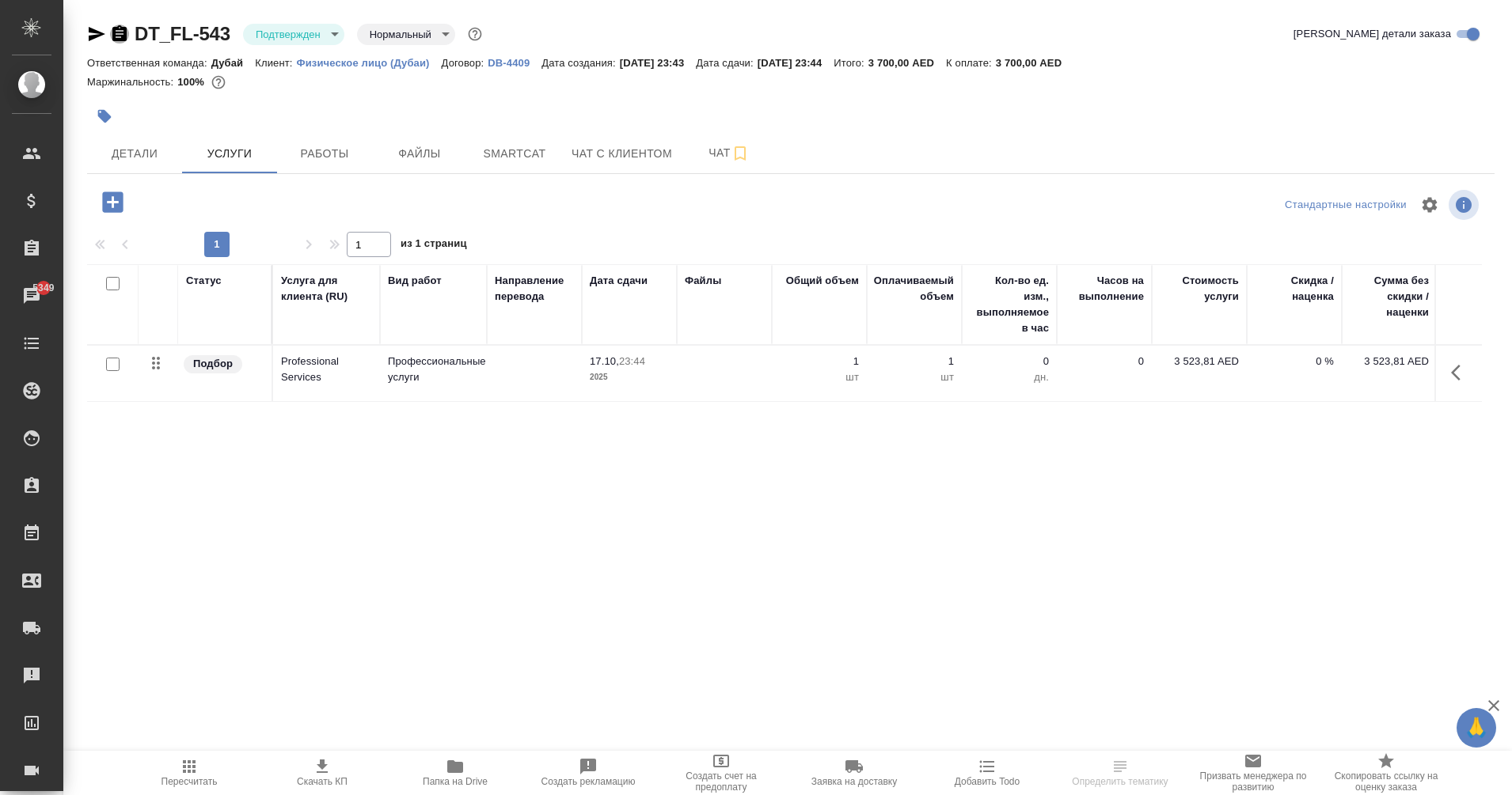
click at [120, 32] on icon "button" at bounding box center [119, 33] width 14 height 16
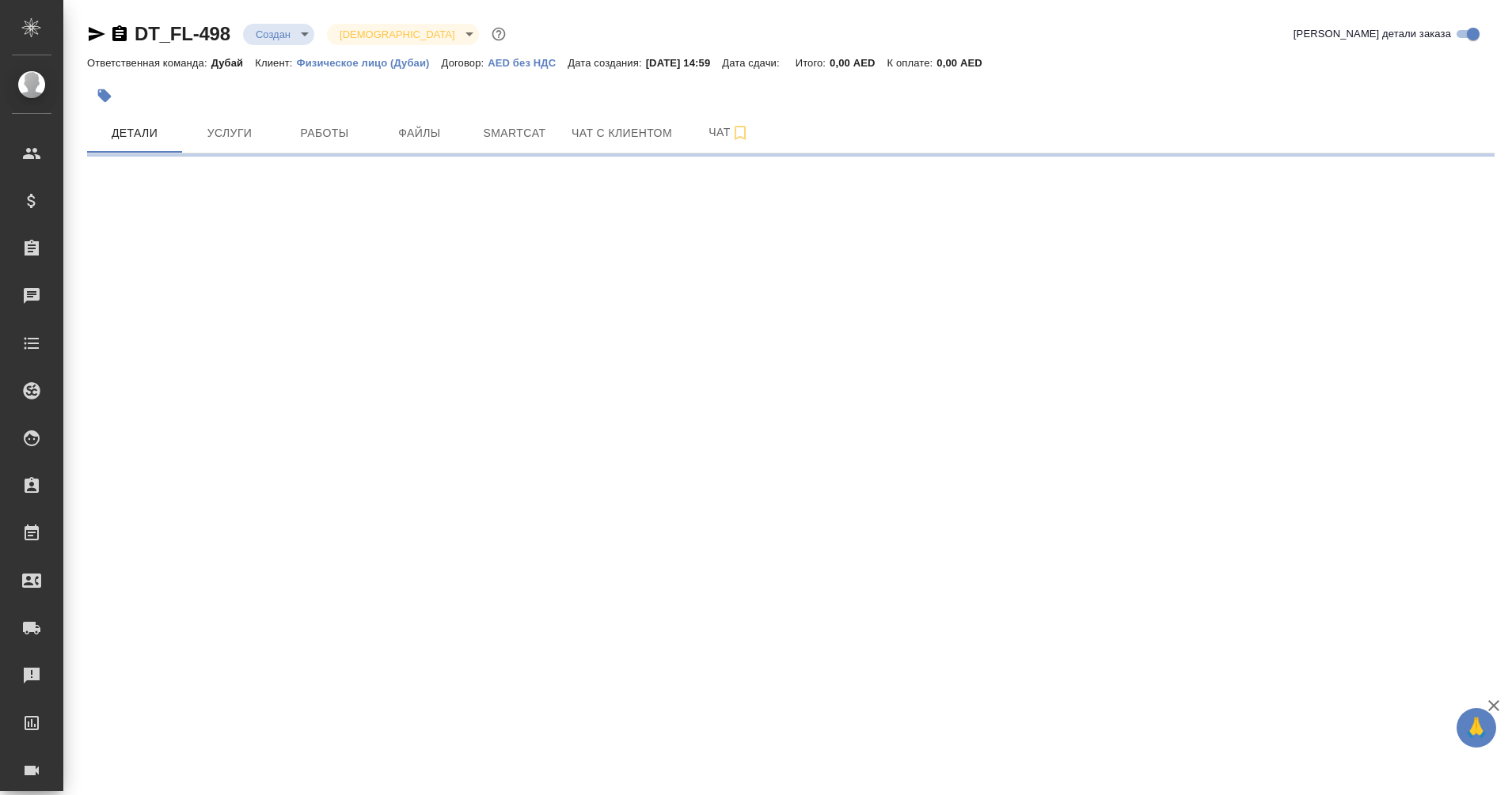
select select "RU"
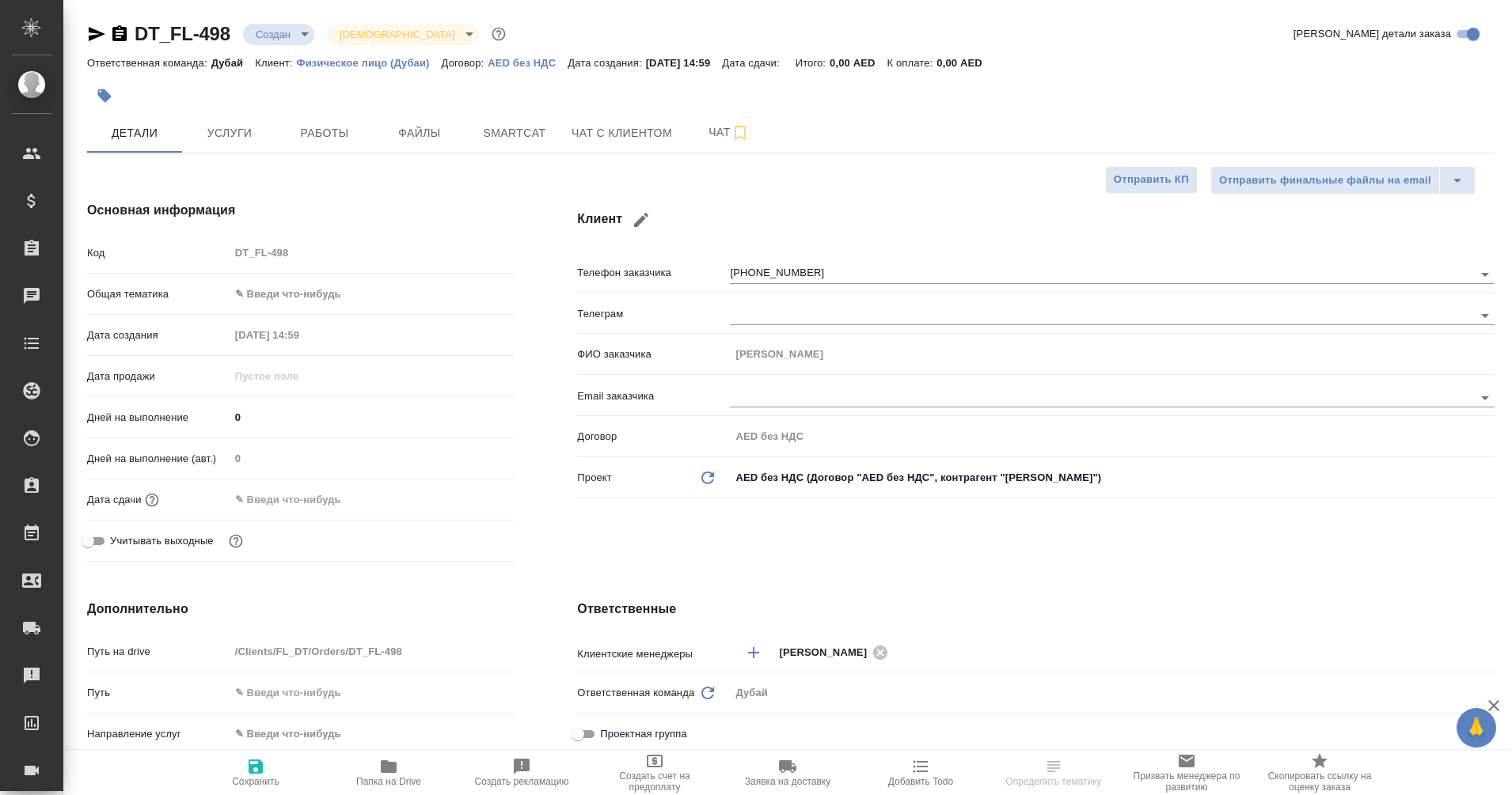
type textarea "x"
type input "Дубай"
type textarea "x"
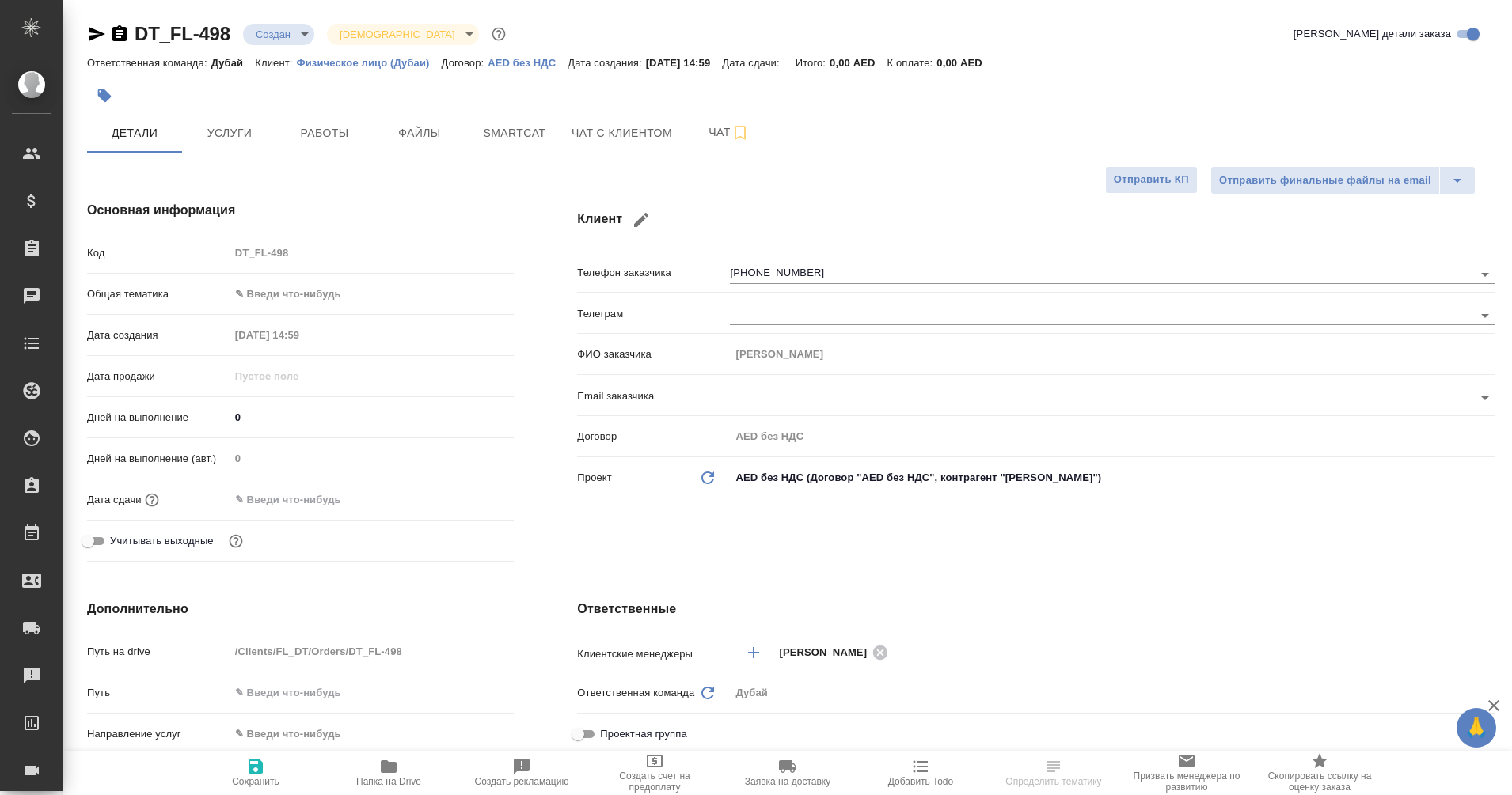
type textarea "x"
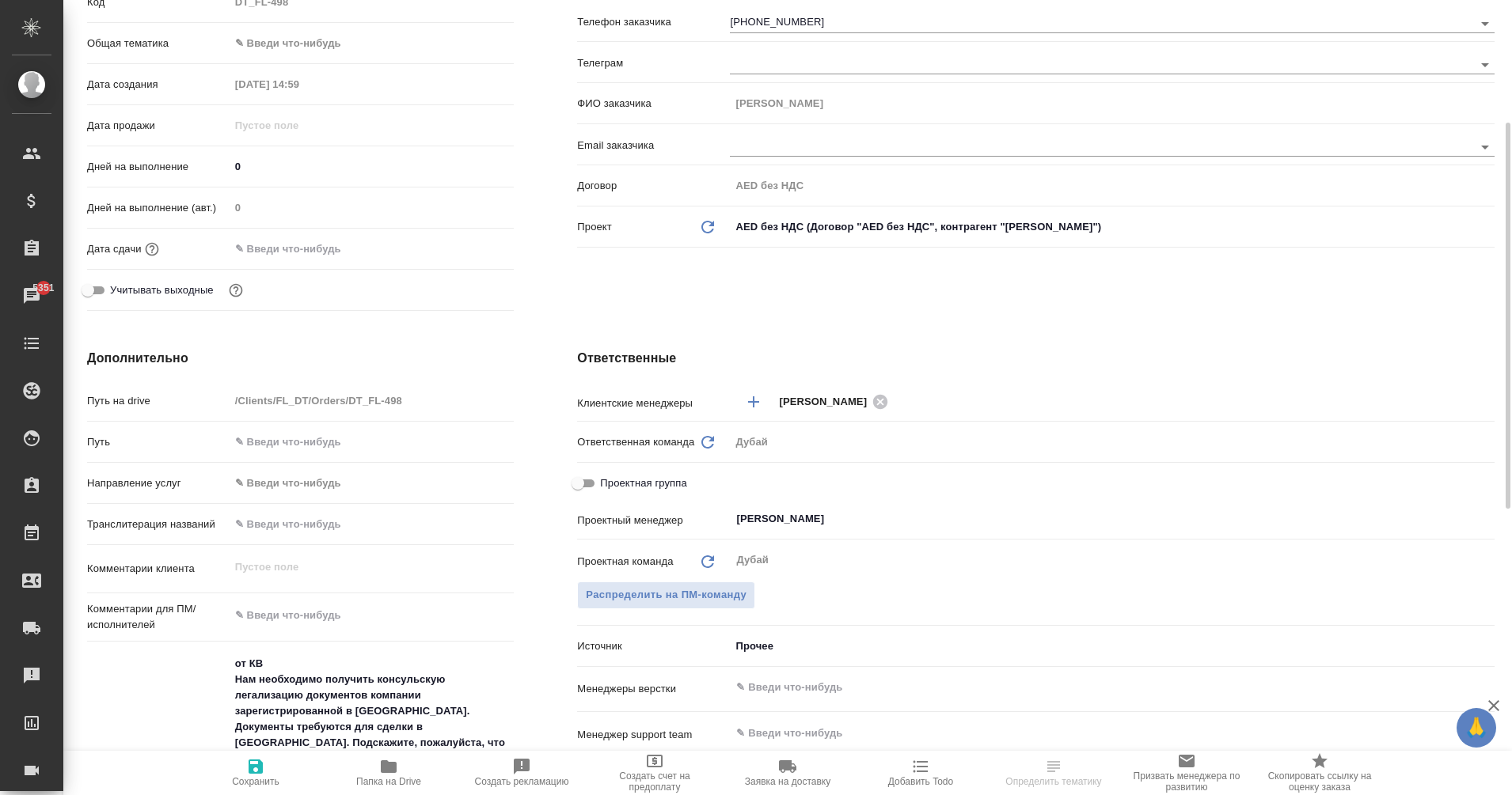
scroll to position [252, 0]
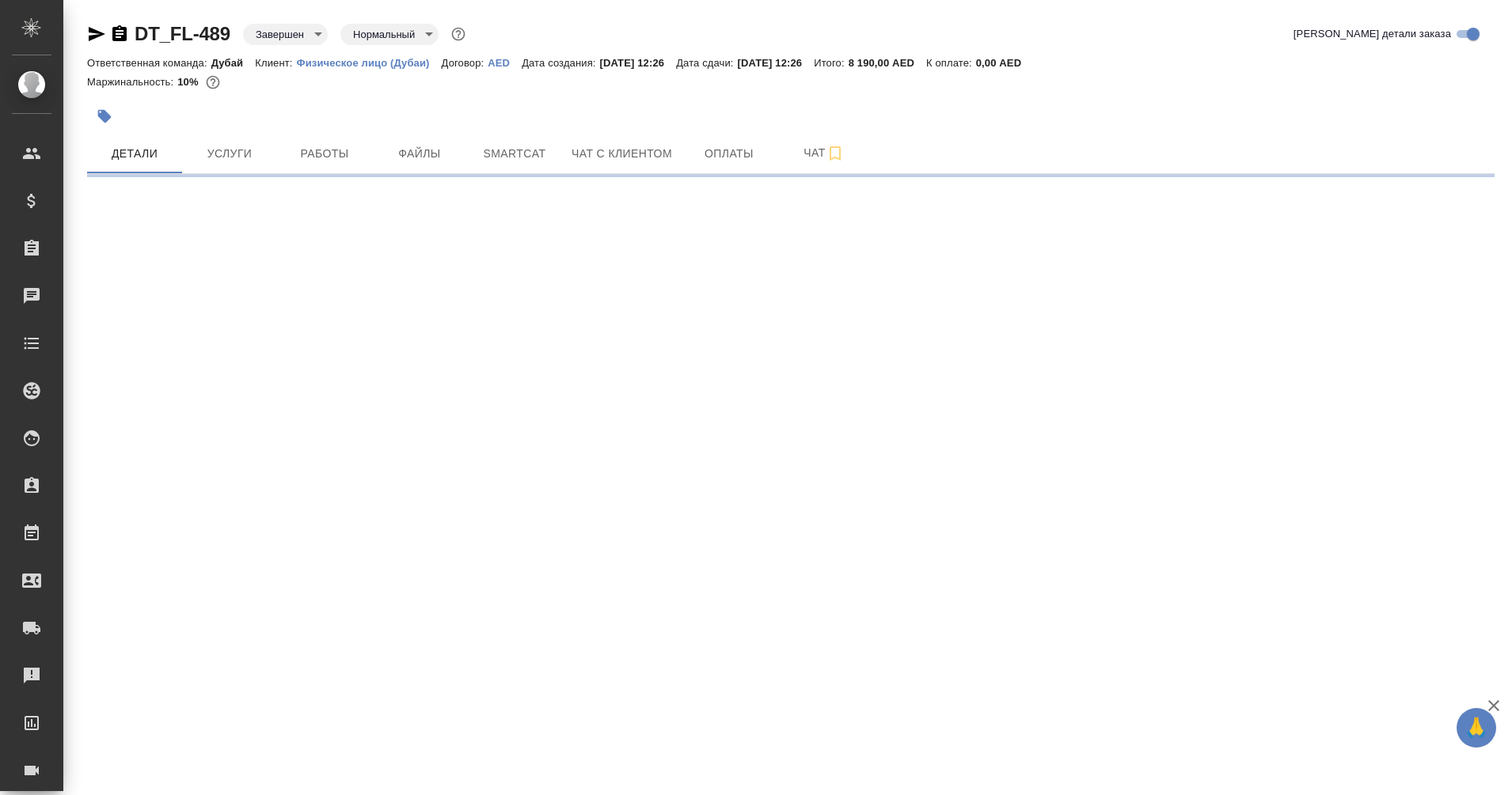
select select "RU"
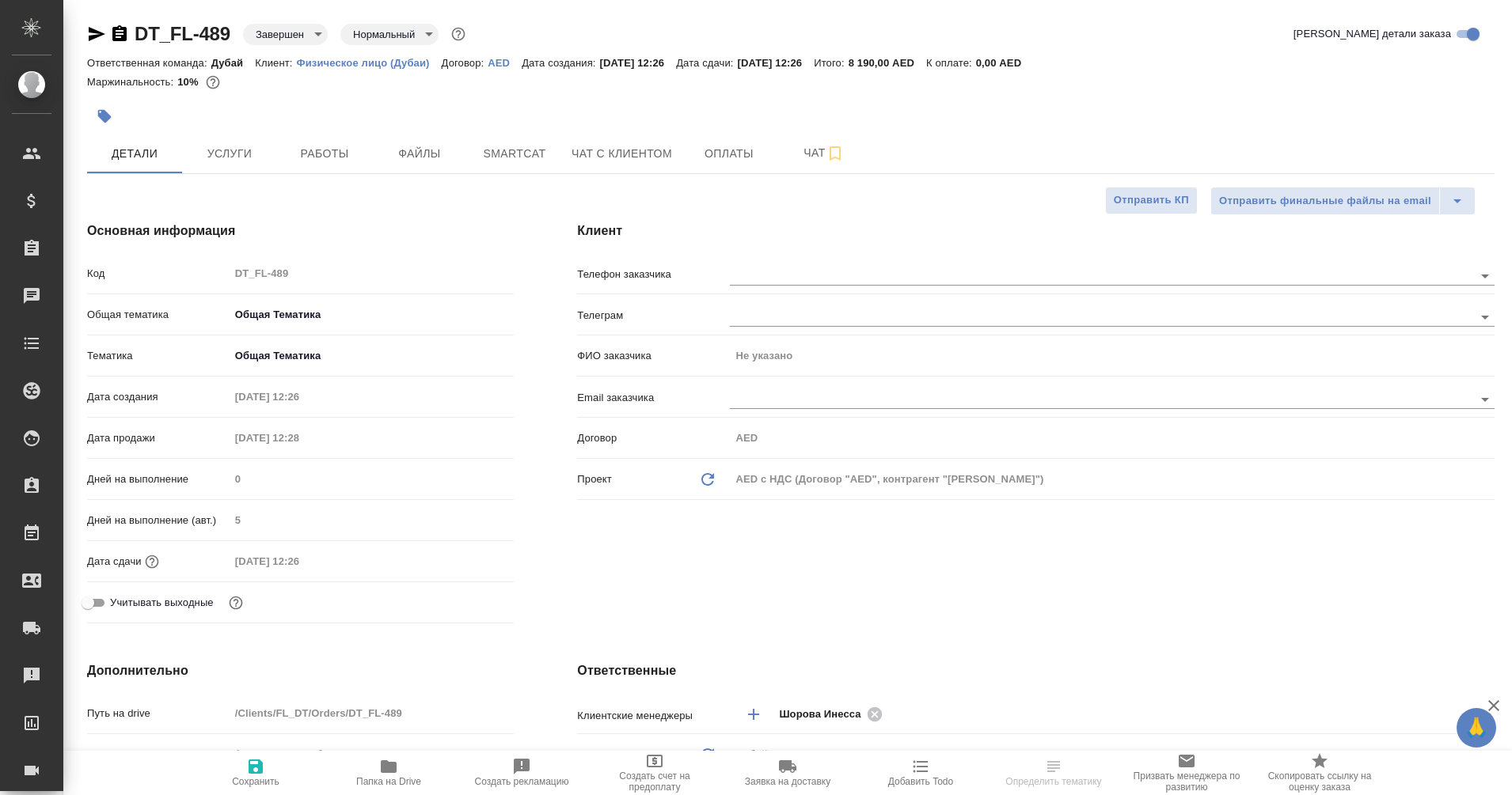
type textarea "x"
click at [120, 32] on icon "button" at bounding box center [119, 33] width 14 height 16
type textarea "x"
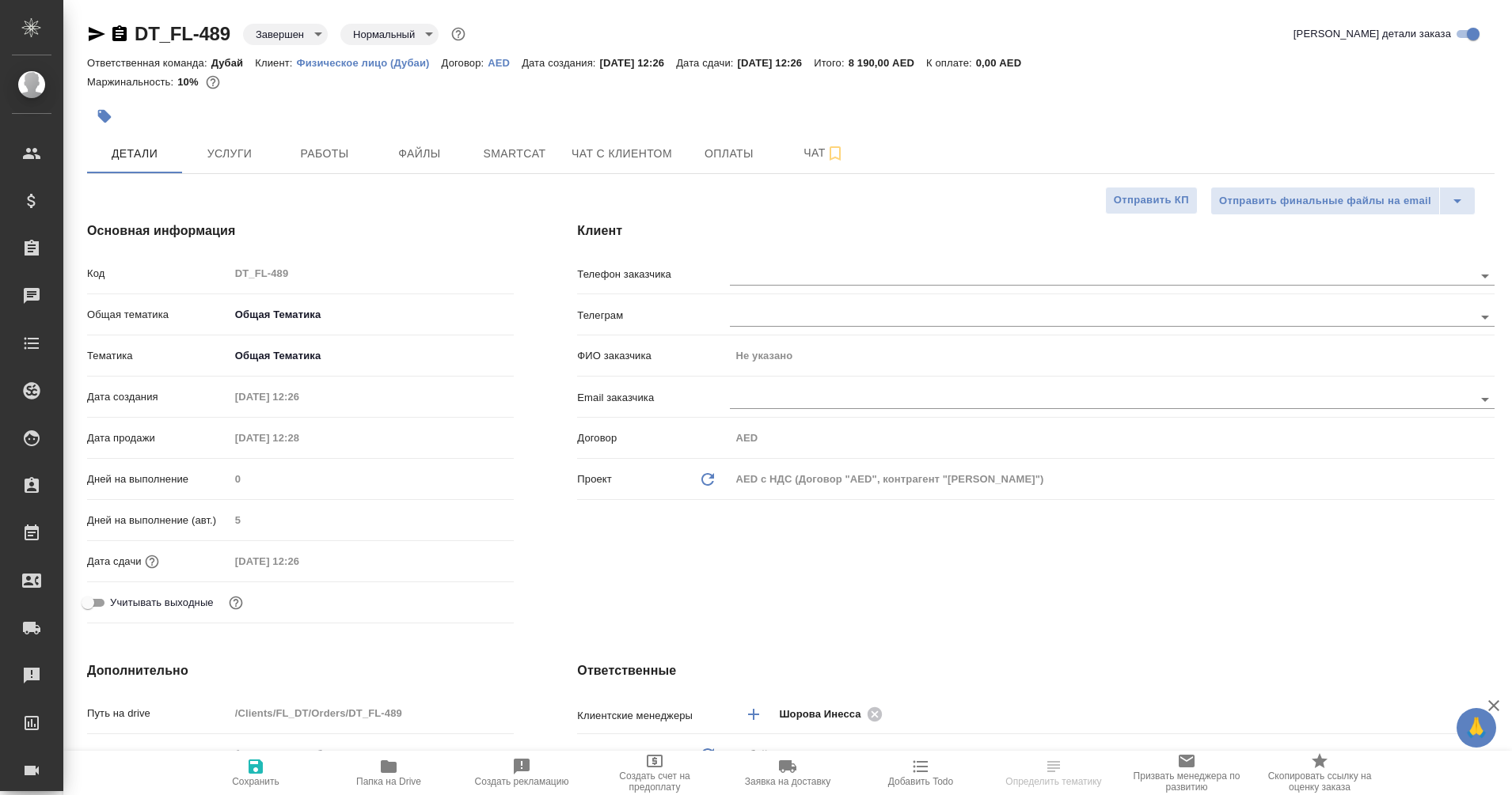
type textarea "x"
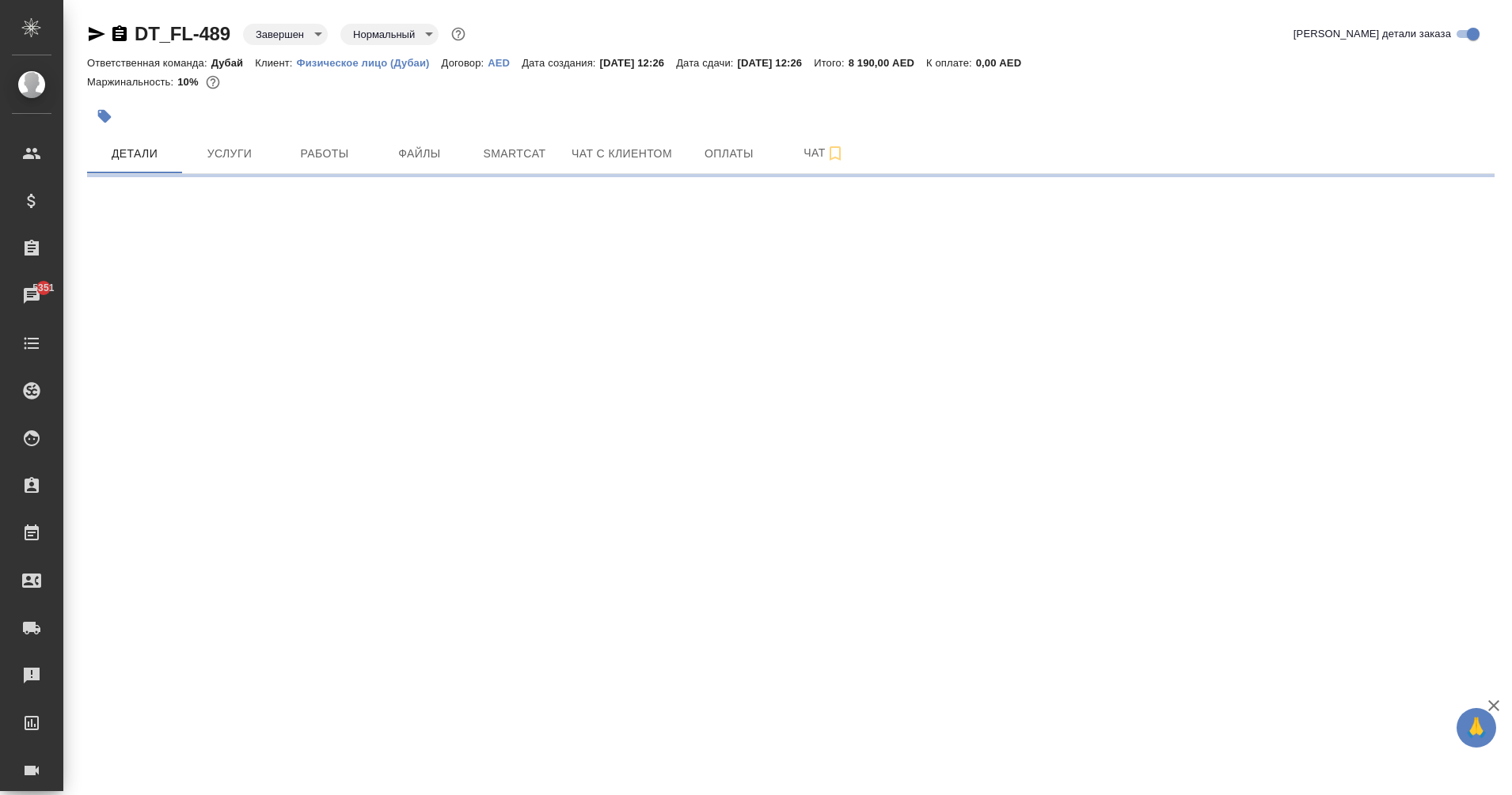
select select "RU"
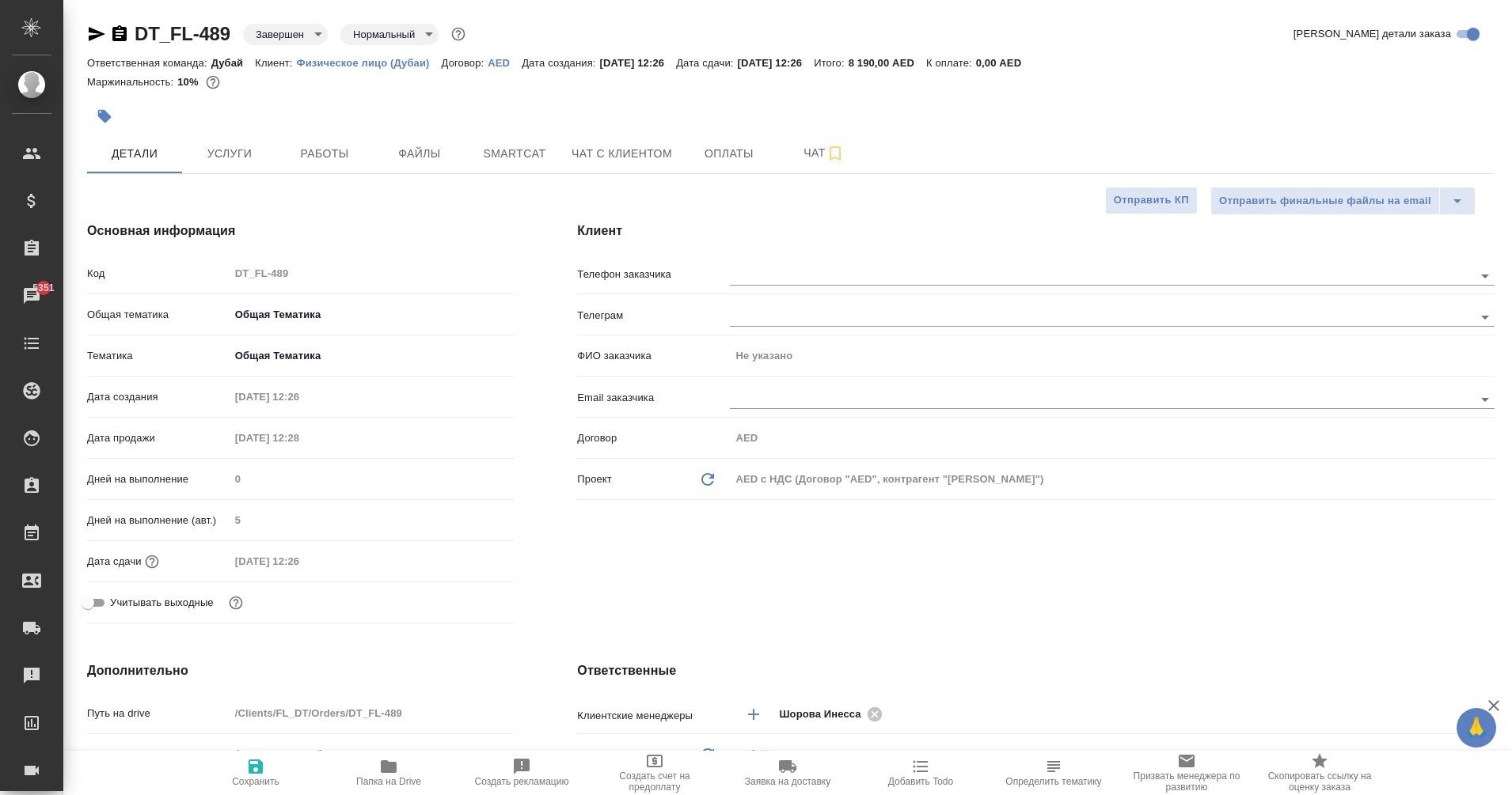
type textarea "x"
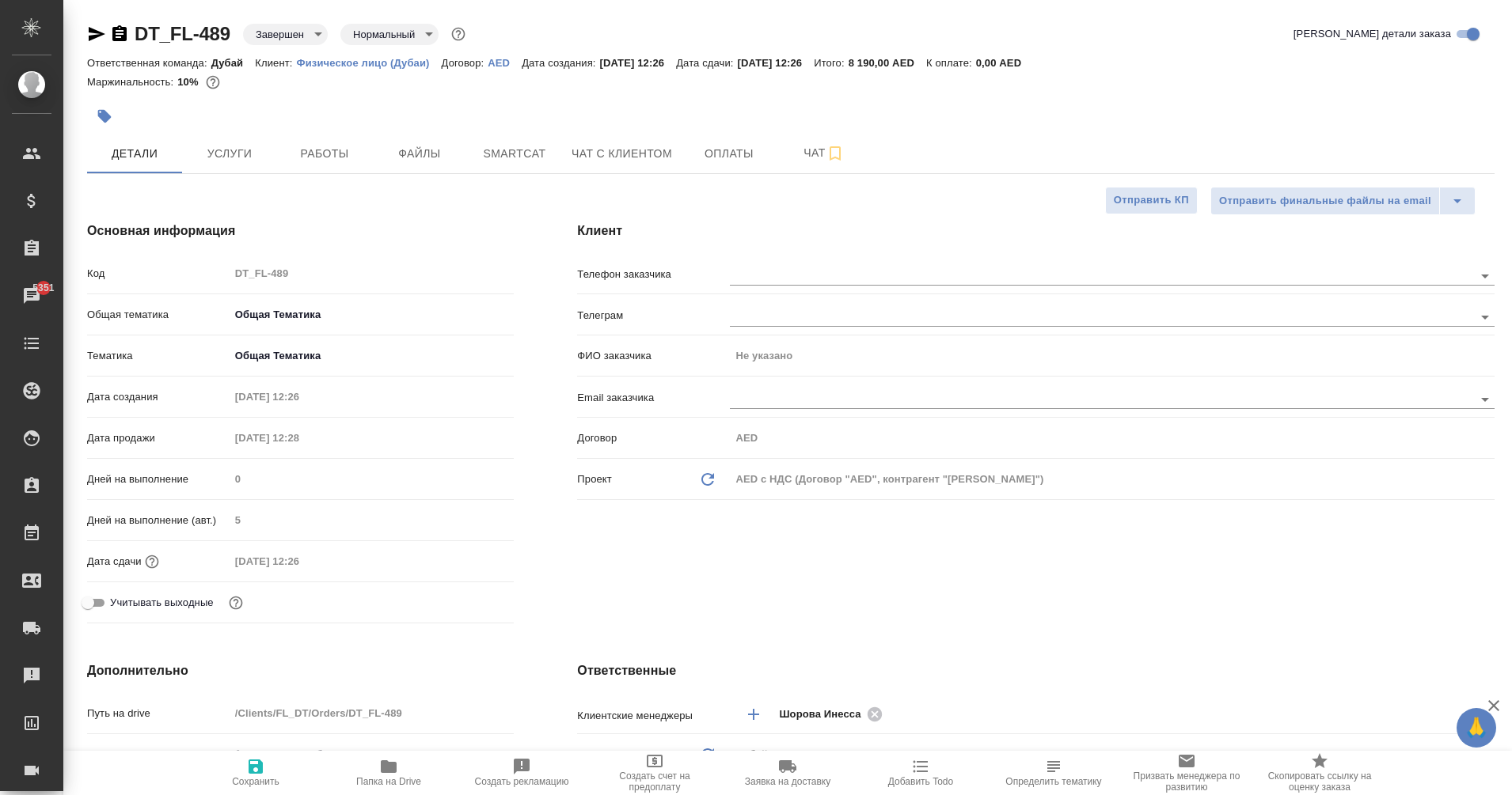
type textarea "x"
click at [96, 36] on icon "button" at bounding box center [96, 34] width 17 height 14
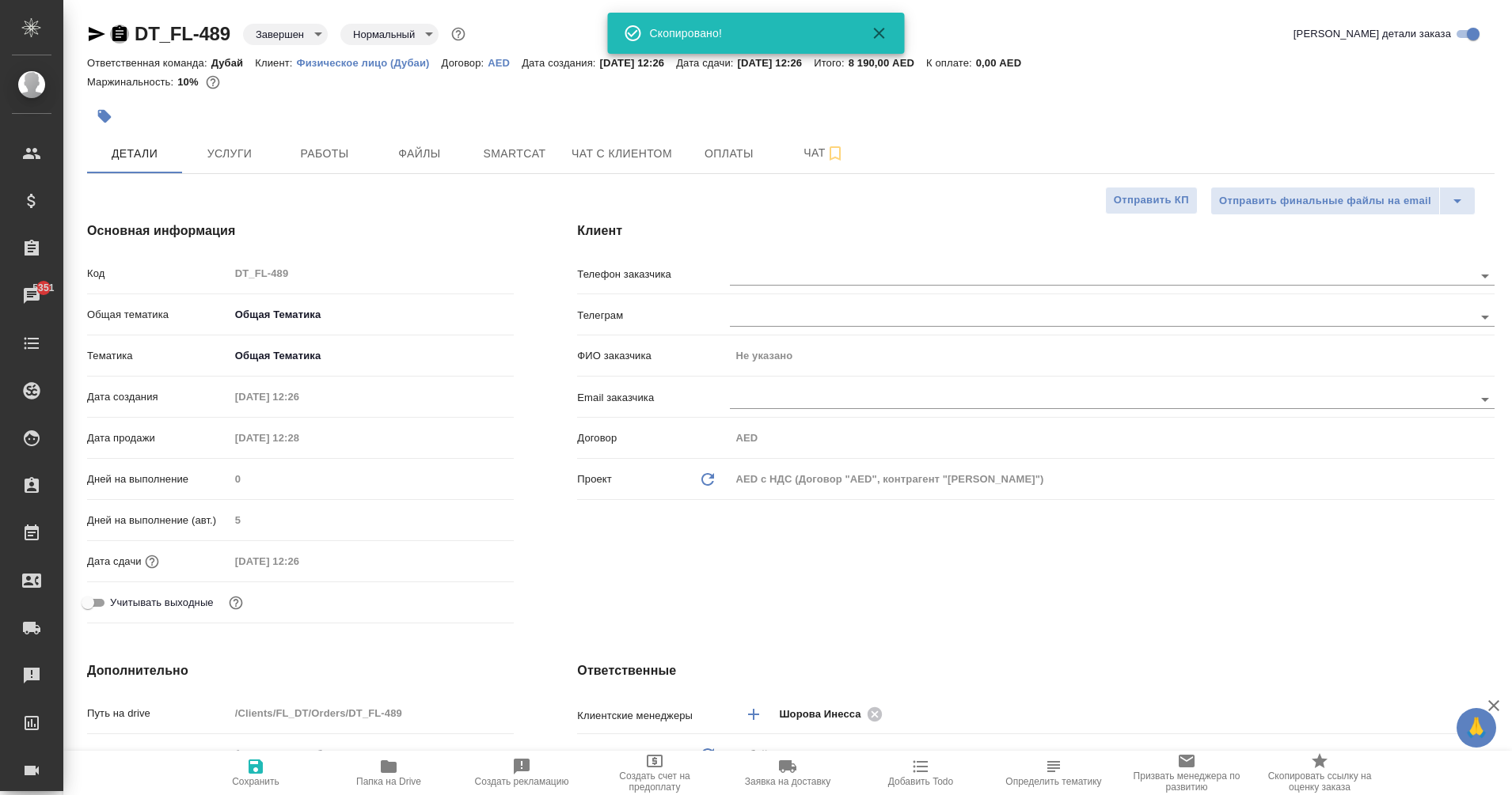
click at [117, 34] on icon "button" at bounding box center [120, 34] width 19 height 19
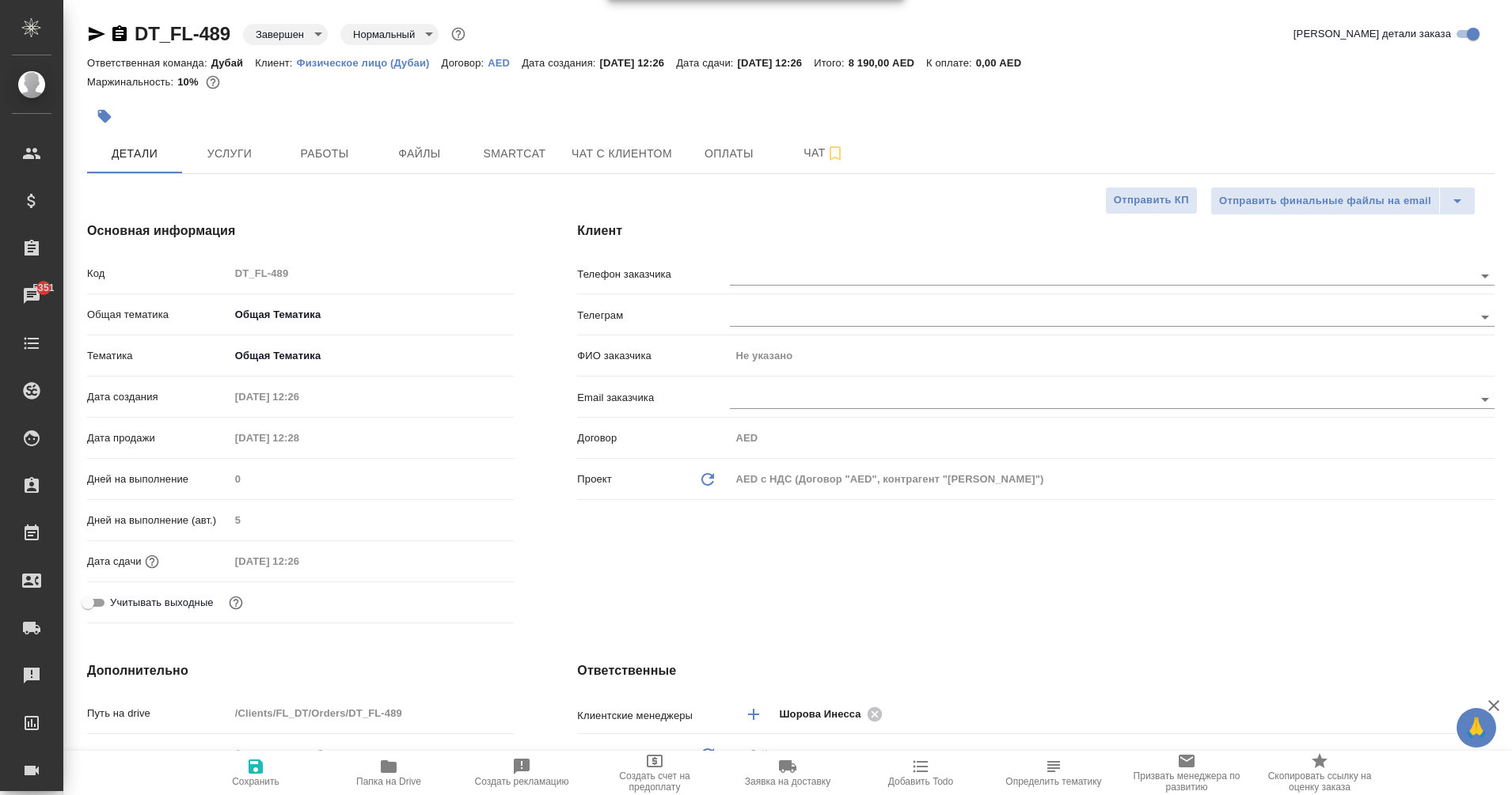
type textarea "x"
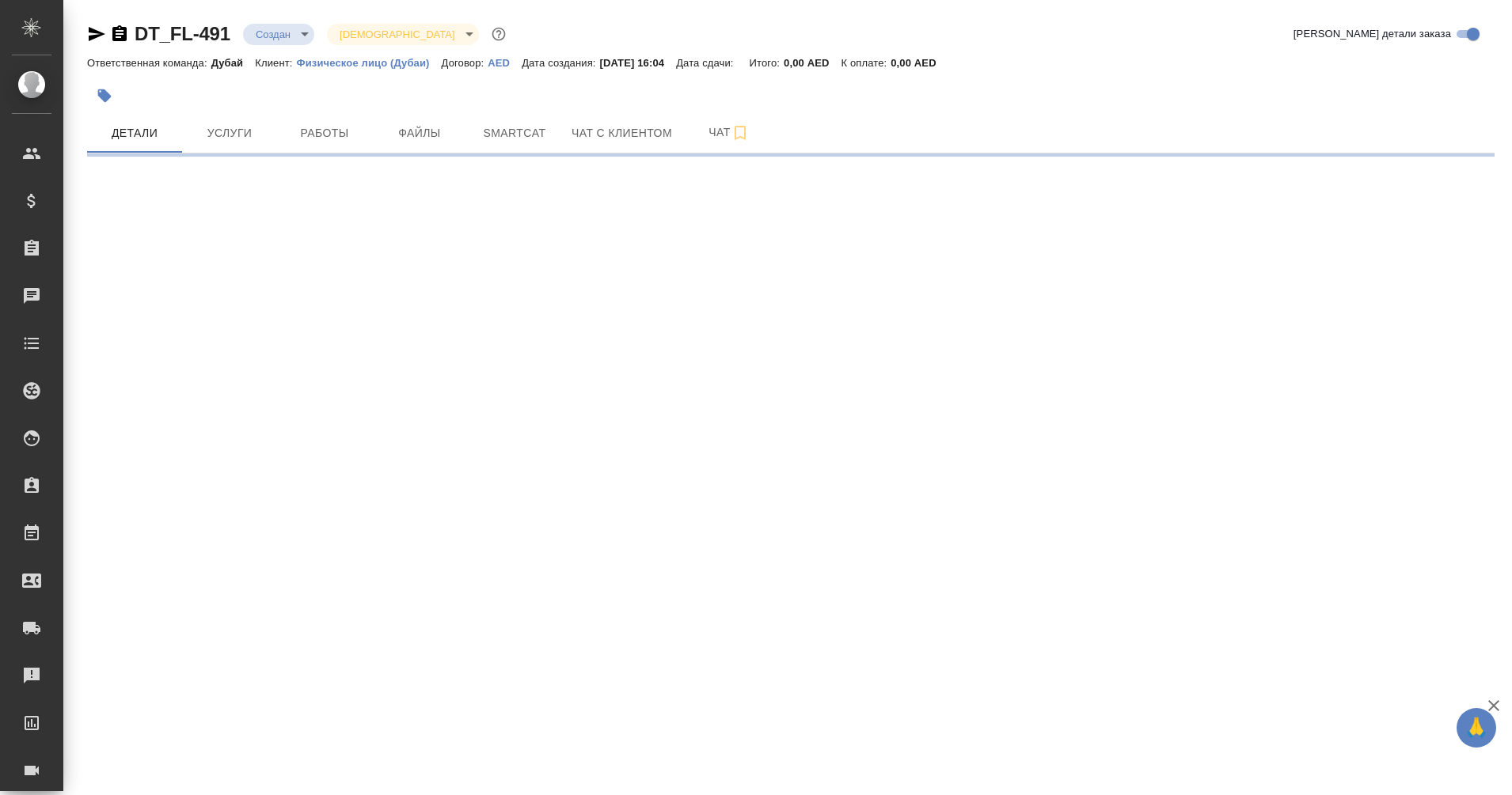
select select "RU"
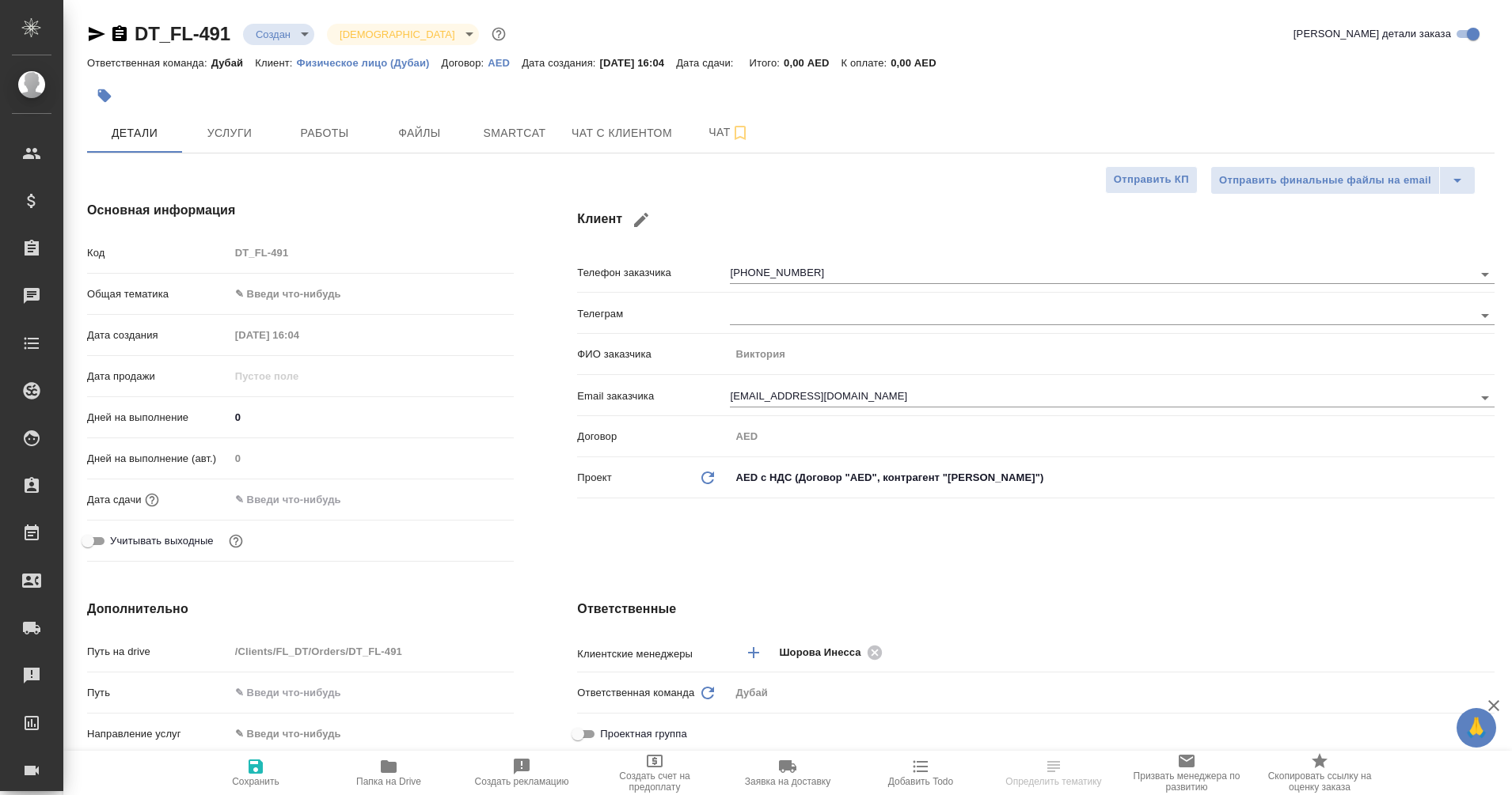
type textarea "x"
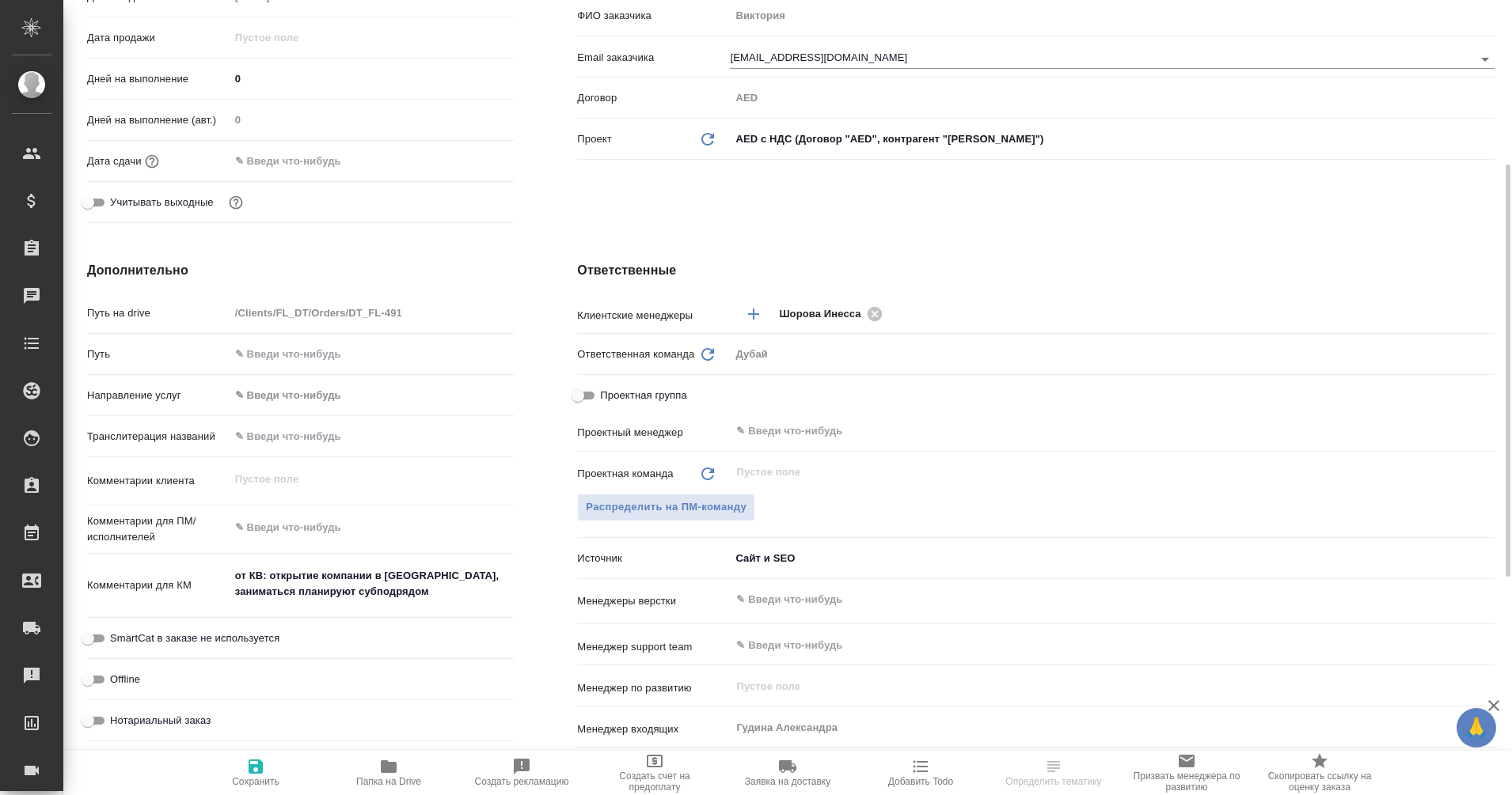
scroll to position [342, 0]
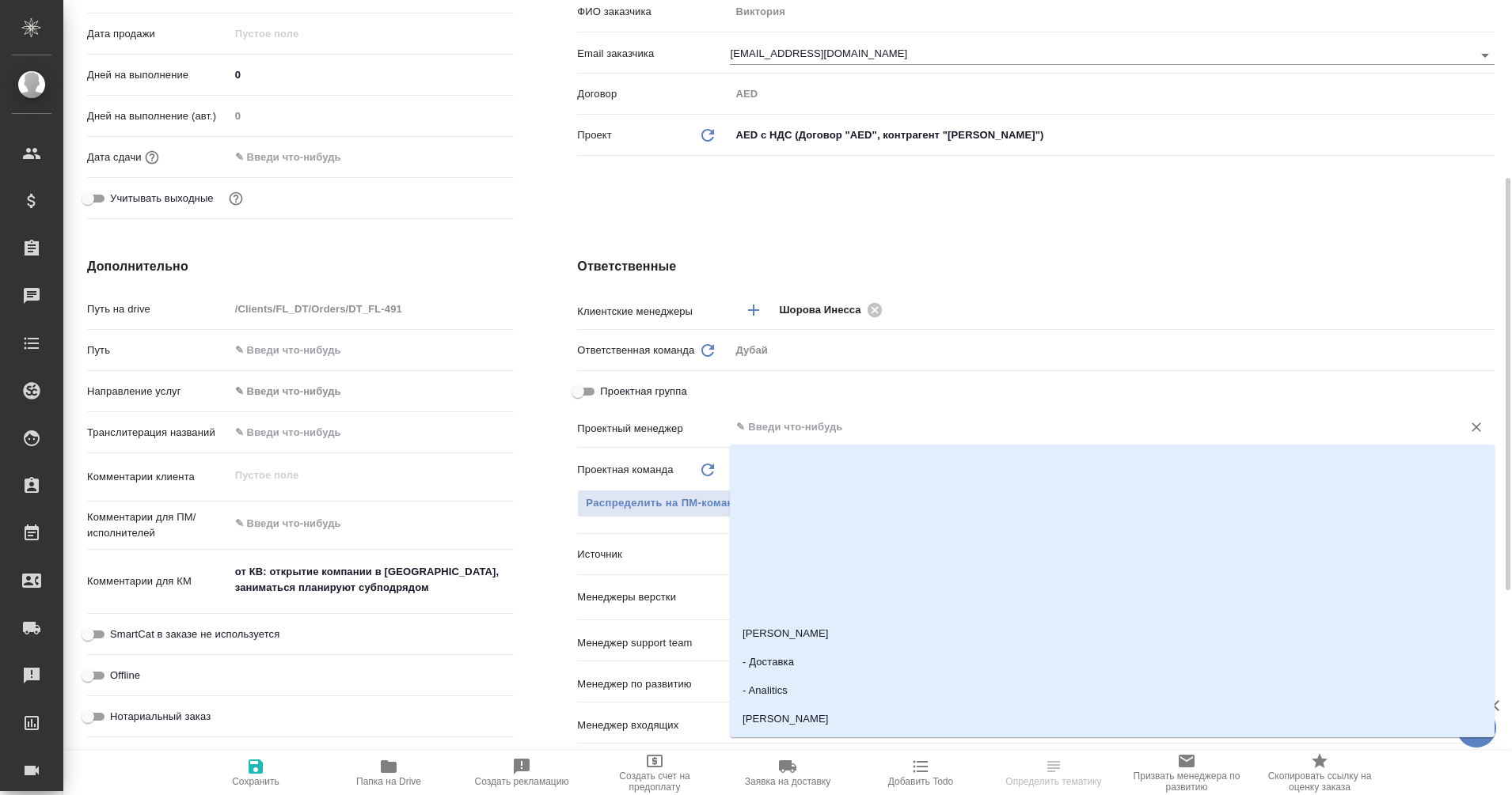
click at [760, 426] on input "text" at bounding box center [1085, 427] width 702 height 19
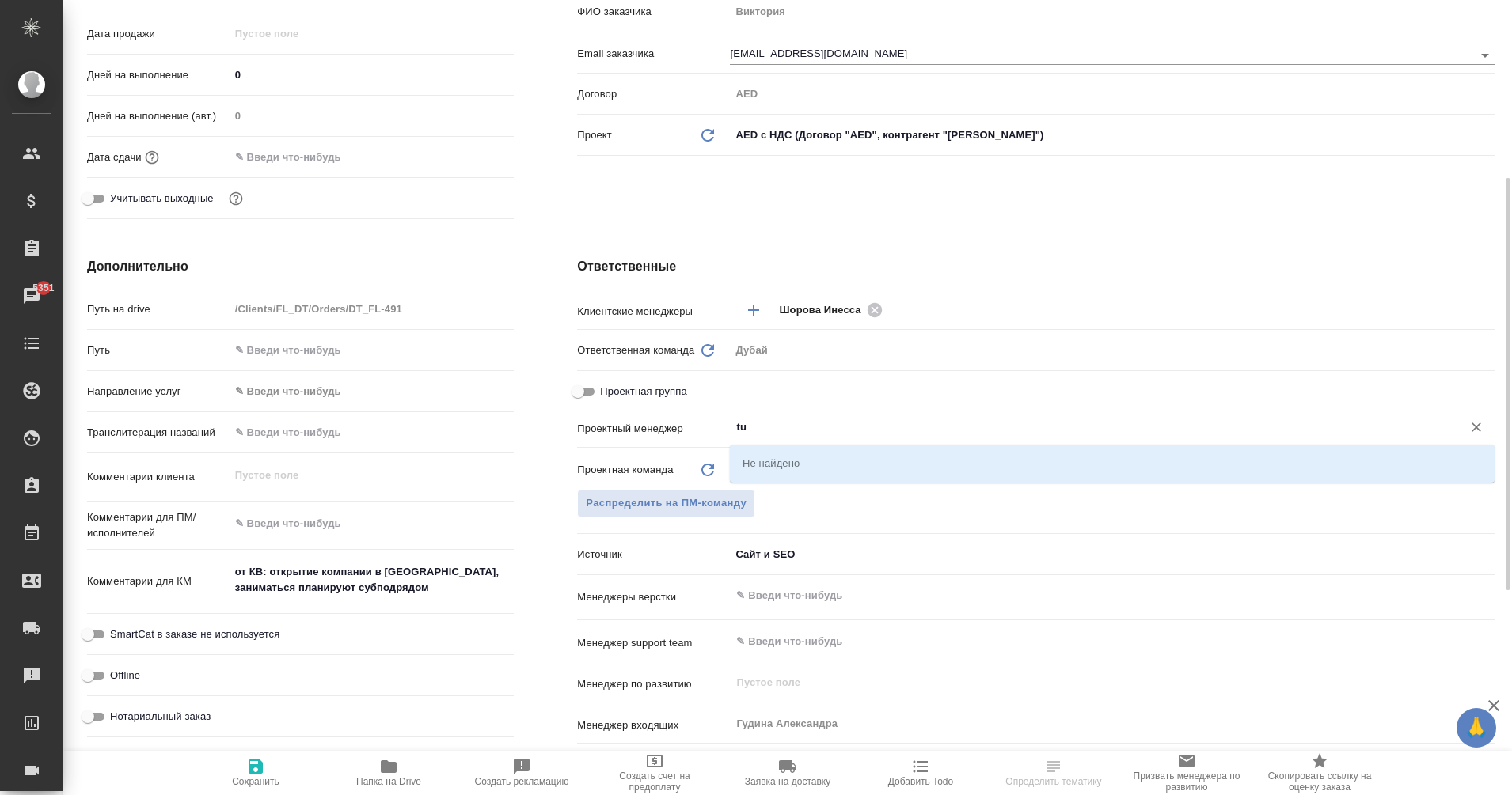
type input "t"
type textarea "x"
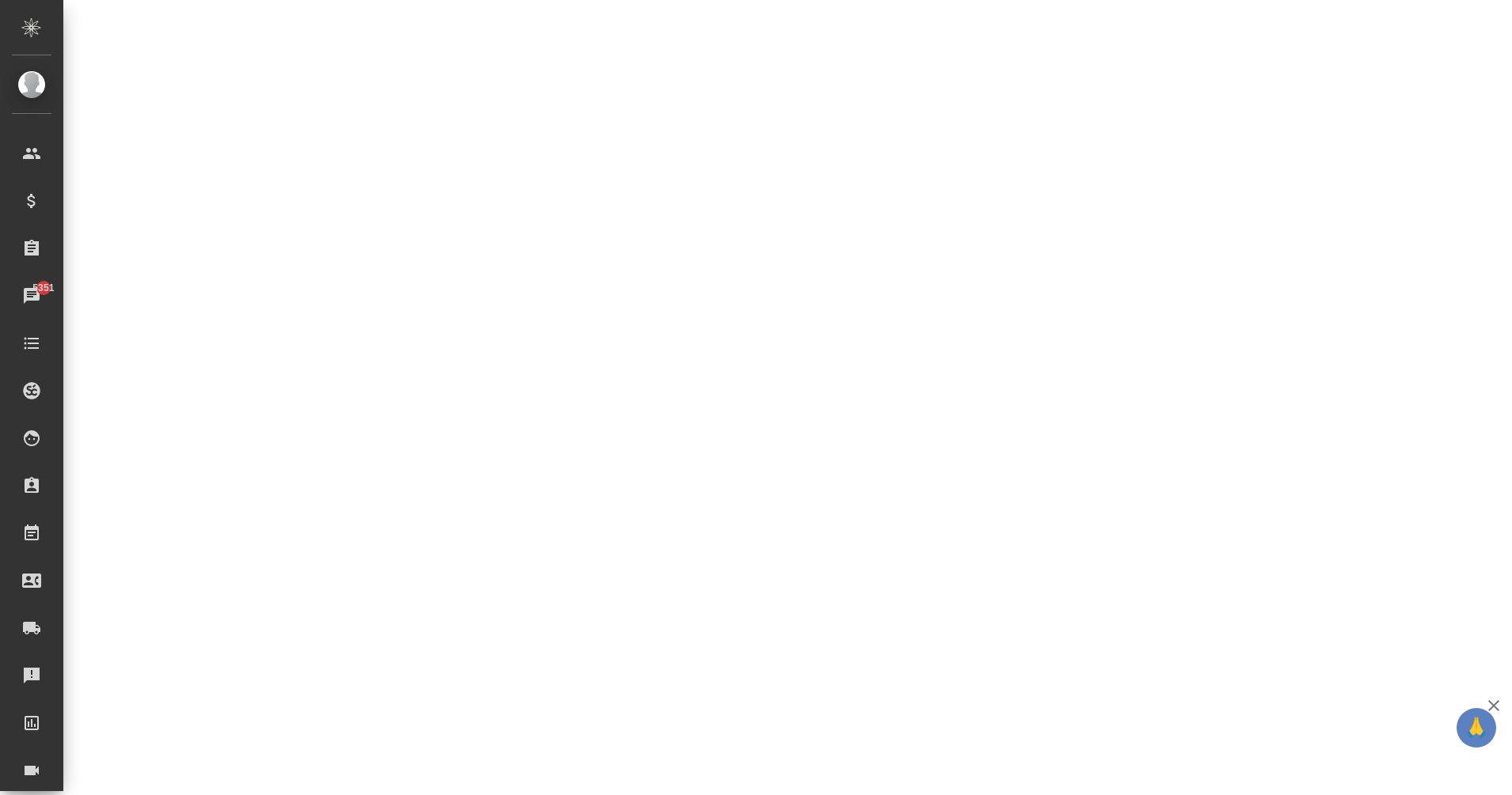
select select "RU"
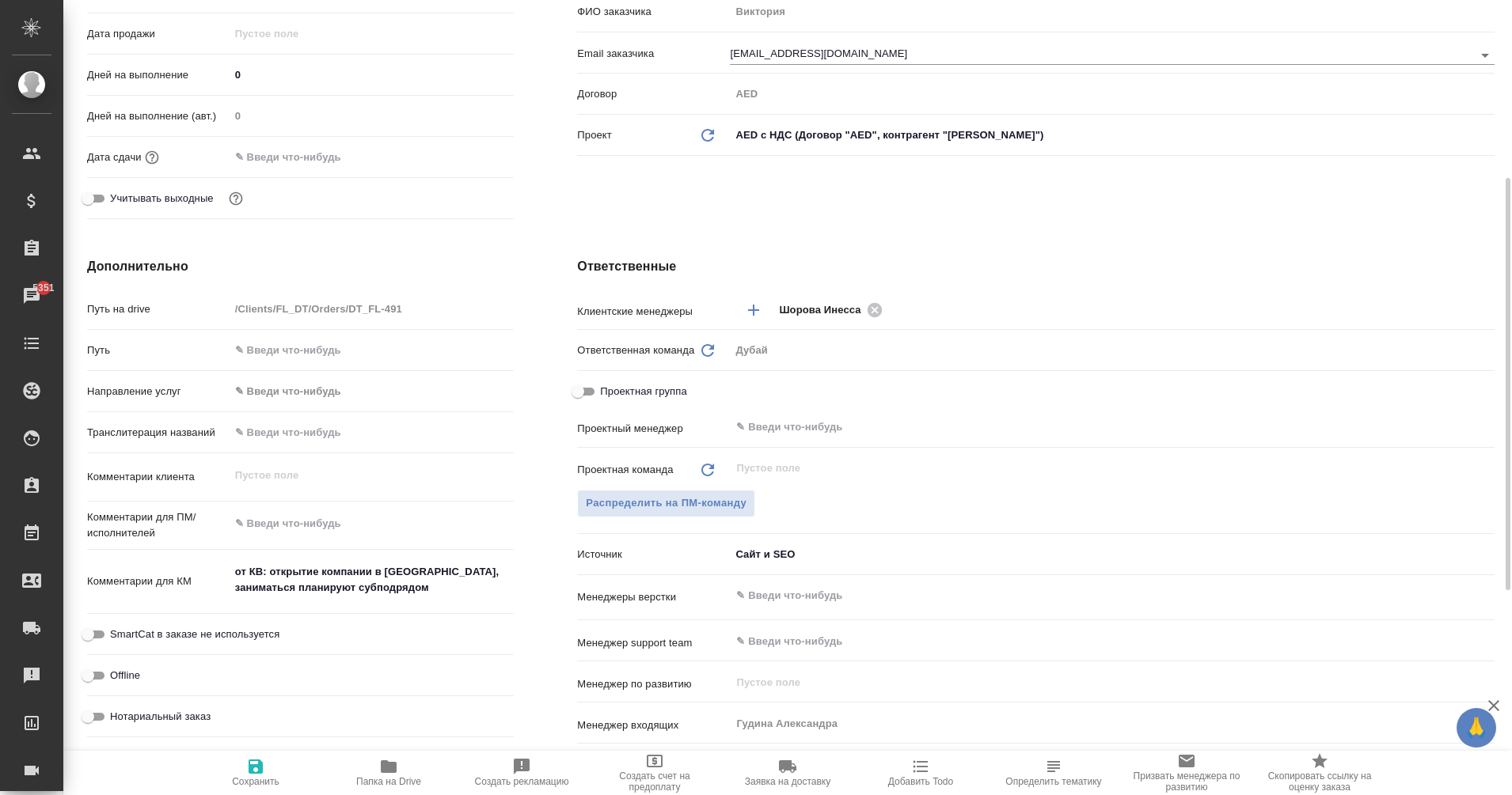
type textarea "x"
click at [760, 426] on input "text" at bounding box center [1085, 427] width 702 height 19
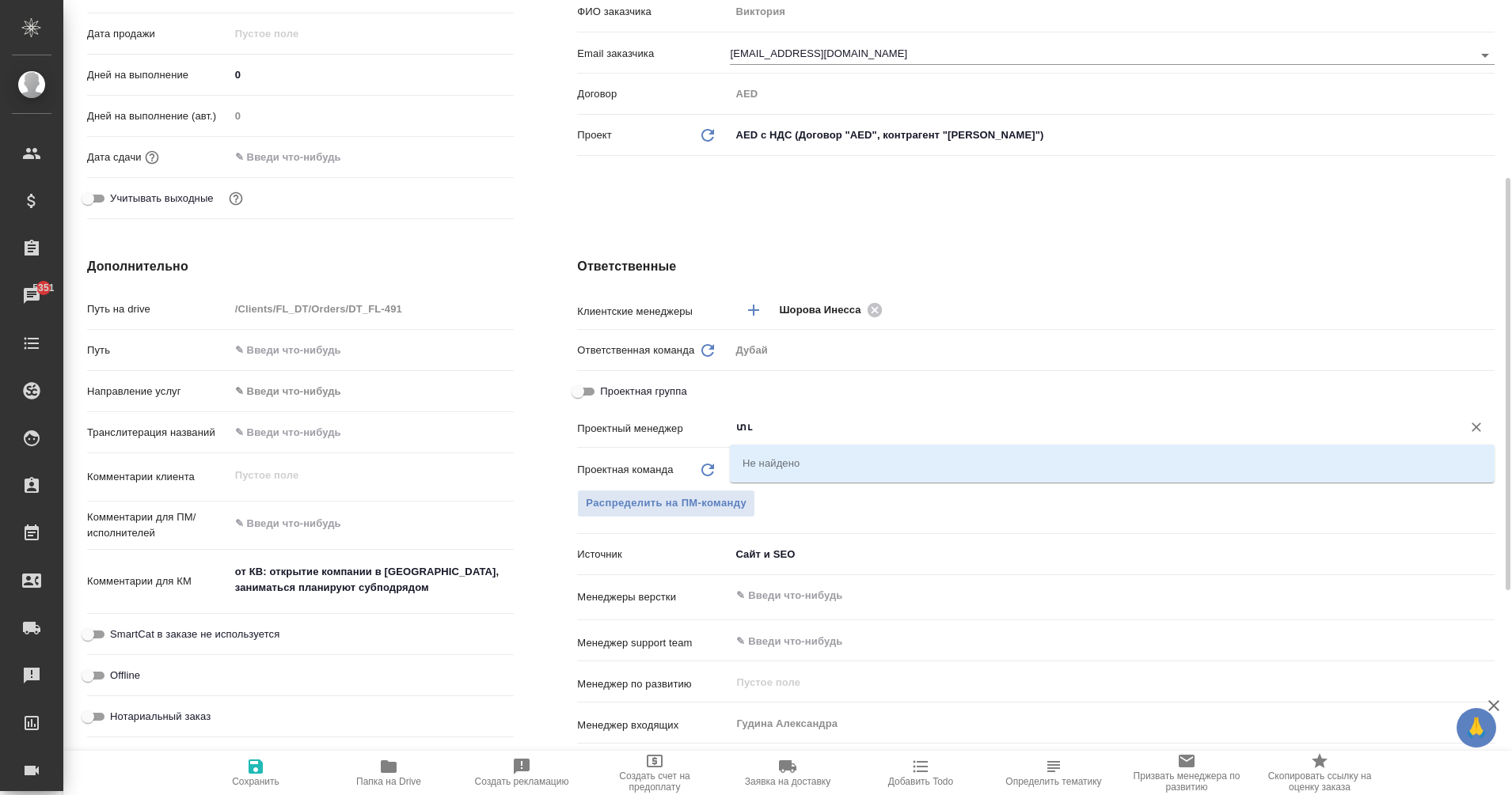
type input "տ"
type textarea "x"
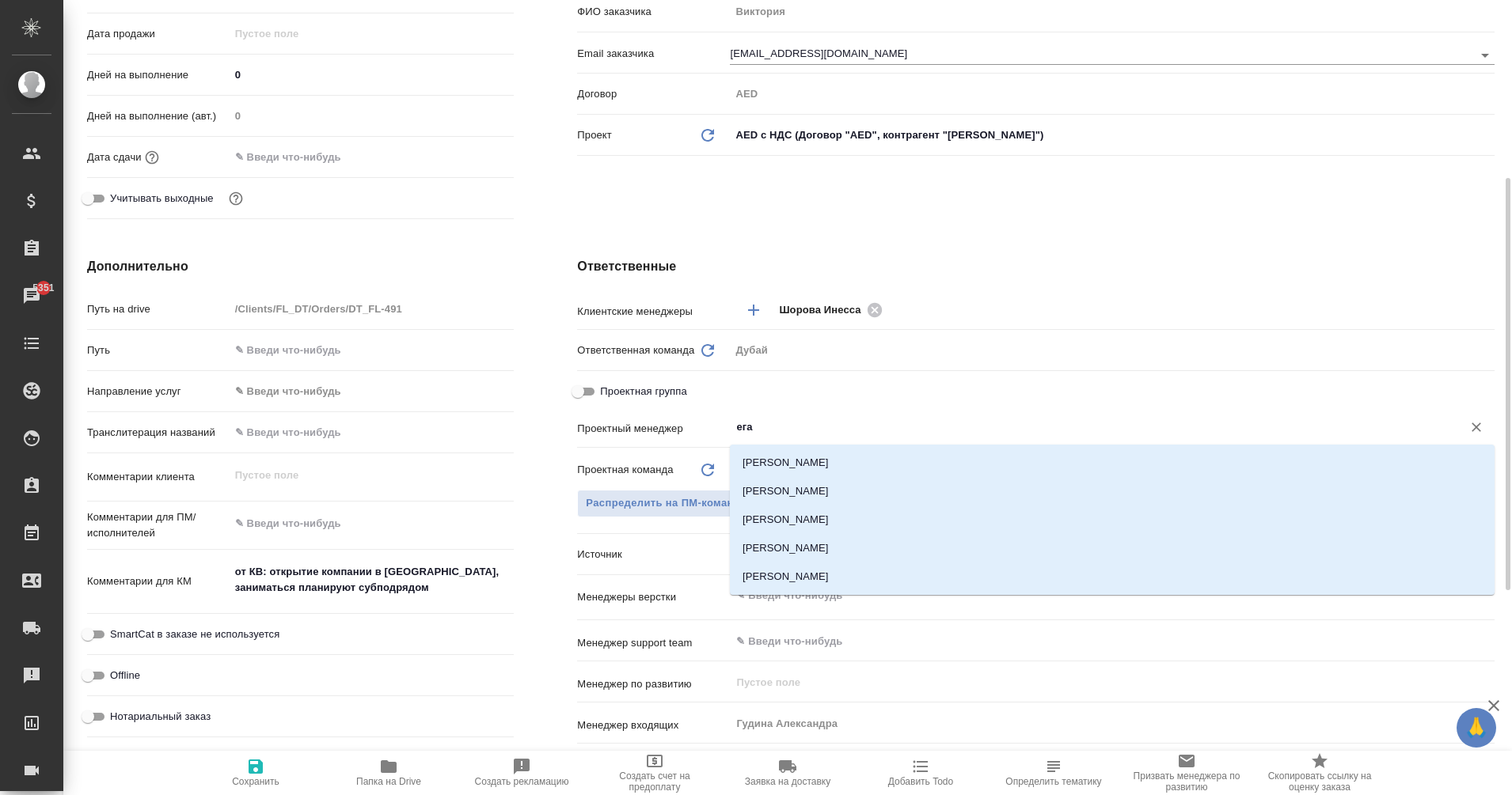
type input "еган"
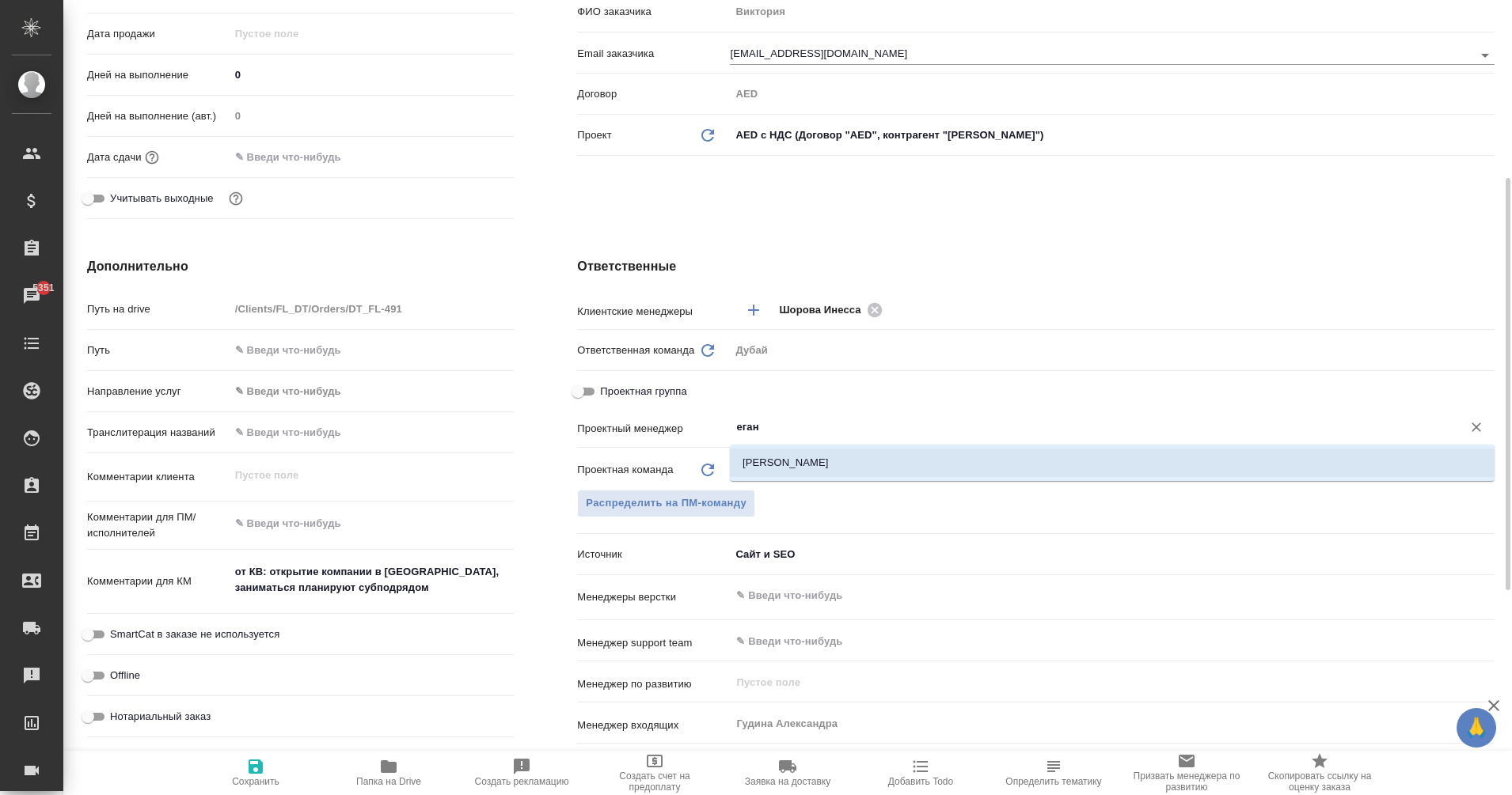
click at [829, 467] on li "Еганян Маргарита" at bounding box center [1112, 462] width 765 height 29
type textarea "x"
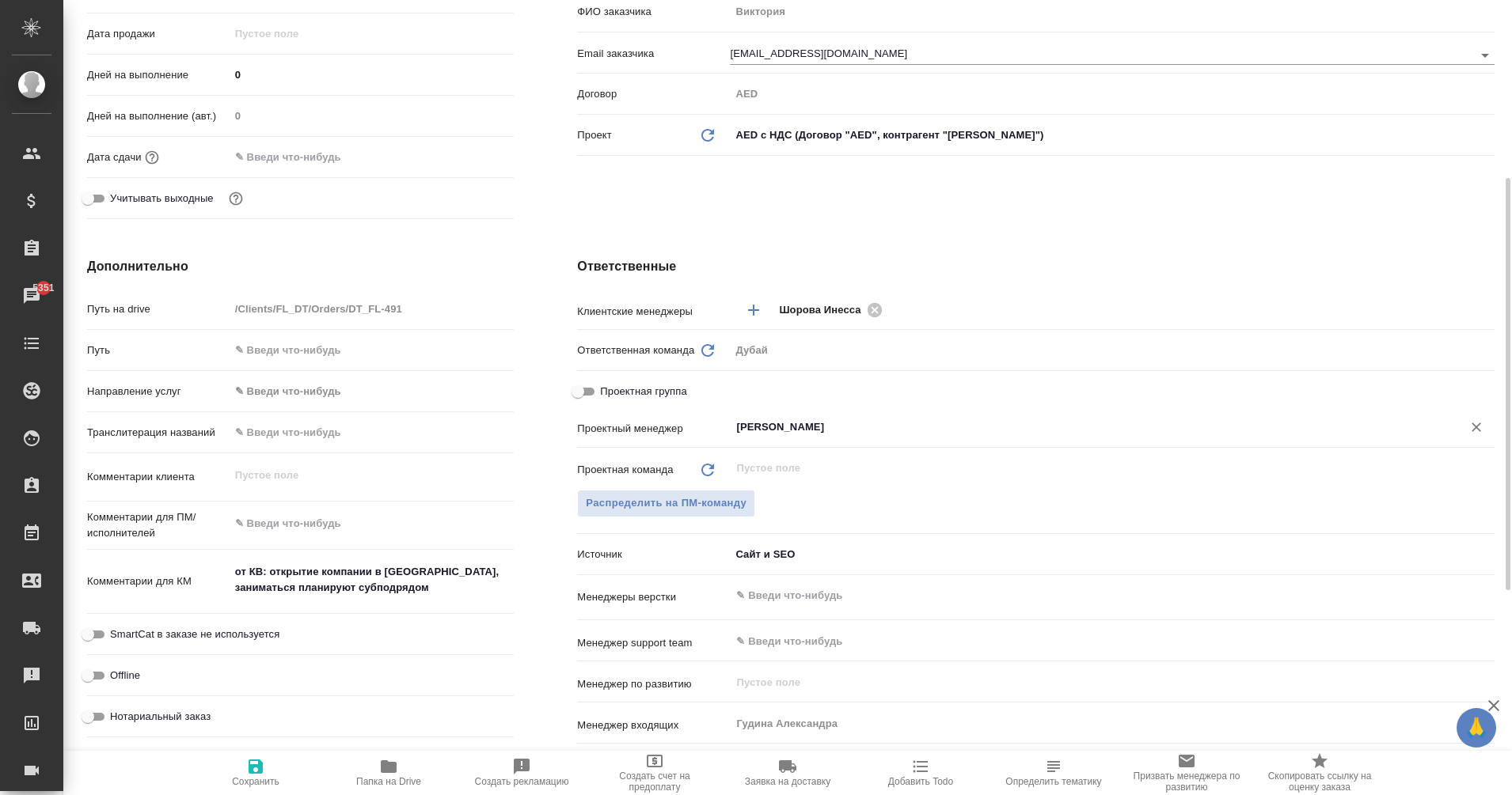
type input "Еганян Маргарита"
click at [277, 777] on span "Сохранить" at bounding box center [255, 781] width 48 height 11
type textarea "x"
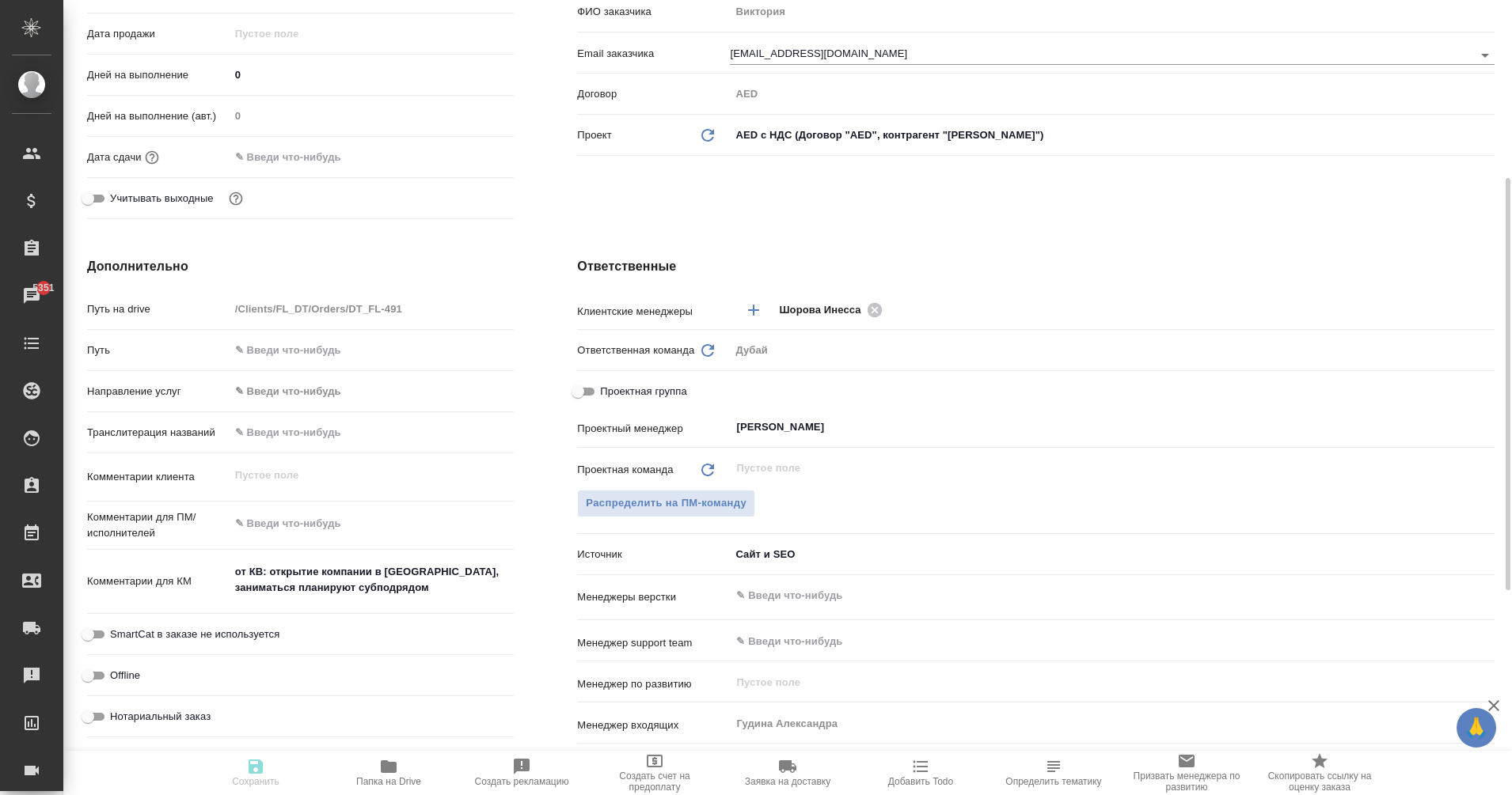
type textarea "x"
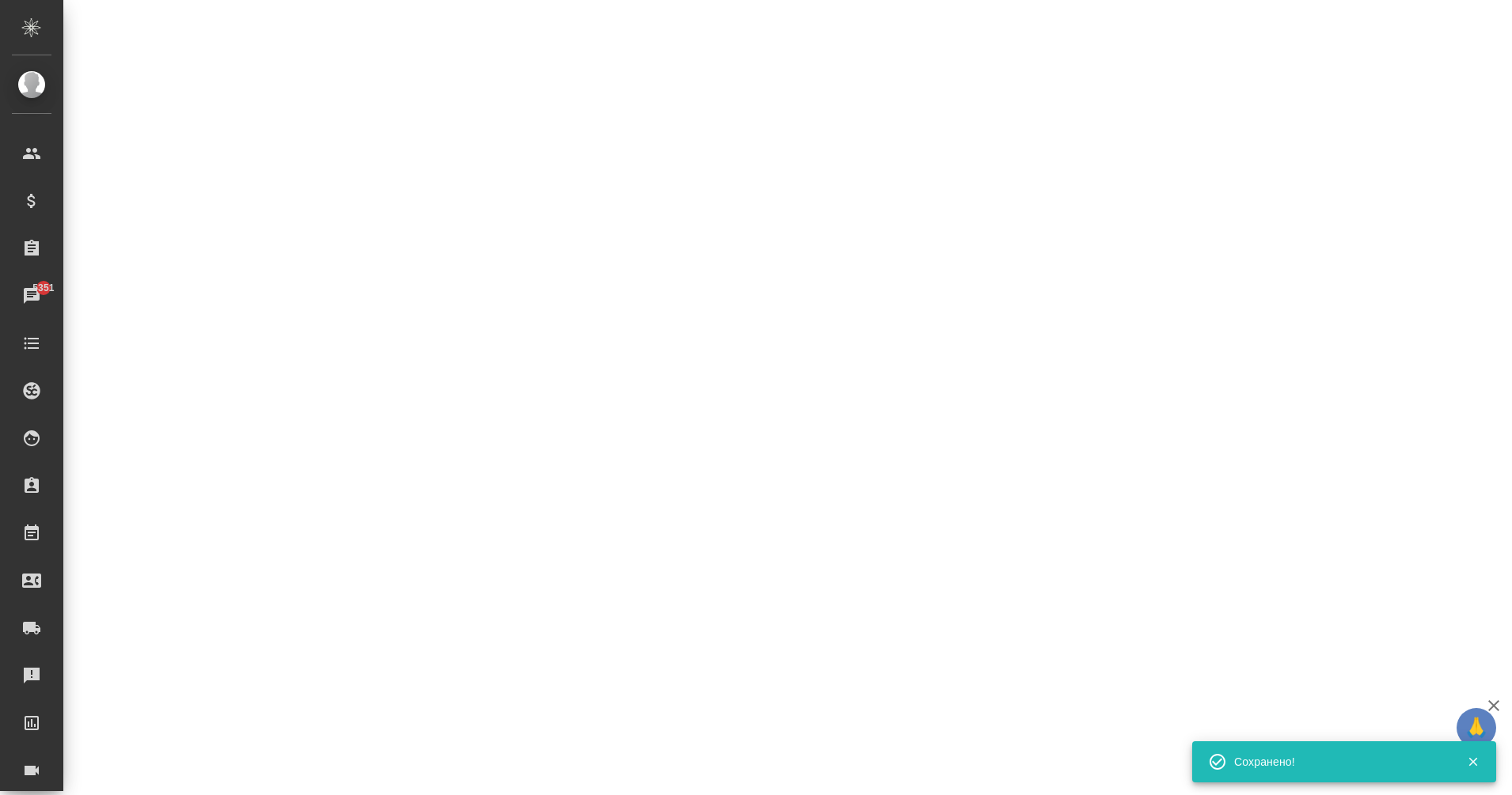
select select "RU"
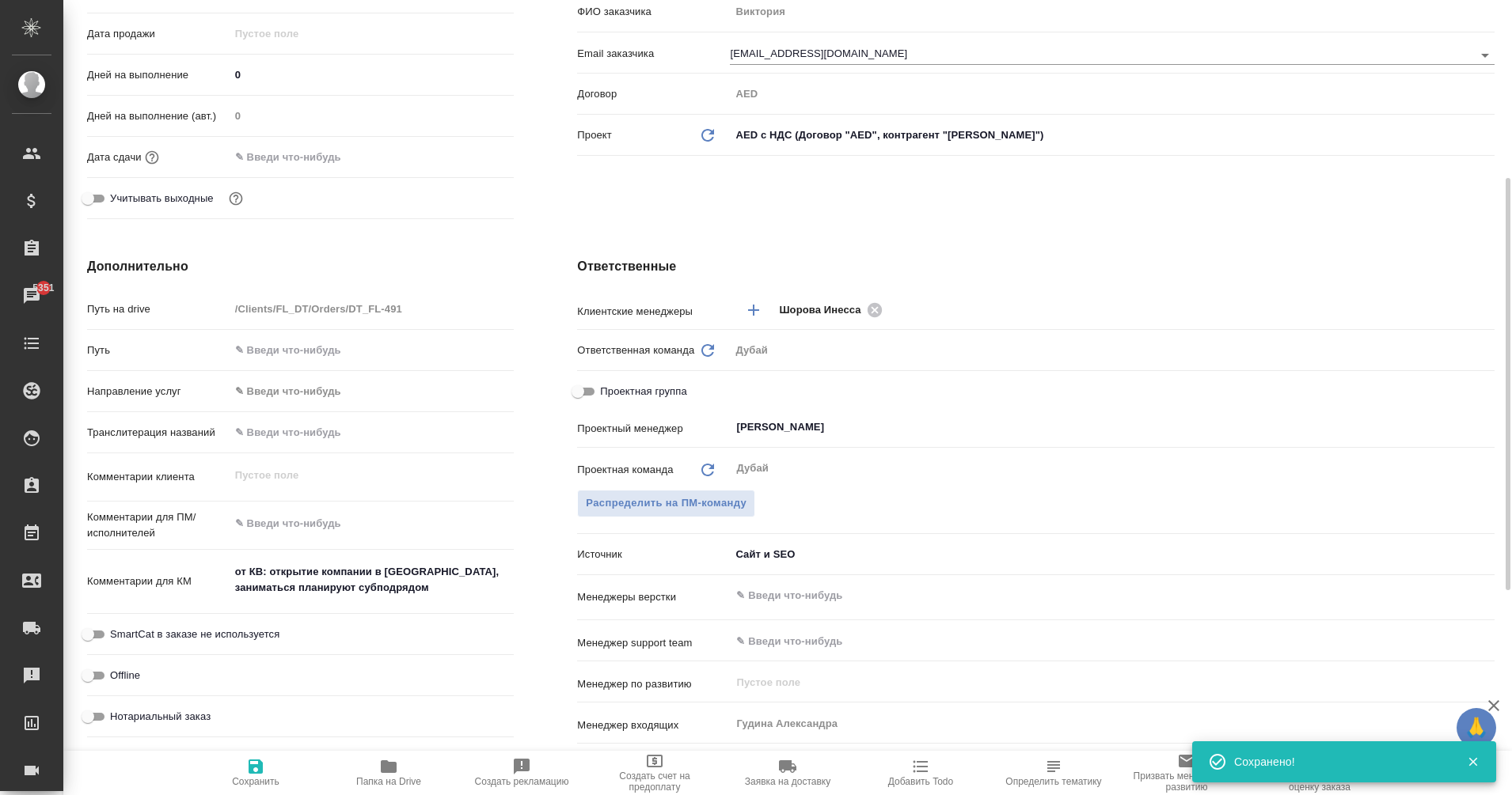
type textarea "x"
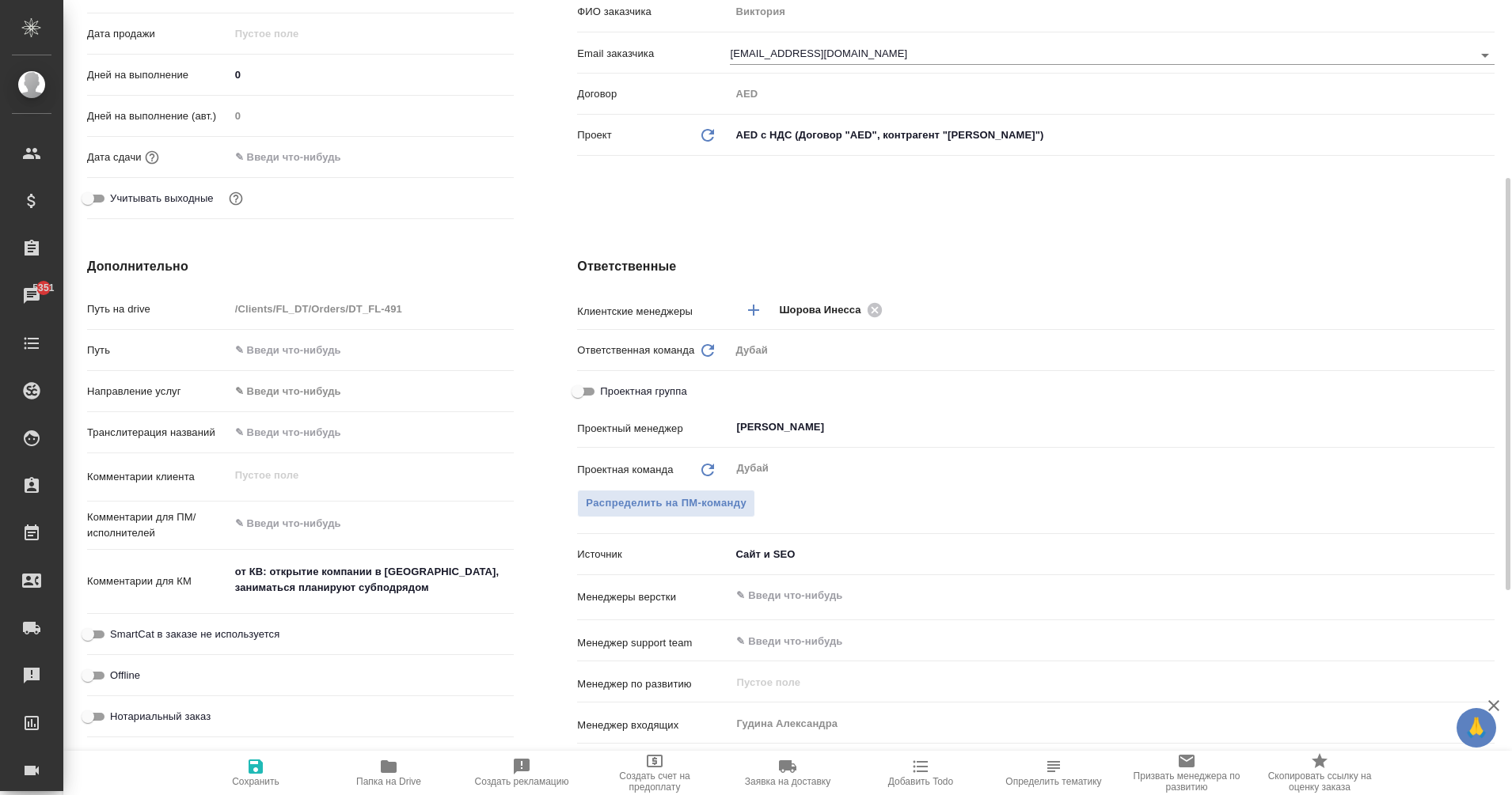
type textarea "x"
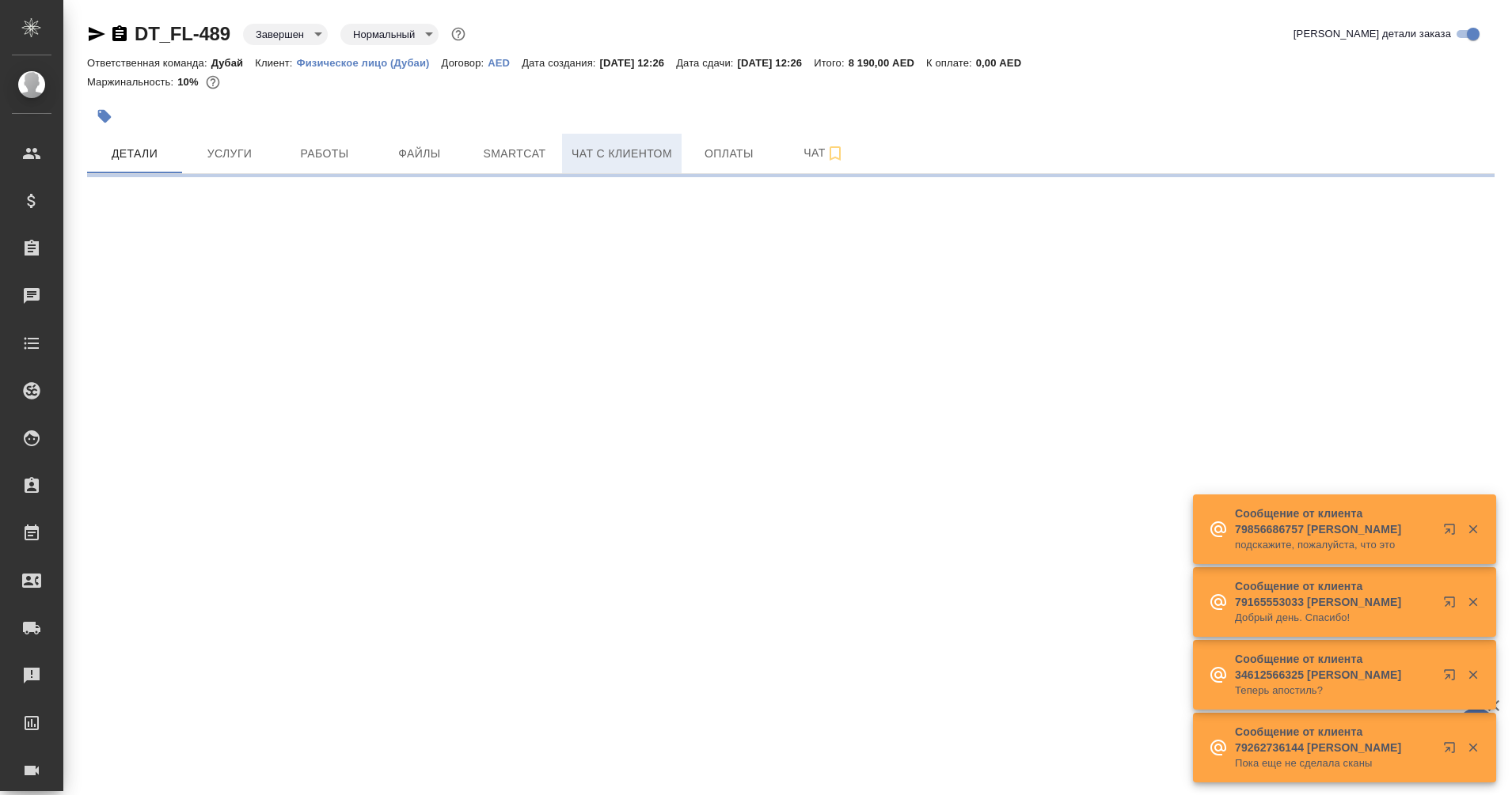
click at [650, 161] on span "Чат с клиентом" at bounding box center [622, 154] width 101 height 20
select select "RU"
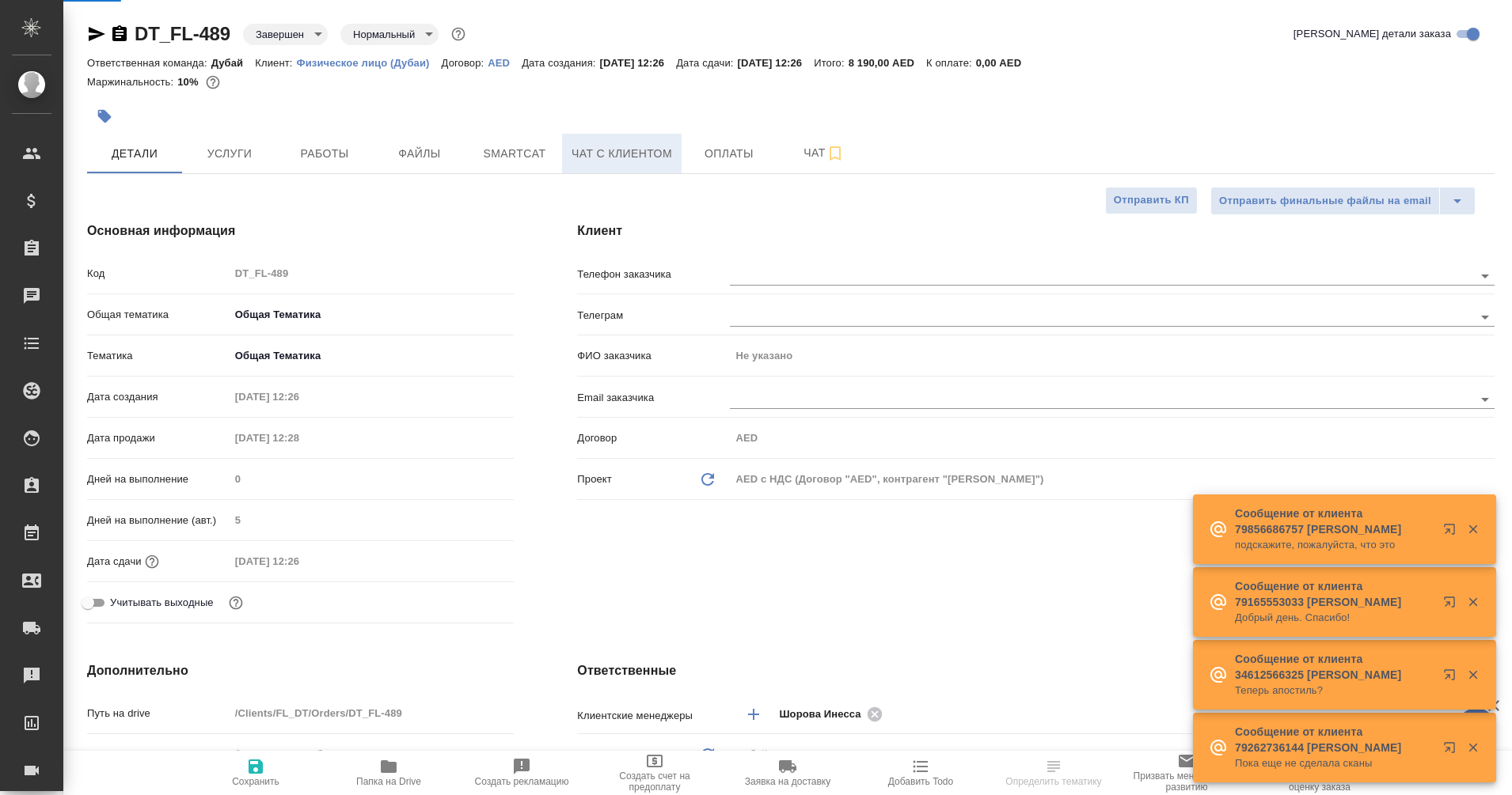
type textarea "x"
type input "Шорова Инесса"
